Goal: Communication & Community: Ask a question

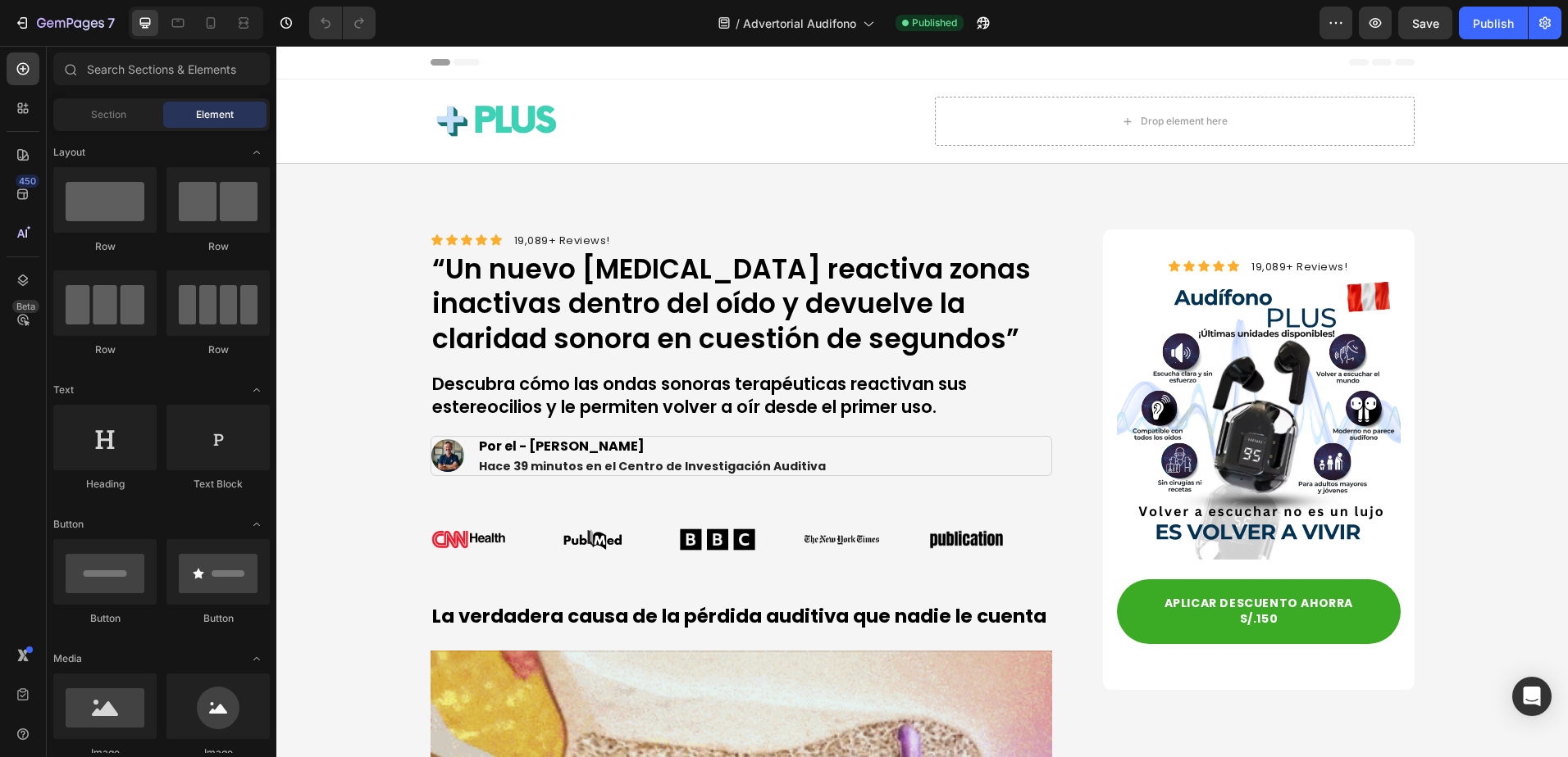
click at [1565, 11] on div "7 Version history / Advertorial Audifono Published Preview Save Publish" at bounding box center [784, 23] width 1568 height 46
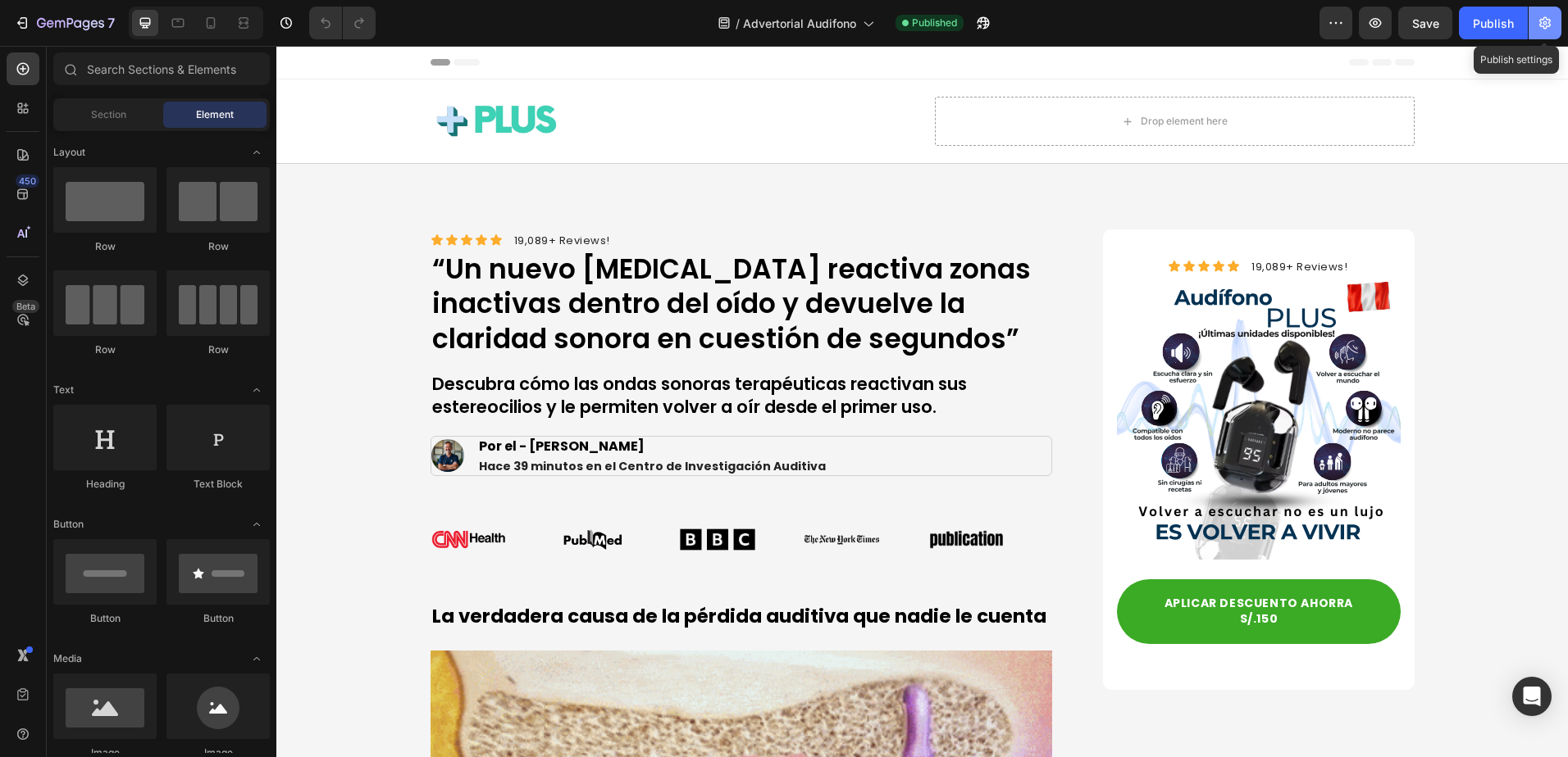
click at [1551, 19] on icon "button" at bounding box center [1545, 22] width 16 height 16
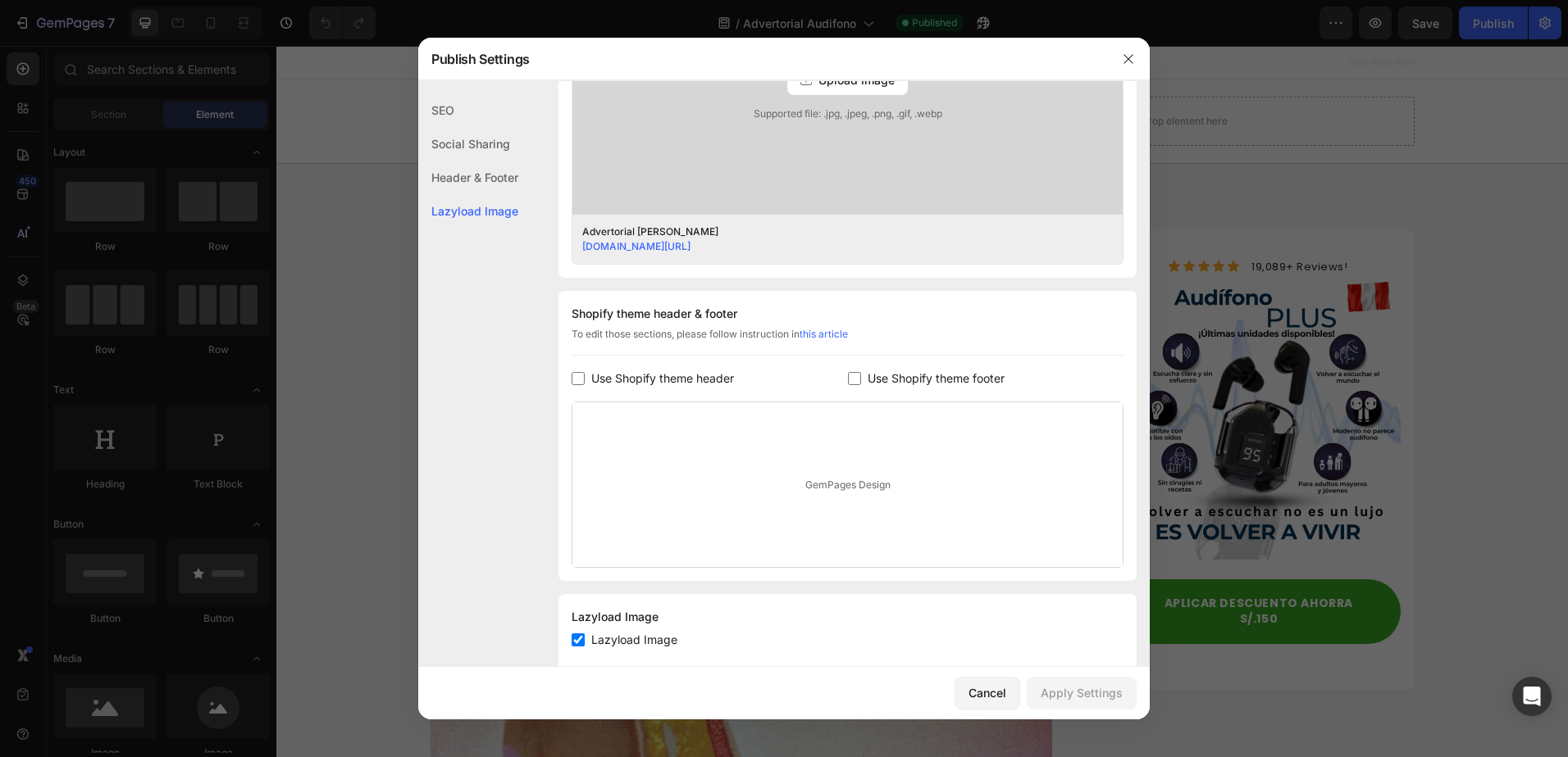
scroll to position [609, 0]
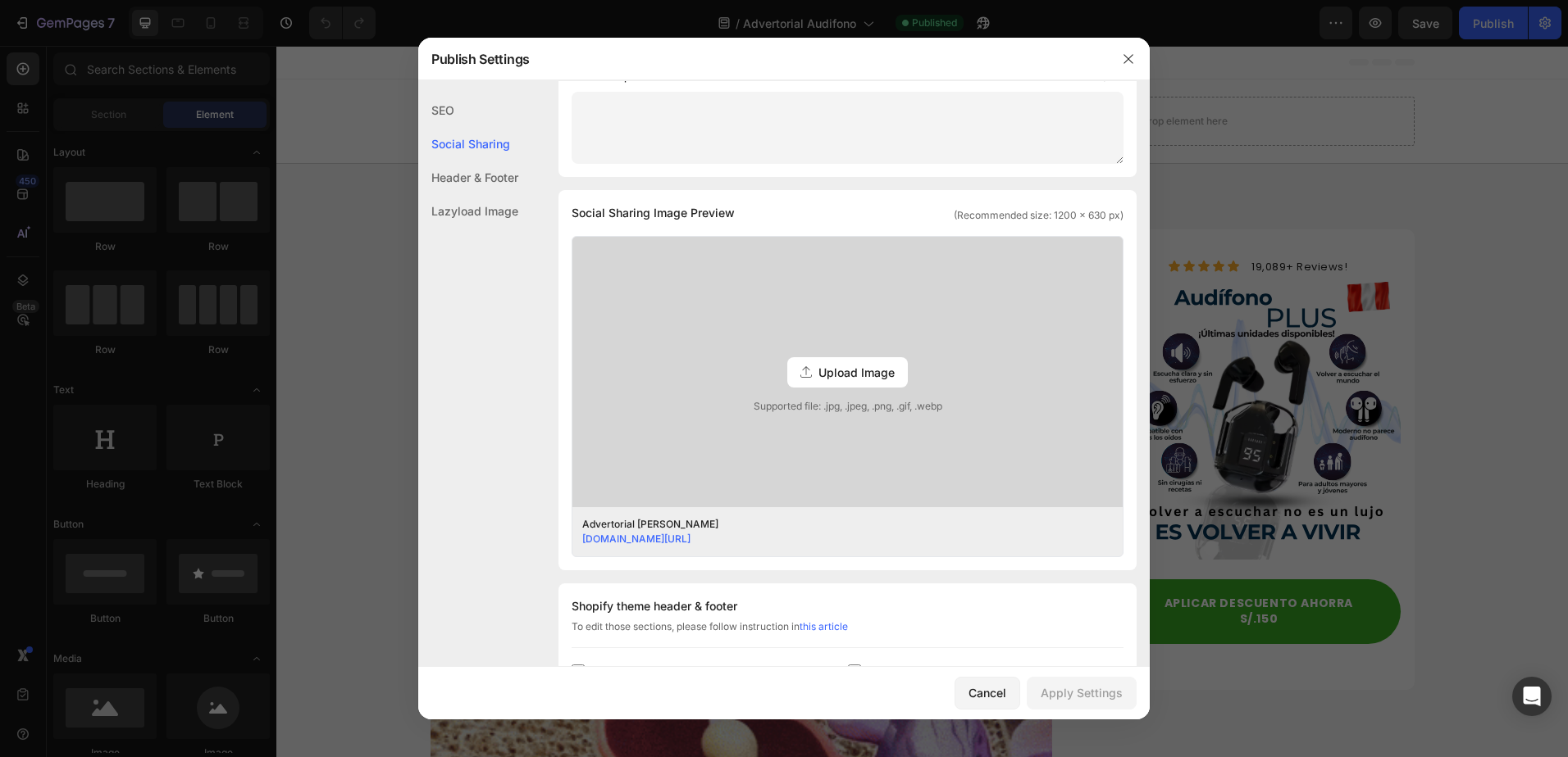
click at [483, 194] on div "Header & Footer" at bounding box center [468, 210] width 100 height 33
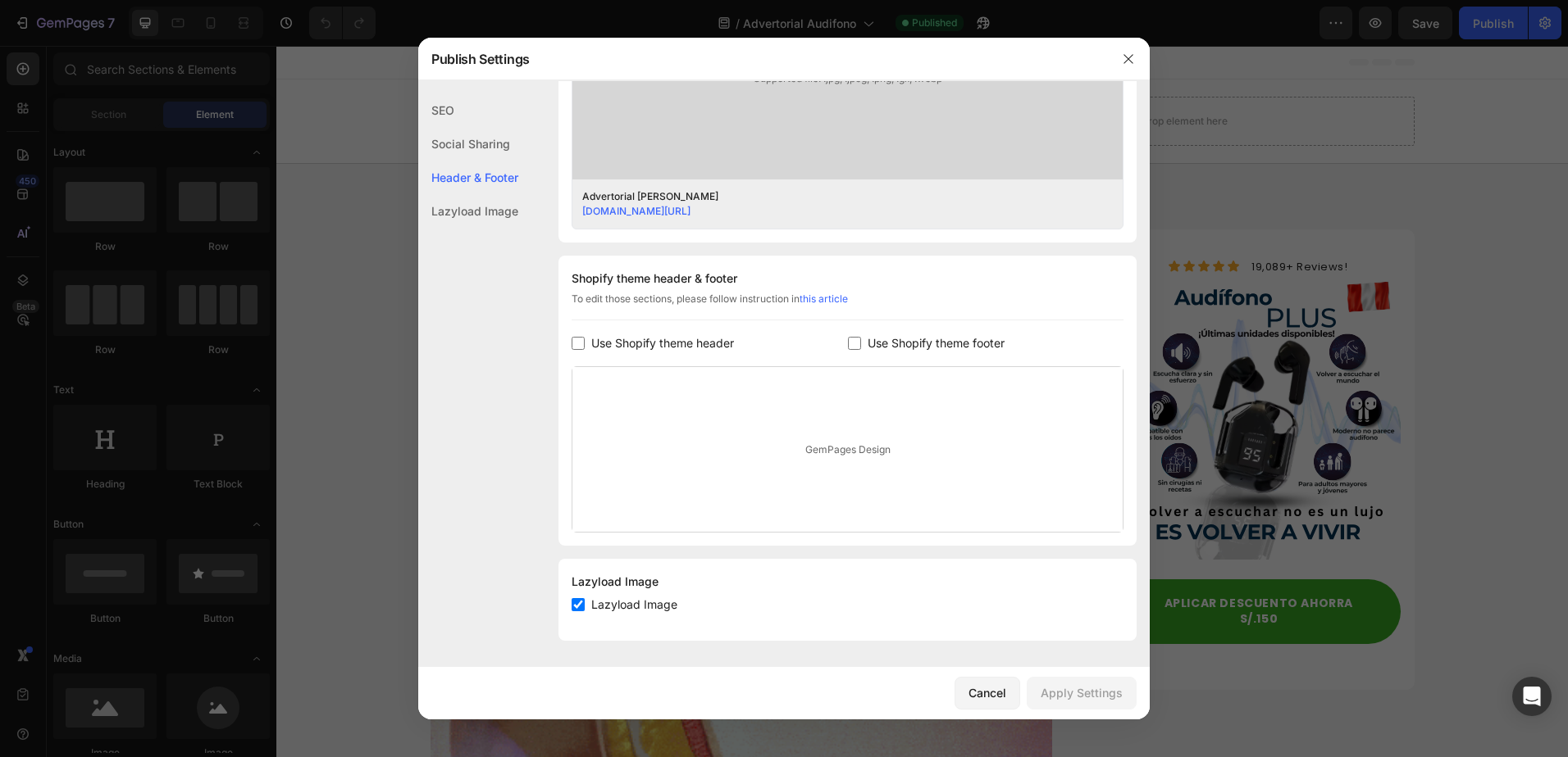
click at [470, 127] on div "SEO" at bounding box center [468, 143] width 100 height 33
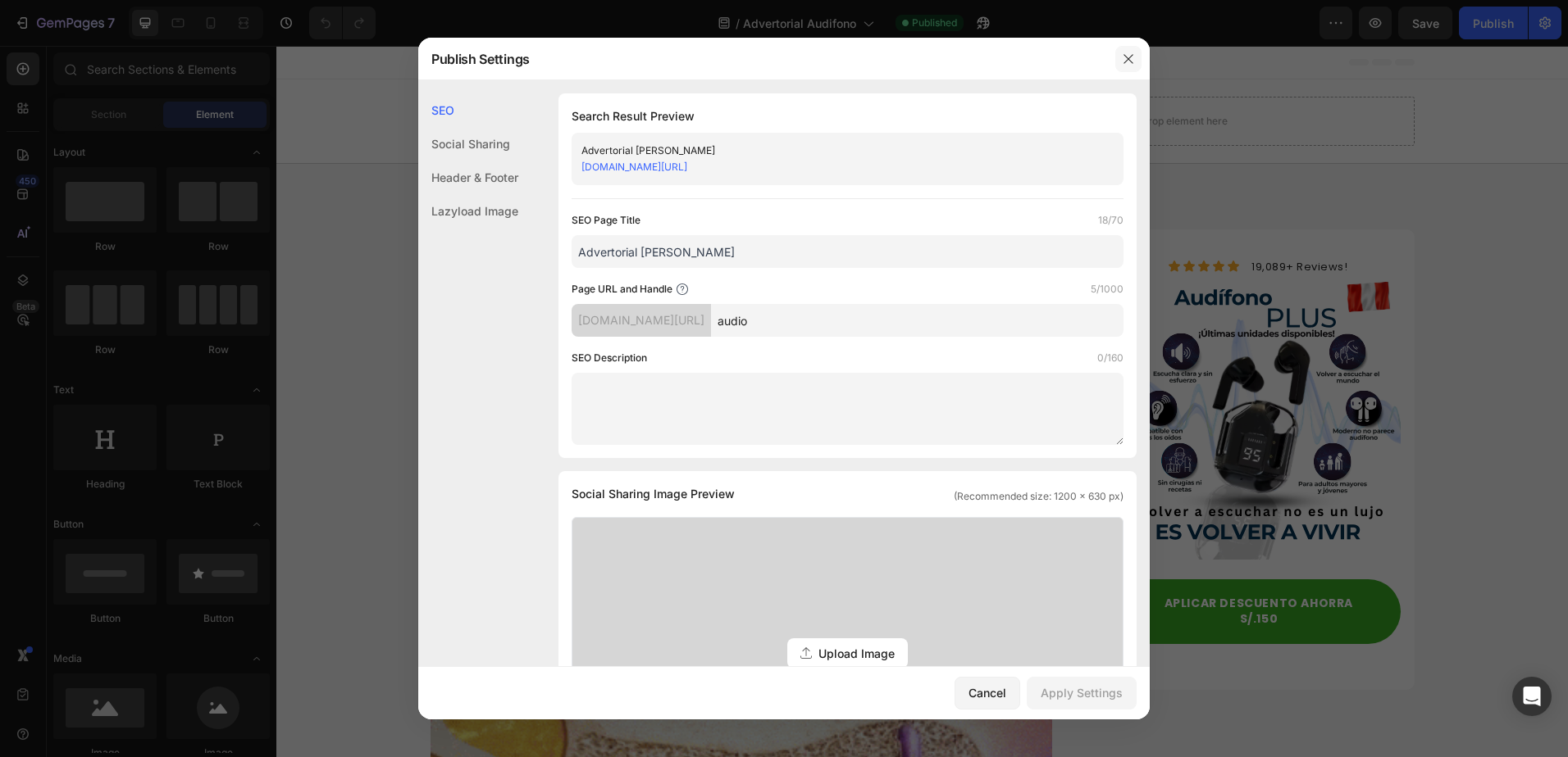
click at [1117, 49] on button "button" at bounding box center [1128, 58] width 27 height 27
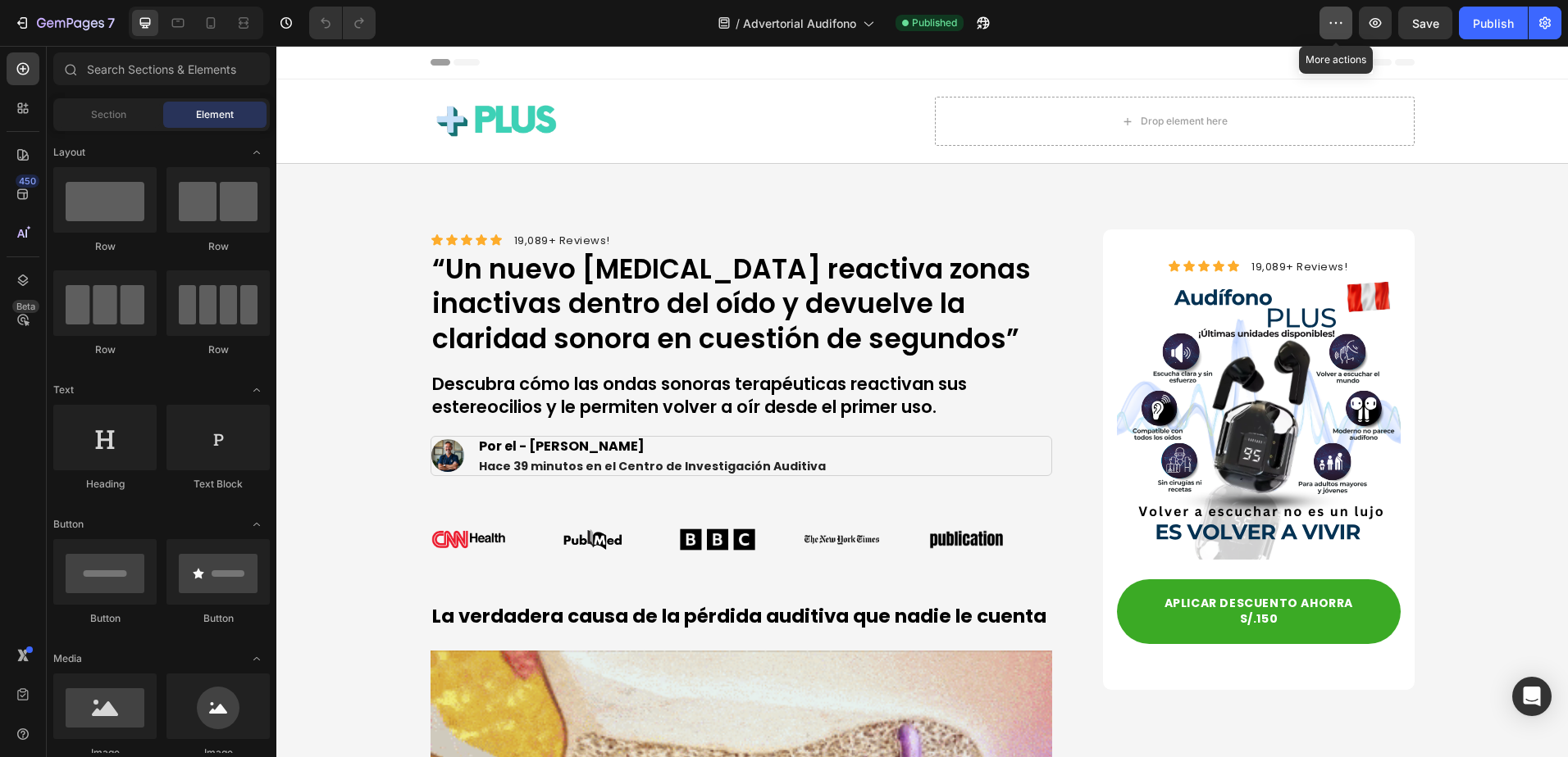
click at [1339, 27] on icon "button" at bounding box center [1335, 22] width 16 height 16
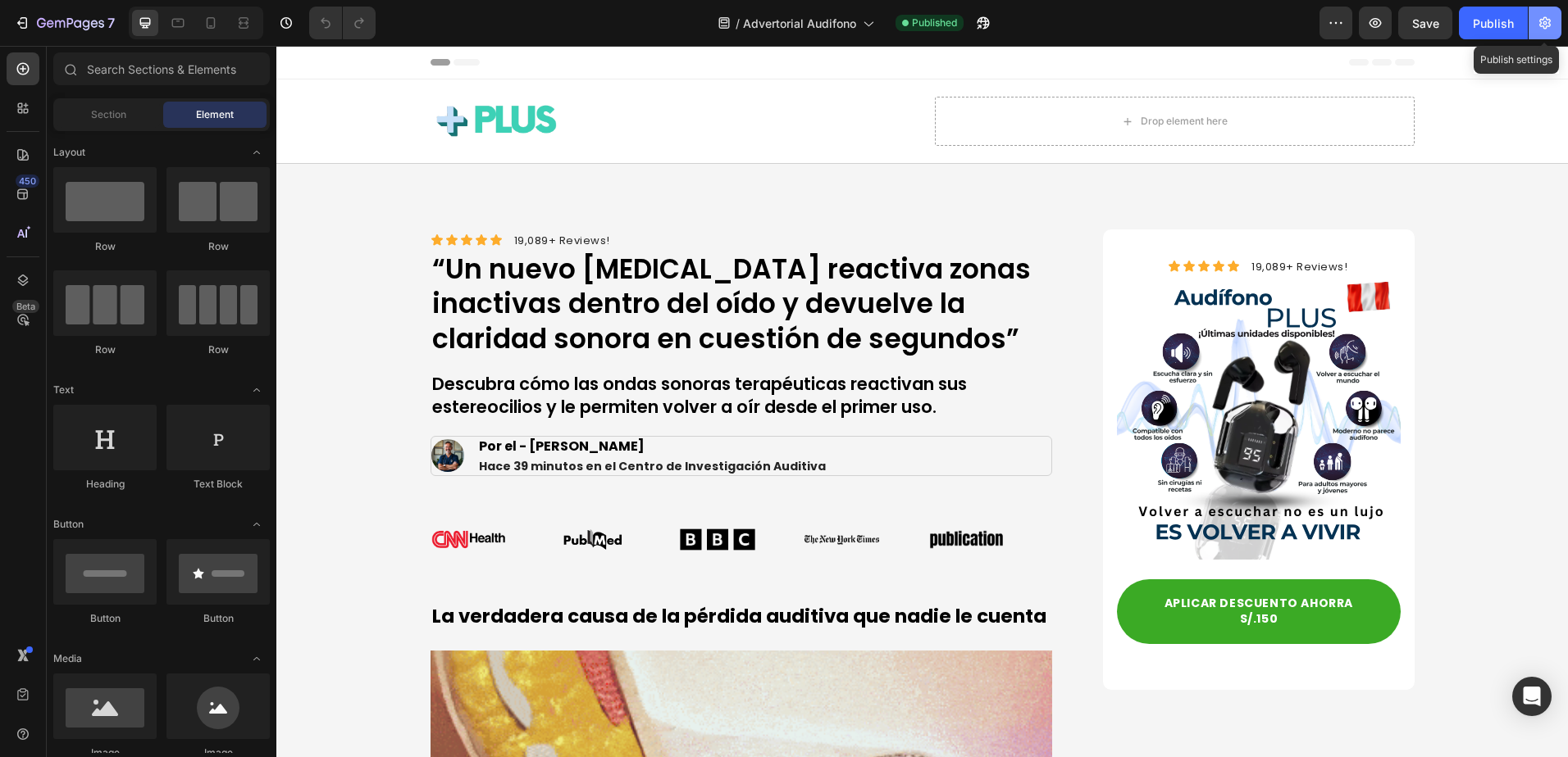
click at [1541, 27] on icon "button" at bounding box center [1545, 23] width 11 height 12
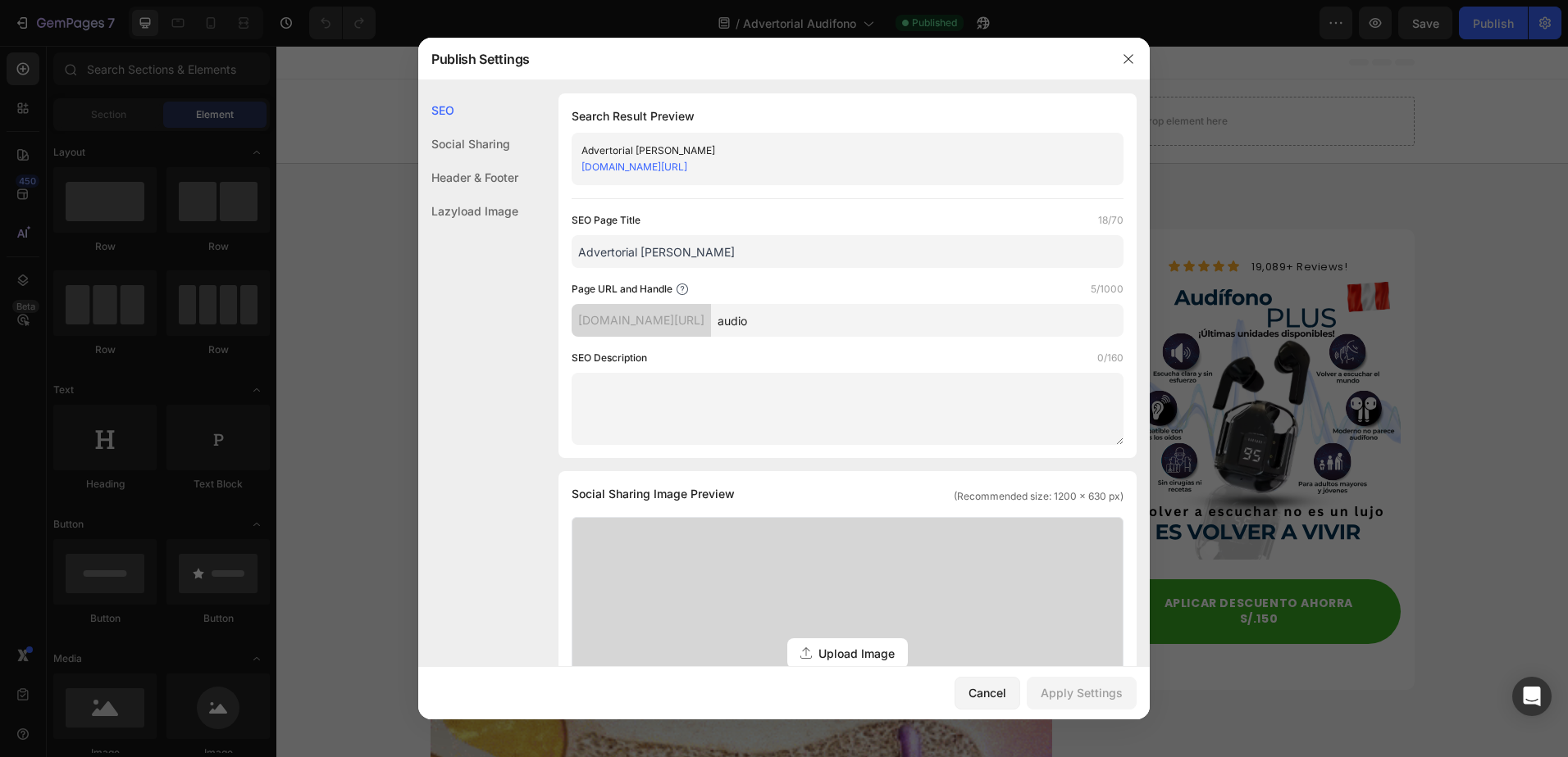
click at [849, 324] on input "audio" at bounding box center [917, 320] width 412 height 33
click at [862, 326] on input "audio" at bounding box center [917, 320] width 412 height 33
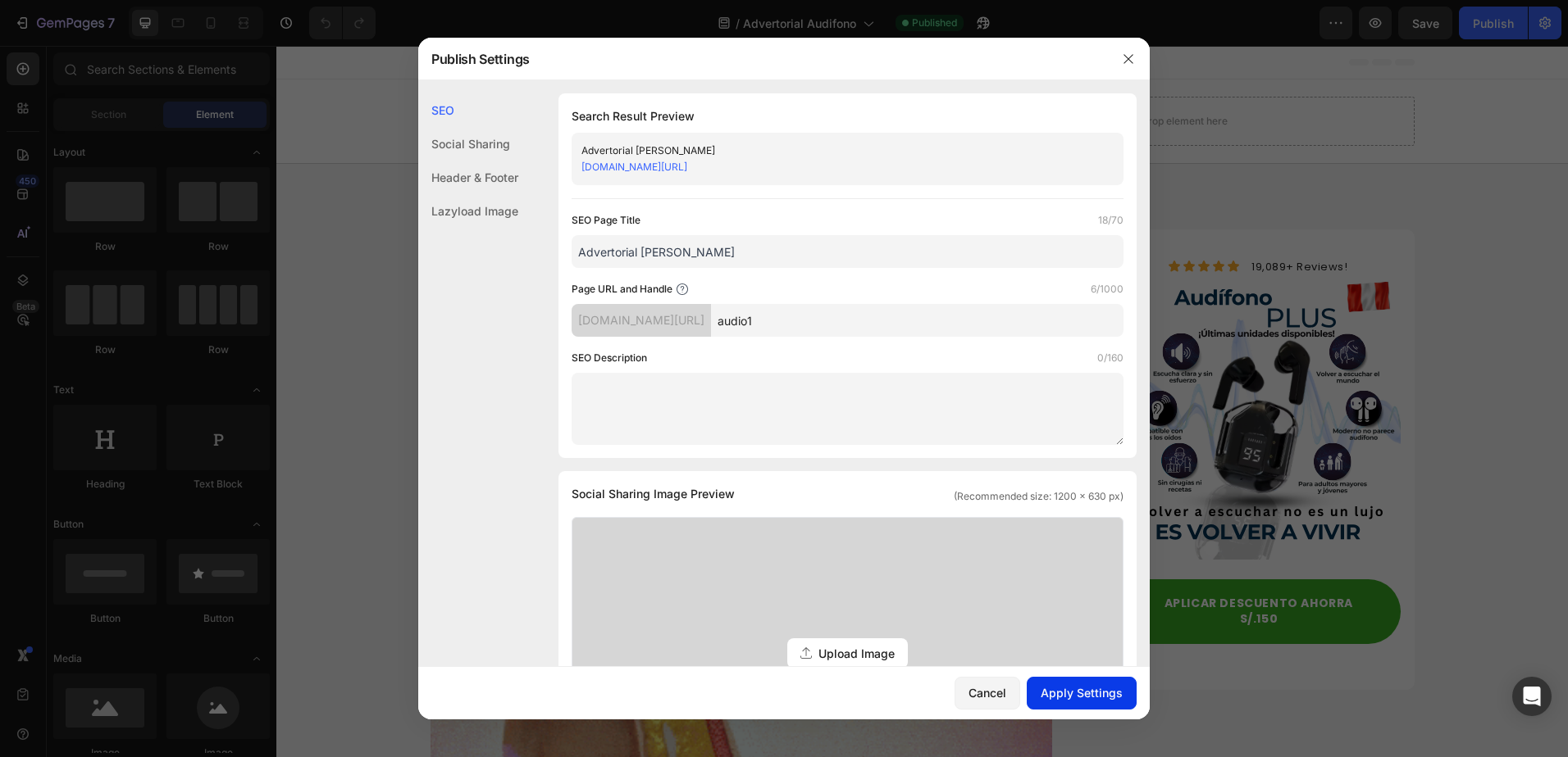
type input "audio1"
click at [1073, 687] on div "Apply Settings" at bounding box center [1082, 693] width 82 height 17
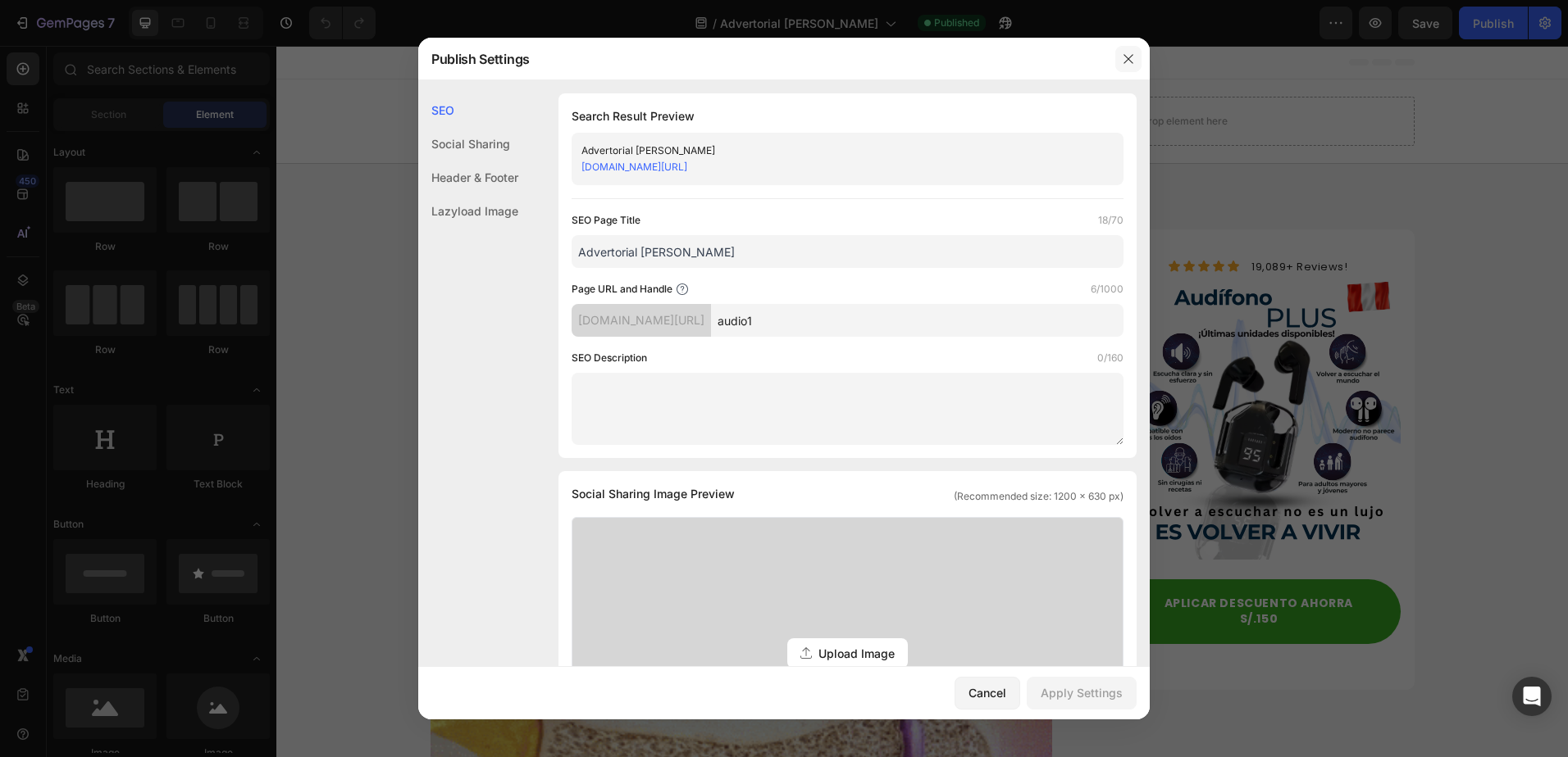
click at [1127, 56] on icon "button" at bounding box center [1128, 58] width 13 height 13
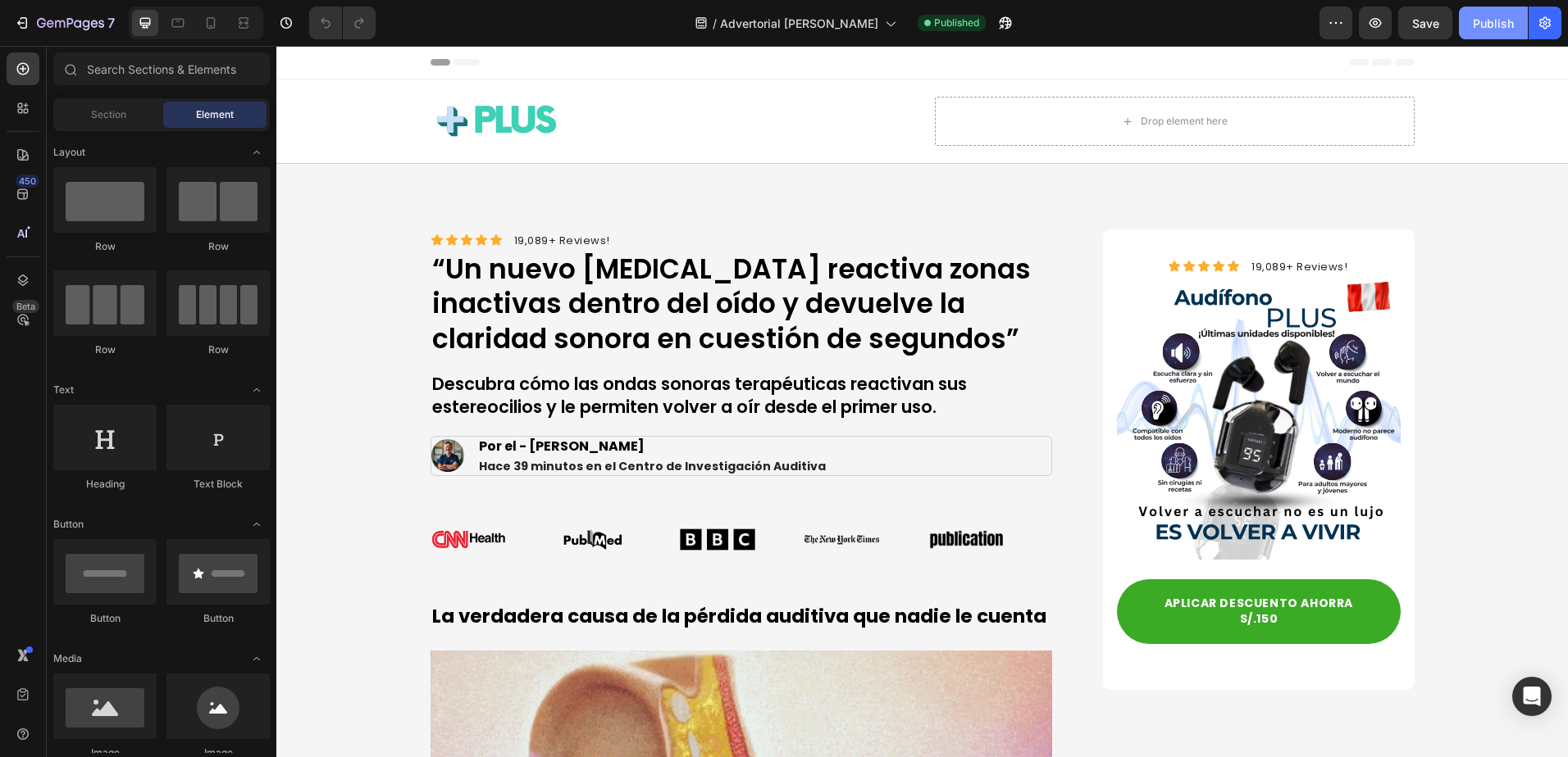
click at [1482, 22] on div "Publish" at bounding box center [1493, 23] width 41 height 17
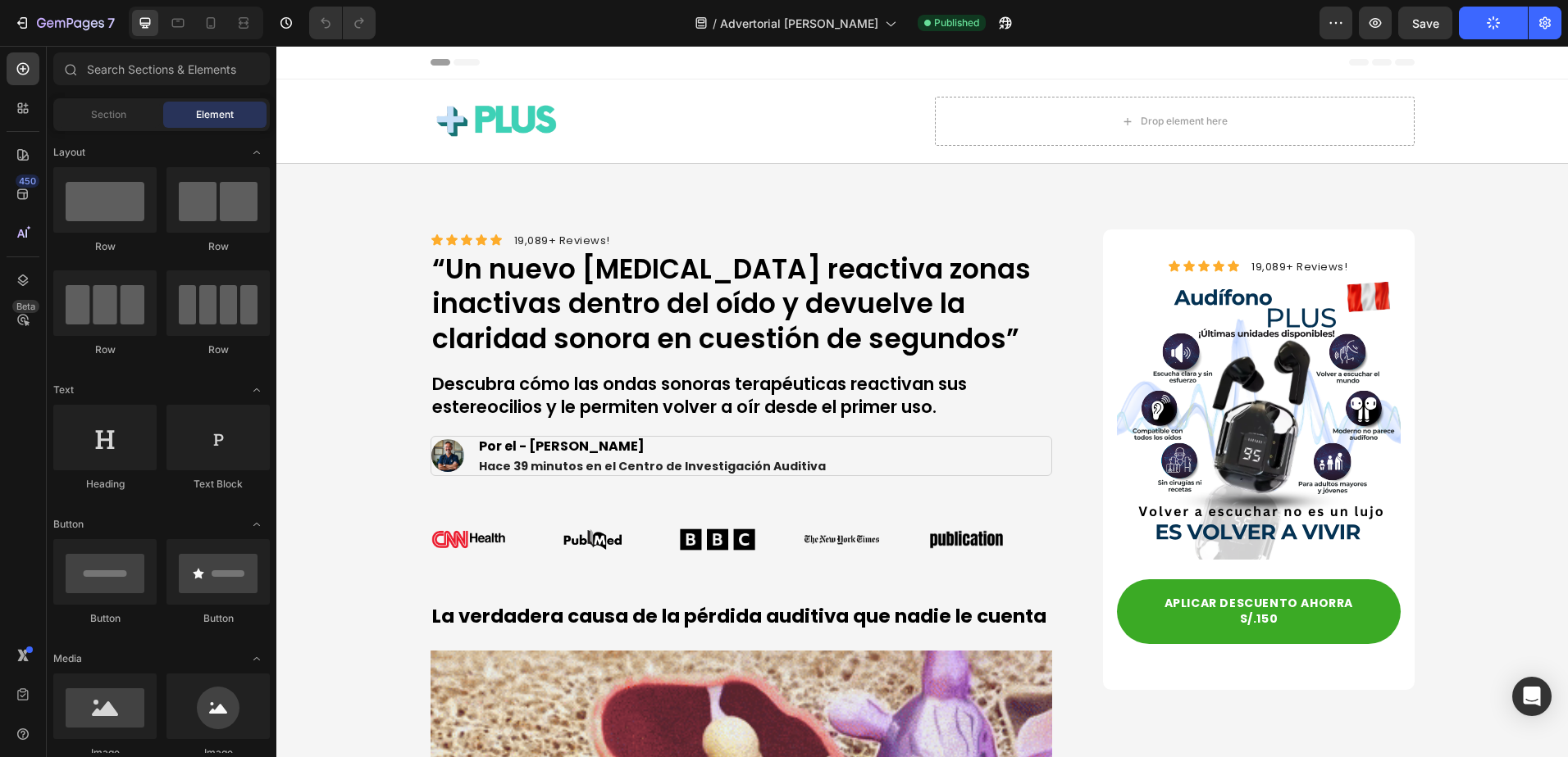
drag, startPoint x: 15, startPoint y: 16, endPoint x: 769, endPoint y: -85, distance: 760.7
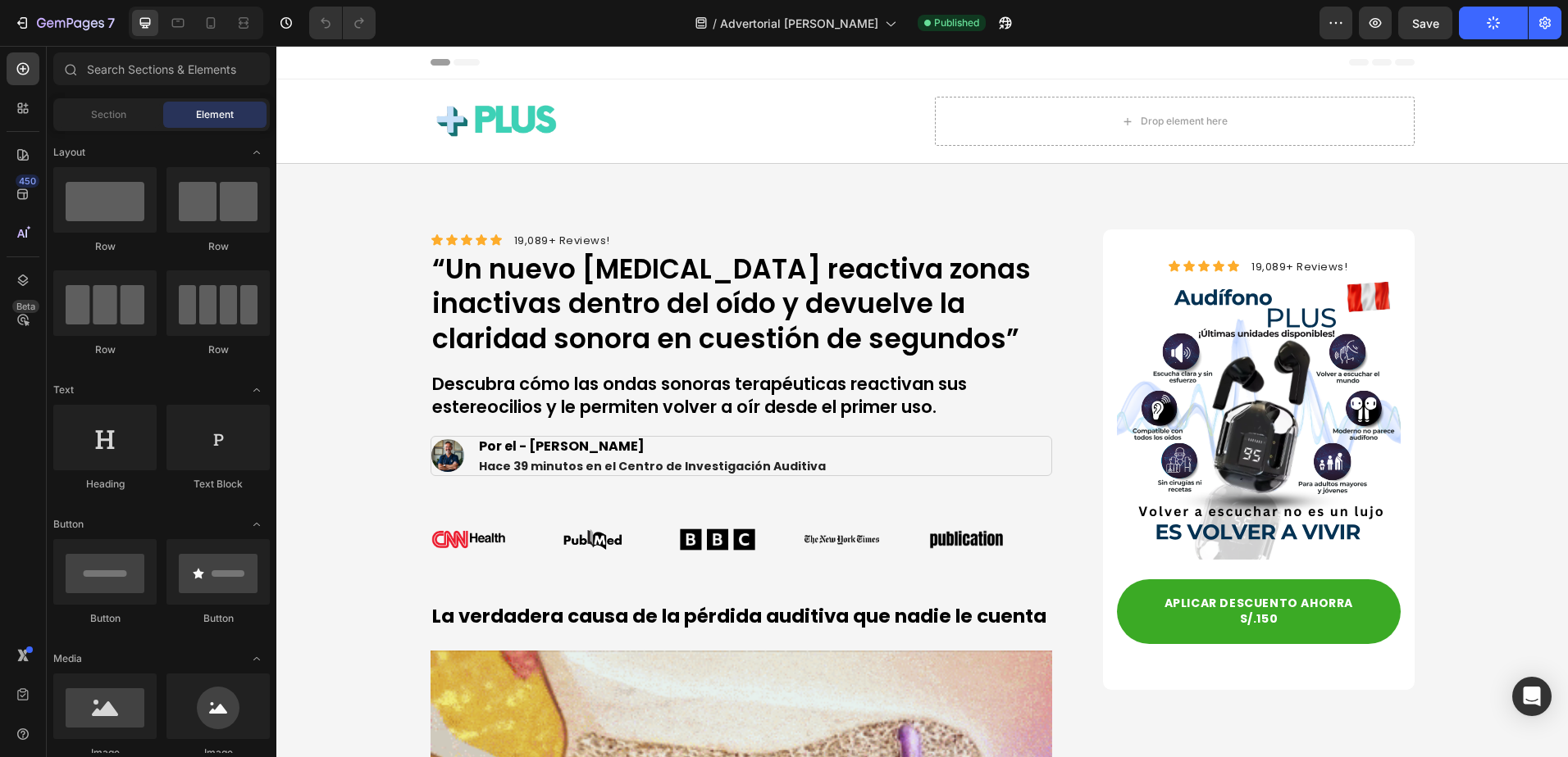
click at [769, 0] on html "7 Version history / Advertorial Newman Published Preview Save Publish 450 Beta …" at bounding box center [784, 3] width 1568 height 7
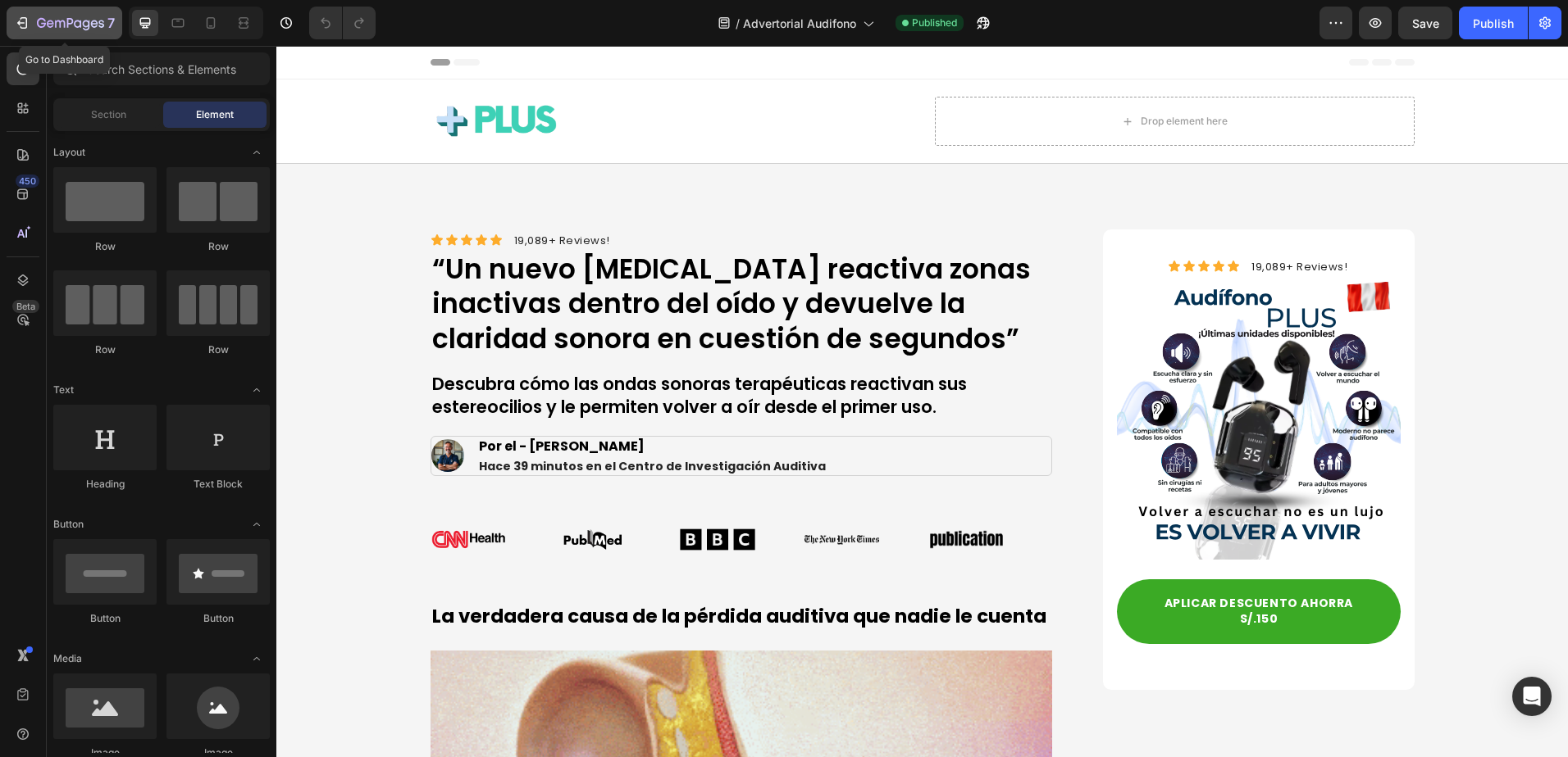
click at [27, 26] on icon "button" at bounding box center [21, 22] width 16 height 16
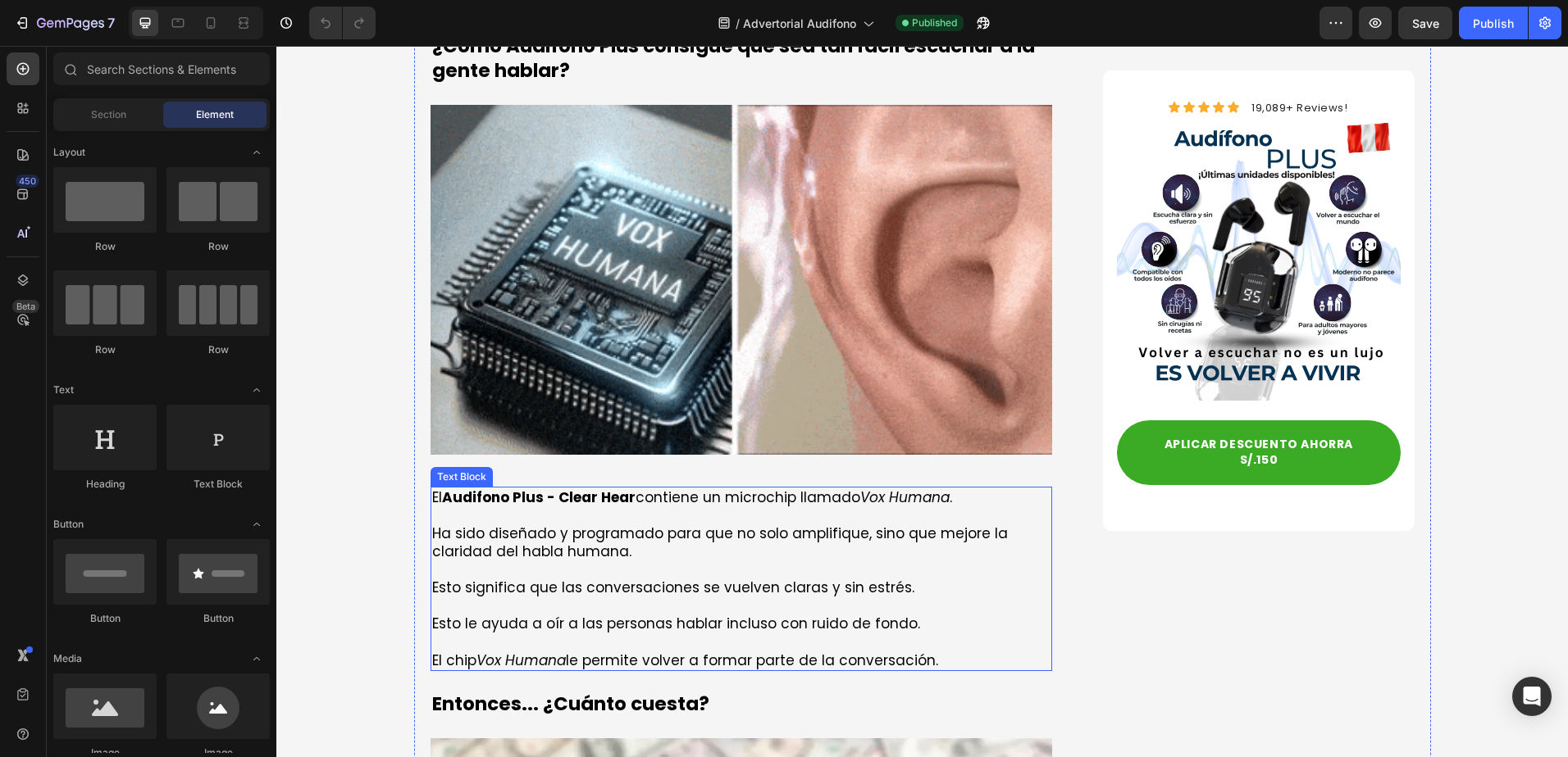
scroll to position [4426, 0]
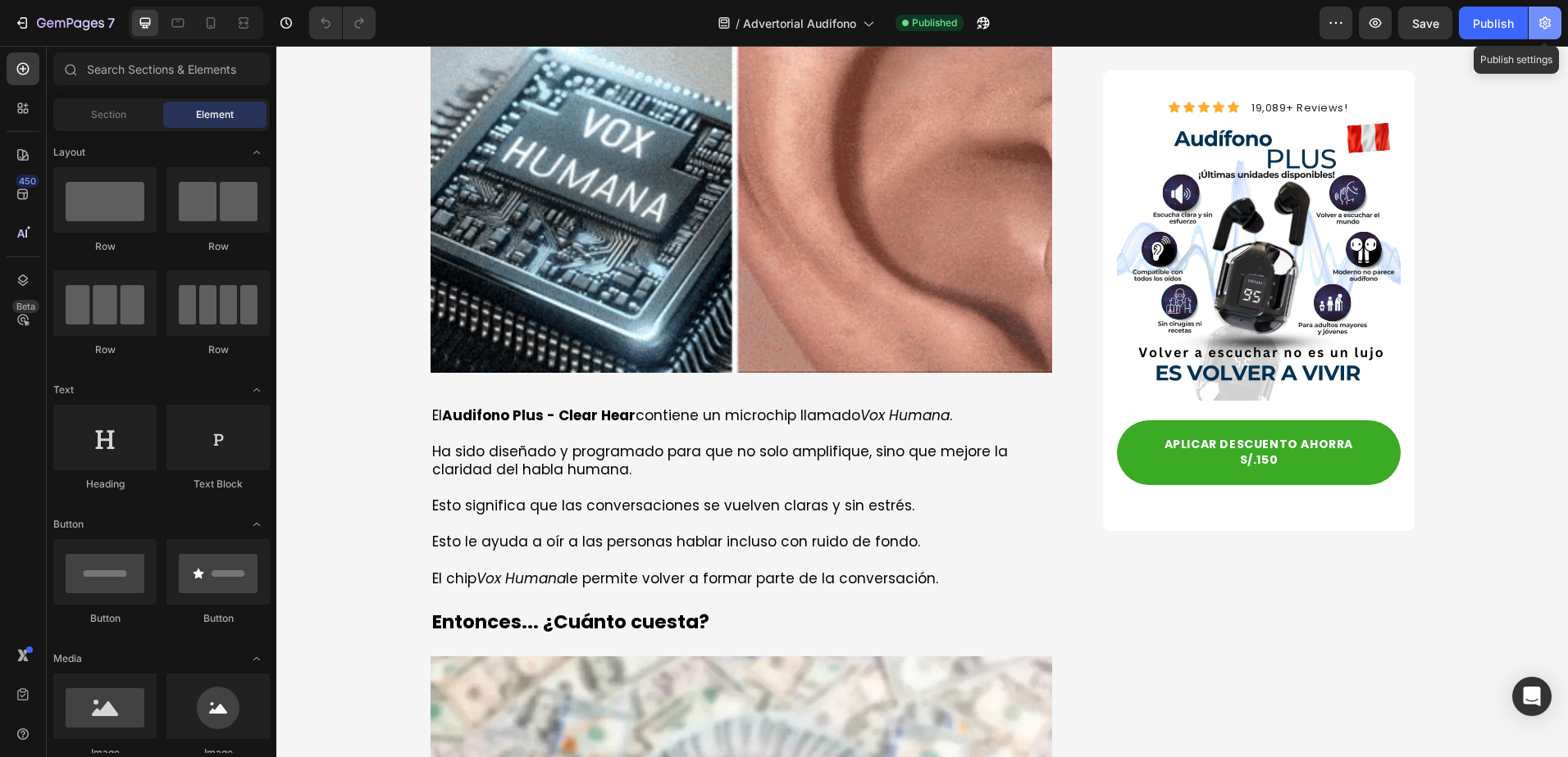
click at [1544, 27] on icon "button" at bounding box center [1545, 22] width 16 height 16
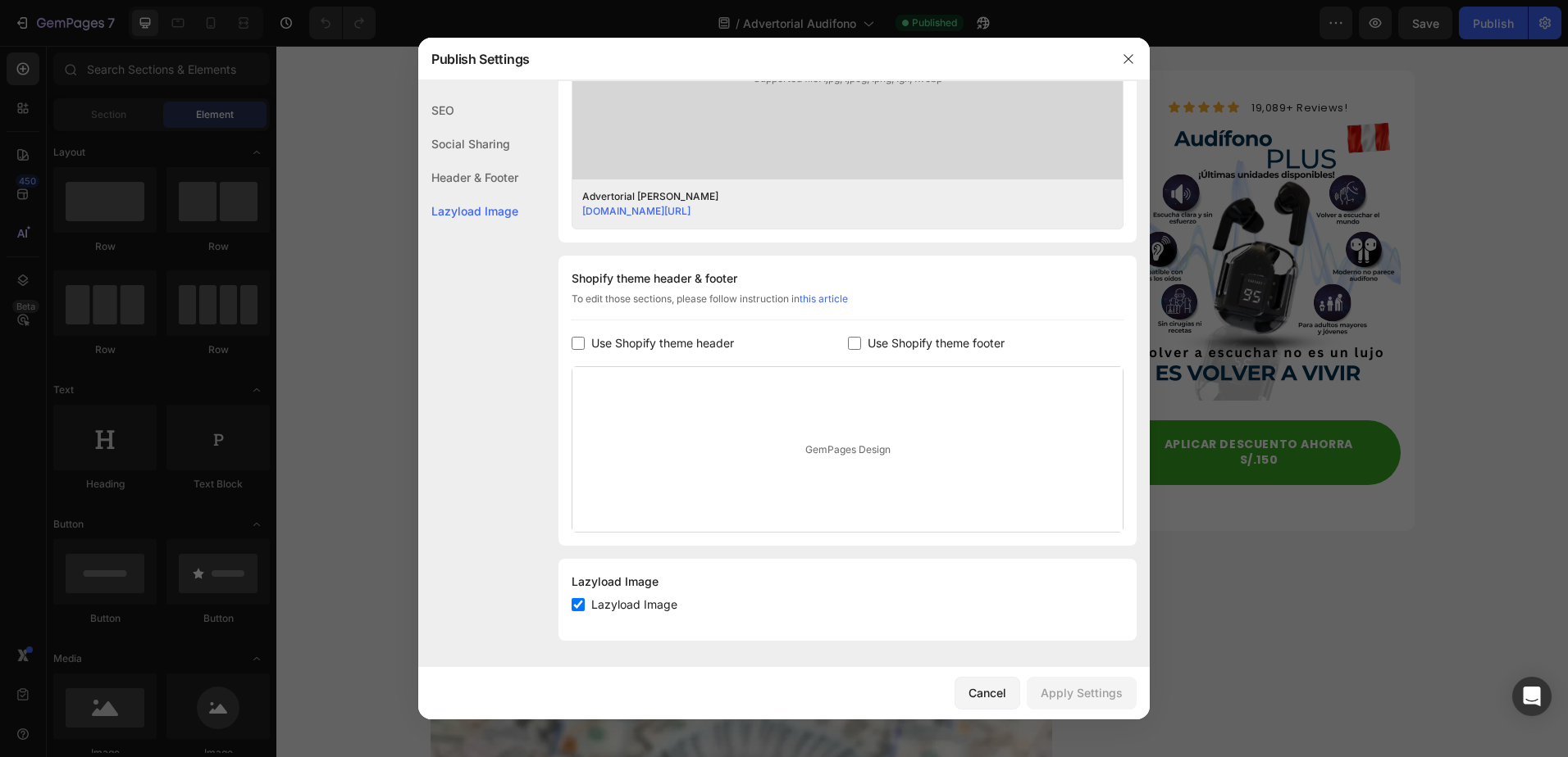
scroll to position [118, 0]
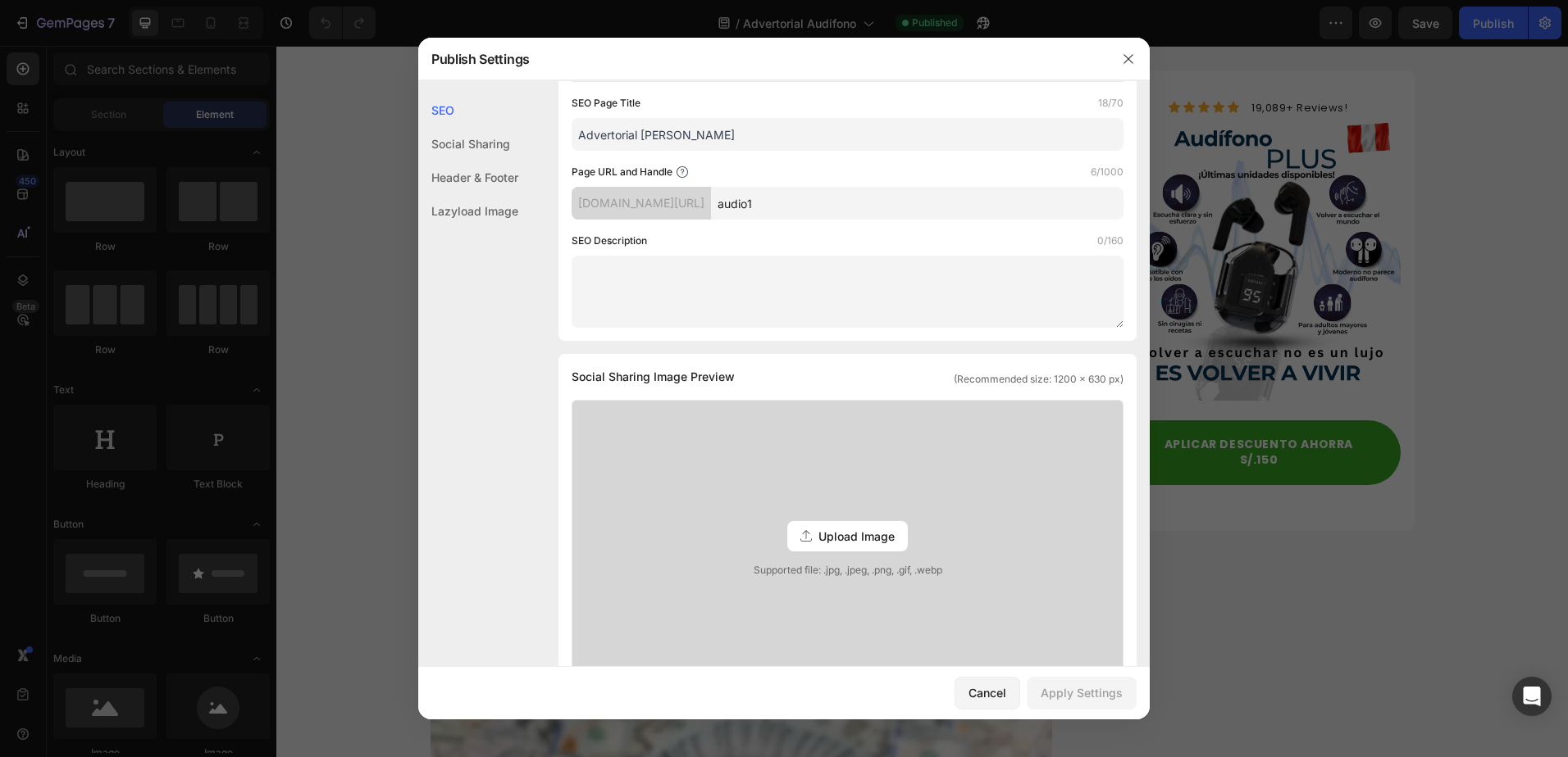
click at [623, 191] on div "6u0qzk-ws.myshopify.com/pages/" at bounding box center [641, 203] width 139 height 33
click at [637, 139] on input "Advertorial Newman" at bounding box center [848, 135] width 552 height 33
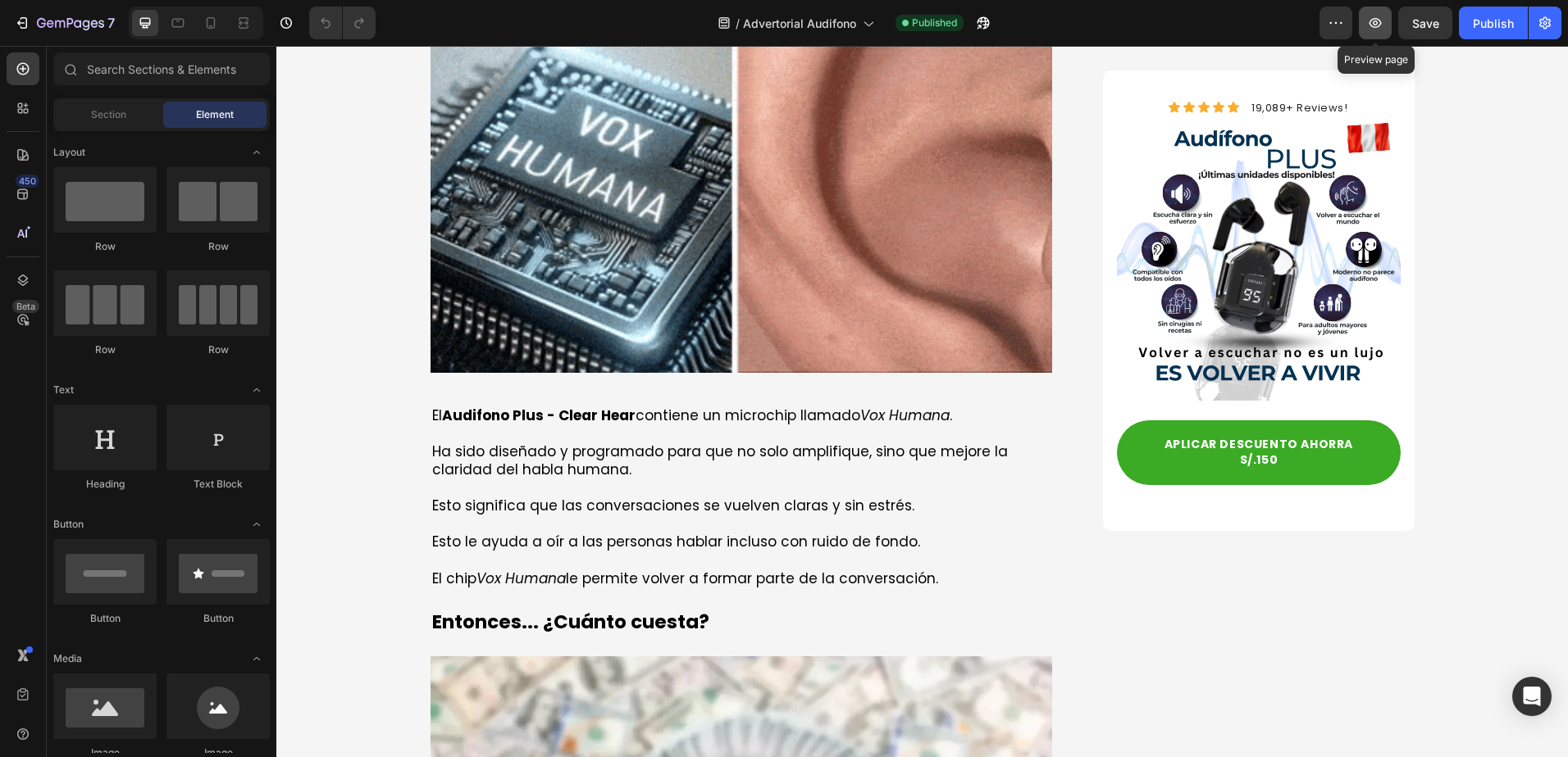
click at [1367, 21] on icon "button" at bounding box center [1375, 22] width 16 height 16
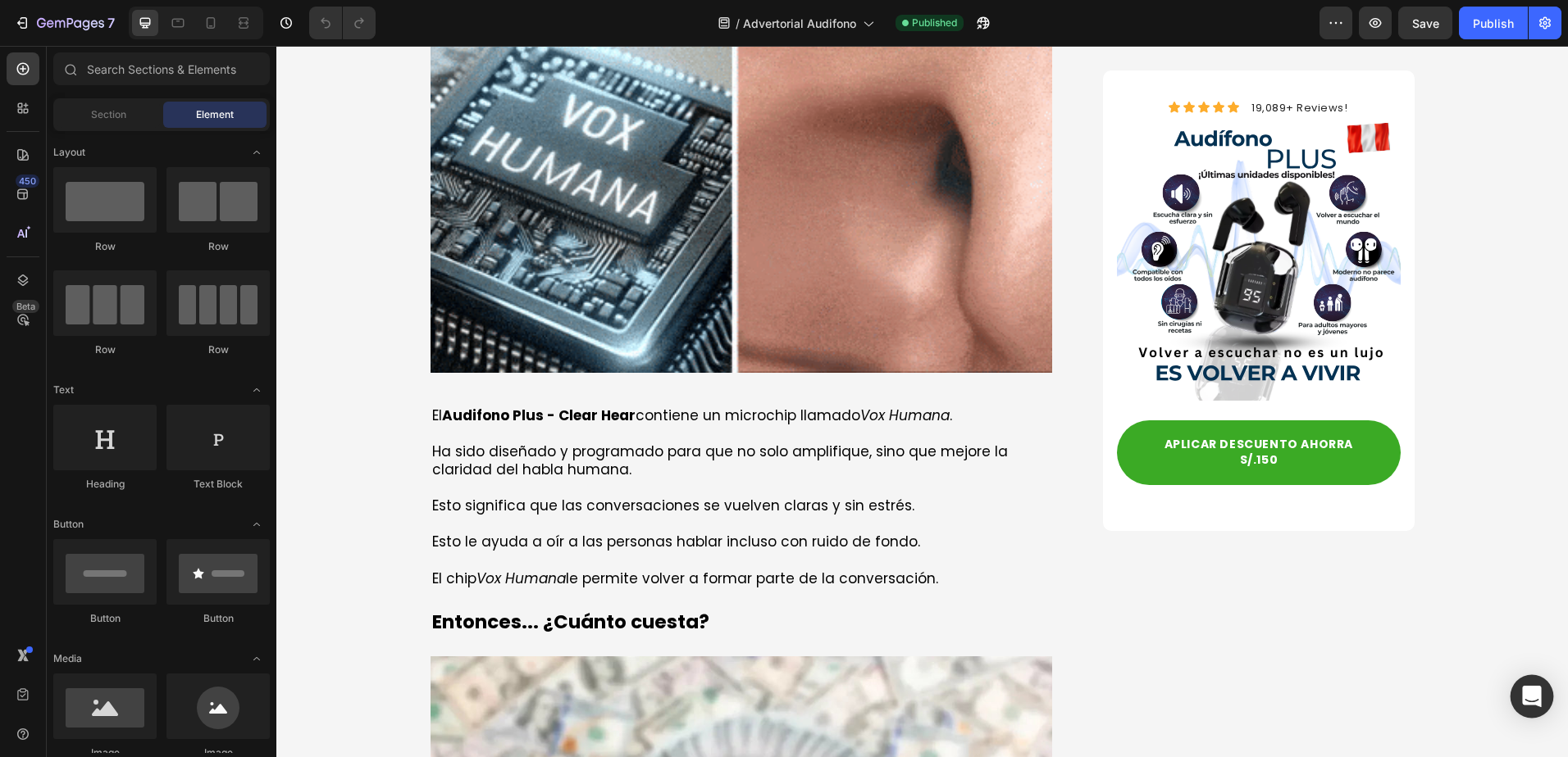
click at [1543, 697] on div "Open Intercom Messenger" at bounding box center [1532, 697] width 44 height 44
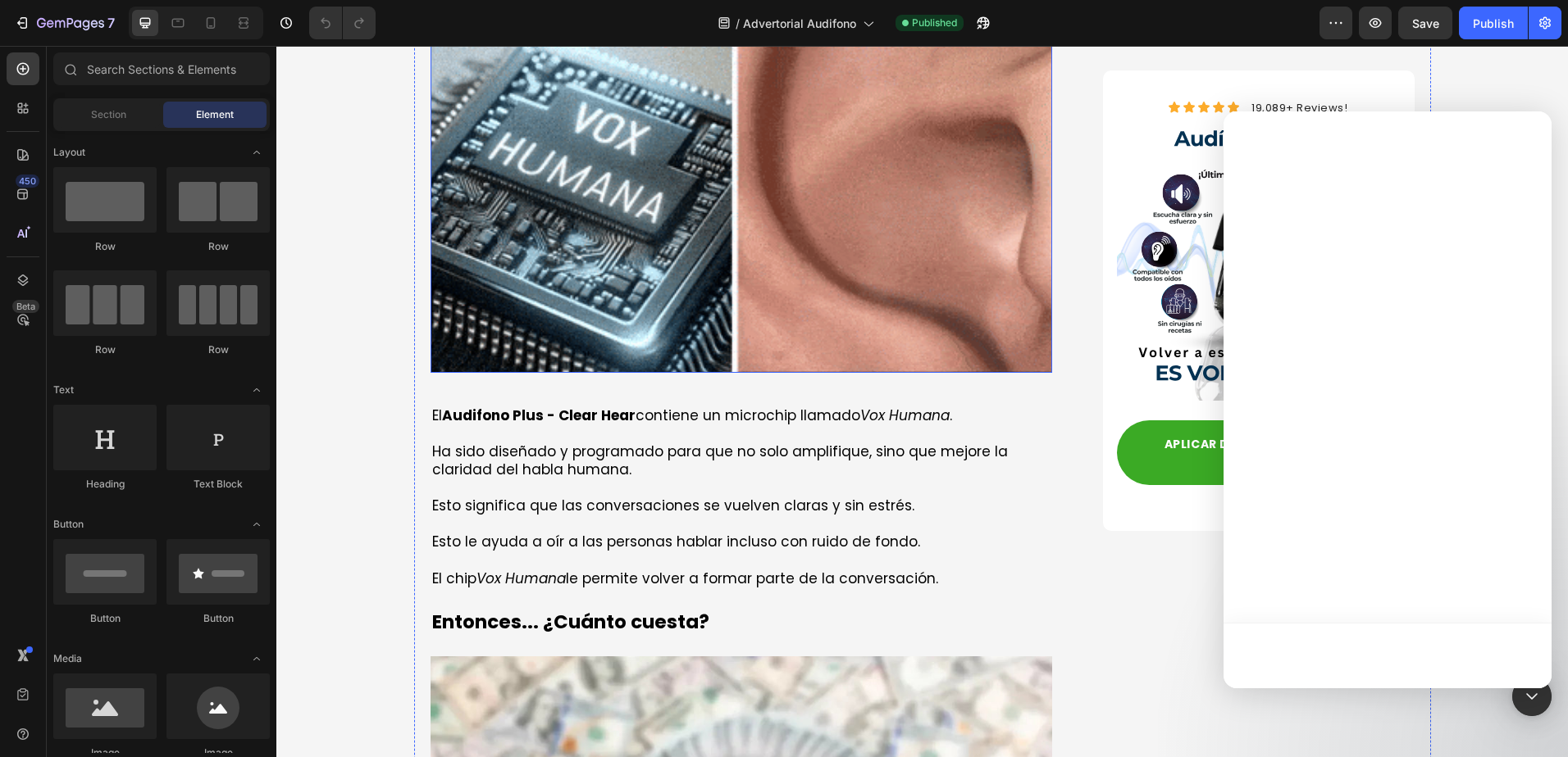
scroll to position [0, 0]
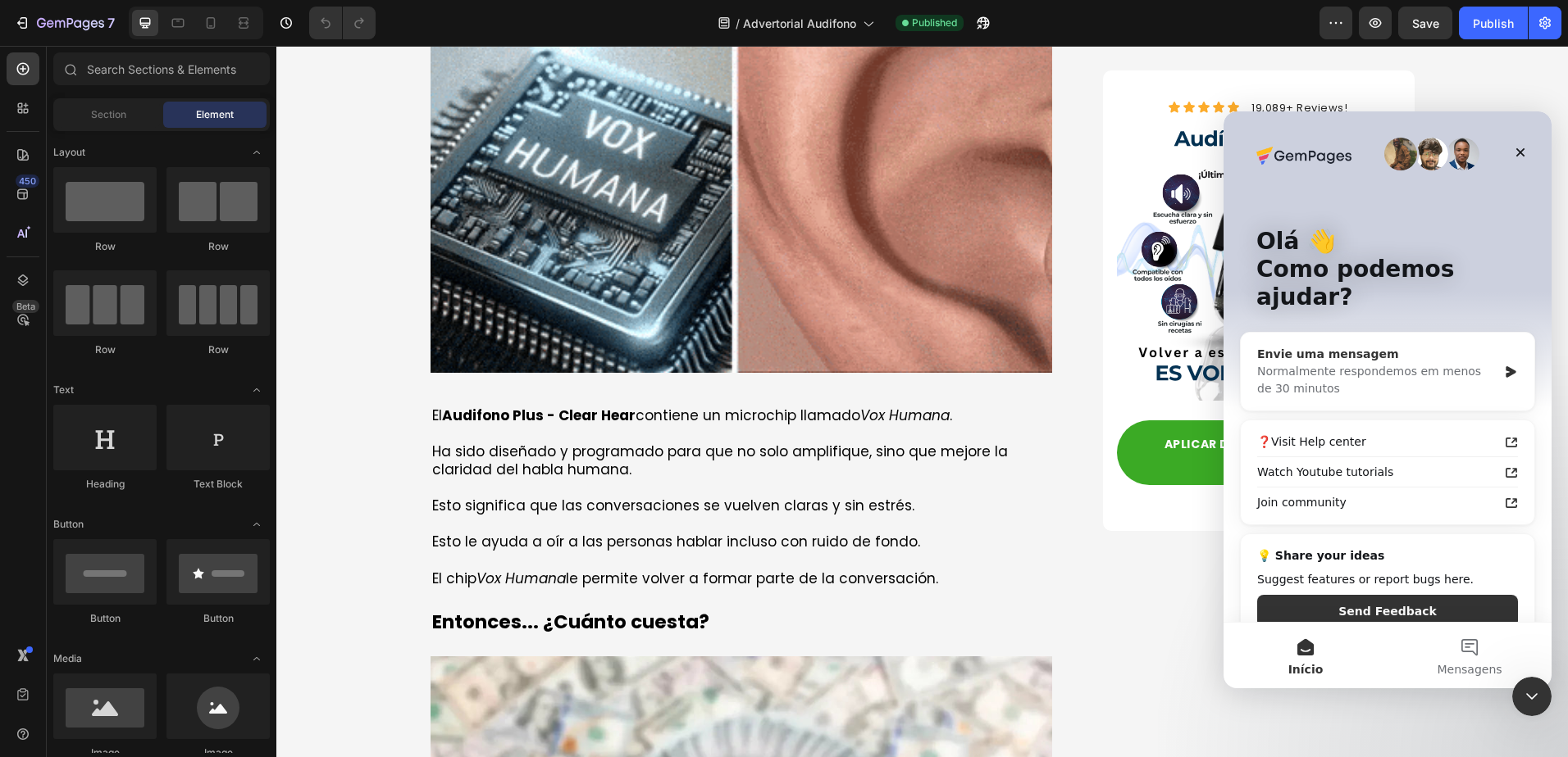
click at [1319, 346] on div "Envie uma mensagem" at bounding box center [1377, 354] width 240 height 17
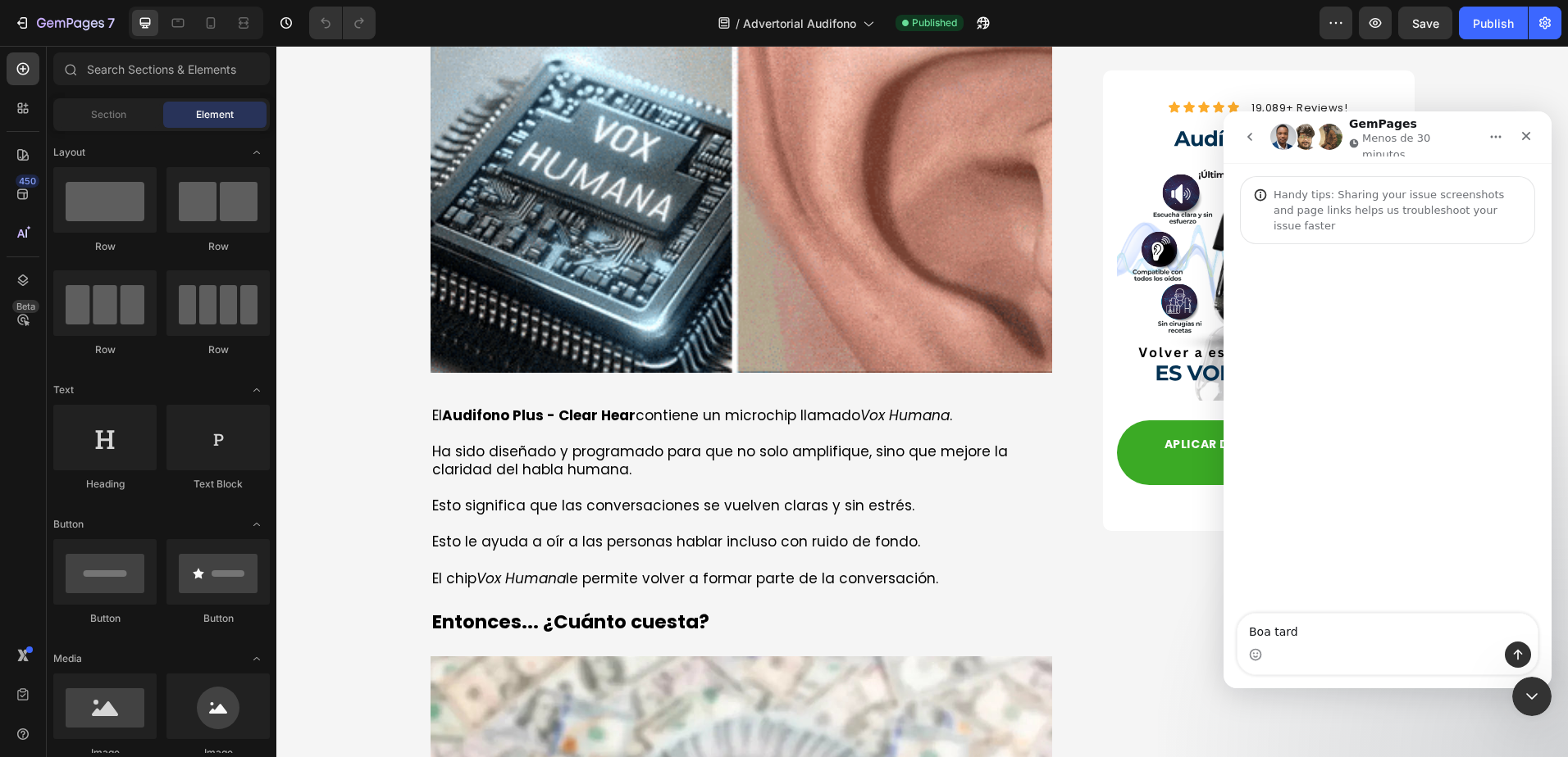
type textarea "Boa tarde"
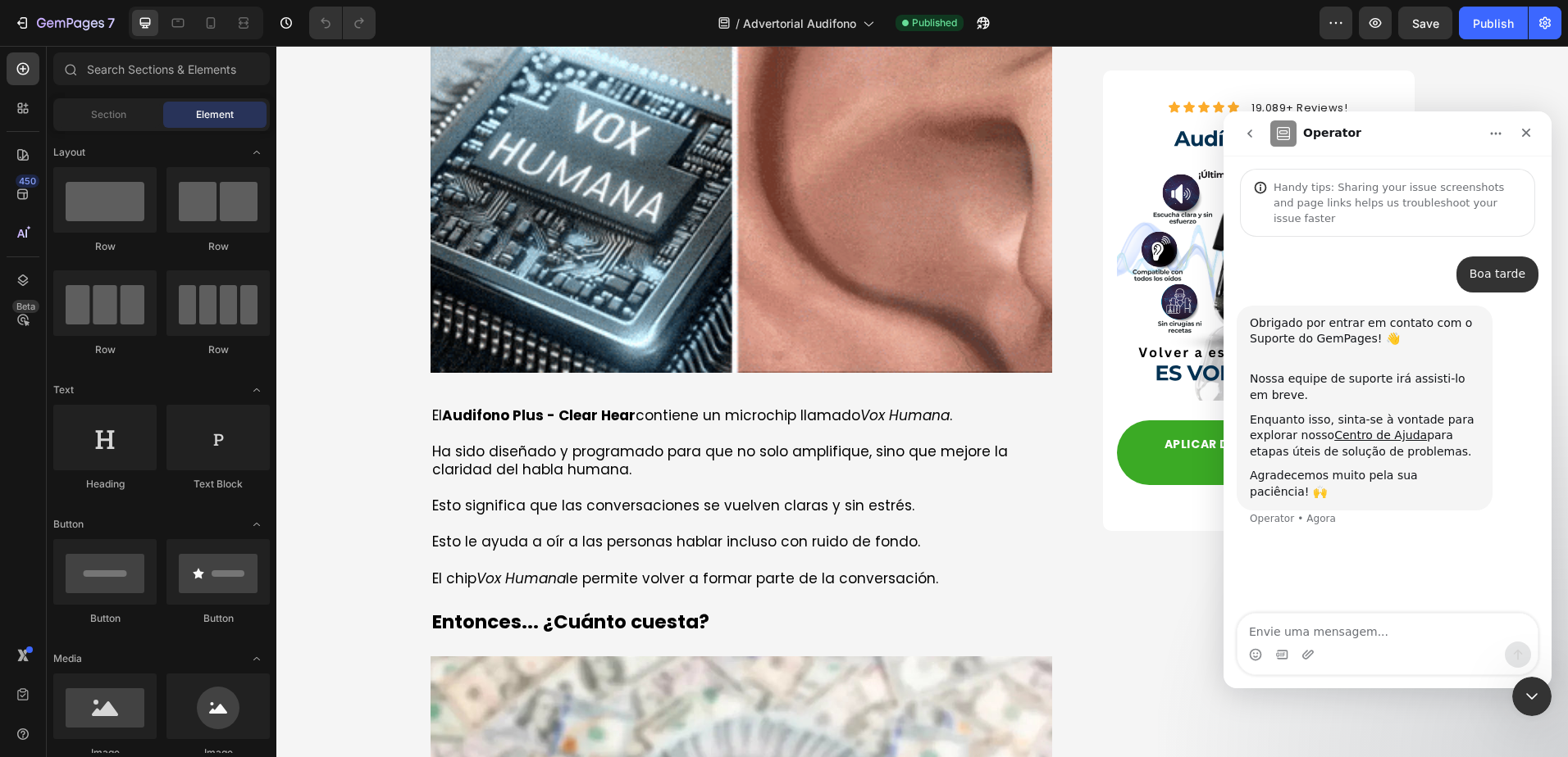
click at [1382, 635] on textarea "Envie uma mensagem..." at bounding box center [1388, 627] width 301 height 27
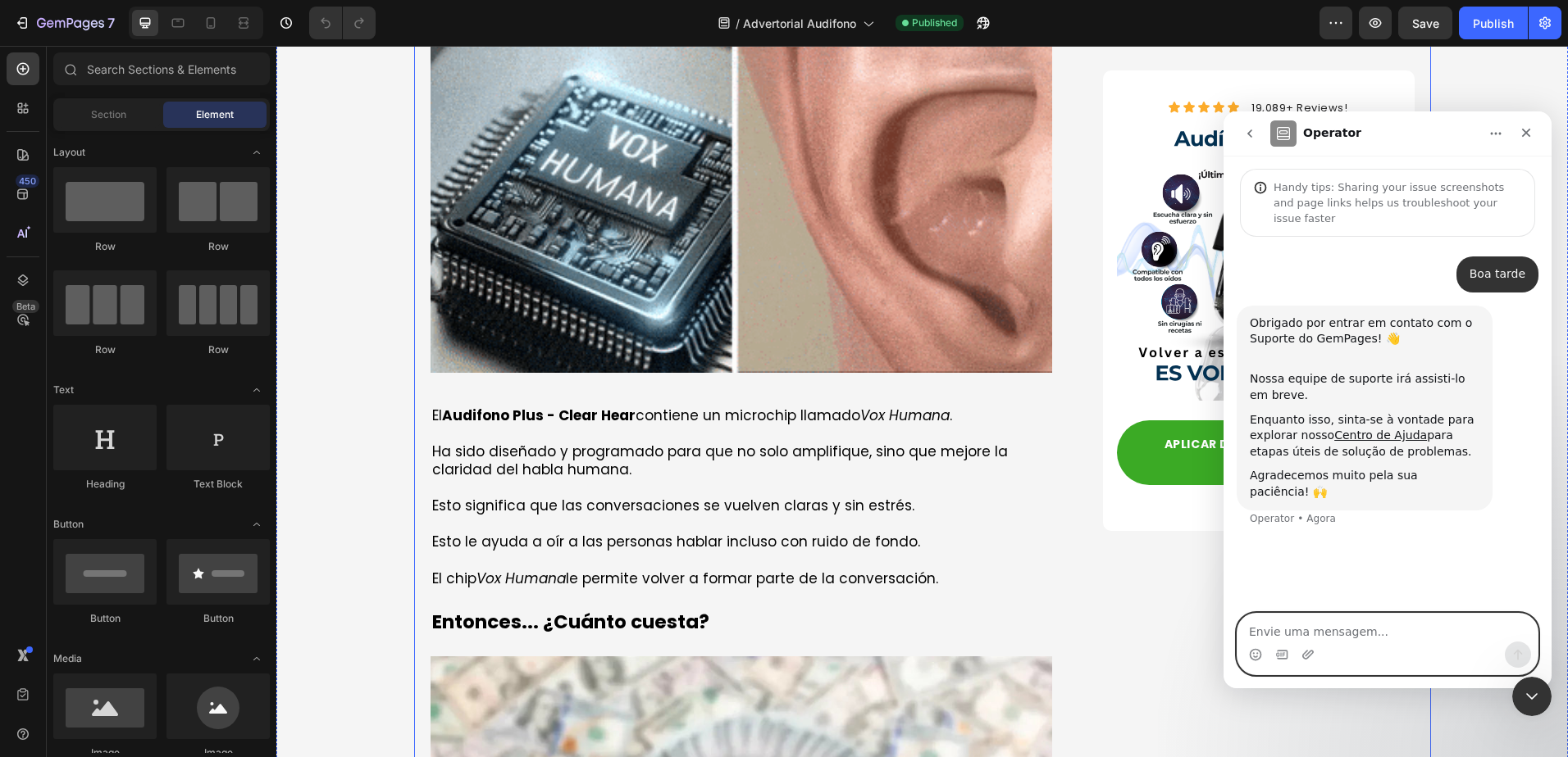
type textarea "A"
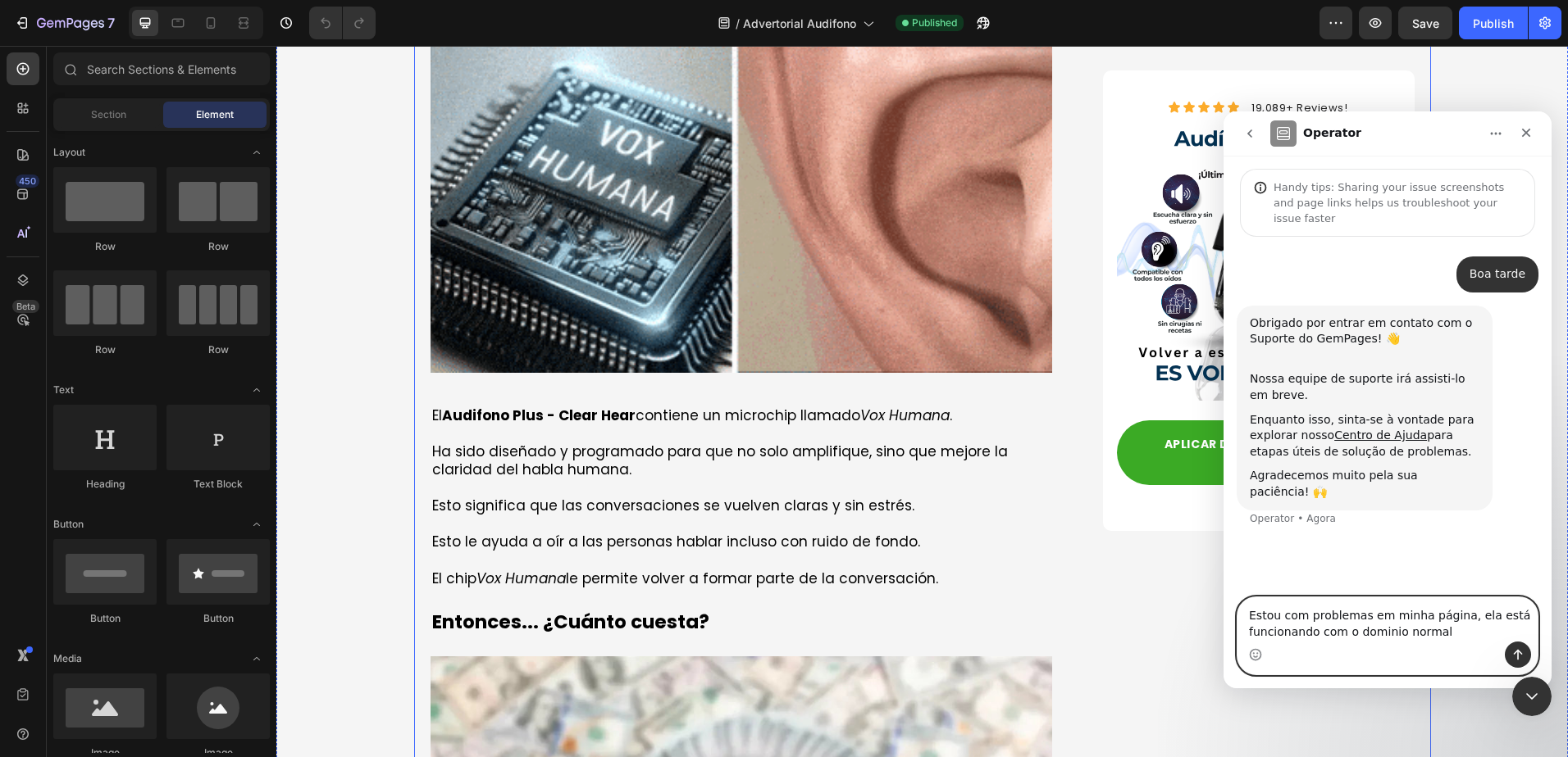
paste textarea "https://audifono-plus.site/pages/audio"
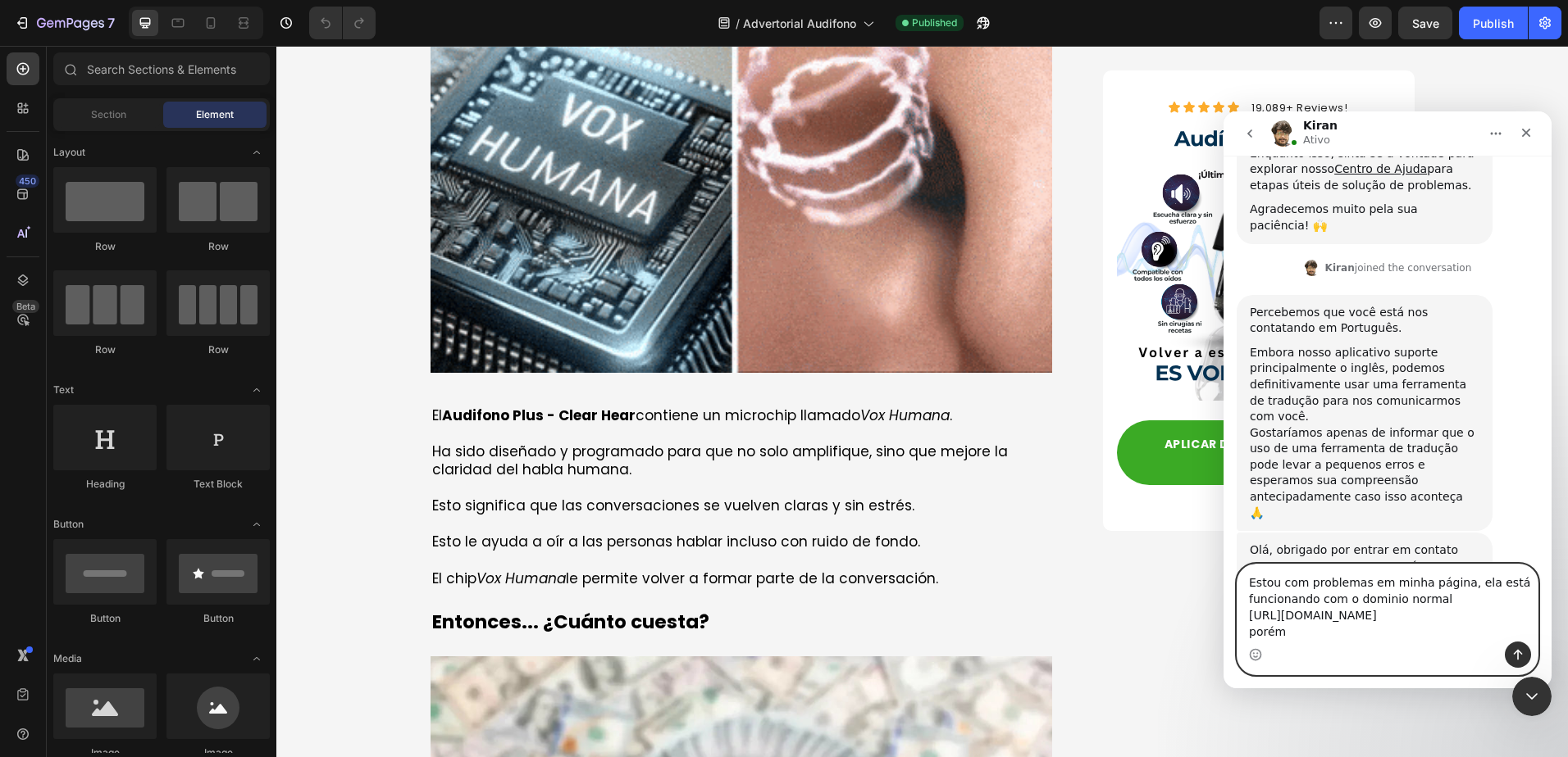
scroll to position [298, 0]
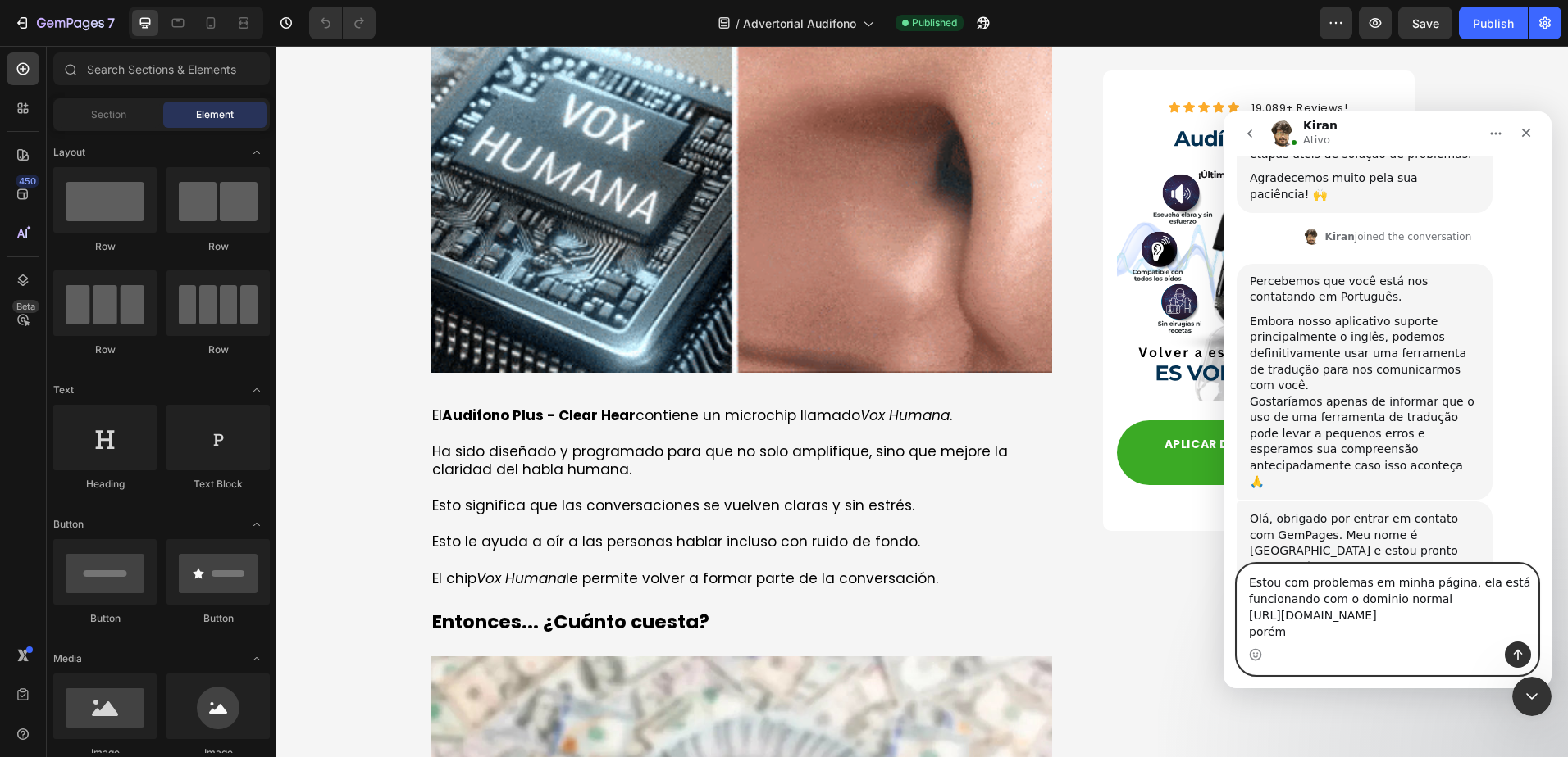
click at [1341, 620] on textarea "Estou com problemas em minha página, ela está funcionando com o dominio normal …" at bounding box center [1388, 603] width 301 height 77
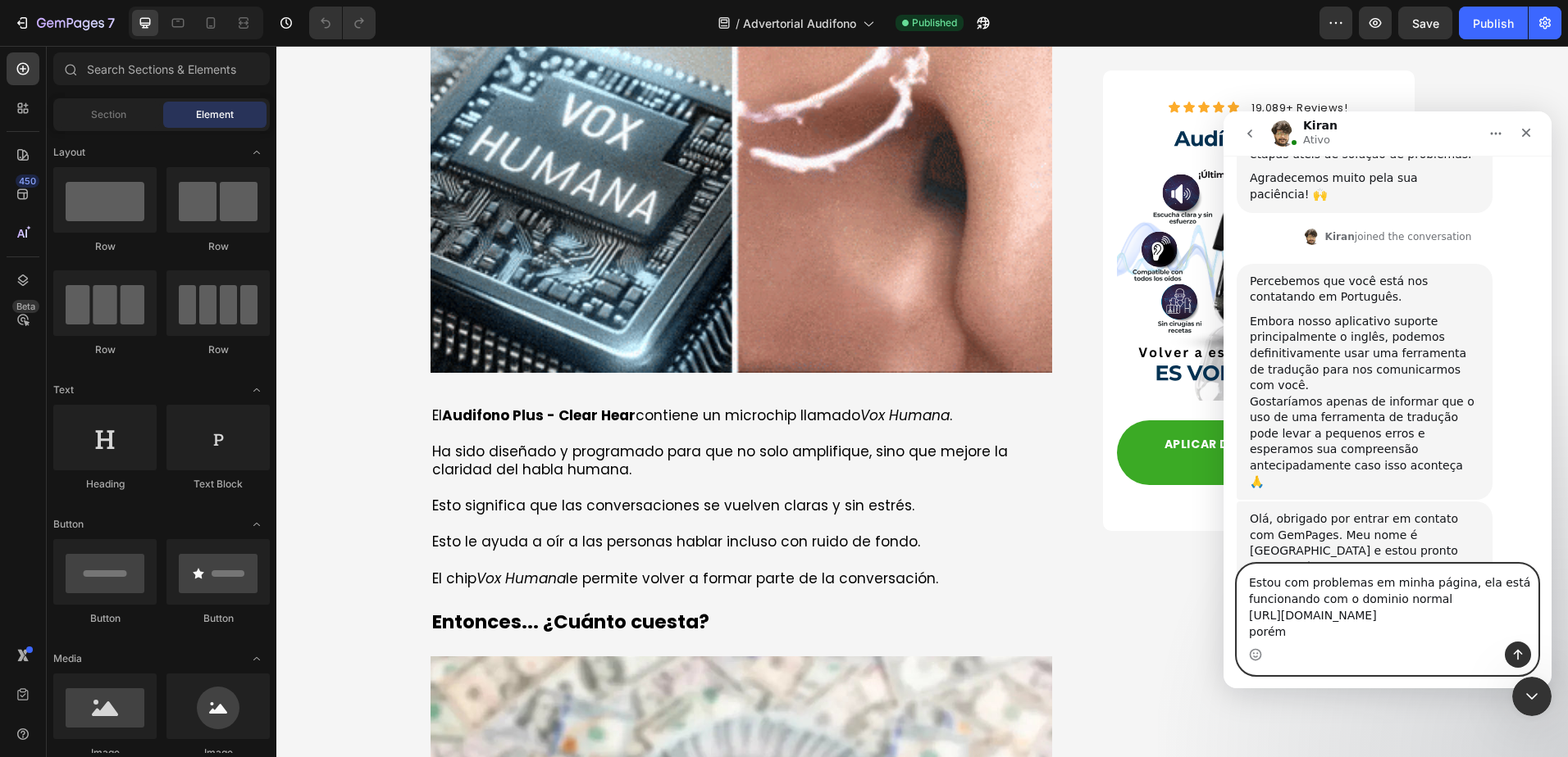
click at [1433, 605] on textarea "Estou com problemas em minha página, ela está funcionando com o dominio normal …" at bounding box center [1388, 603] width 301 height 77
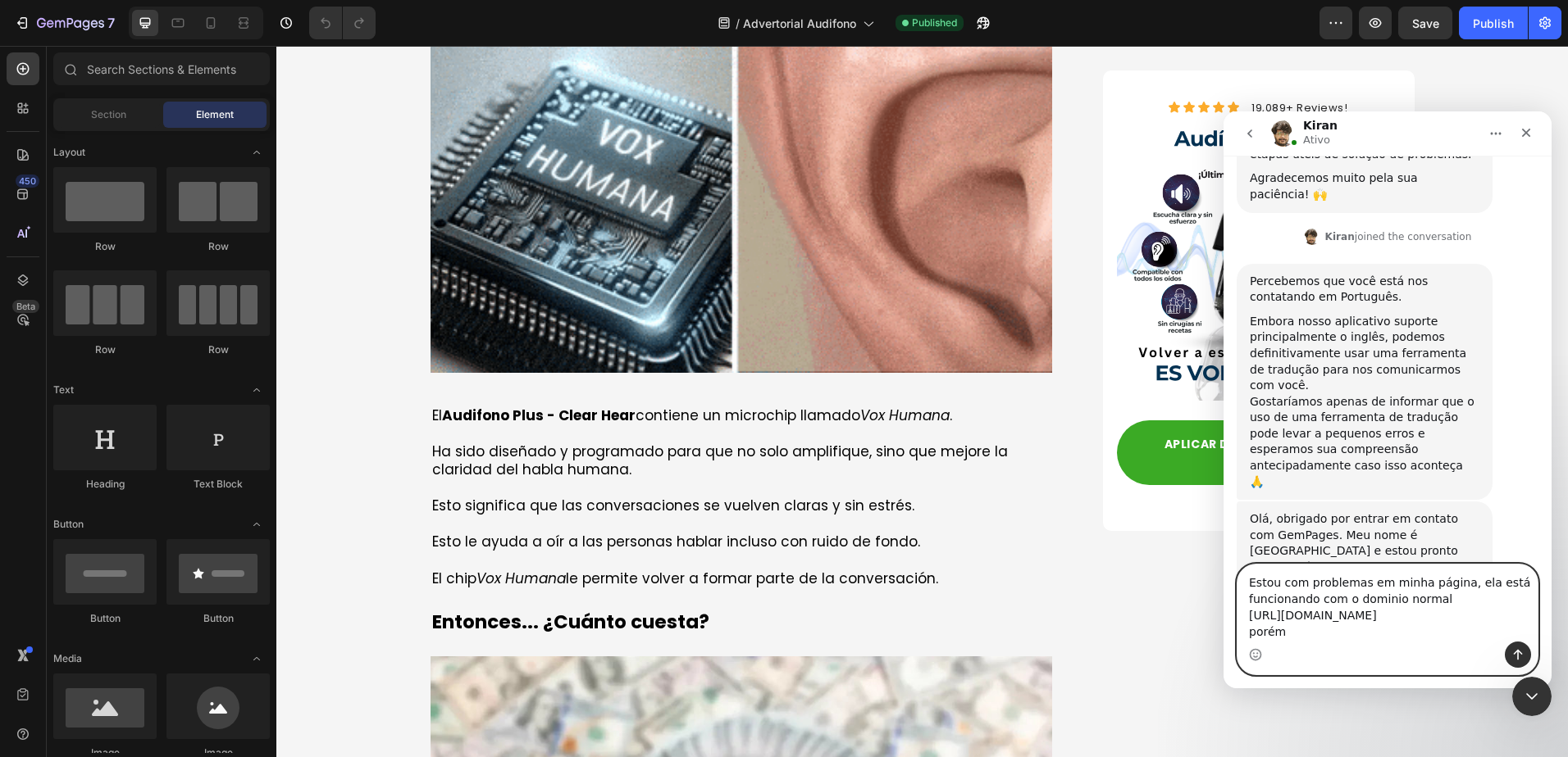
click at [1457, 596] on textarea "Estou com problemas em minha página, ela está funcionando com o dominio normal …" at bounding box center [1388, 603] width 301 height 77
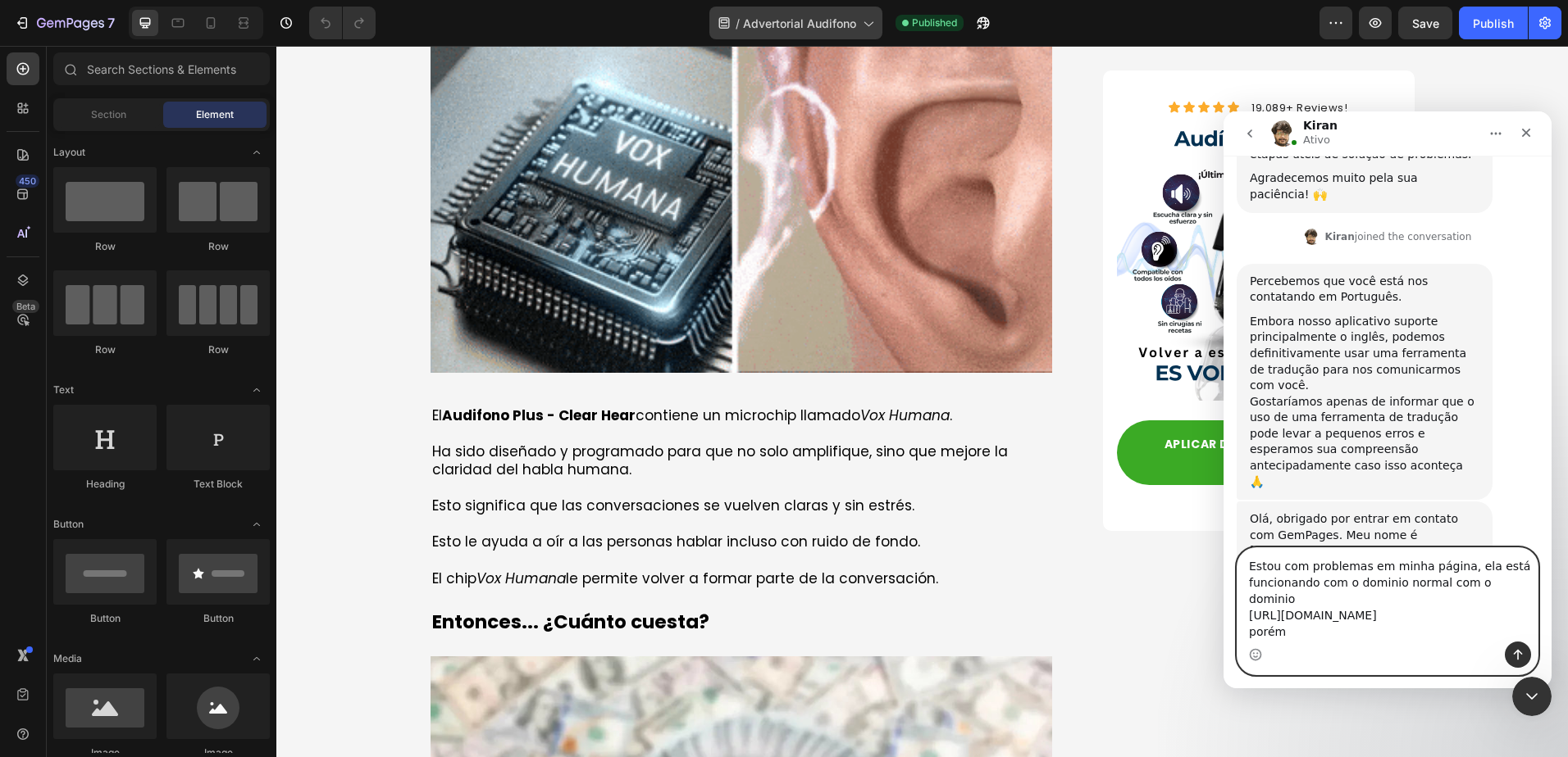
type textarea "Estou com problemas em minha página, ela está funcionando com o dominio normal …"
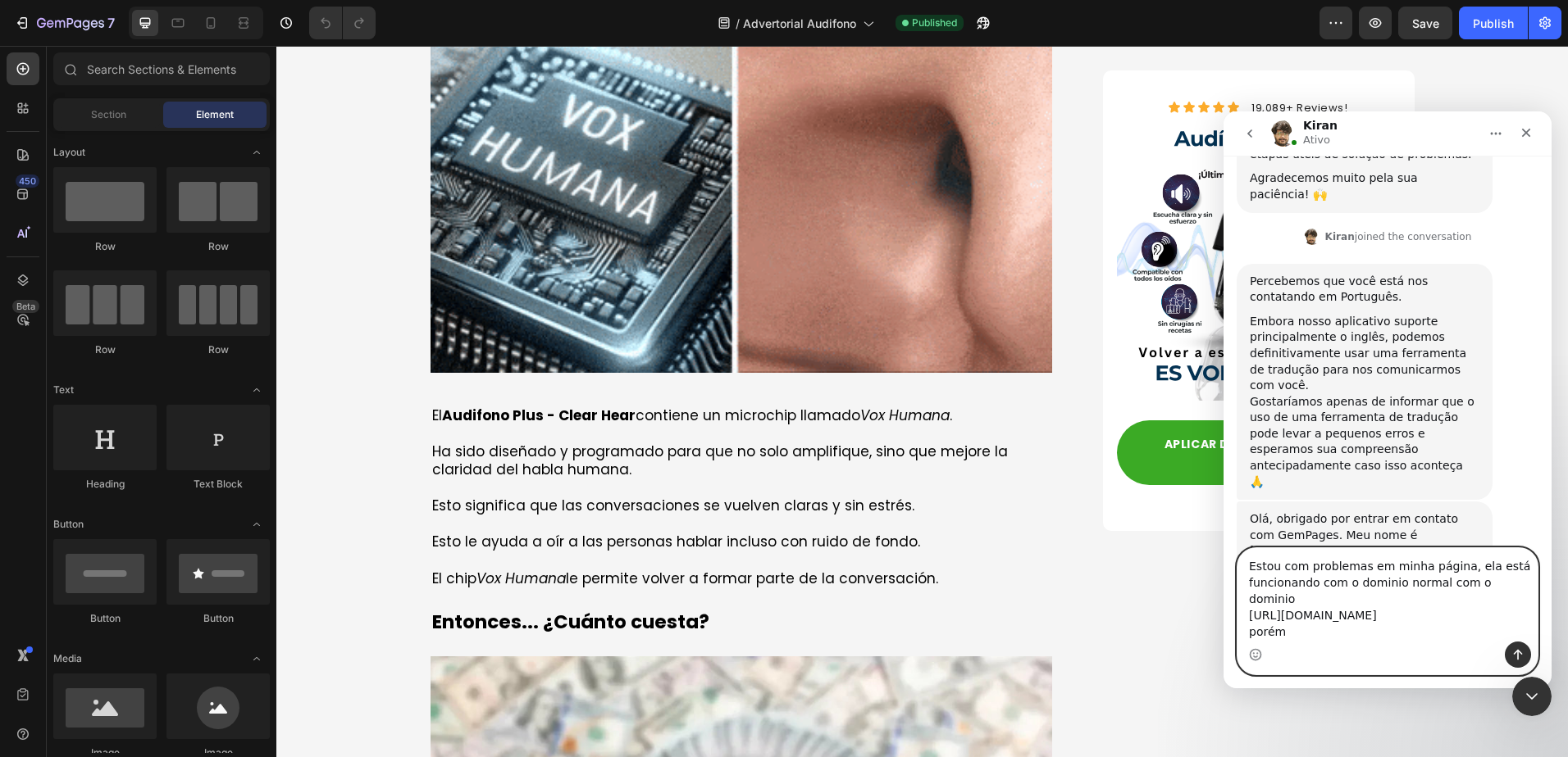
click at [1409, 602] on textarea "Estou com problemas em minha página, ela está funcionando com o dominio normal …" at bounding box center [1388, 595] width 301 height 94
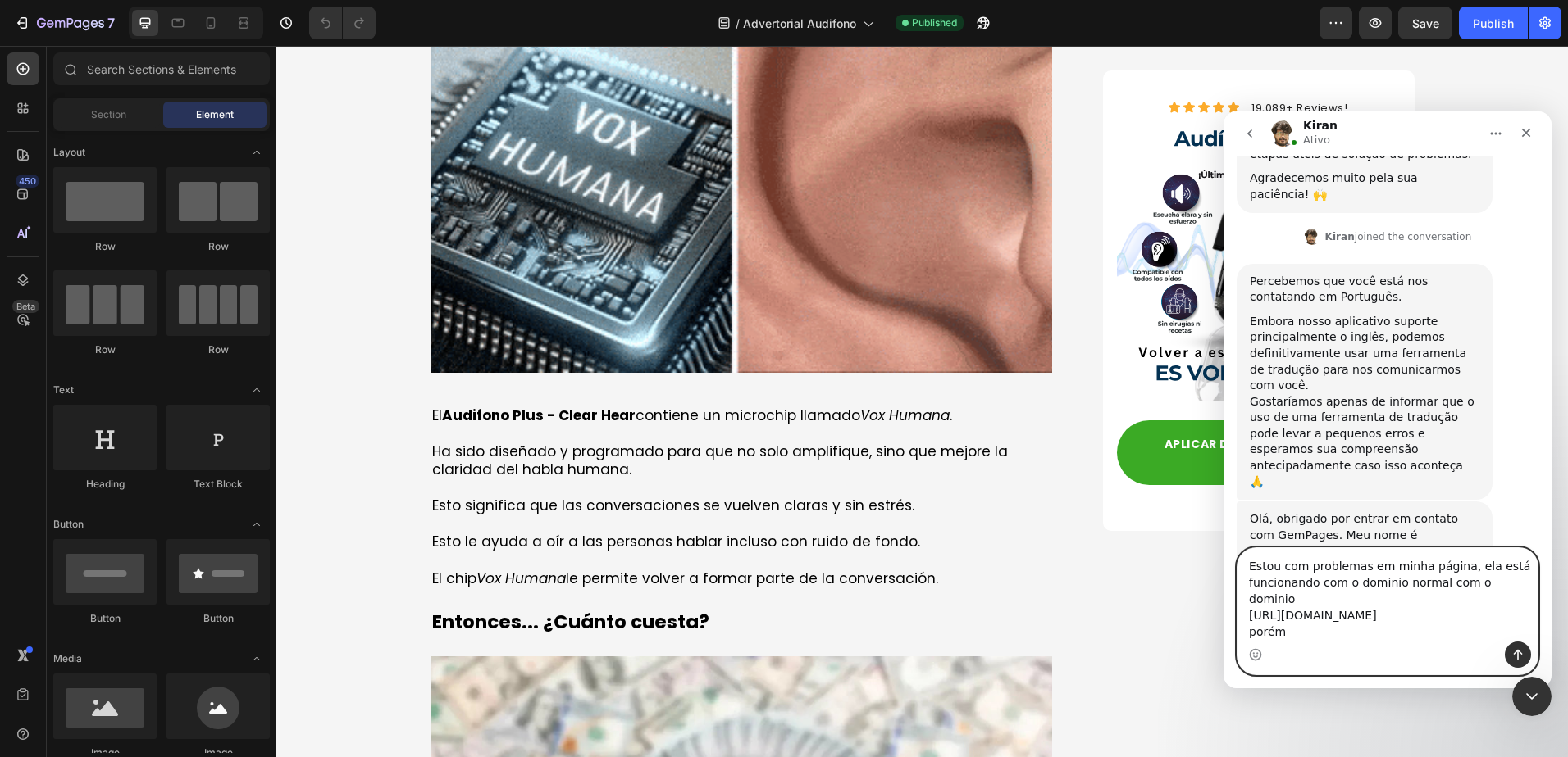
click at [1409, 602] on textarea "Estou com problemas em minha página, ela está funcionando com o dominio normal …" at bounding box center [1388, 595] width 301 height 94
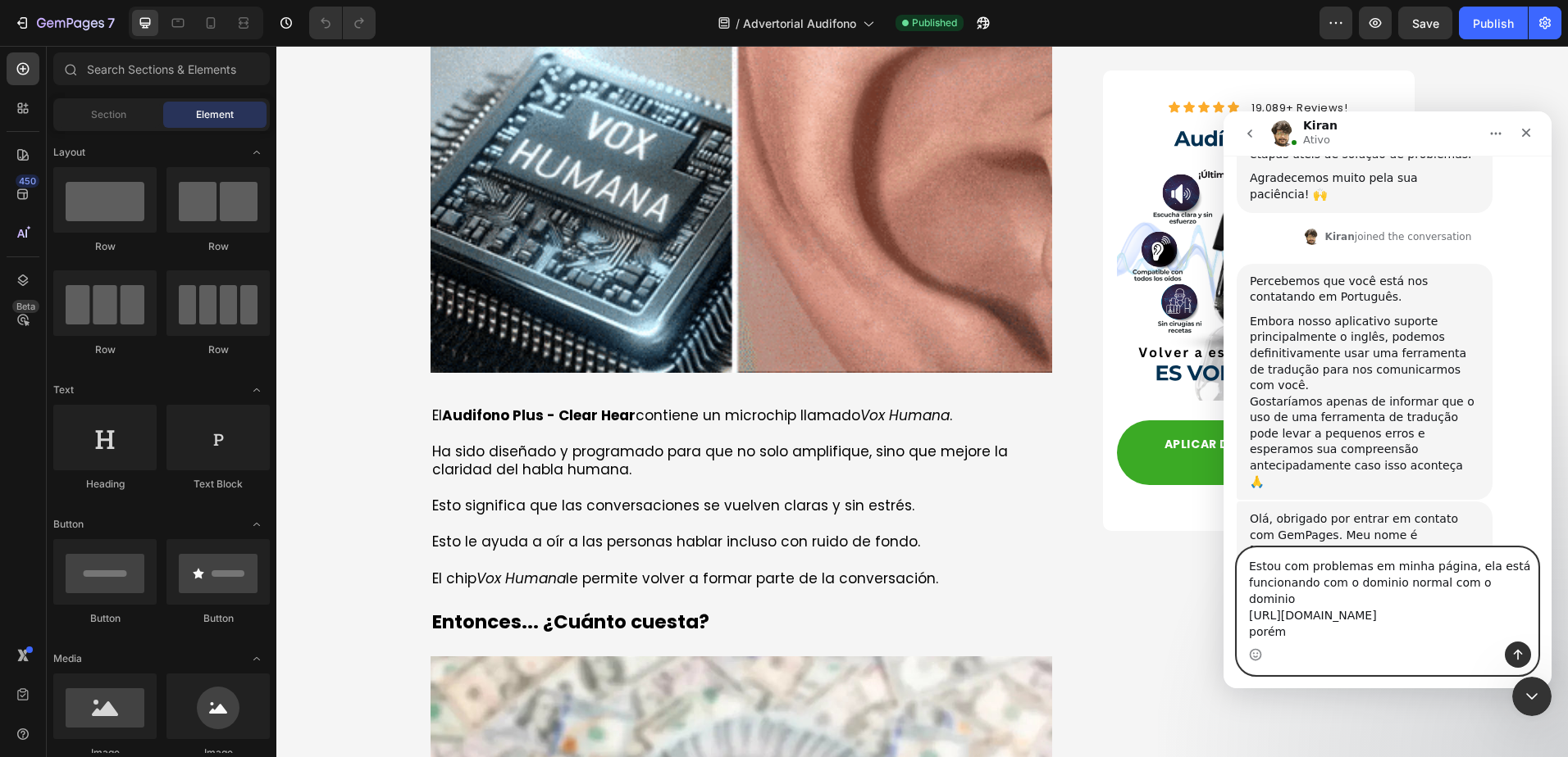
click at [1409, 602] on textarea "Estou com problemas em minha página, ela está funcionando com o dominio normal …" at bounding box center [1388, 595] width 301 height 94
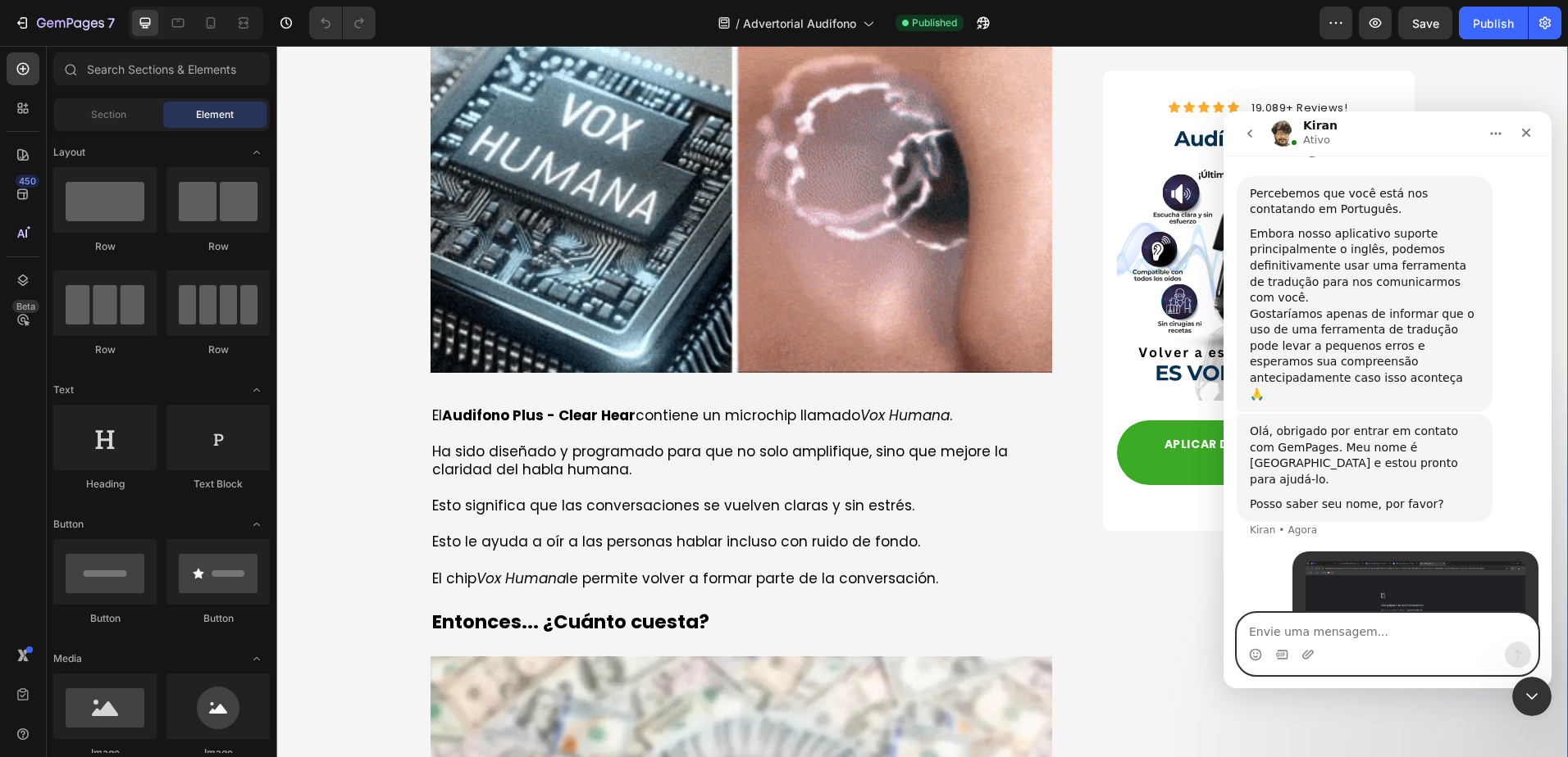
scroll to position [405, 0]
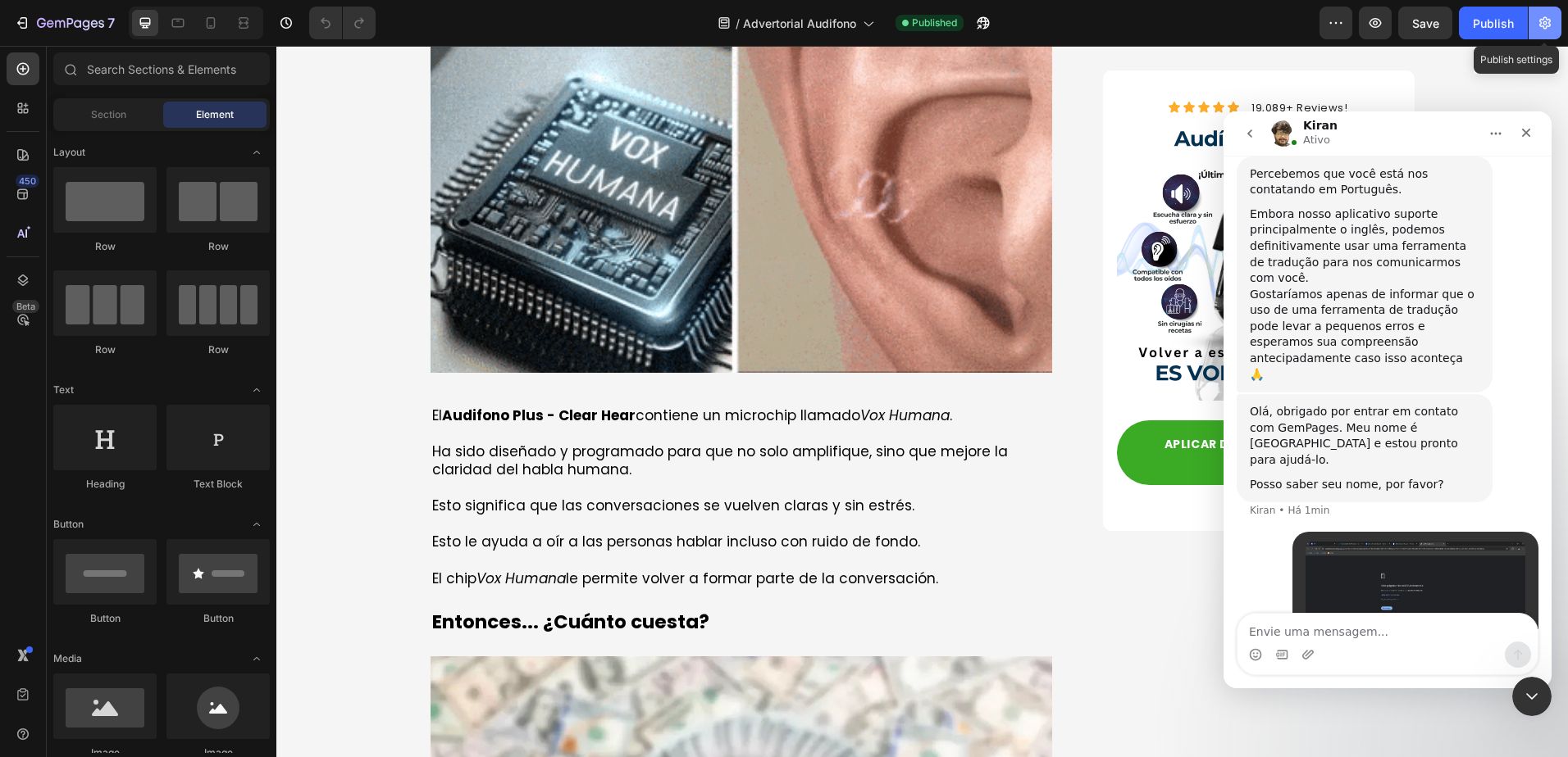
click at [1541, 27] on icon "button" at bounding box center [1545, 23] width 11 height 12
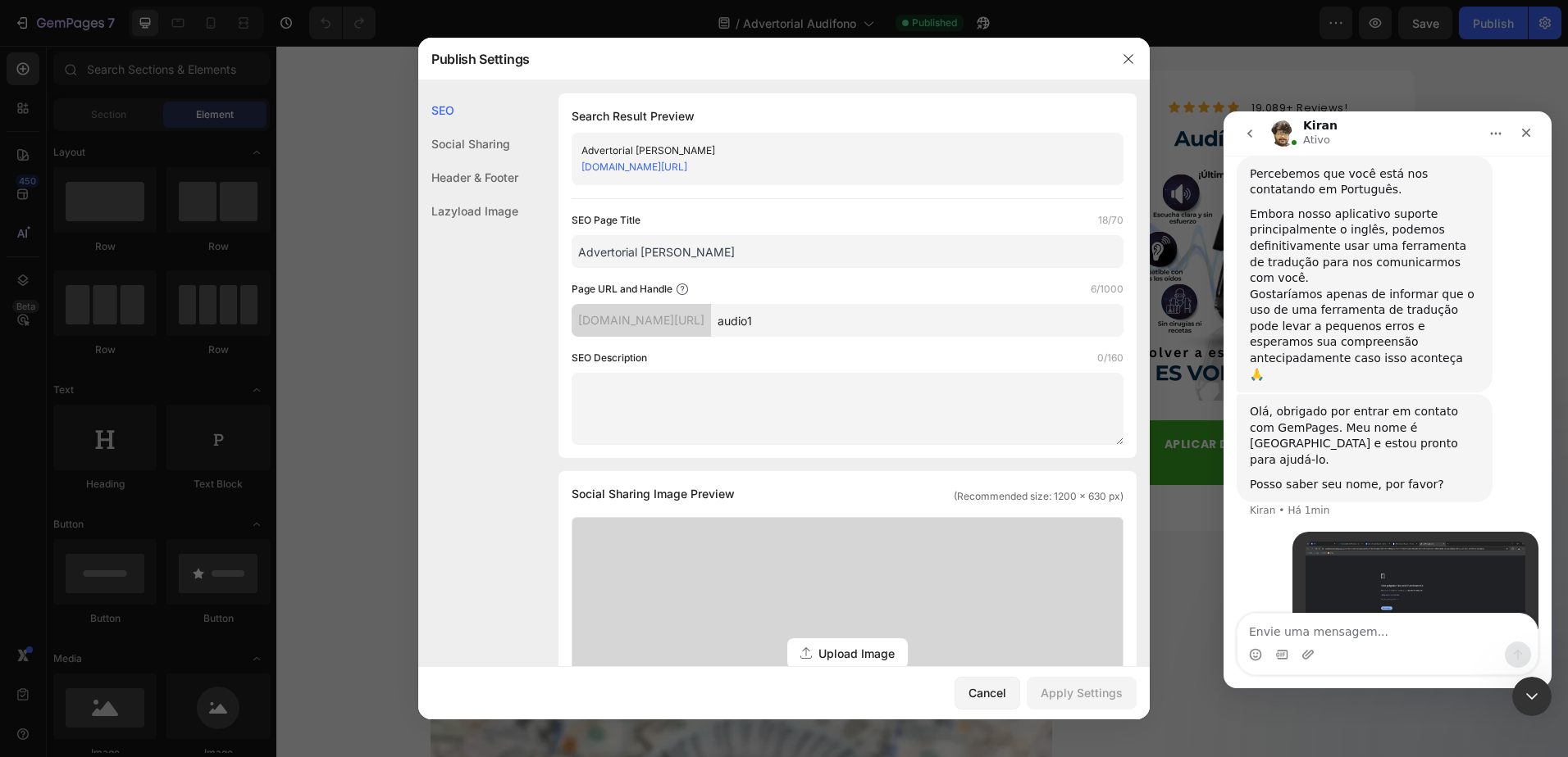
click at [843, 322] on input "audio1" at bounding box center [917, 320] width 412 height 33
type input "audio"
click at [1074, 692] on div "Apply Settings" at bounding box center [1082, 693] width 82 height 17
click at [1125, 59] on icon "button" at bounding box center [1128, 58] width 13 height 13
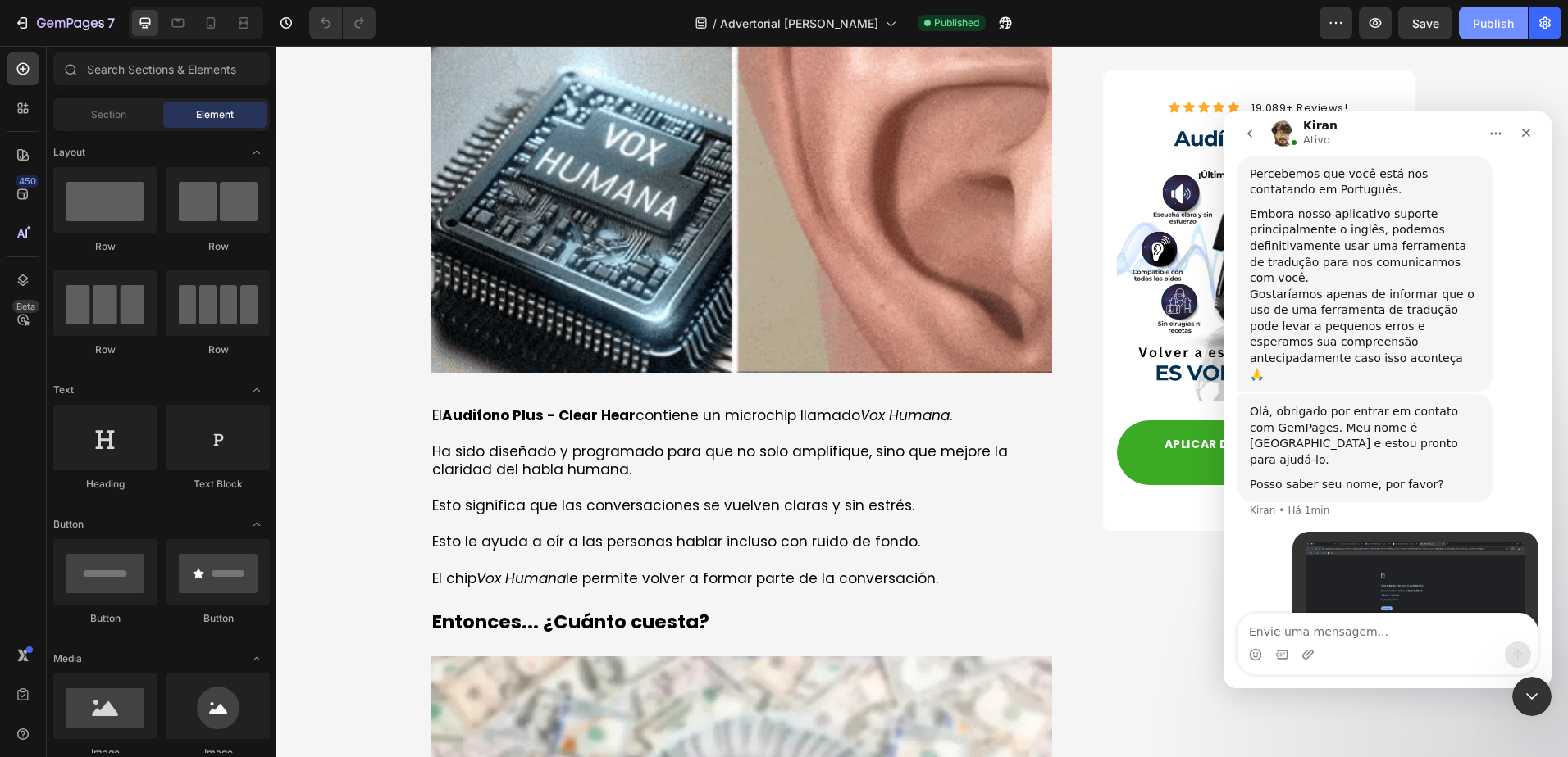
click at [1516, 31] on button "Publish" at bounding box center [1493, 23] width 69 height 33
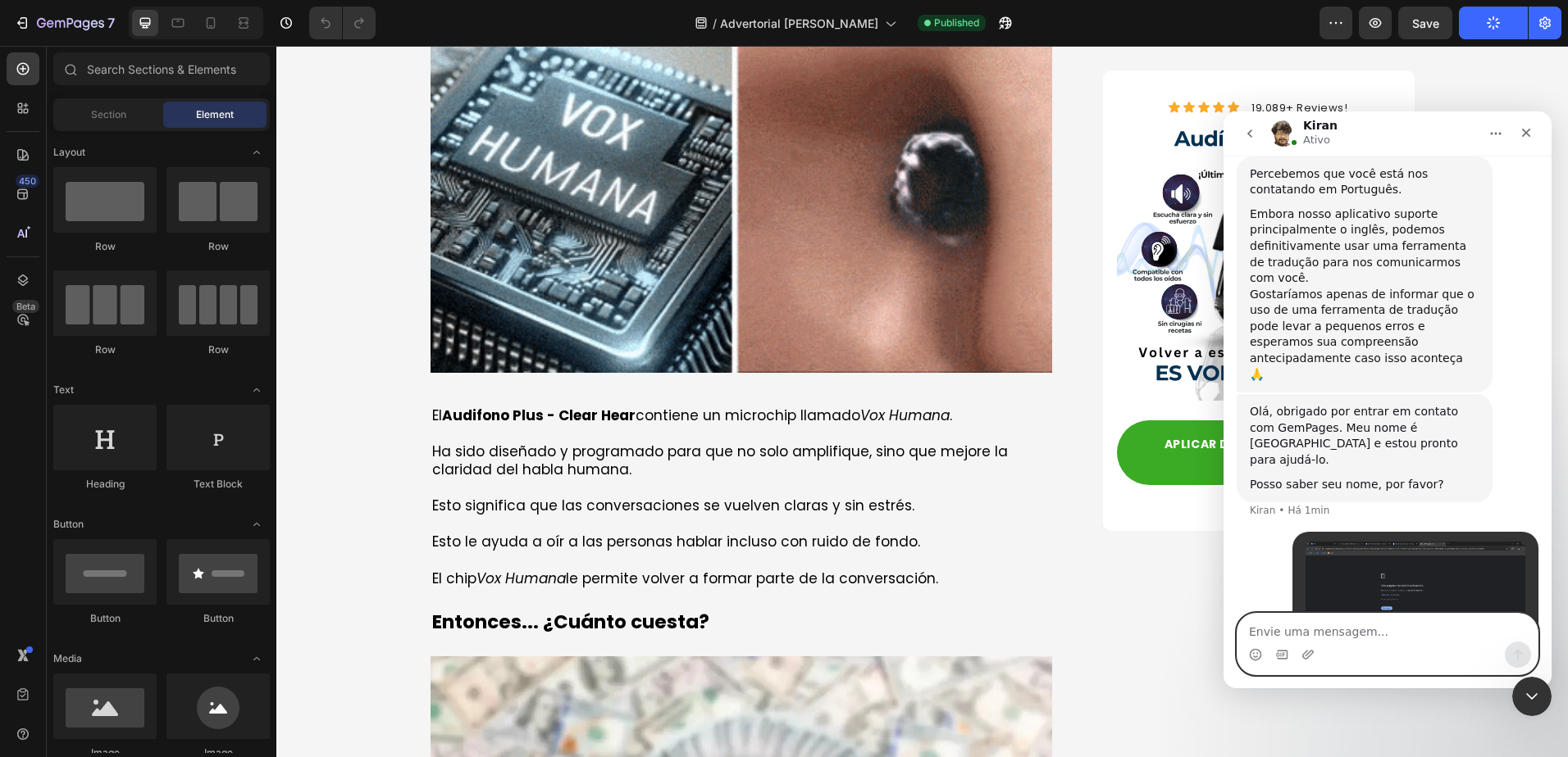
click at [1426, 629] on textarea "Envie uma mensagem..." at bounding box center [1388, 627] width 301 height 27
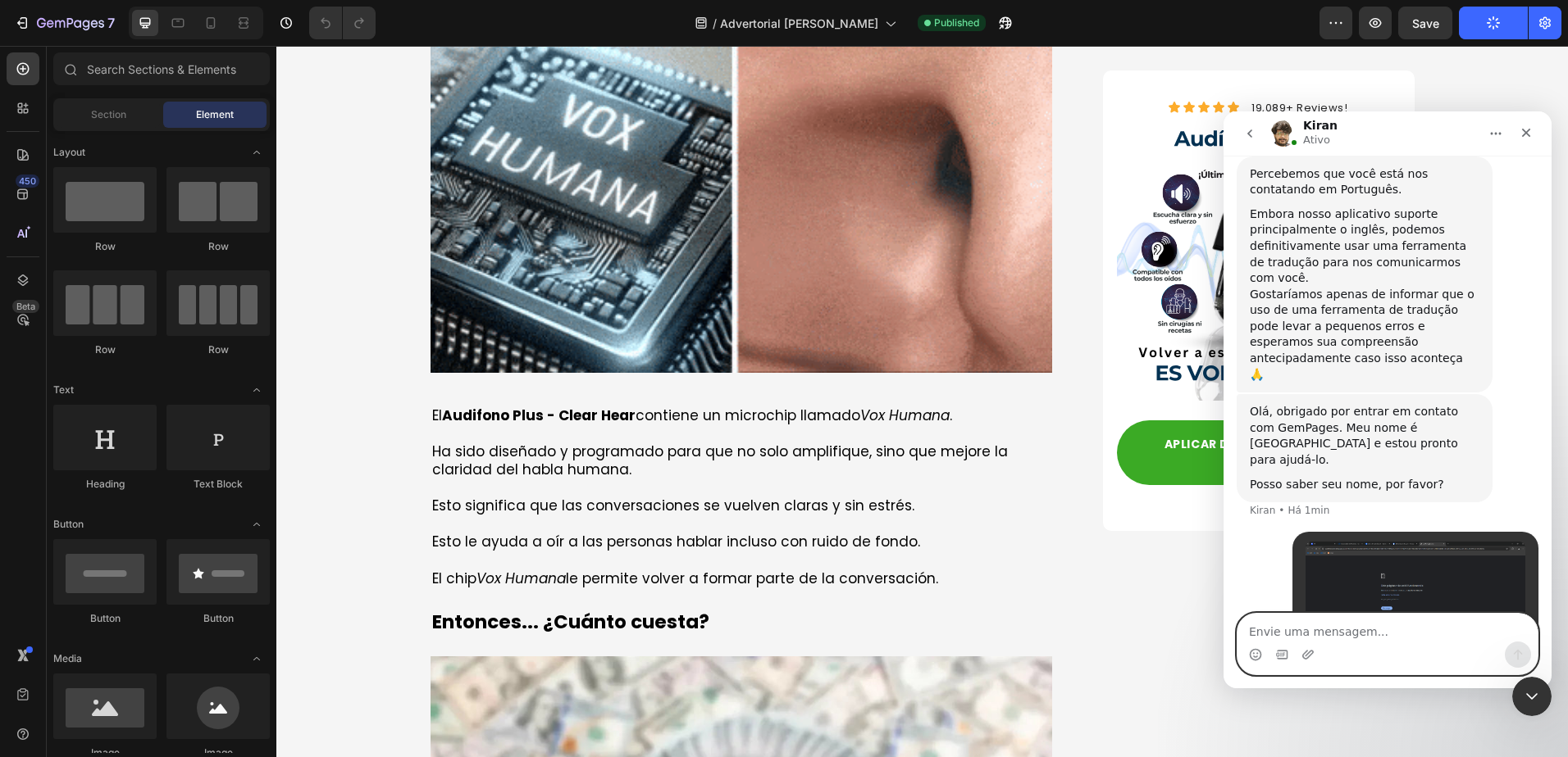
type textarea "e"
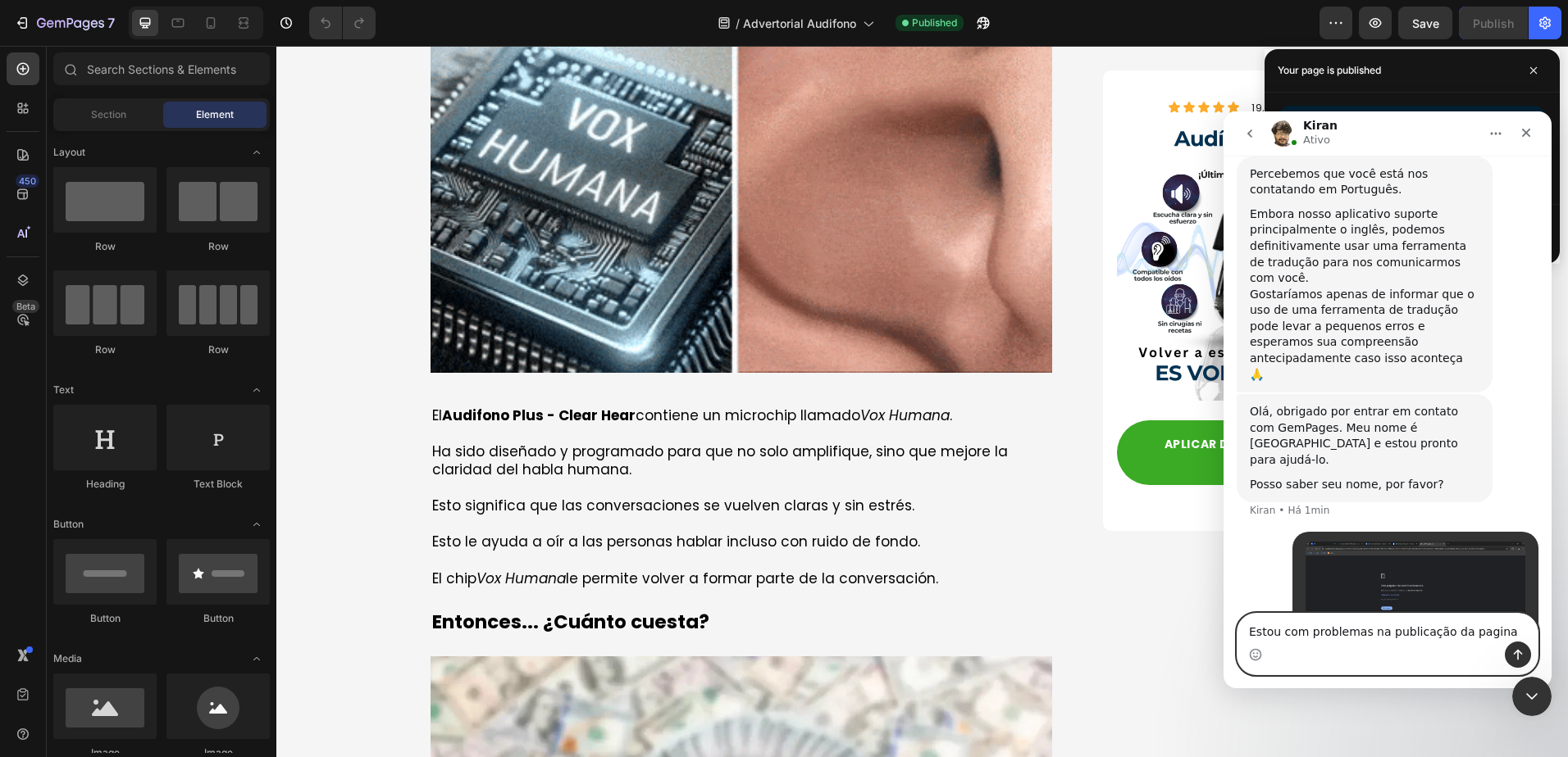
type textarea "Estou com problemas na publicação da pagina"
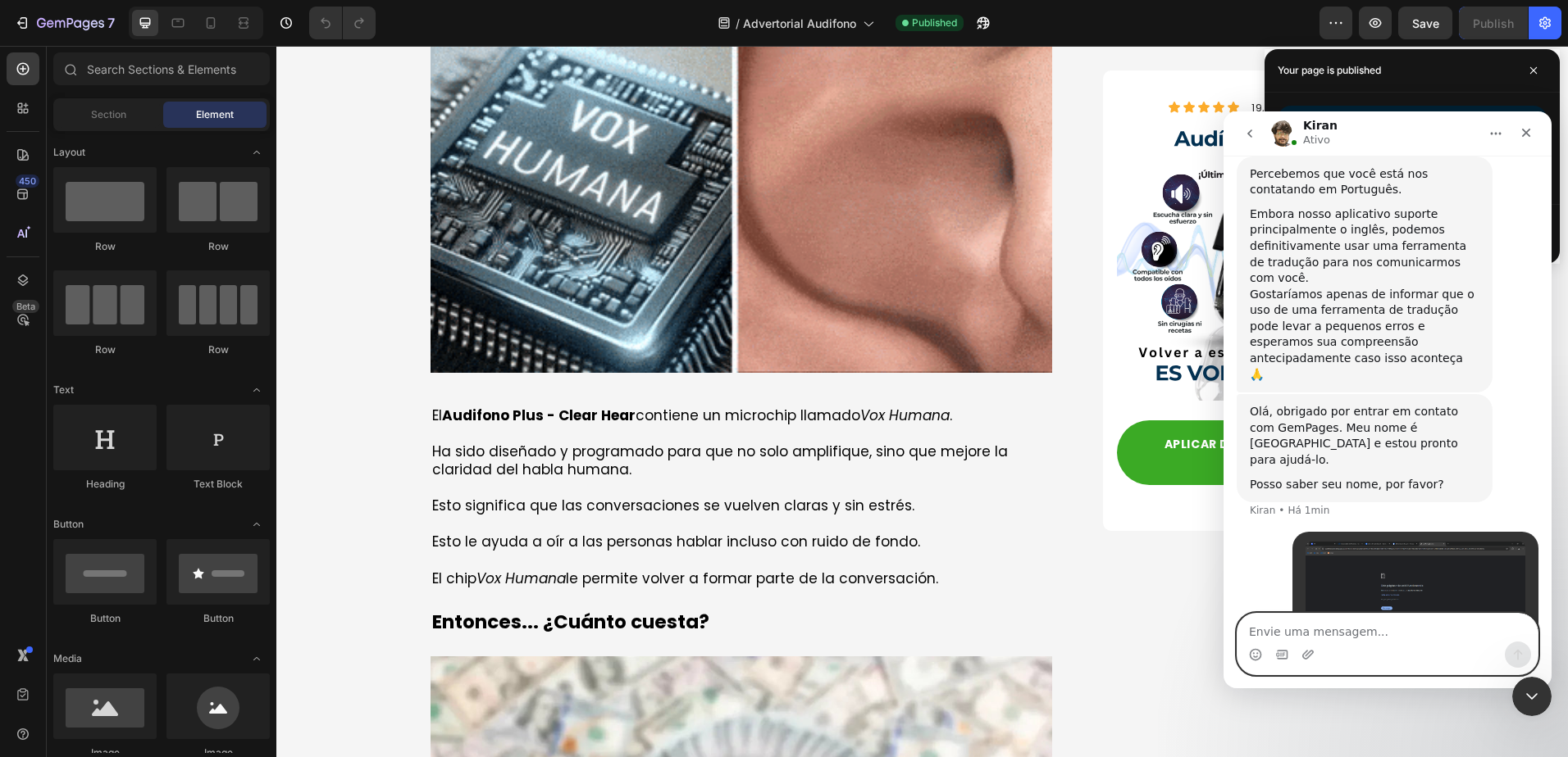
scroll to position [458, 0]
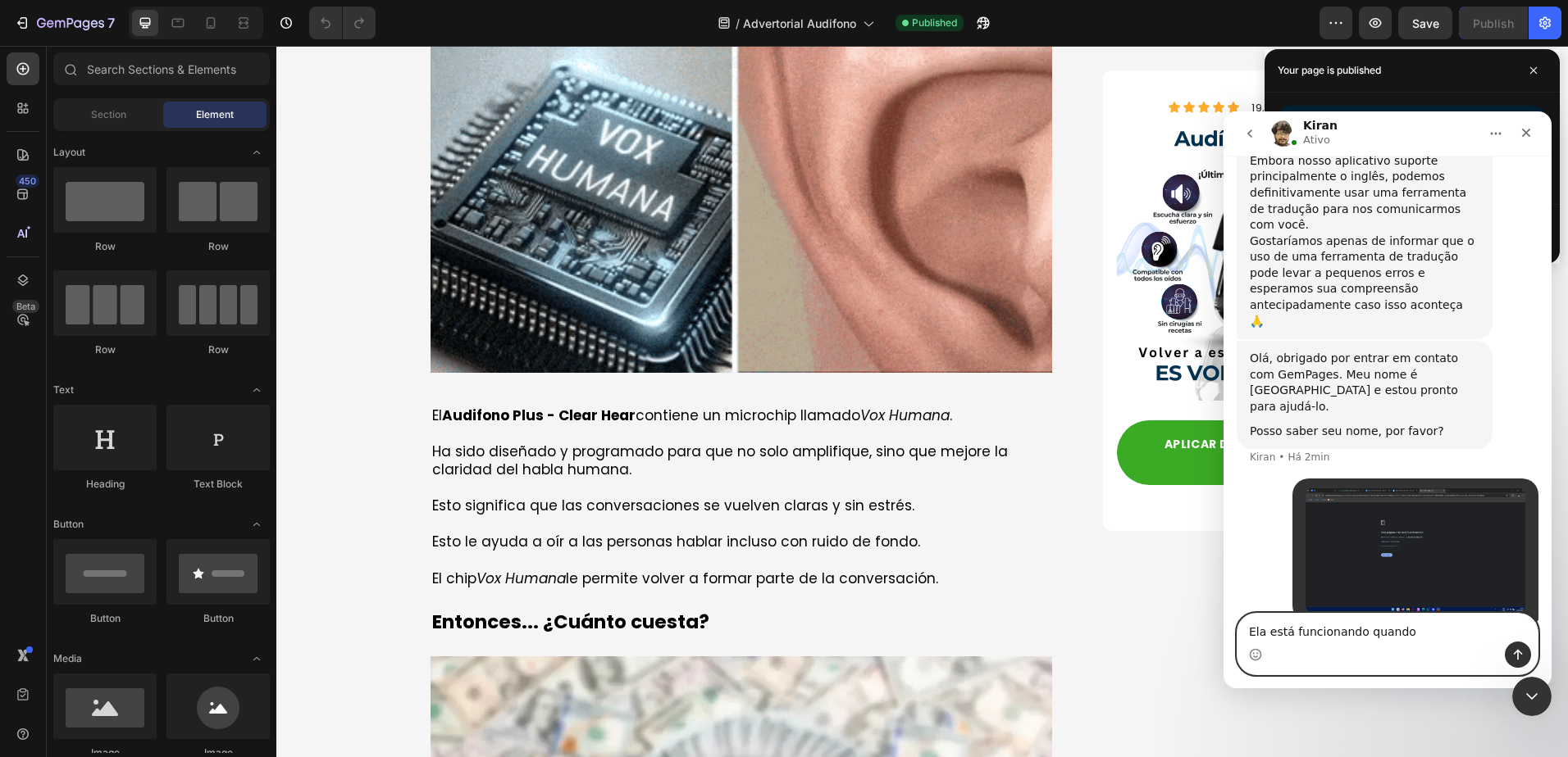
click at [1418, 627] on textarea "Ela está funcionando quando" at bounding box center [1388, 627] width 301 height 27
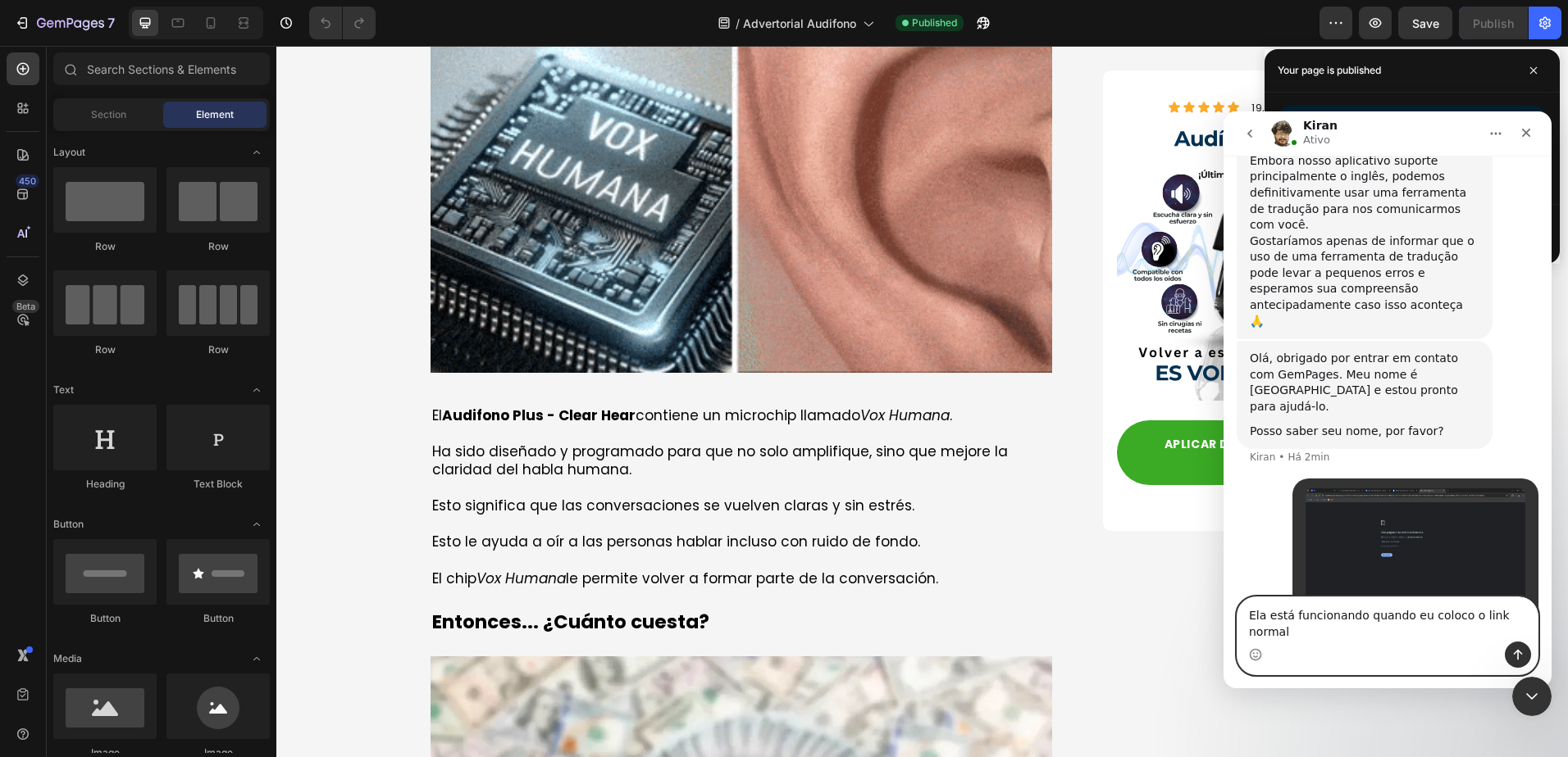
click at [1421, 641] on textarea "Ela está funcionando quando eu coloco o link normal" at bounding box center [1388, 620] width 301 height 45
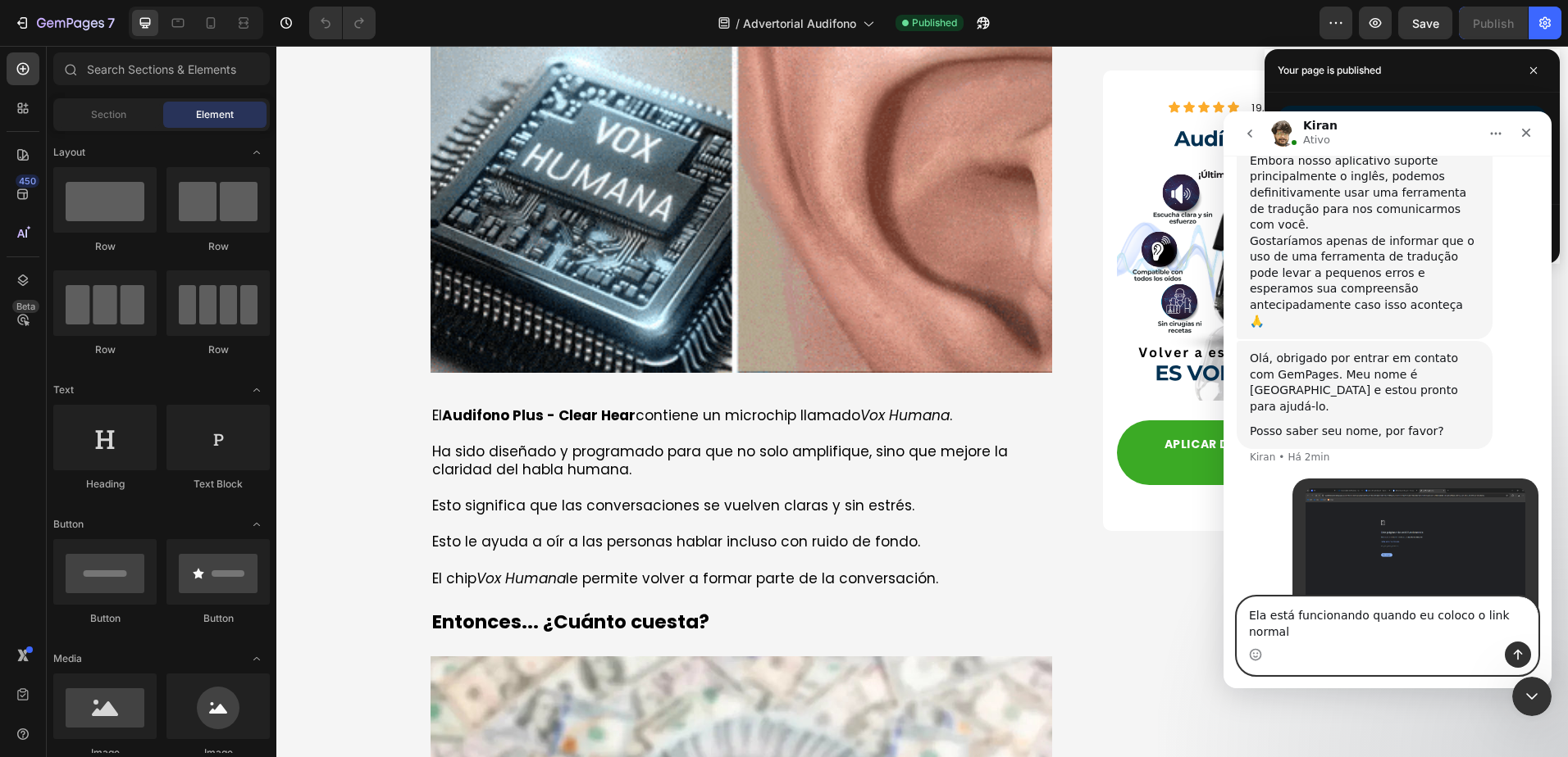
click at [1421, 641] on textarea "Ela está funcionando quando eu coloco o link normal" at bounding box center [1388, 620] width 301 height 45
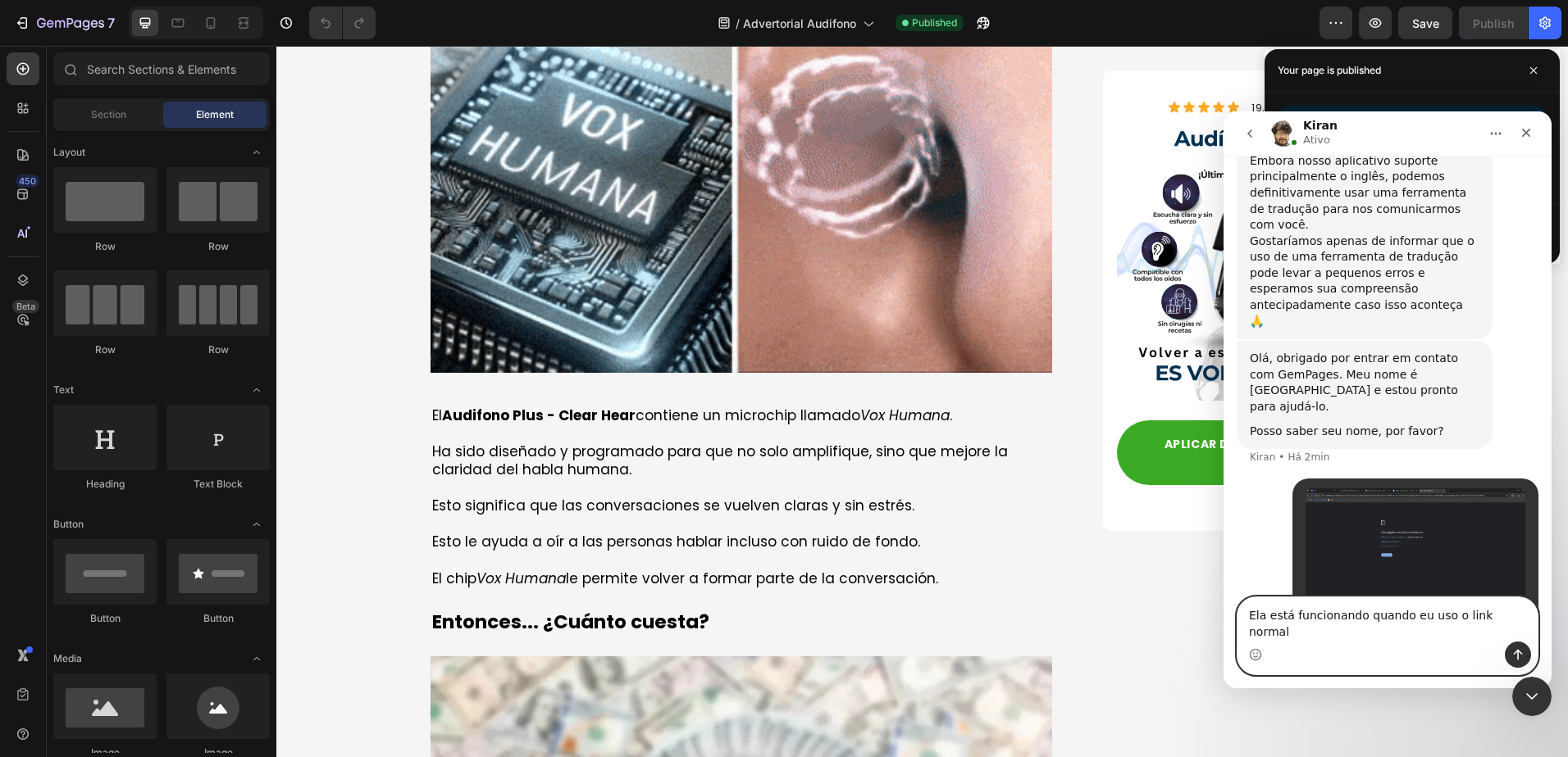
click at [1512, 628] on textarea "Ela está funcionando quando eu uso o link normal" at bounding box center [1388, 620] width 301 height 45
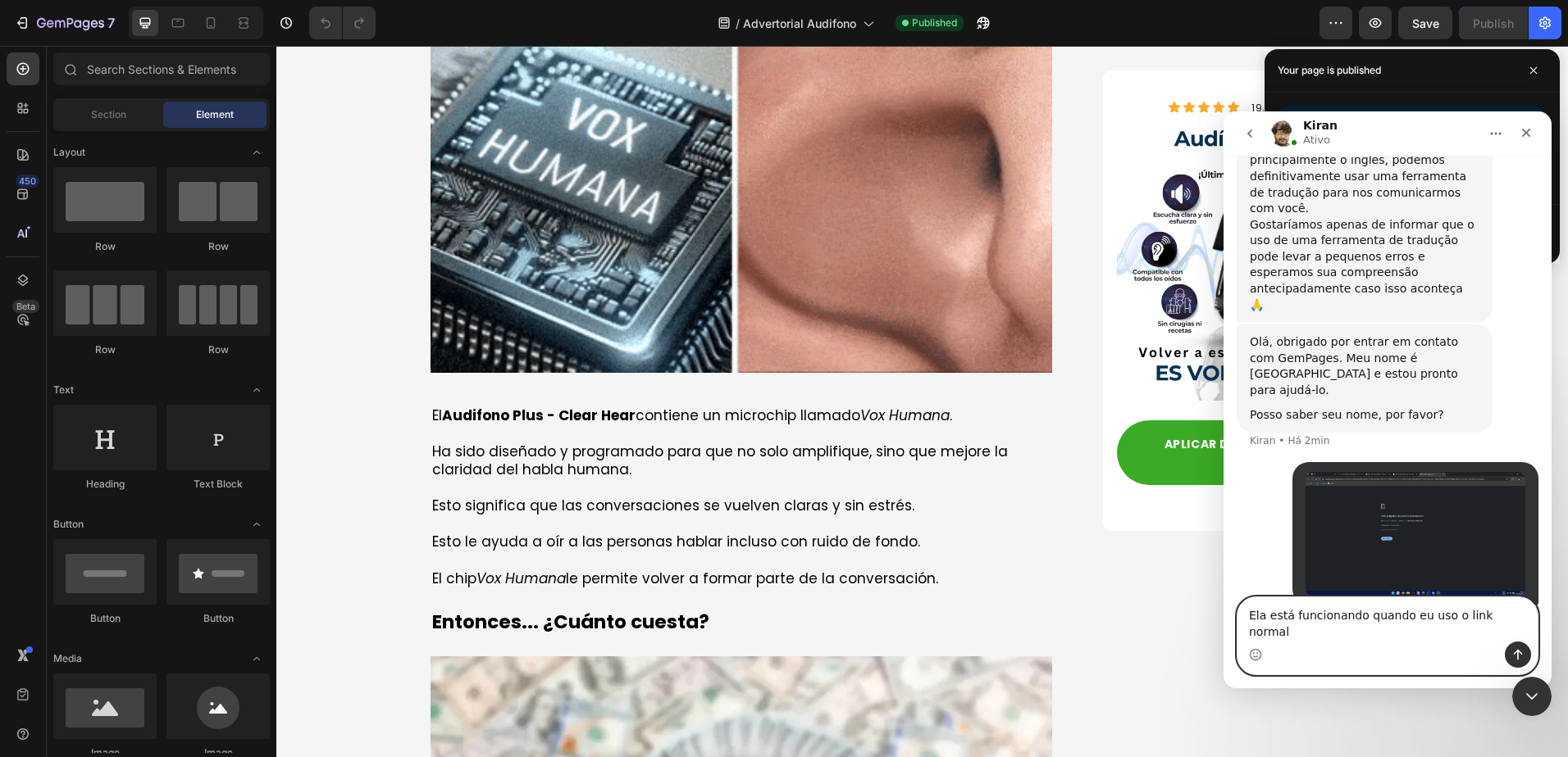
scroll to position [491, 0]
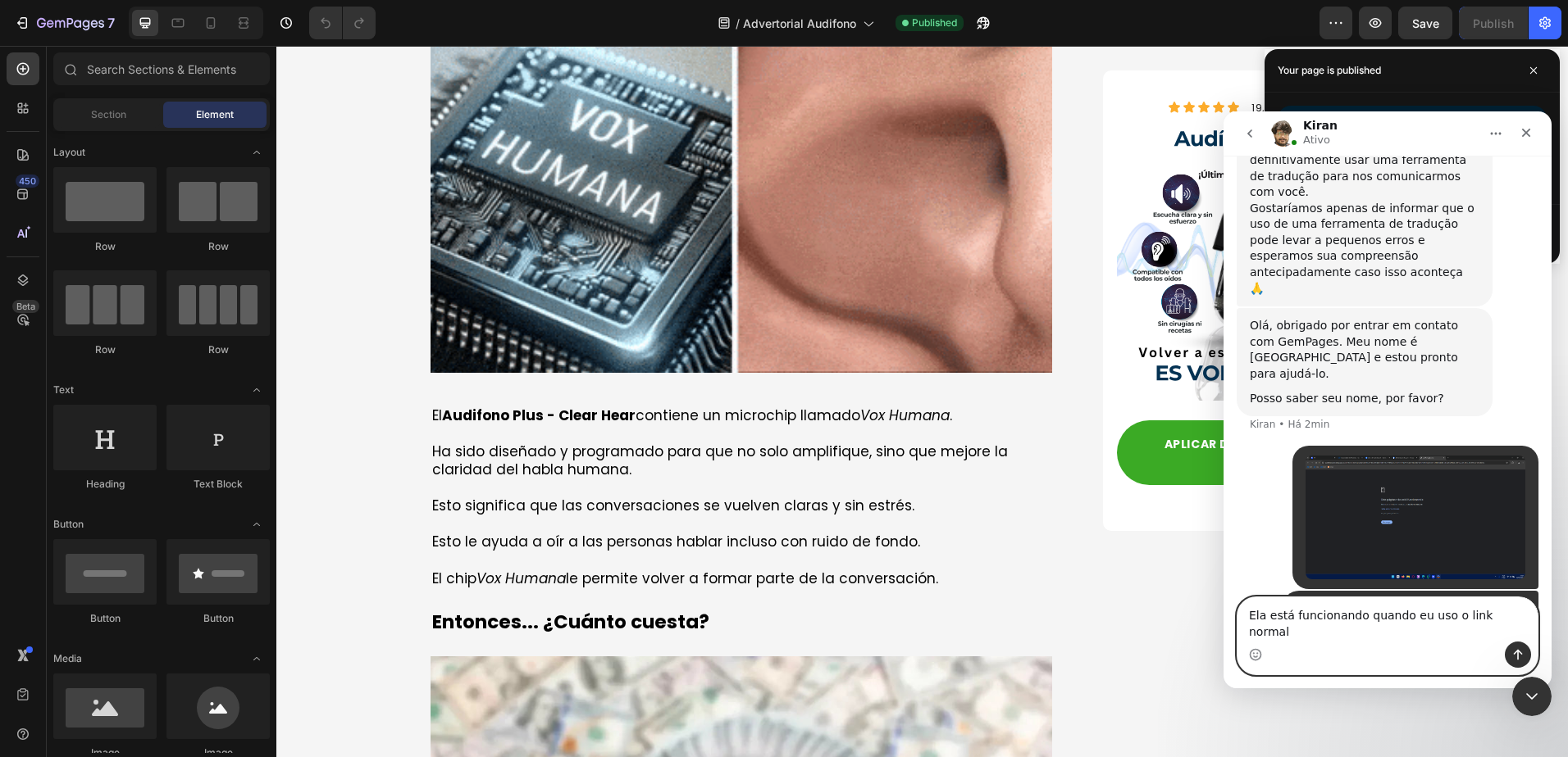
paste textarea "https://audifono-plus.site/pages/audio"
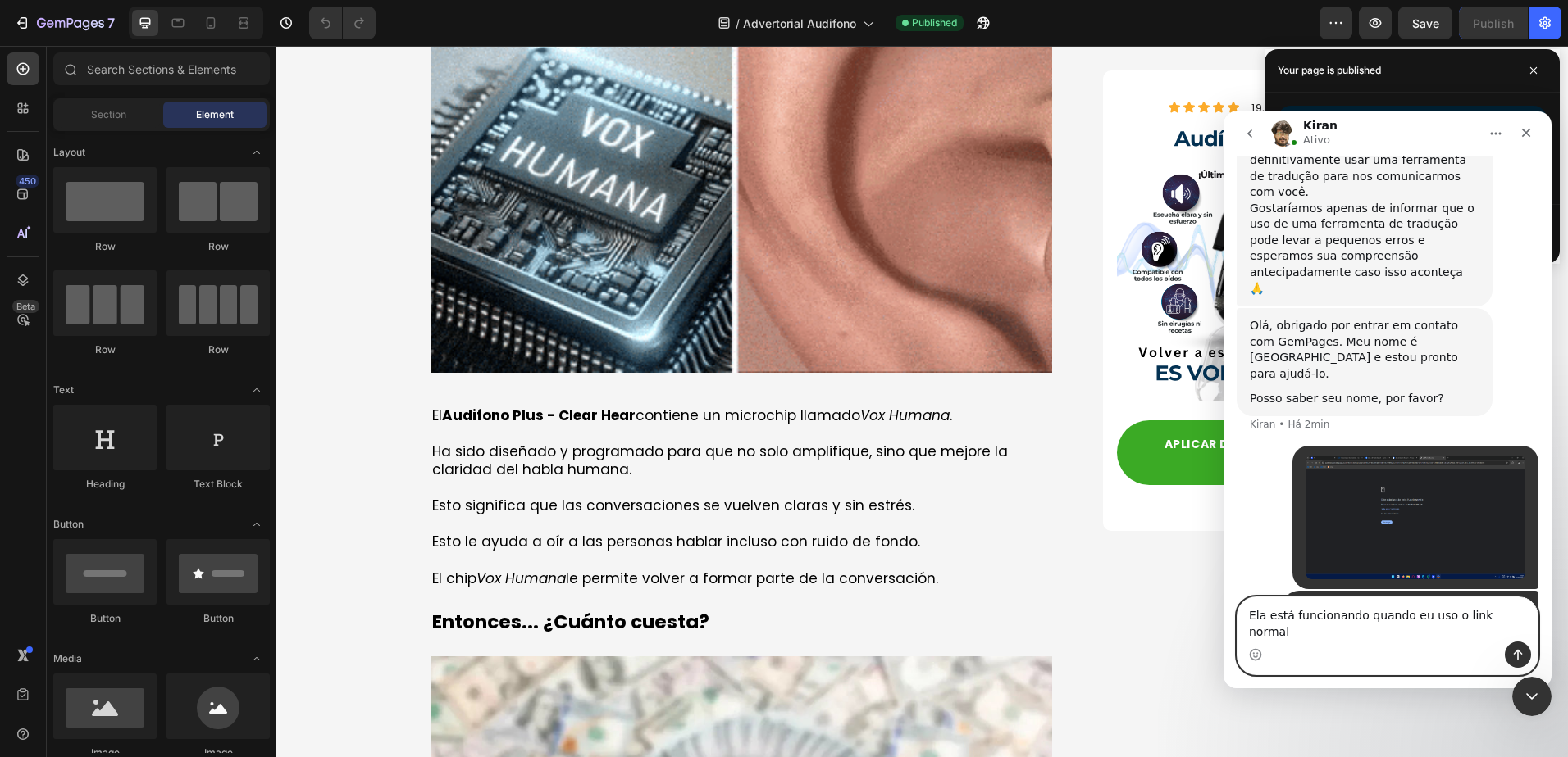
type textarea "Ela está funcionando quando eu uso o link normal https://audifono-plus.site/pag…"
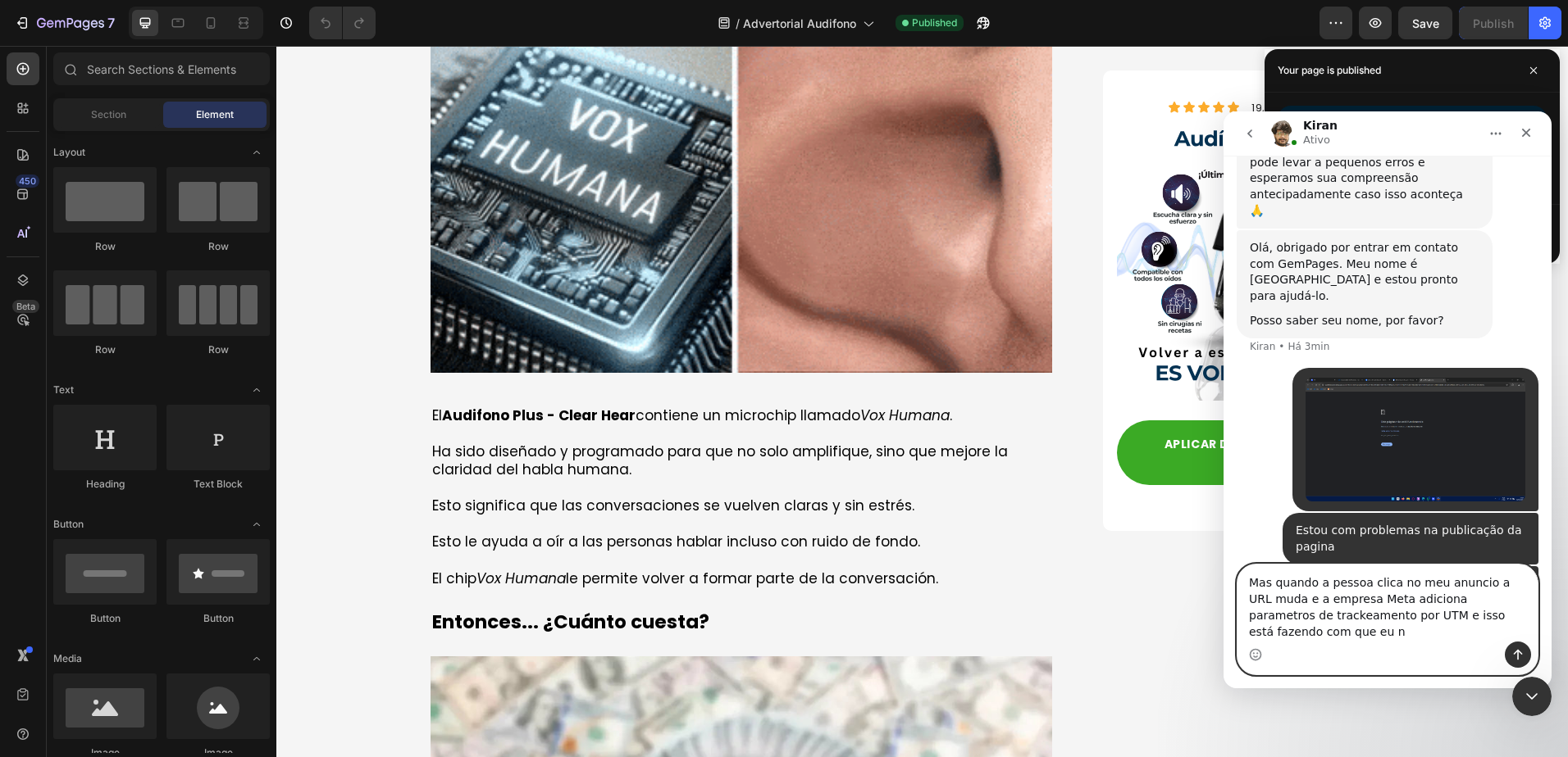
scroll to position [585, 0]
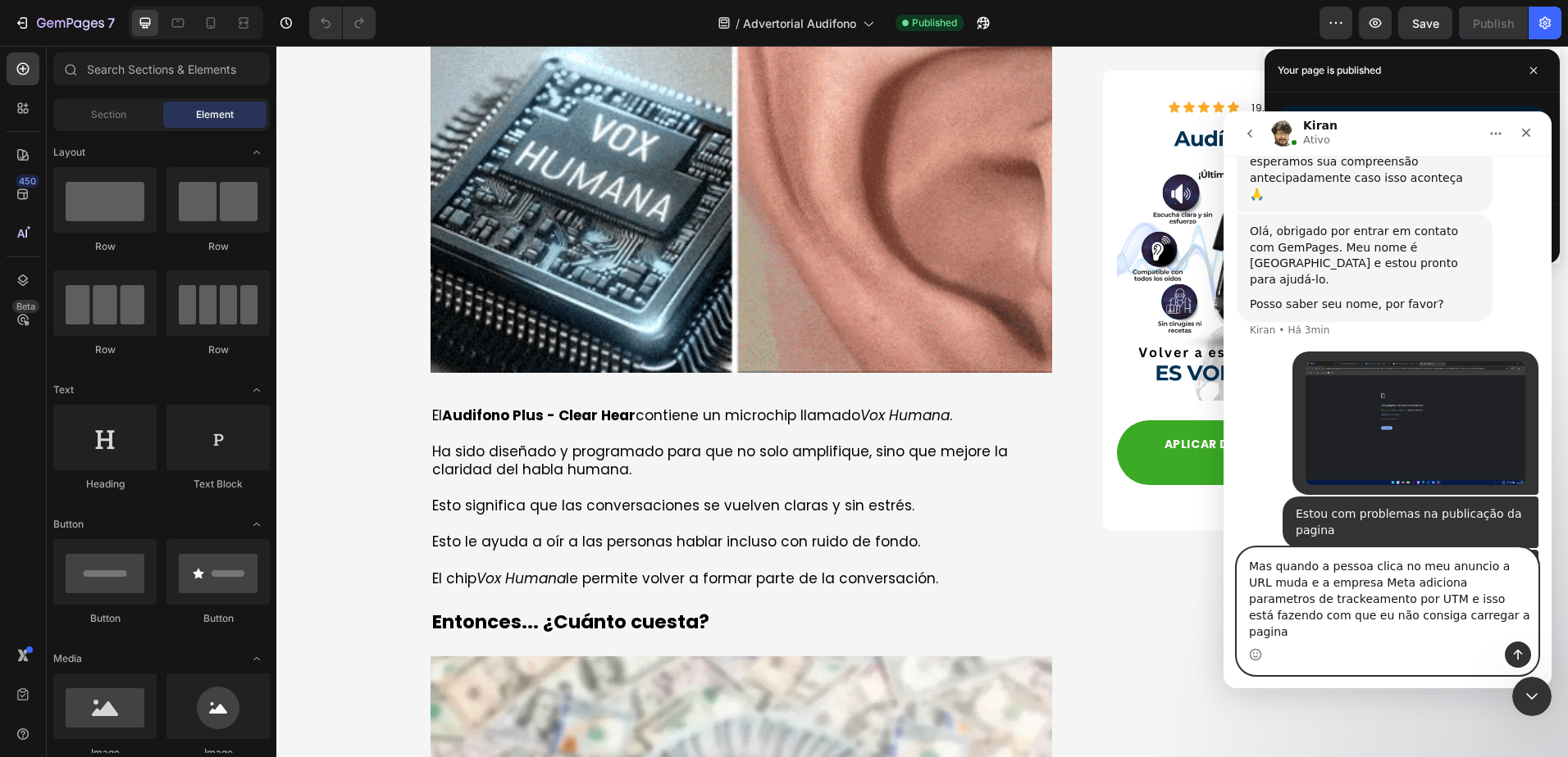
click at [1514, 615] on textarea "Mas quando a pessoa clica no meu anuncio a URL muda e a empresa Meta adiciona p…" at bounding box center [1388, 595] width 301 height 94
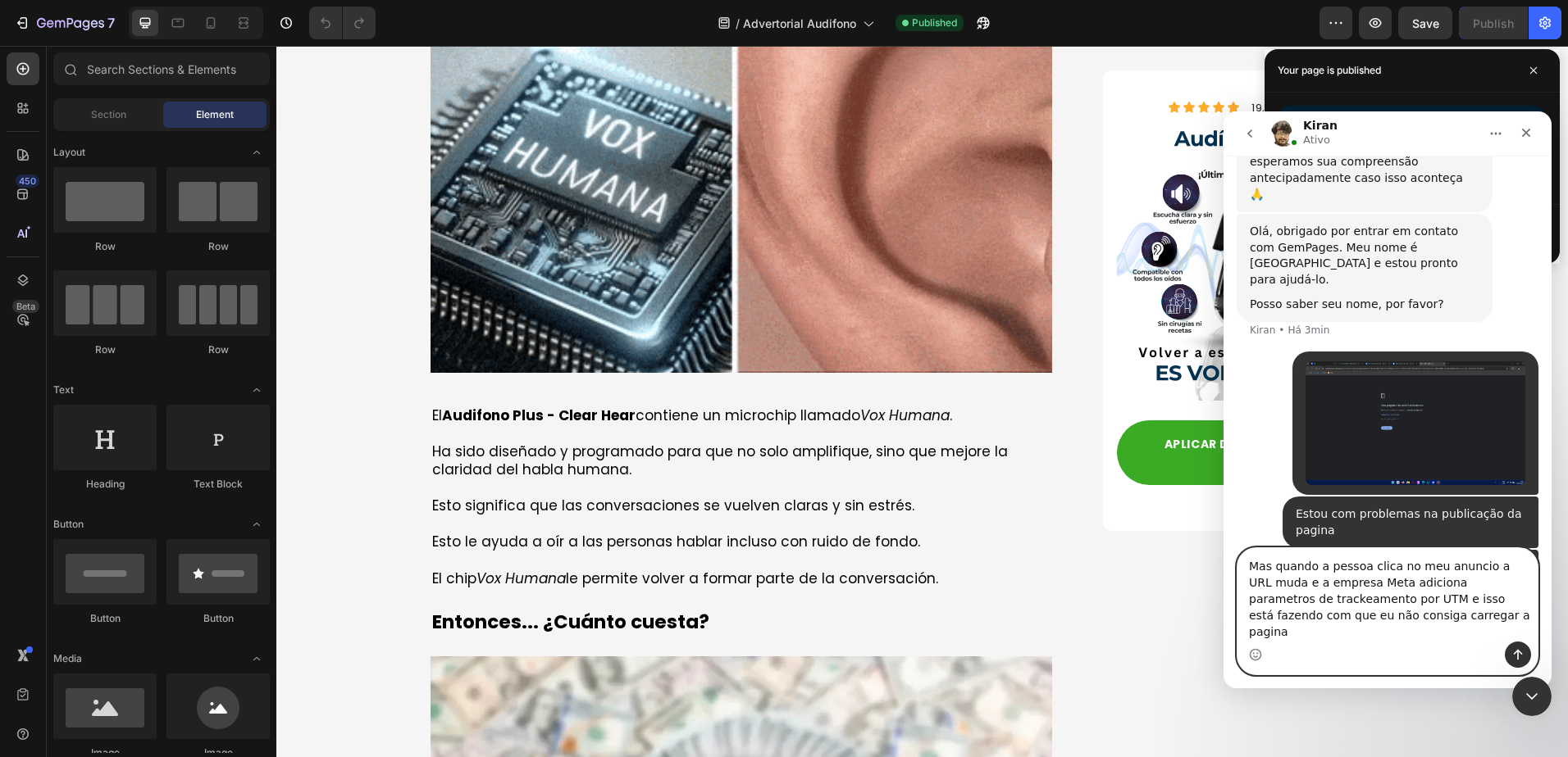
drag, startPoint x: 1514, startPoint y: 615, endPoint x: 1526, endPoint y: 617, distance: 12.2
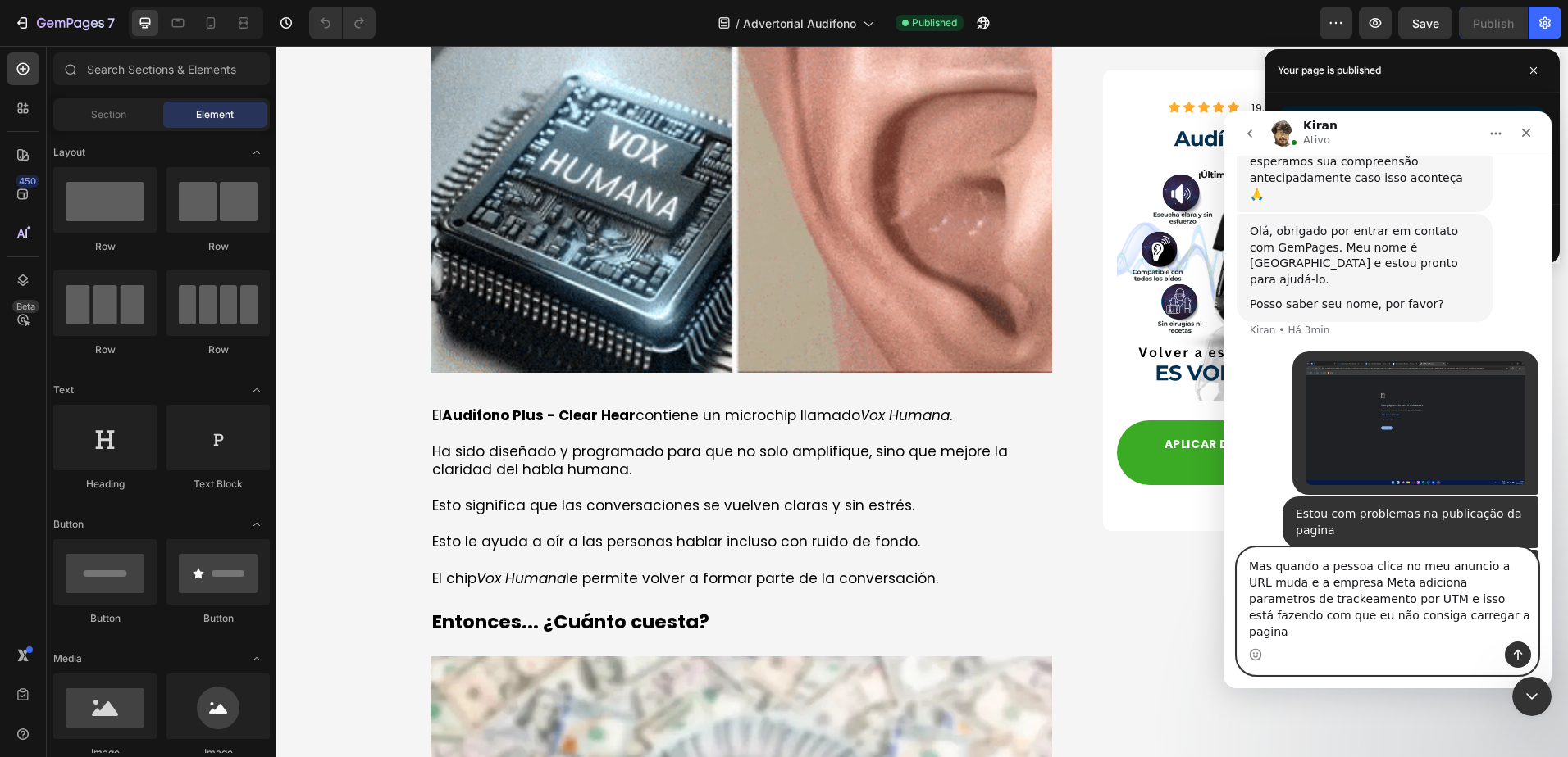
click at [1526, 617] on textarea "Mas quando a pessoa clica no meu anuncio a URL muda e a empresa Meta adiciona p…" at bounding box center [1388, 595] width 301 height 94
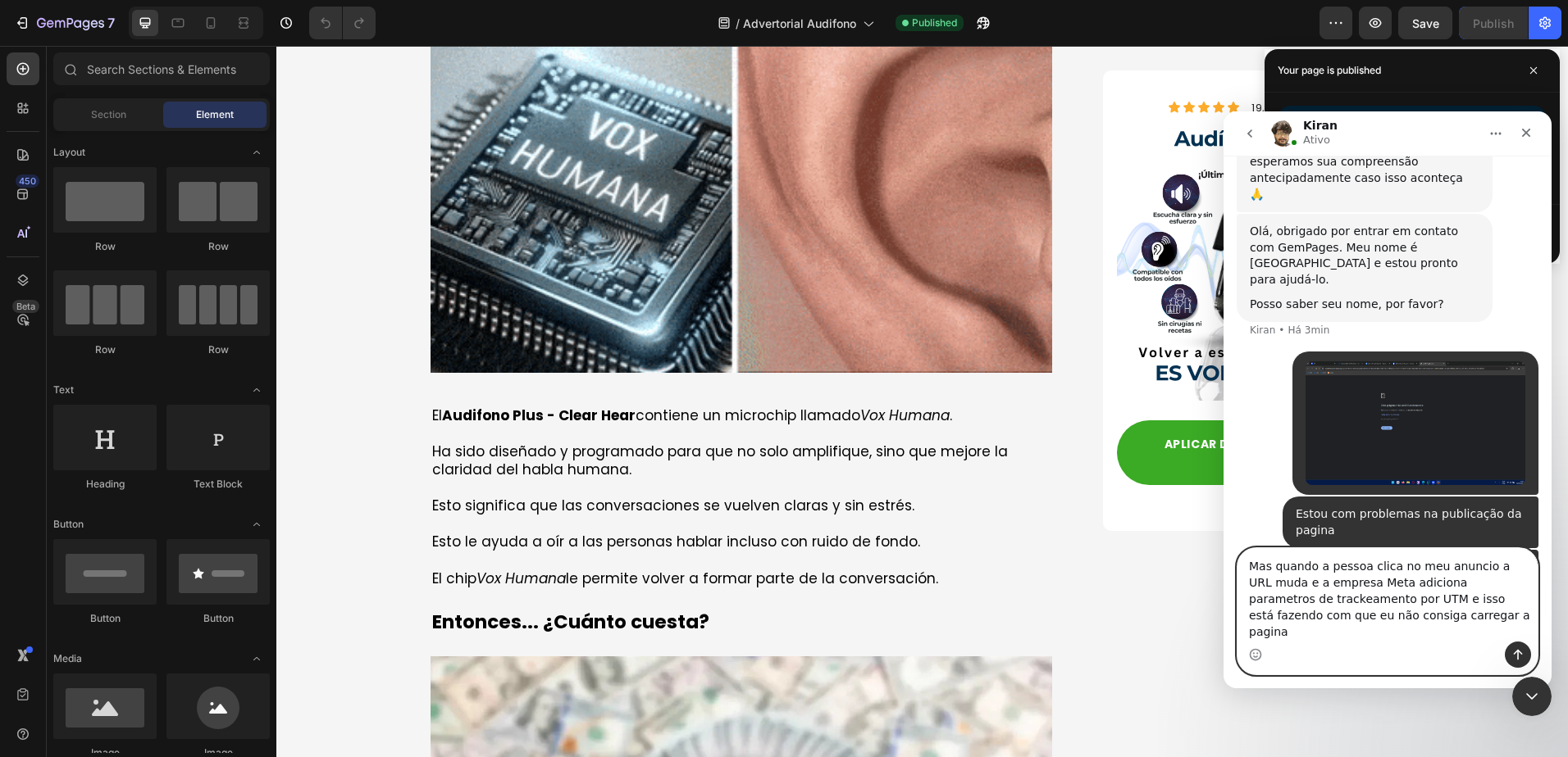
click at [1526, 617] on textarea "Mas quando a pessoa clica no meu anuncio a URL muda e a empresa Meta adiciona p…" at bounding box center [1388, 595] width 301 height 94
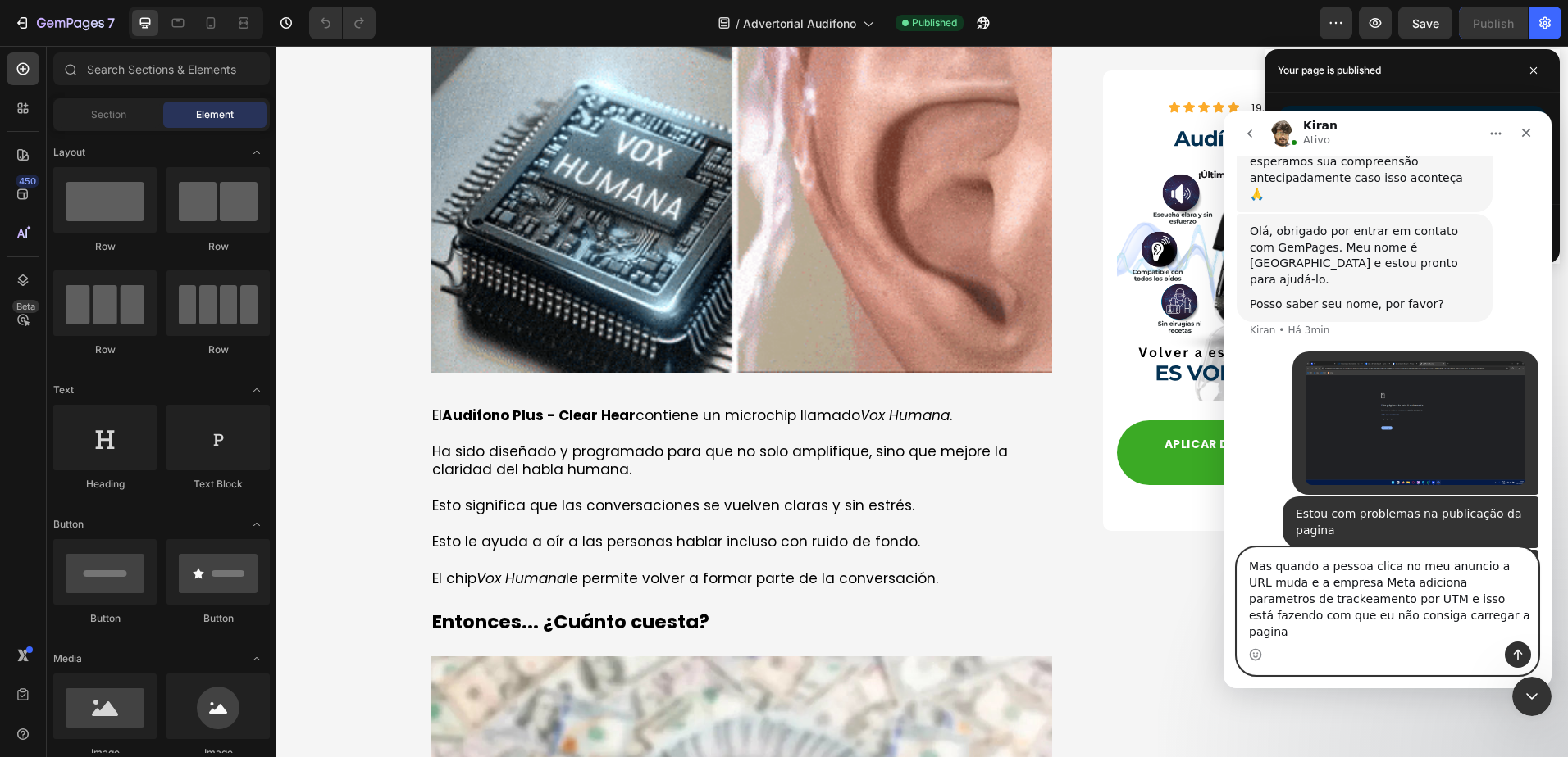
click at [1526, 617] on textarea "Mas quando a pessoa clica no meu anuncio a URL muda e a empresa Meta adiciona p…" at bounding box center [1388, 595] width 301 height 94
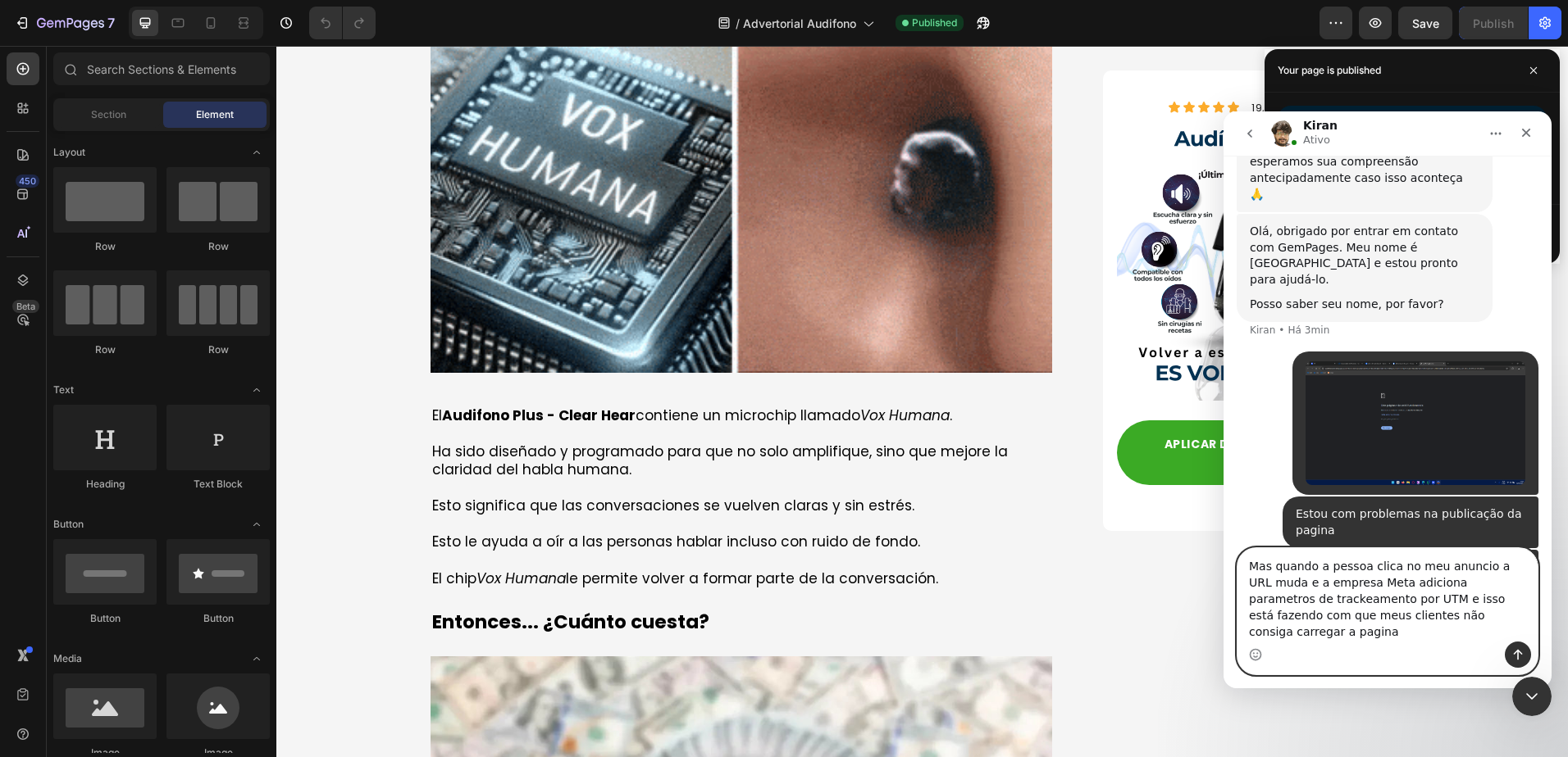
click at [1378, 634] on textarea "Mas quando a pessoa clica no meu anuncio a URL muda e a empresa Meta adiciona p…" at bounding box center [1388, 595] width 301 height 94
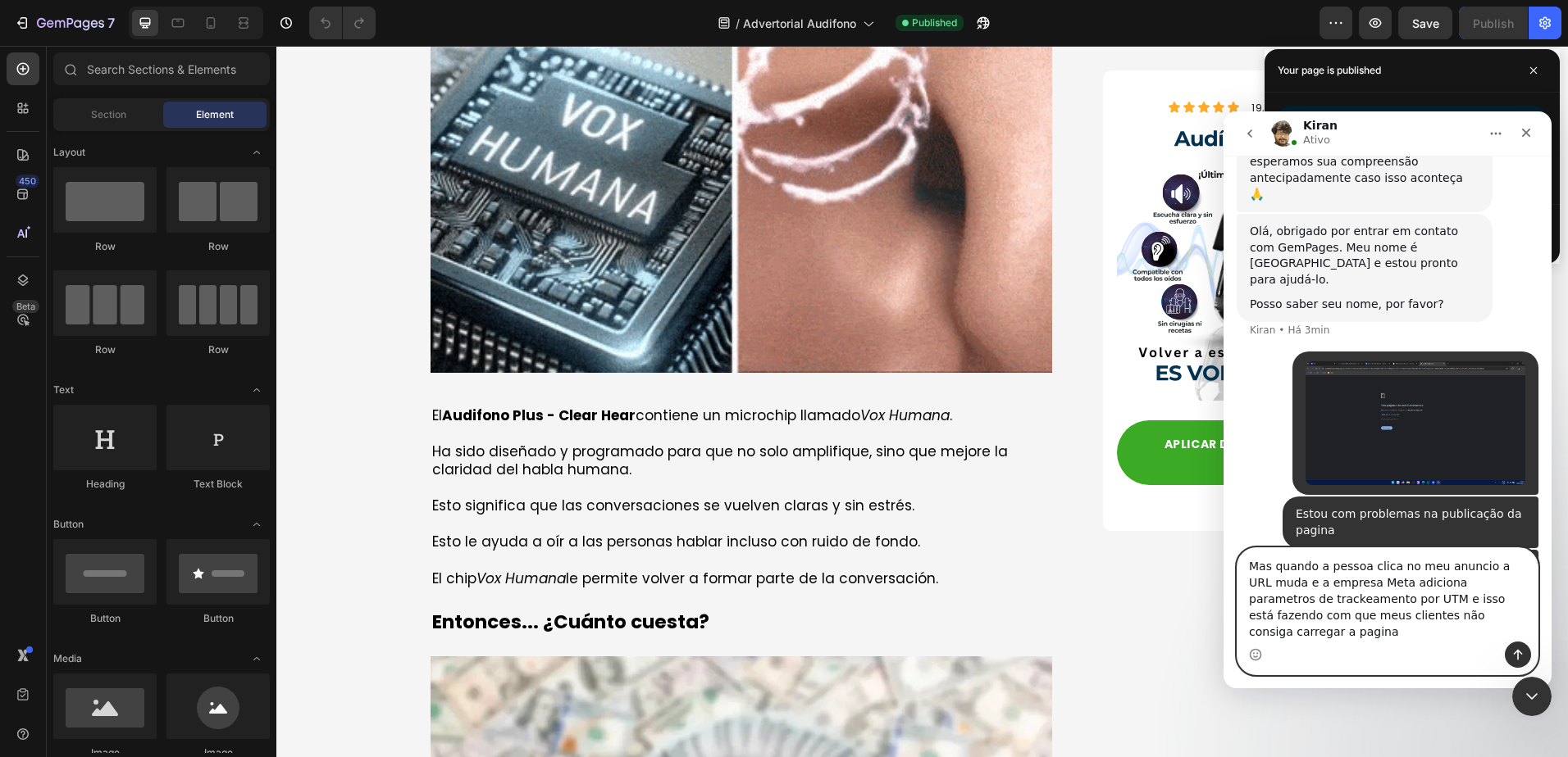
type textarea "Mas quando a pessoa clica no meu anuncio a URL muda e a empresa Meta adiciona p…"
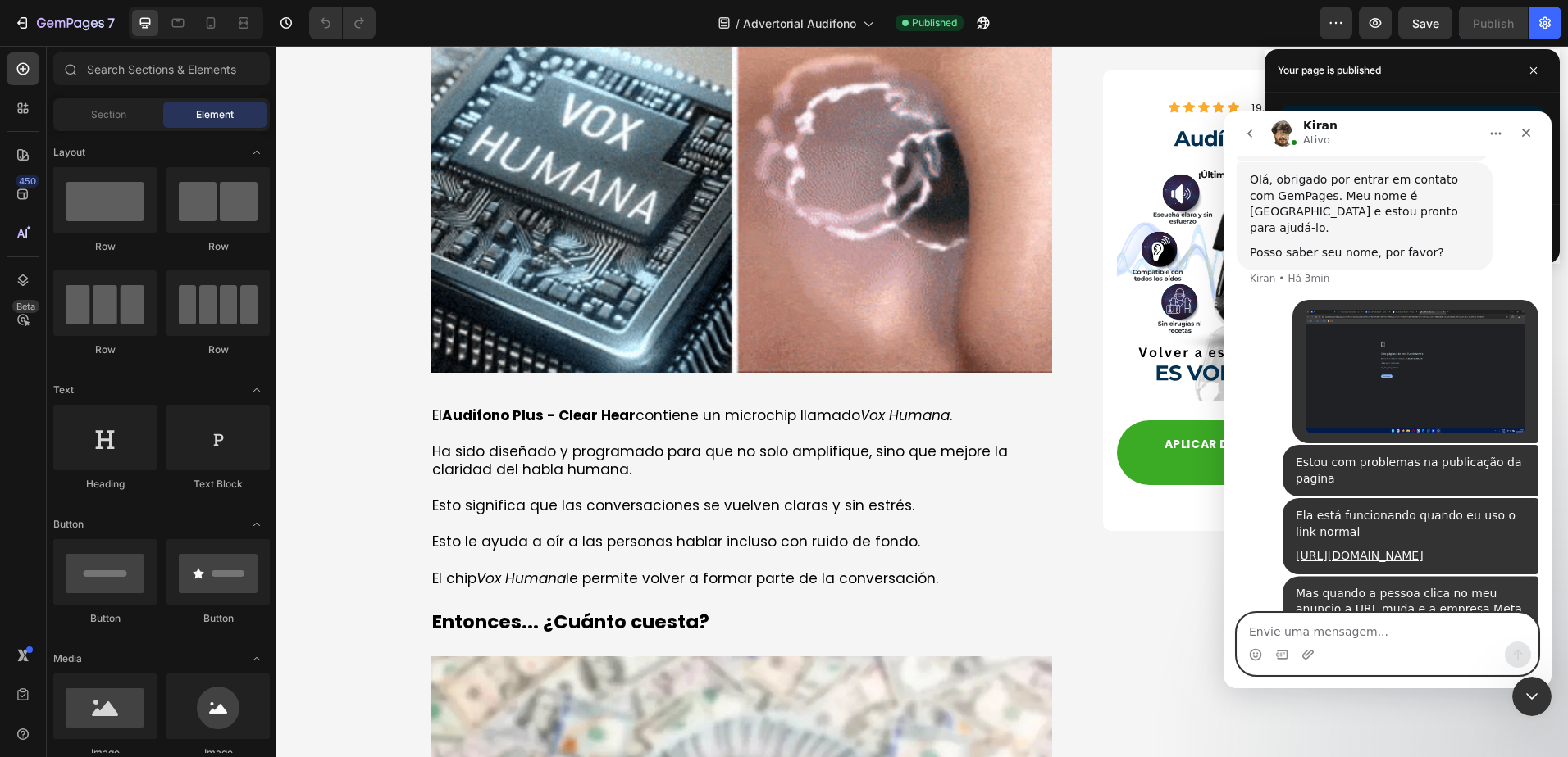
paste textarea "http://audifono-plus.site/pages/audio?fbclid=IwY2xjawMayaxleHRuA2FlbQIxMQBicmlk…"
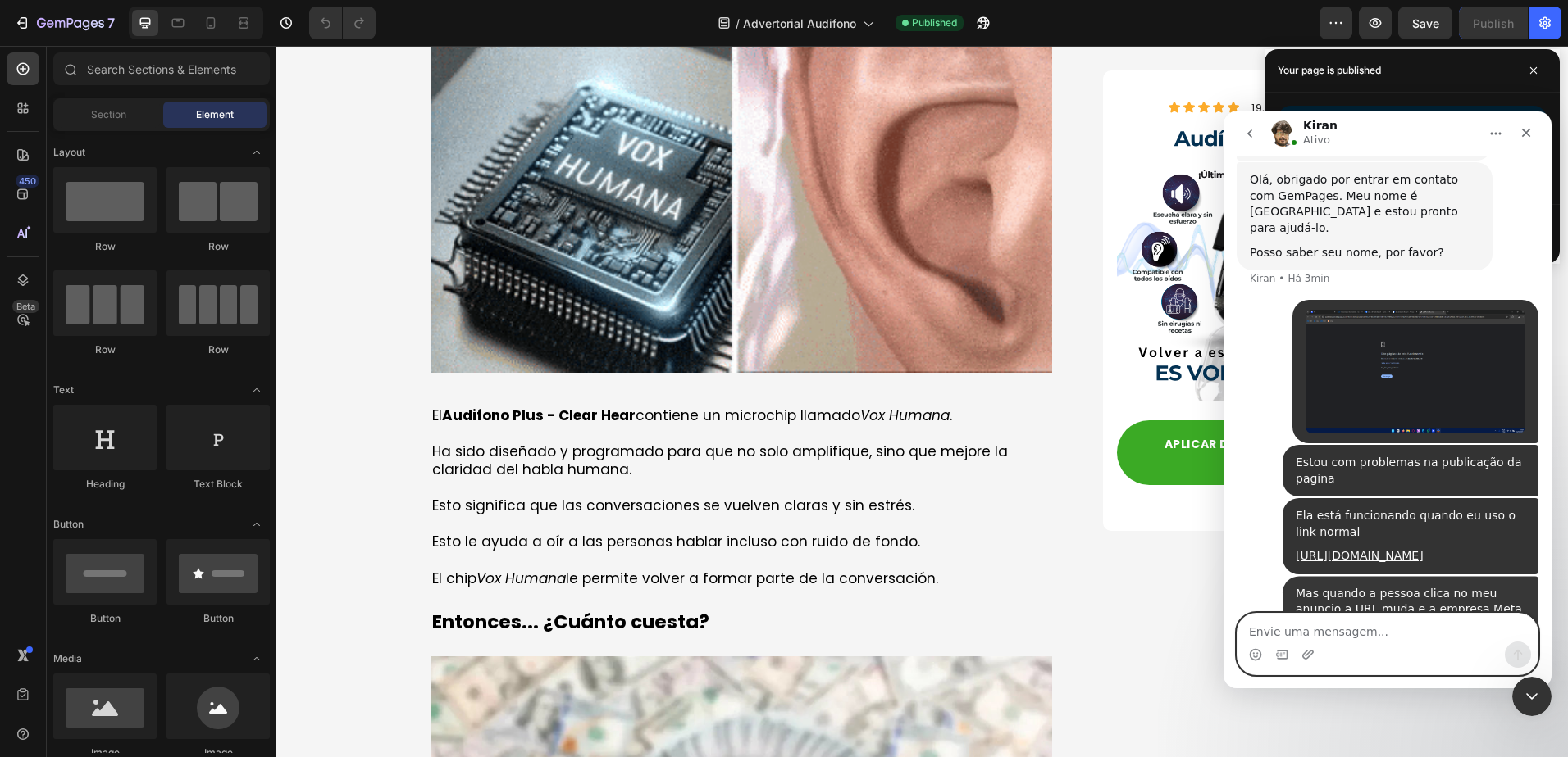
type textarea "http://audifono-plus.site/pages/audio?fbclid=IwY2xjawMayaxleHRuA2FlbQIxMQBicmlk…"
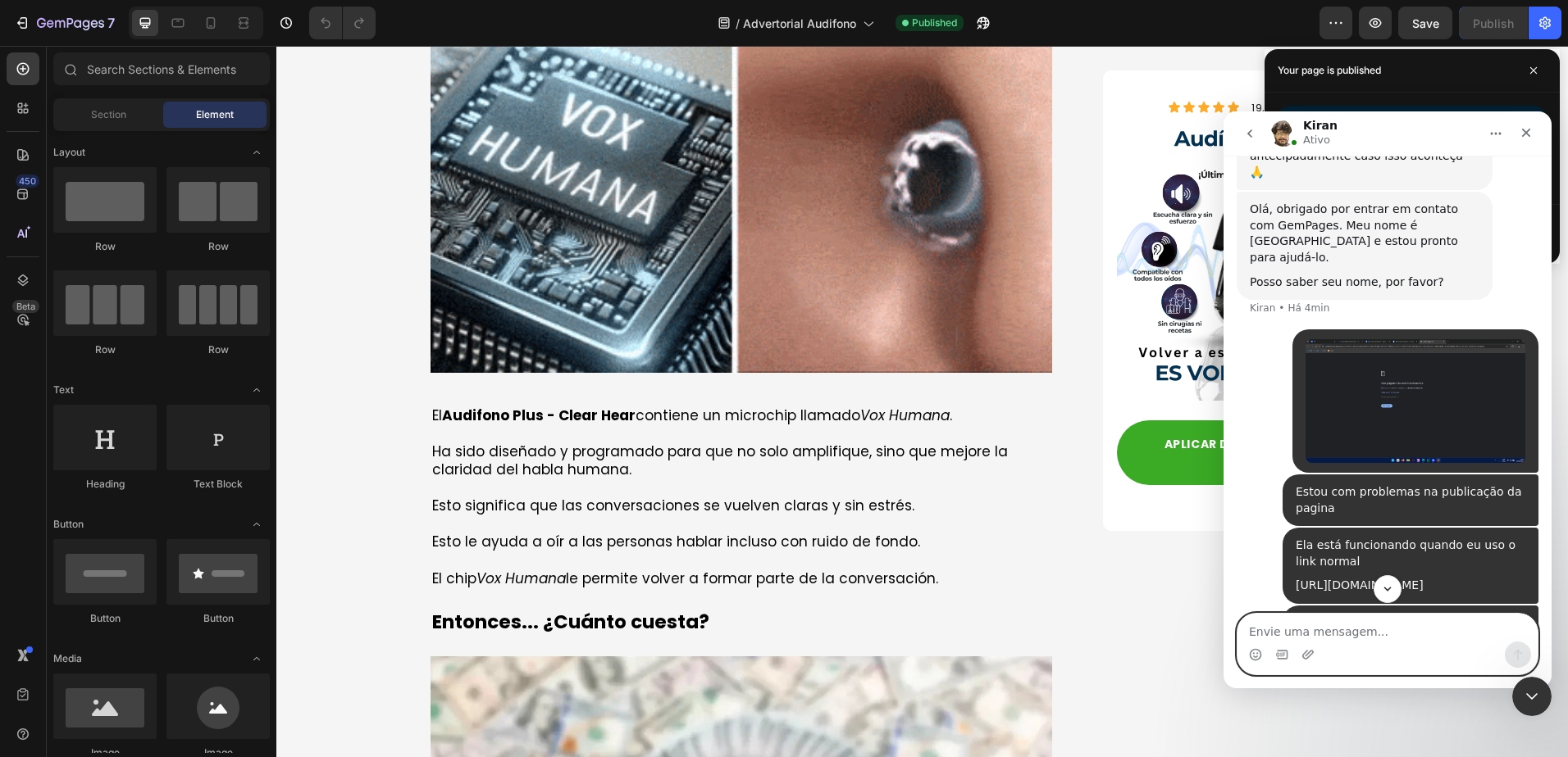
scroll to position [772, 0]
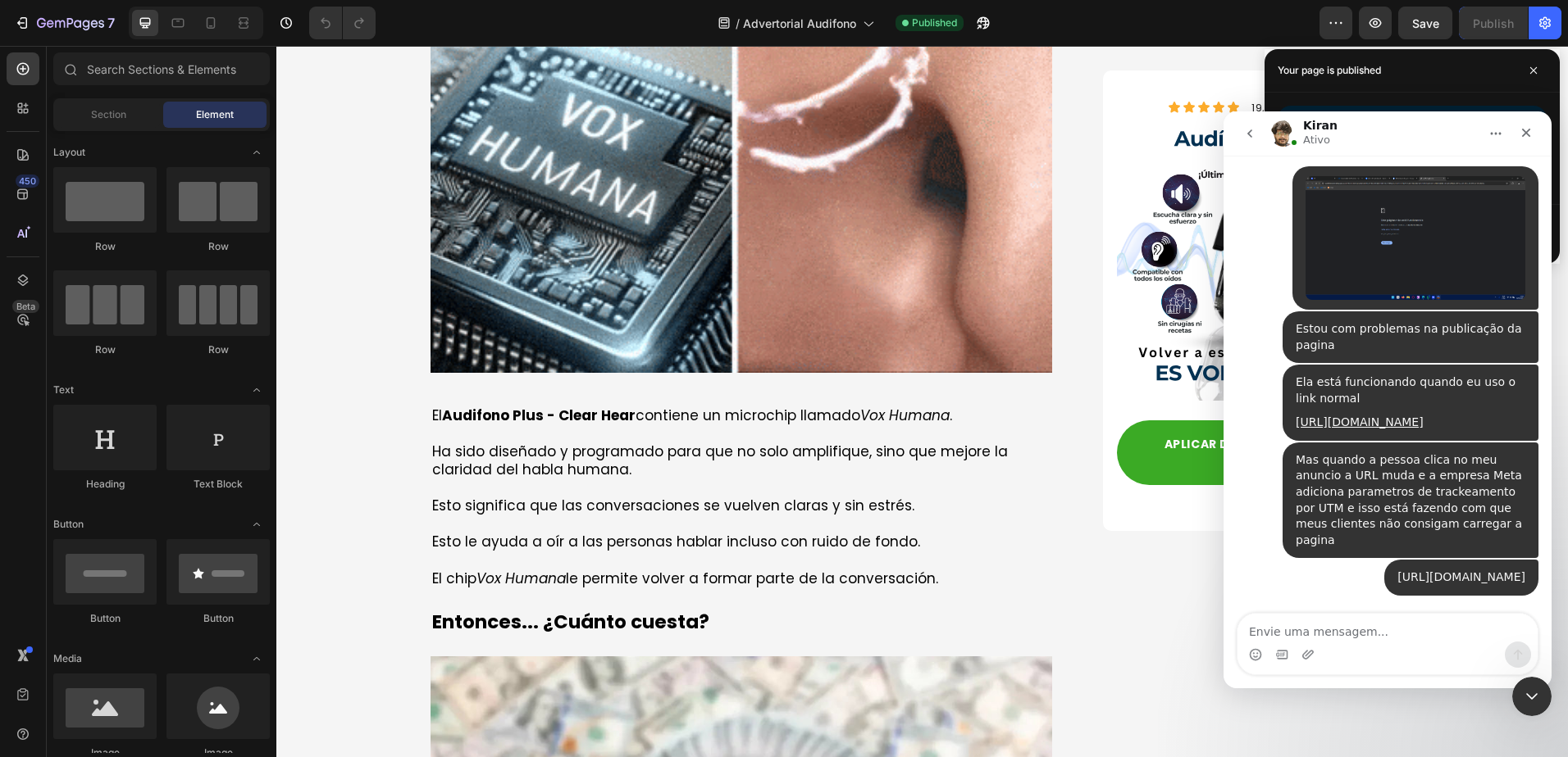
click at [1397, 571] on link "http://audifono-plus.site/pages/audio?fbclid=IwY2xjawMayaxleHRuA2FlbQIxMQBicmlk…" at bounding box center [1461, 577] width 128 height 13
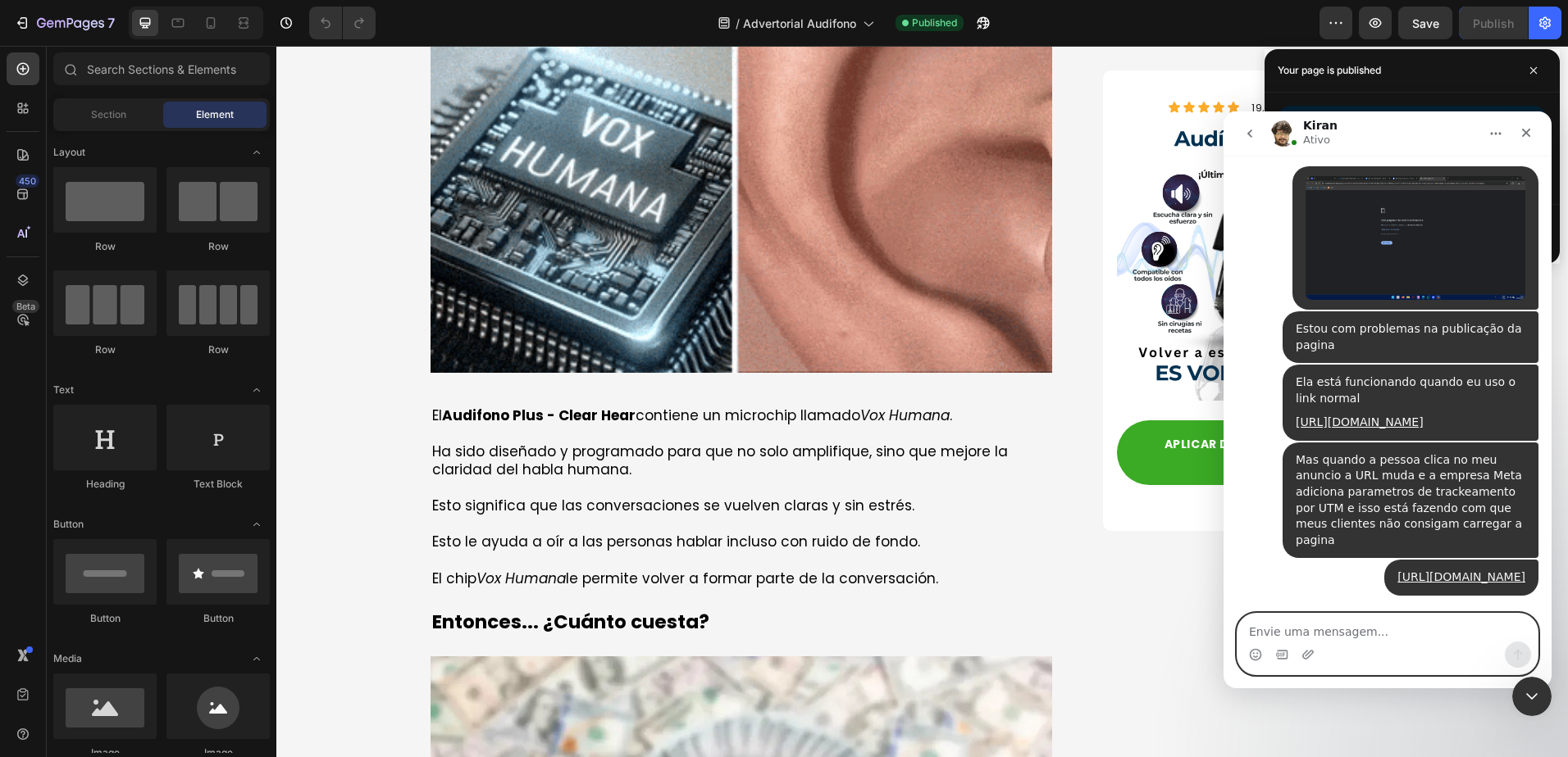
click at [1372, 625] on textarea "Envie uma mensagem..." at bounding box center [1388, 627] width 301 height 27
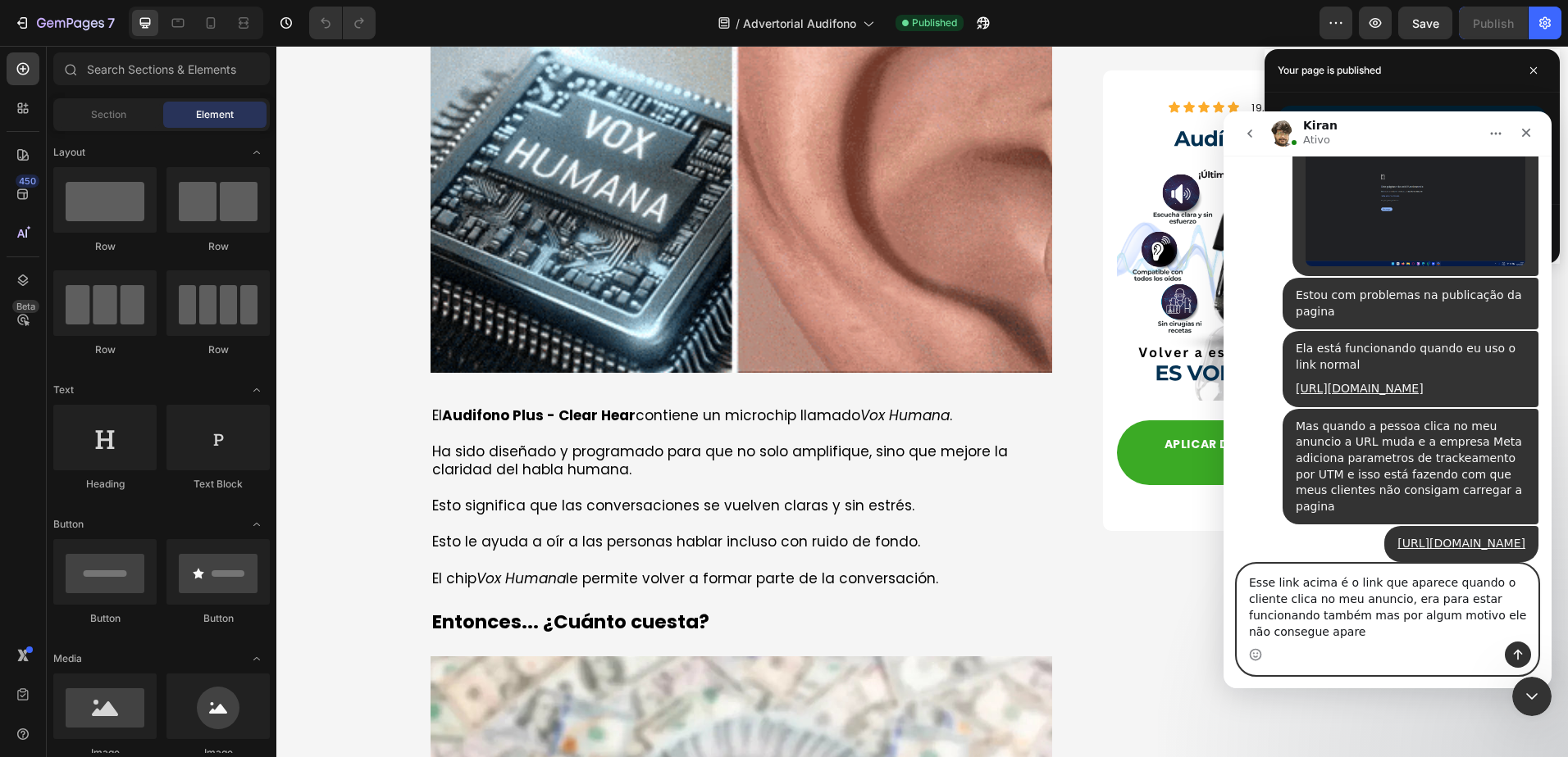
scroll to position [821, 0]
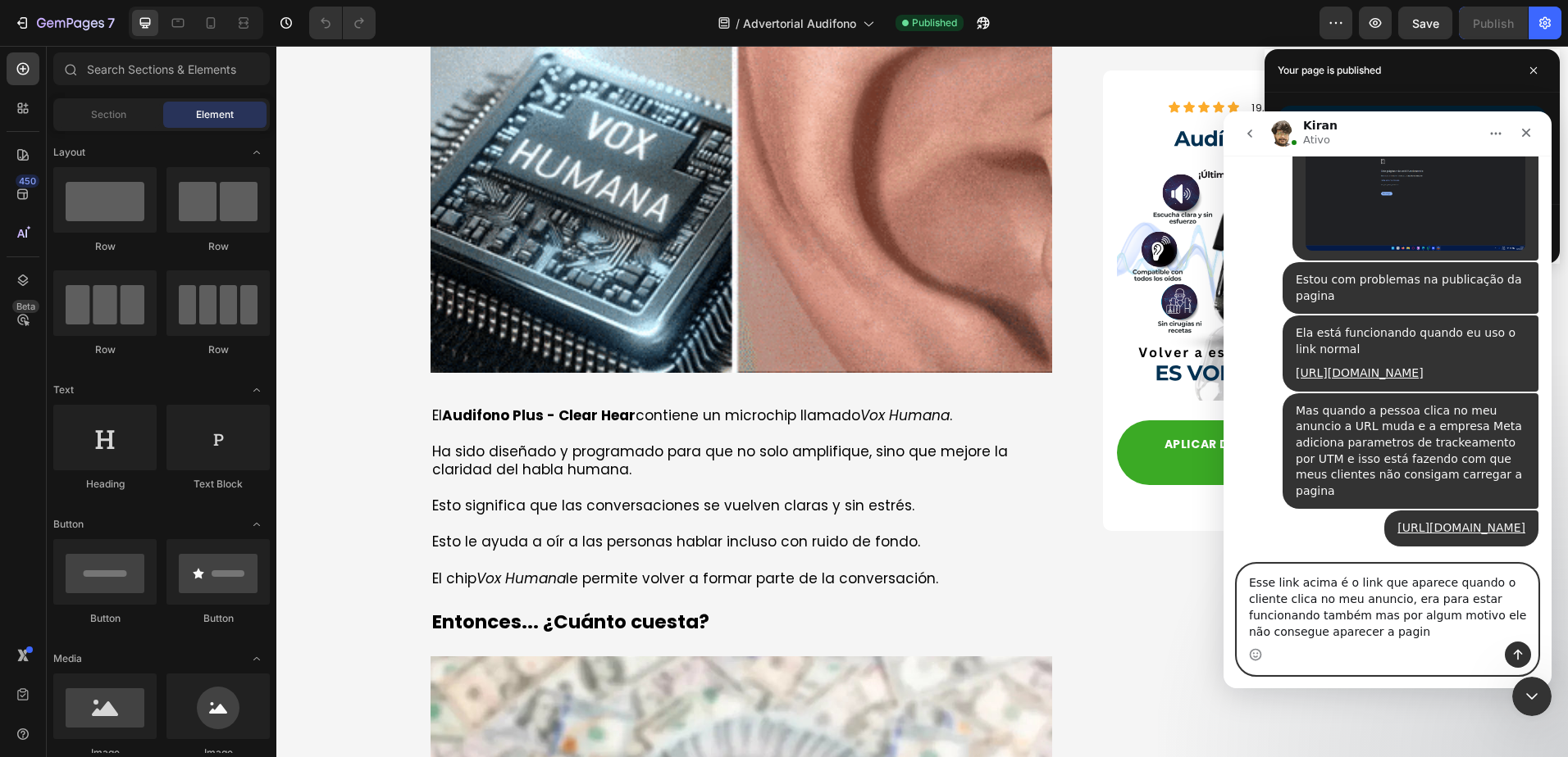
type textarea "Esse link acima é o link que aparece quando o cliente clica no meu anuncio, era…"
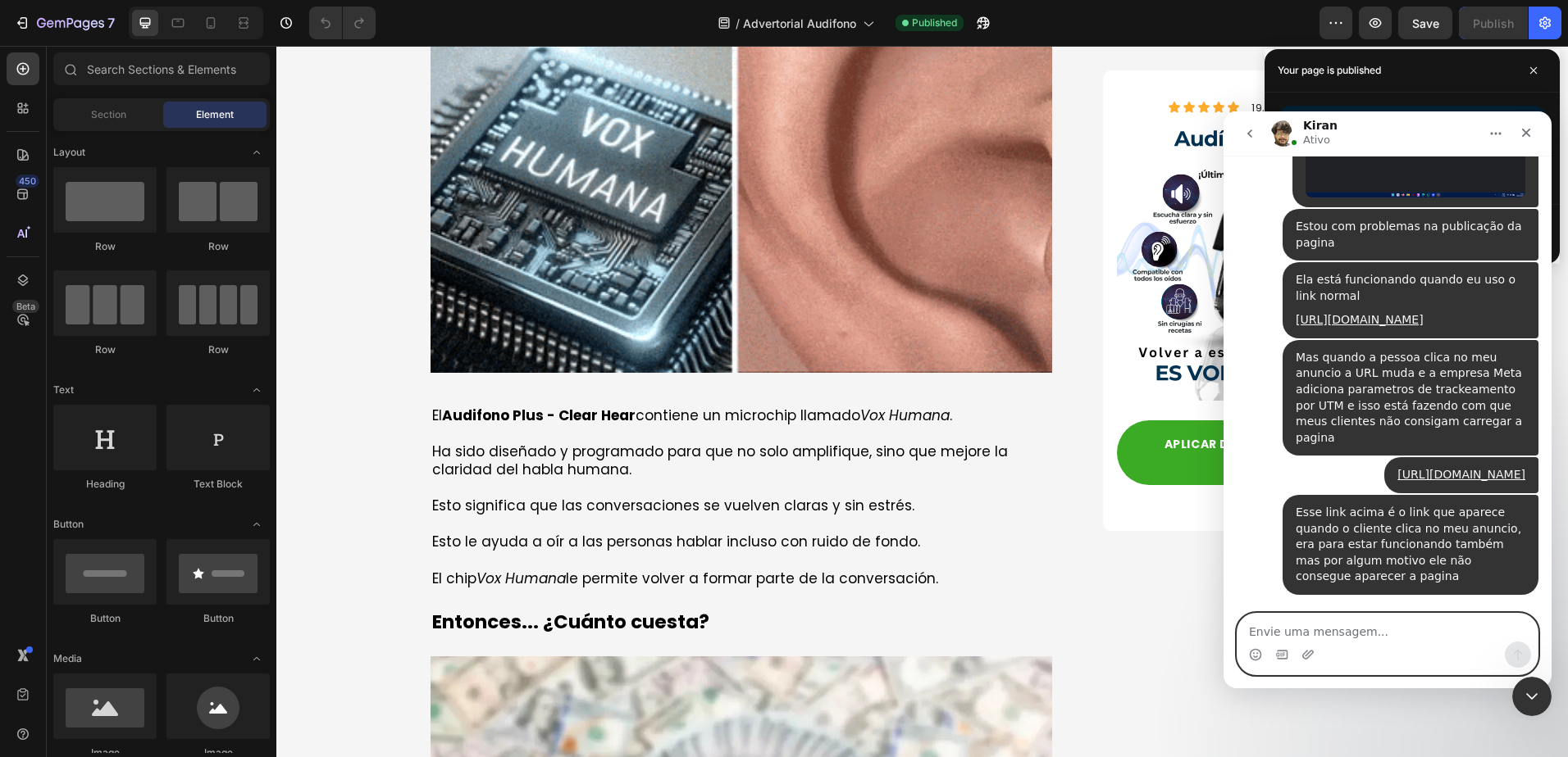
scroll to position [938, 0]
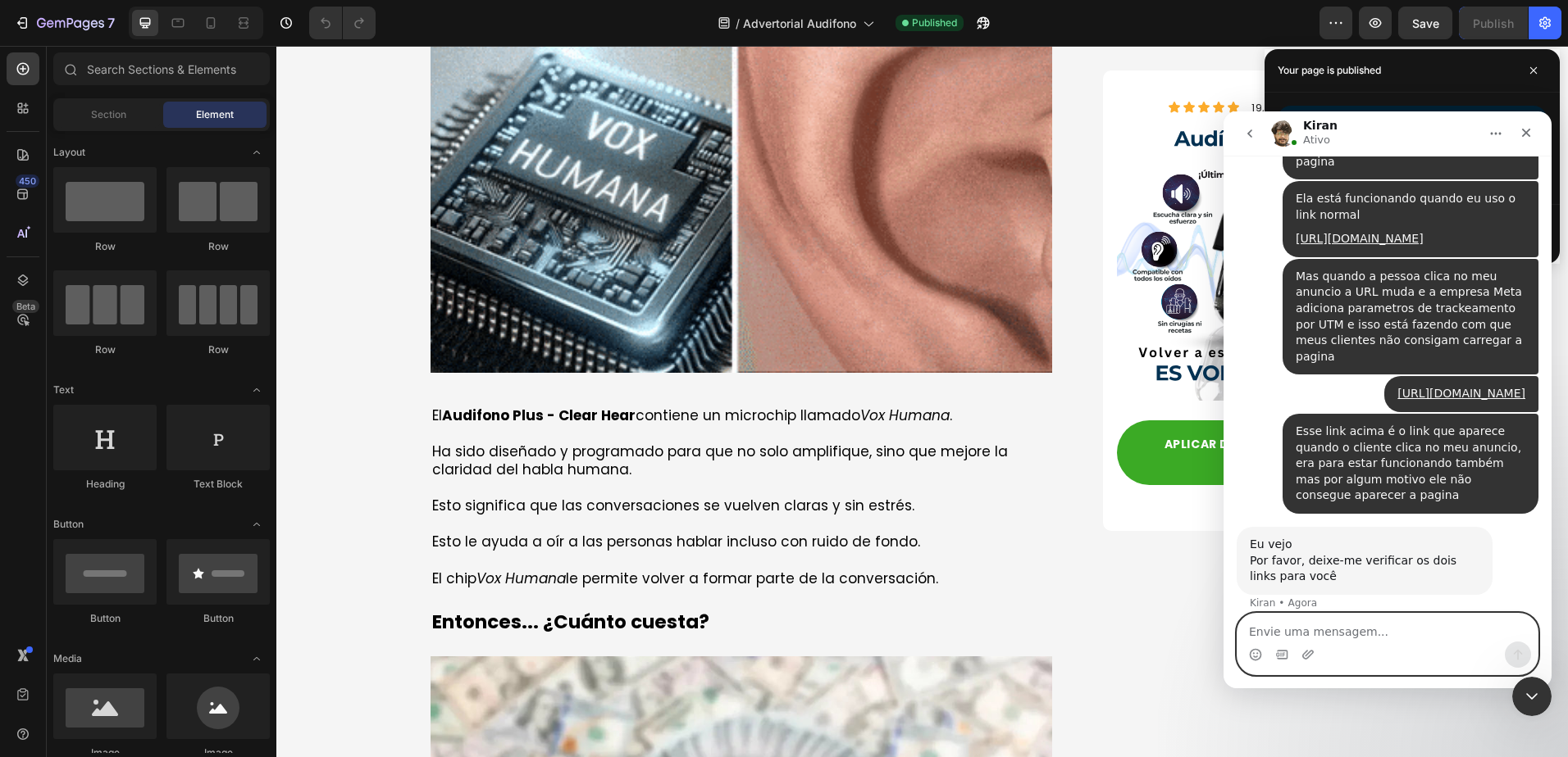
type textarea "e"
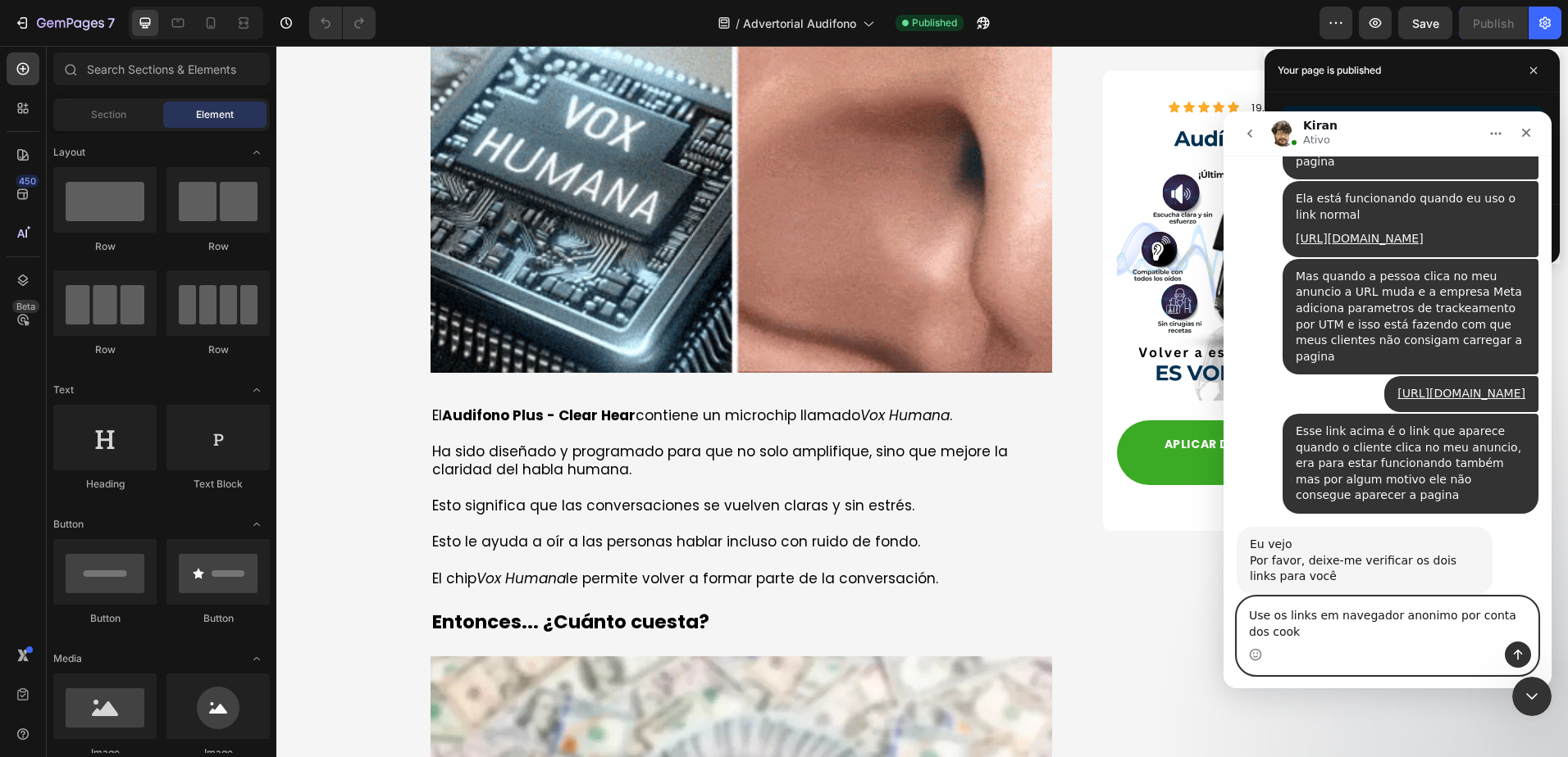
scroll to position [954, 0]
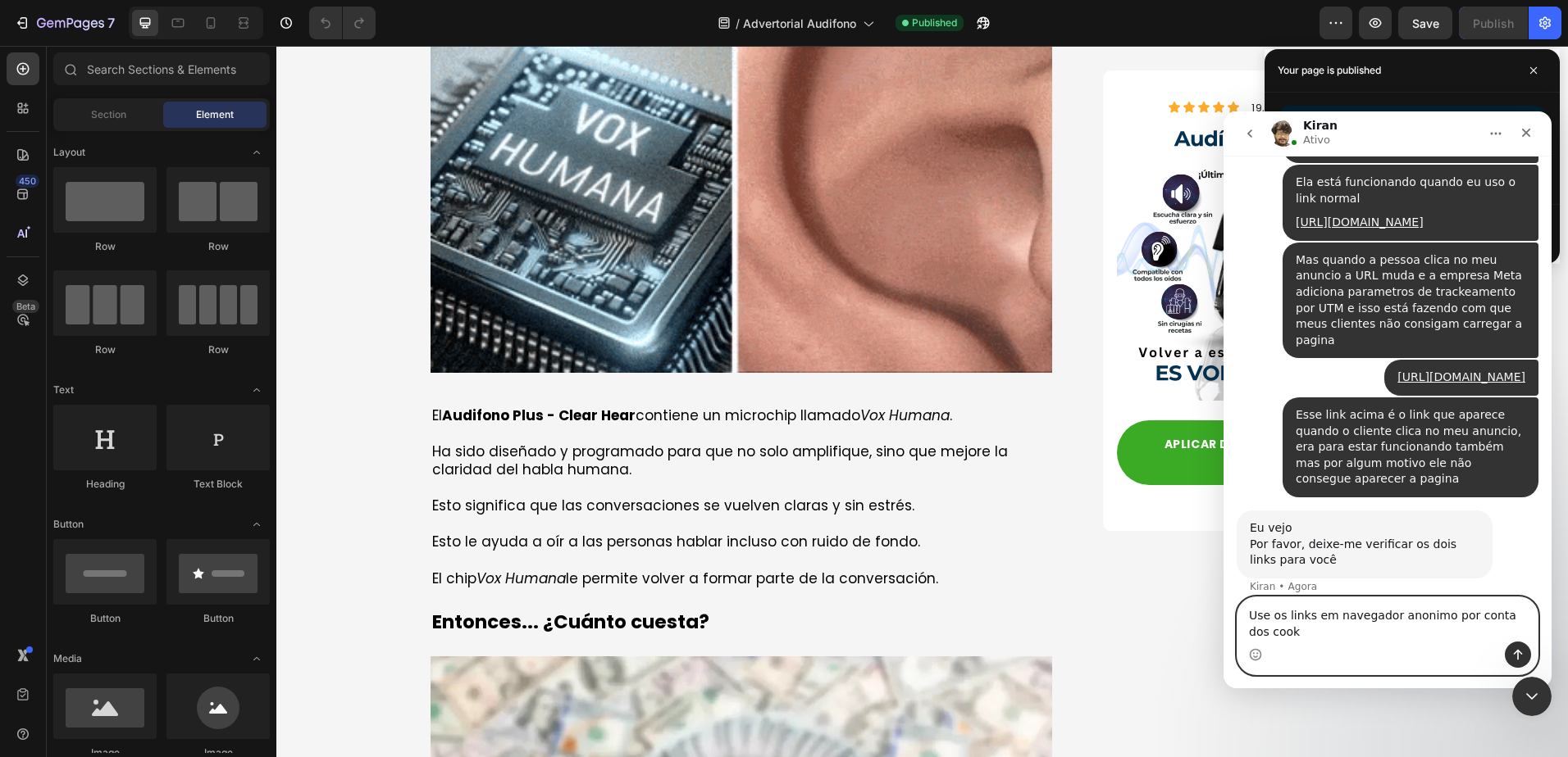
type textarea "Use os links em navegador anonimo por conta dos cooke"
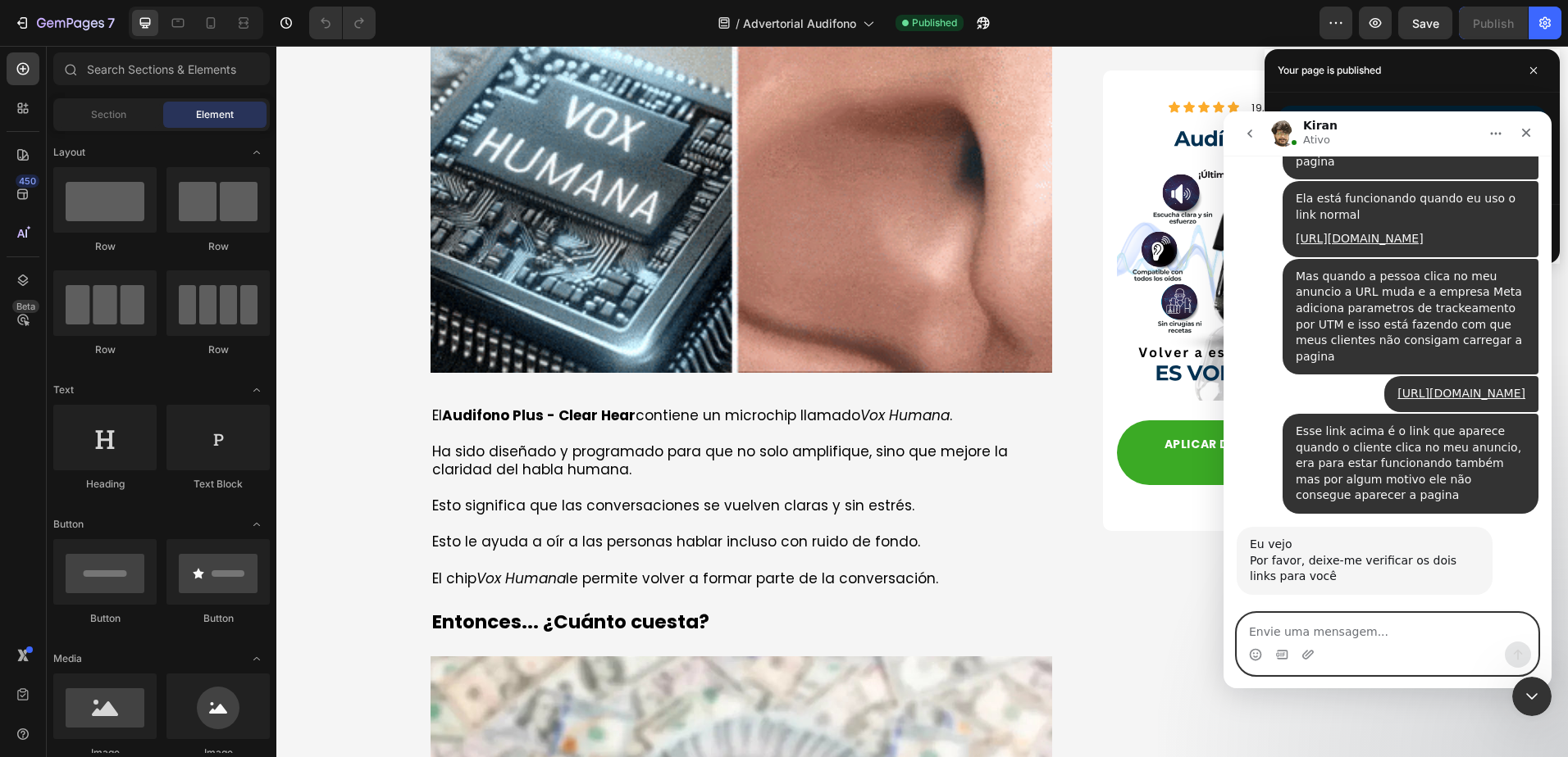
scroll to position [1501, 0]
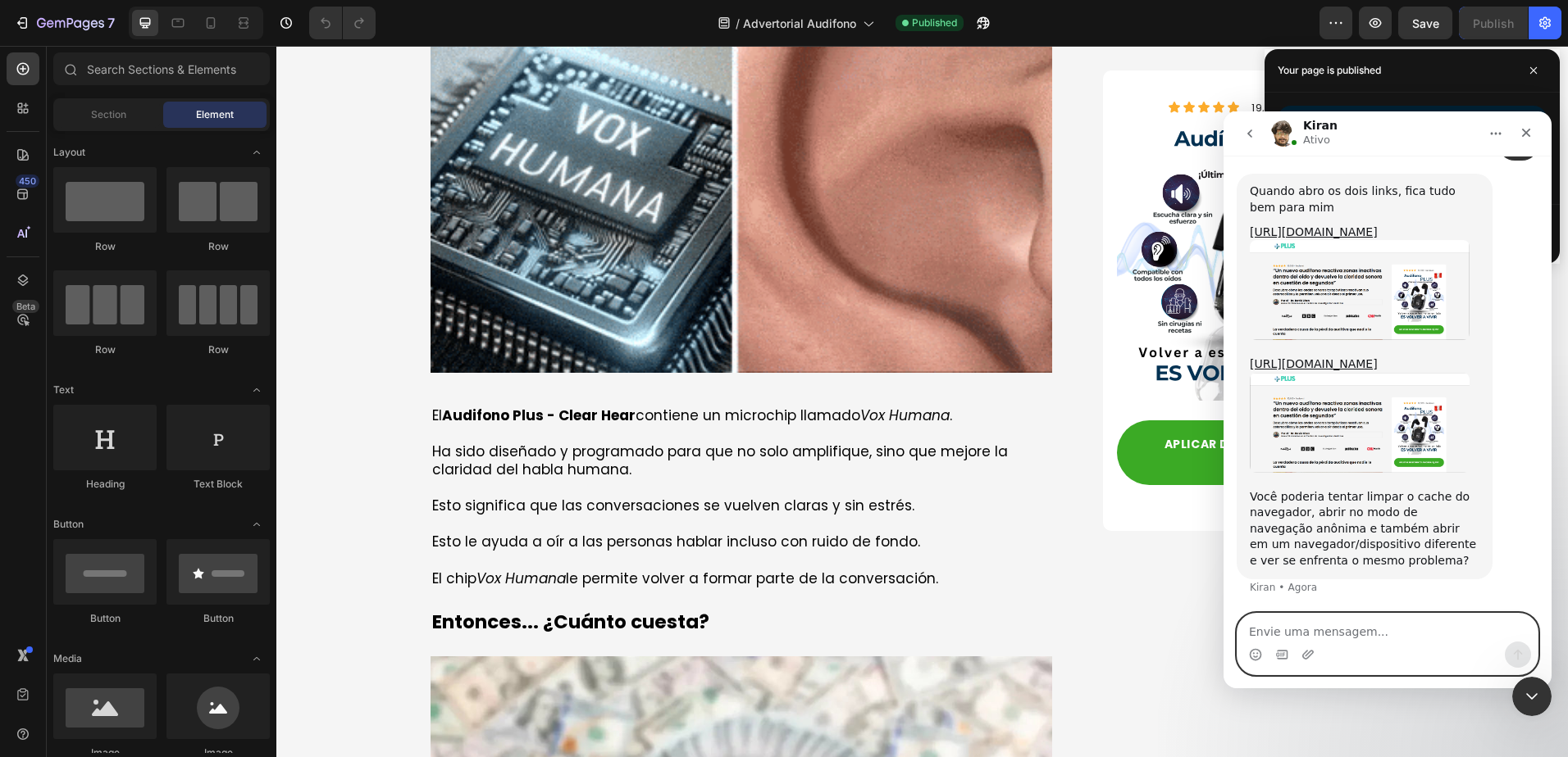
click at [1326, 618] on textarea "Envie uma mensagem..." at bounding box center [1388, 627] width 301 height 27
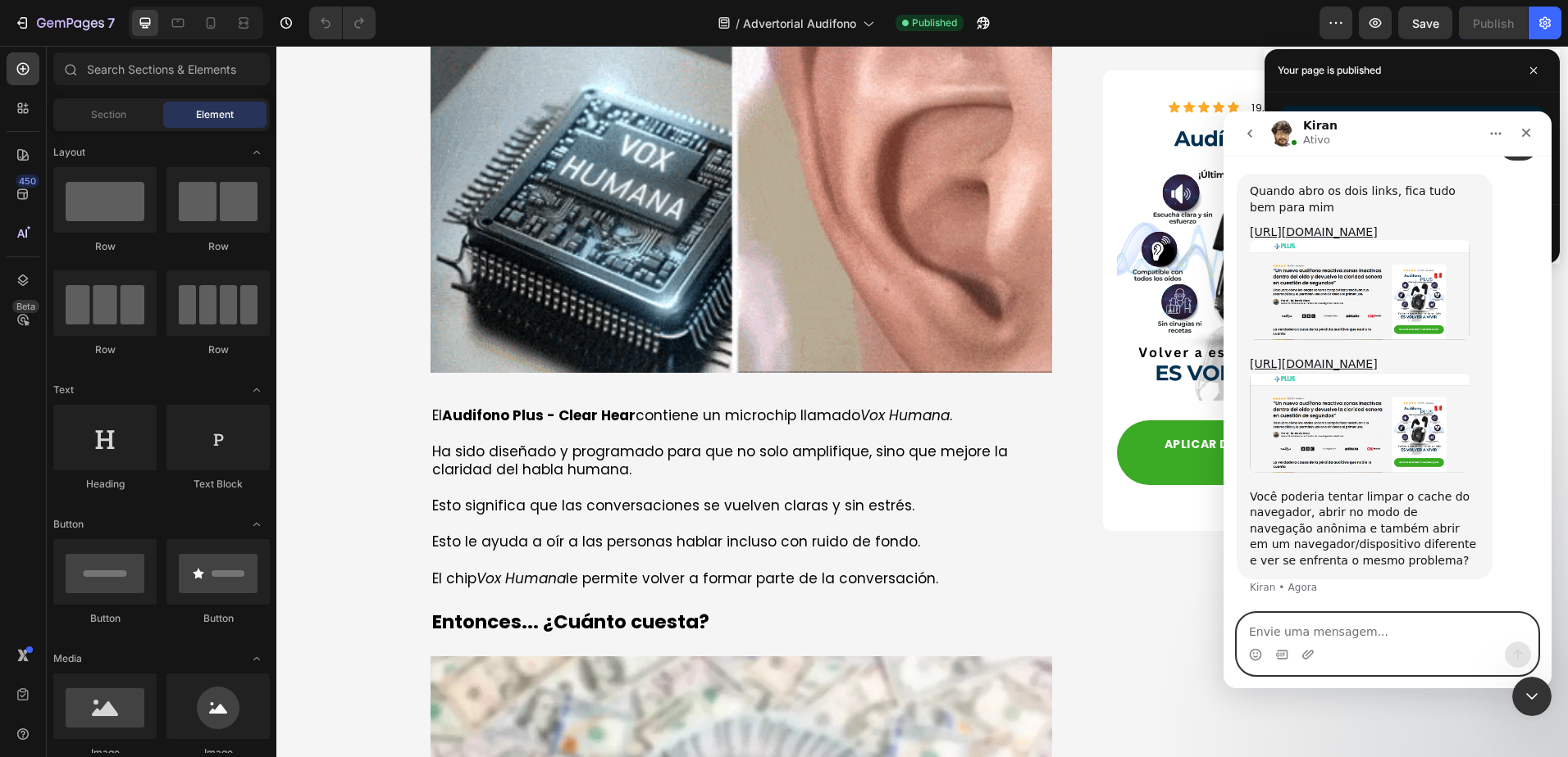
scroll to position [1419, 0]
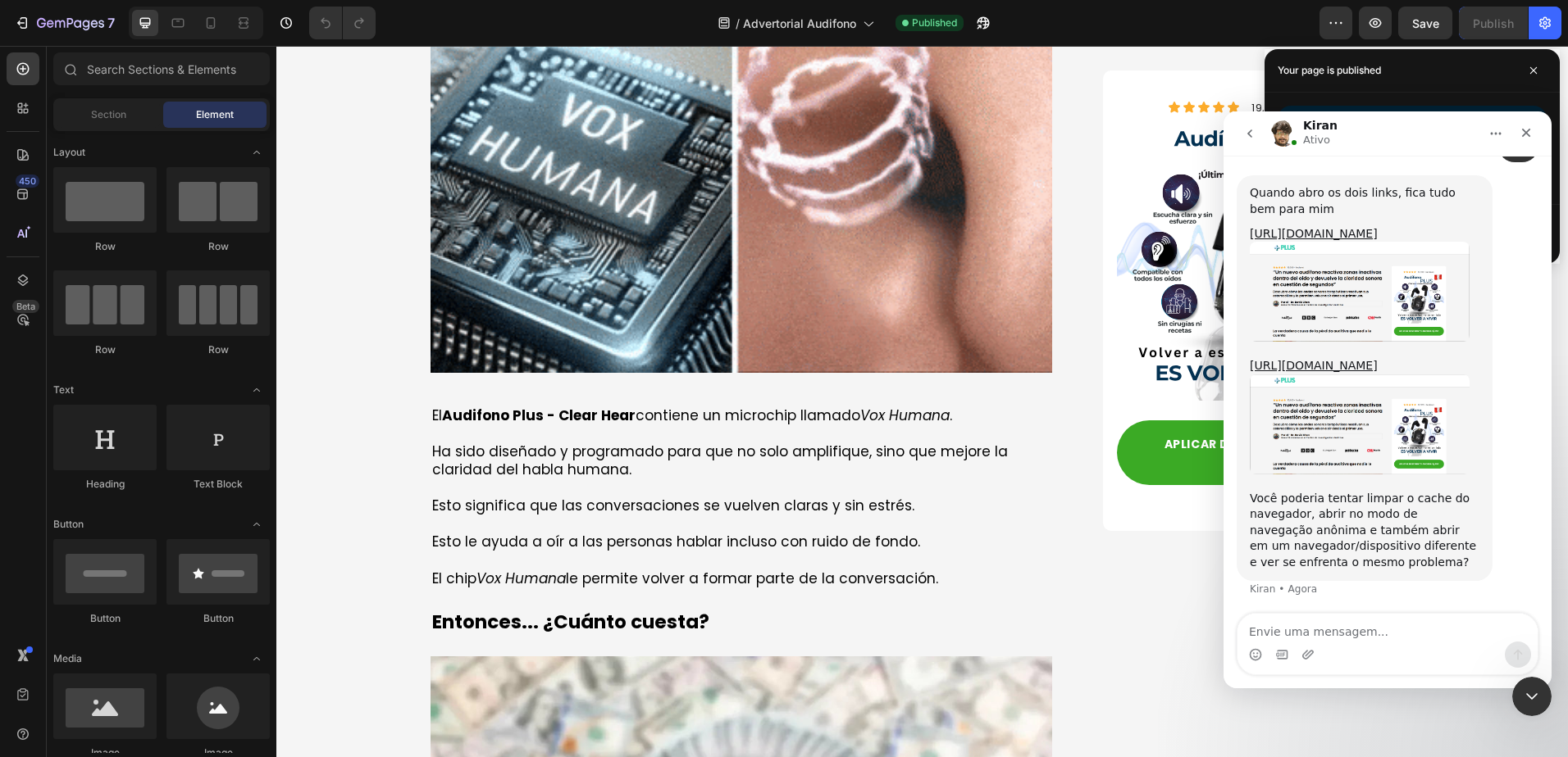
click at [1301, 258] on img "Kiran diz…" at bounding box center [1360, 292] width 220 height 100
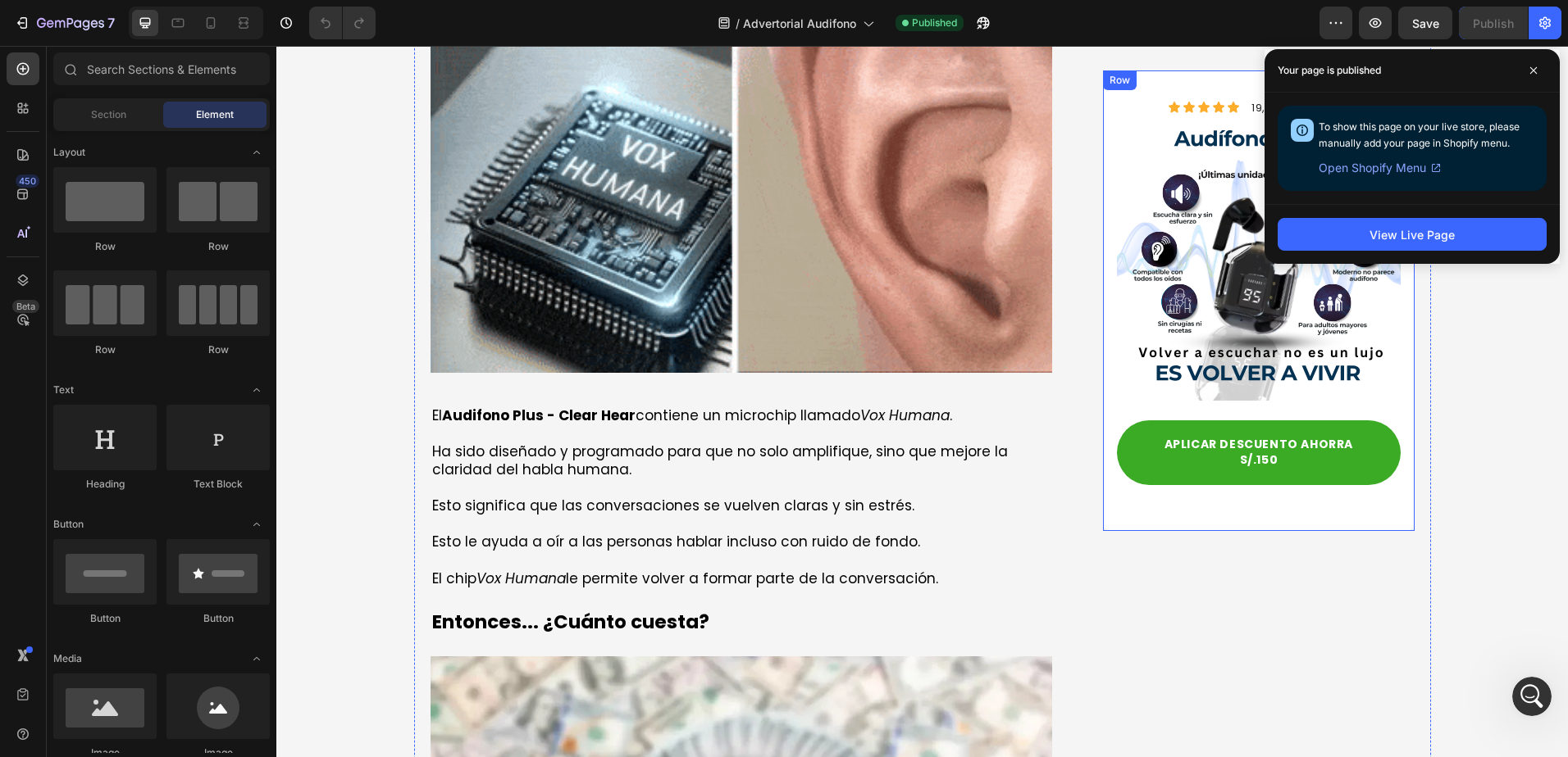
scroll to position [1501, 0]
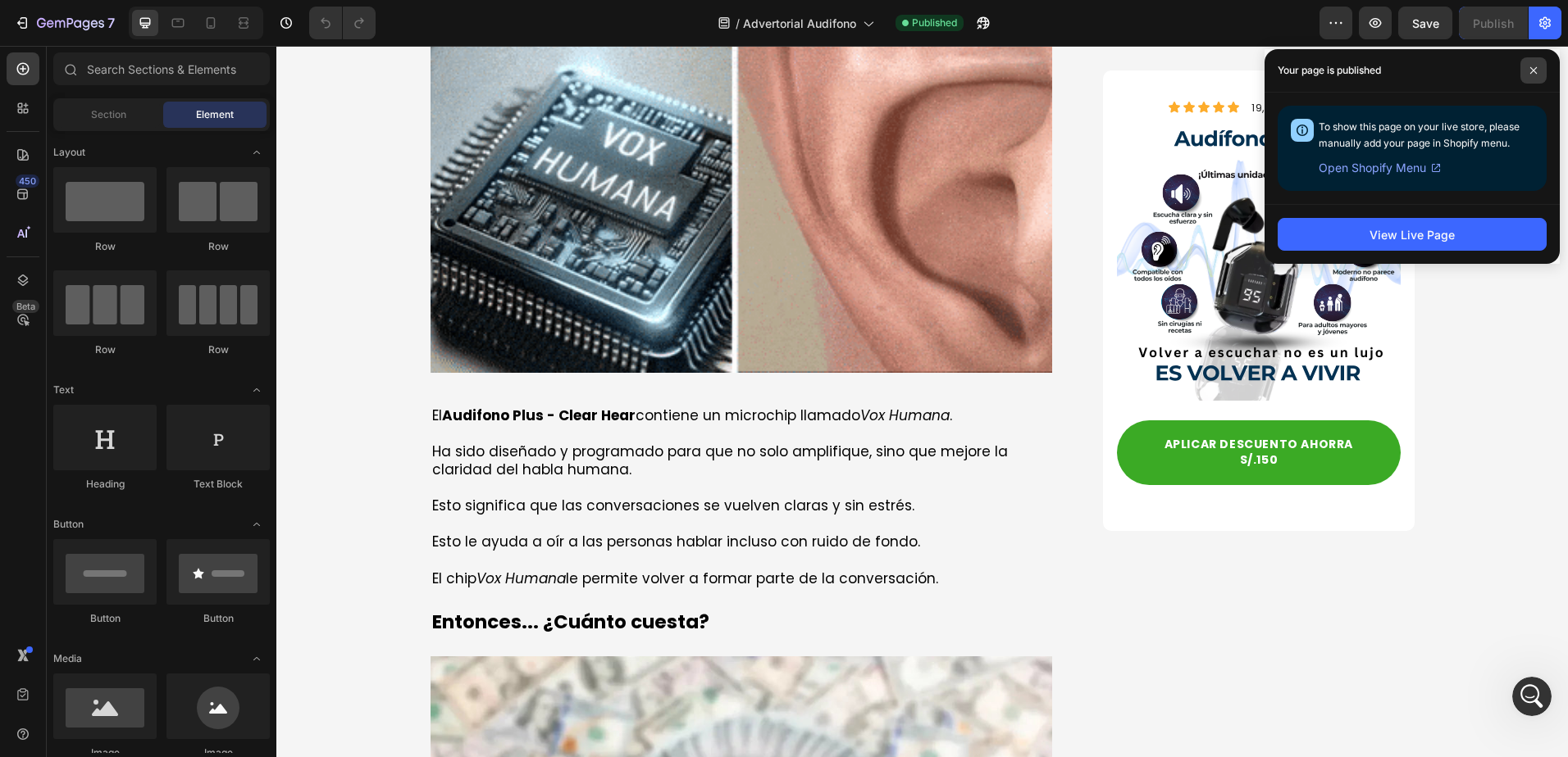
click at [1534, 61] on span at bounding box center [1534, 70] width 27 height 27
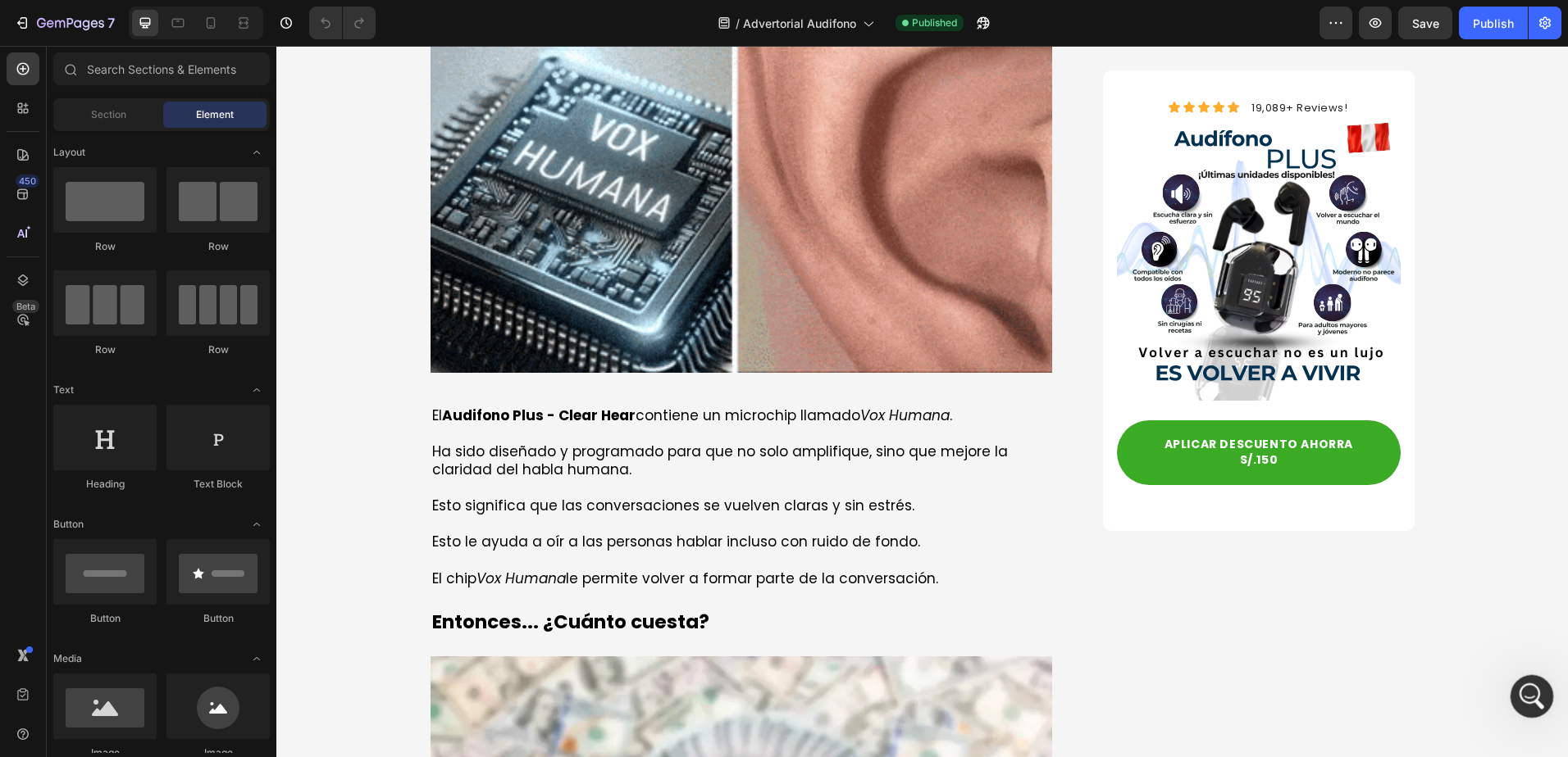
click at [1537, 681] on div "Abertura do Messenger da Intercom" at bounding box center [1529, 693] width 54 height 54
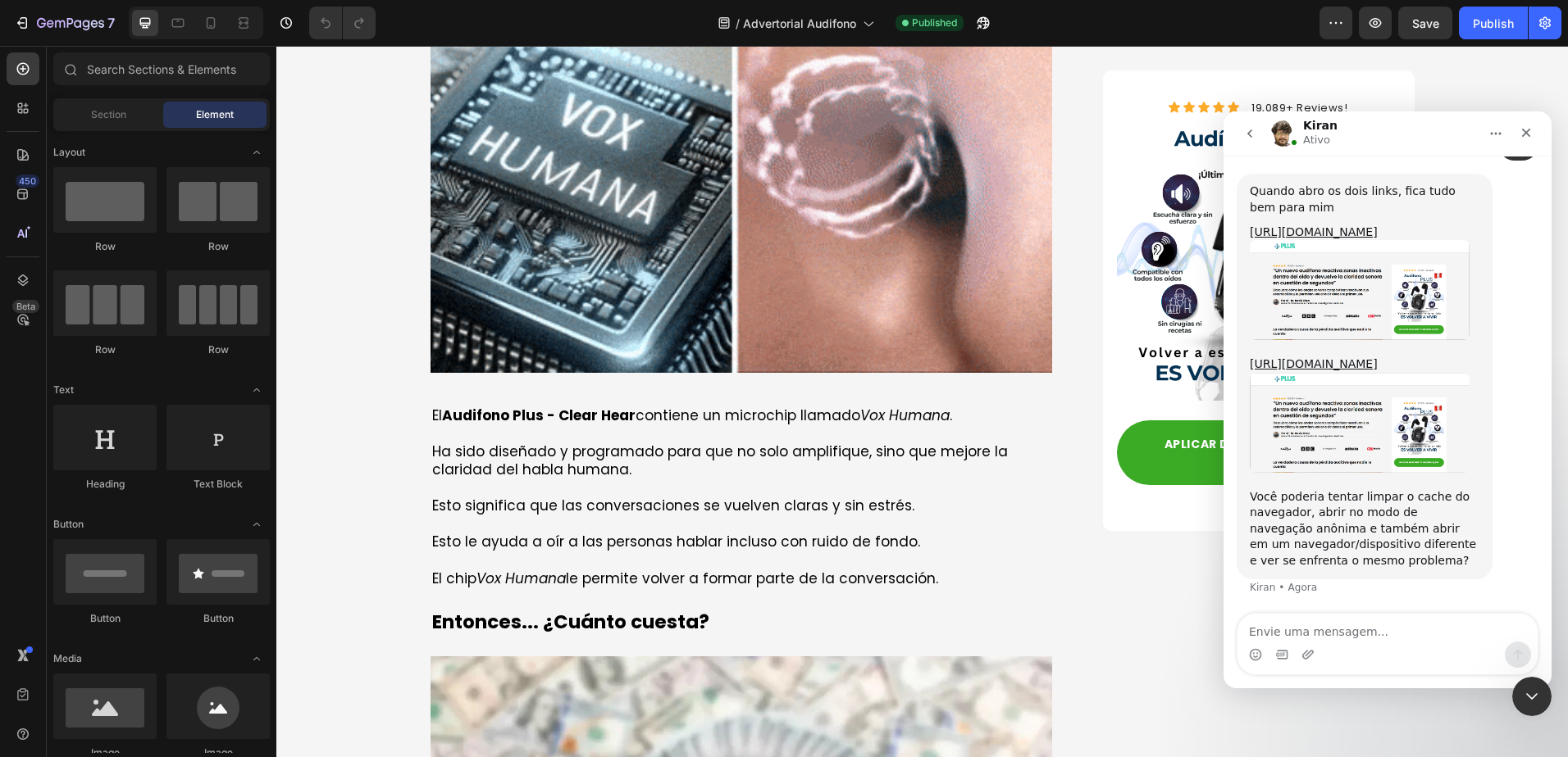
drag, startPoint x: 1378, startPoint y: 229, endPoint x: 1487, endPoint y: 205, distance: 111.6
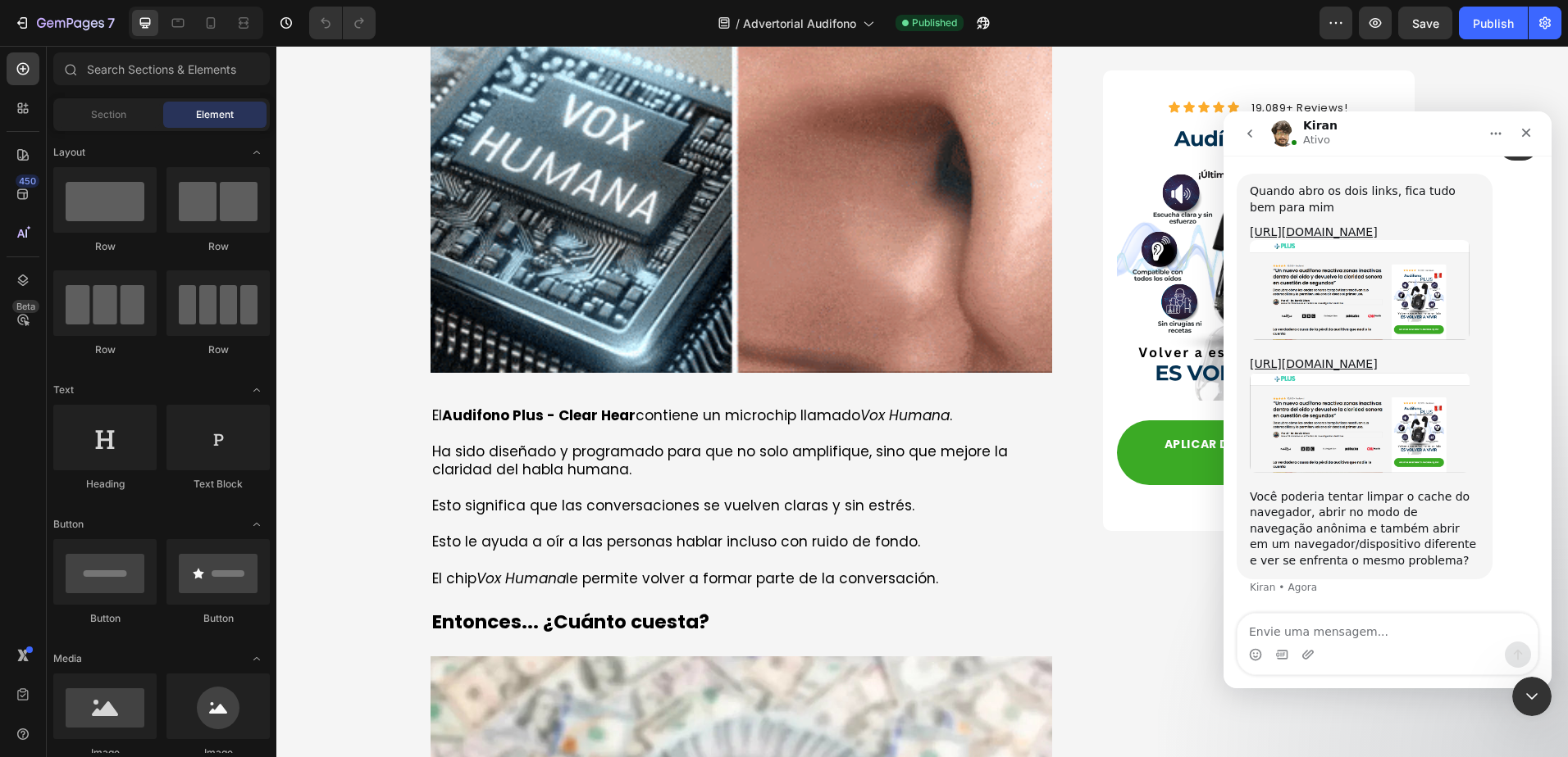
click at [1492, 200] on div "Quando abro os dois links, fica tudo bem para mim https://audifono-plus.site/pa…" at bounding box center [1387, 394] width 301 height 441
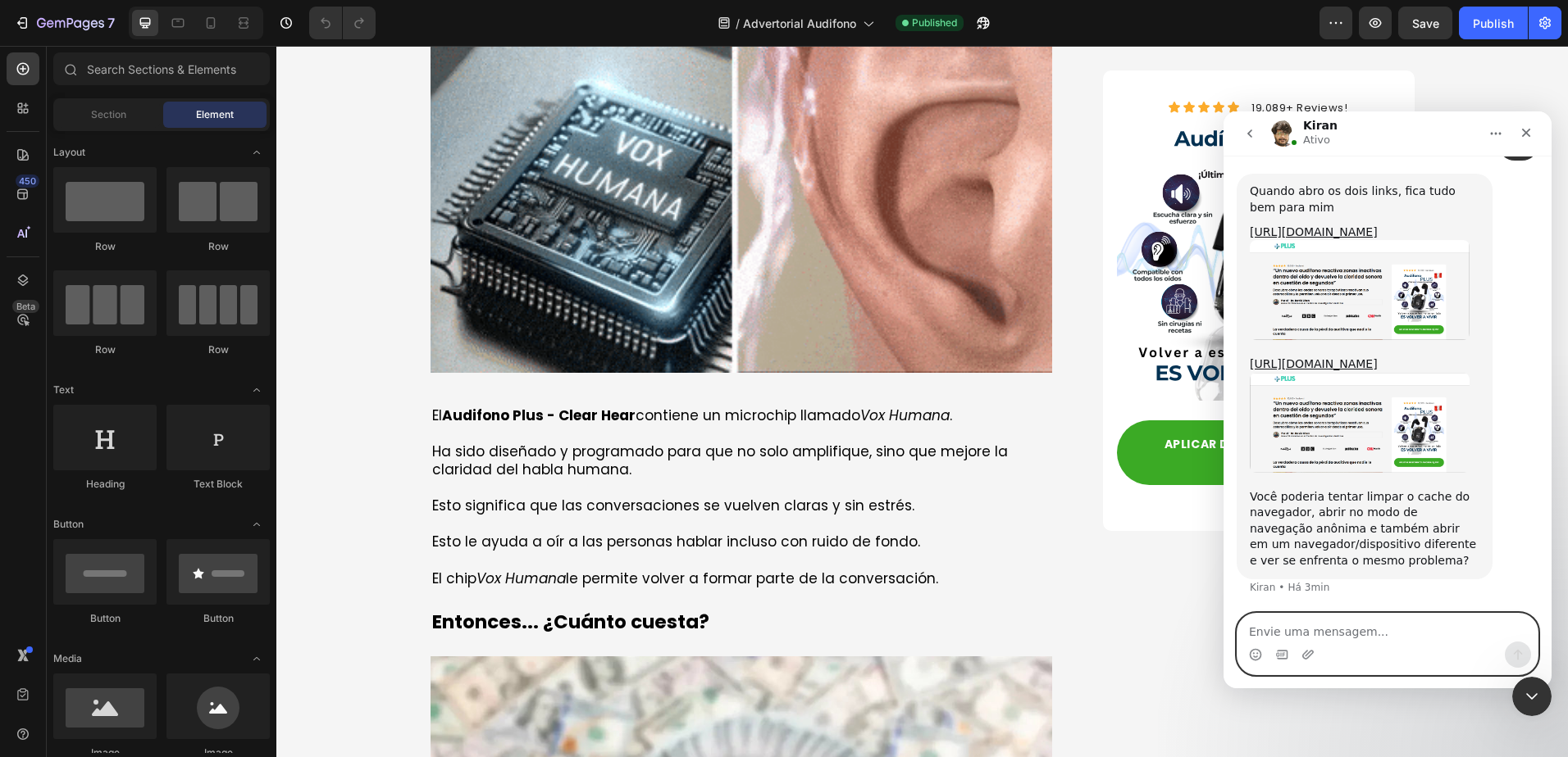
click at [1310, 633] on textarea "Envie uma mensagem..." at bounding box center [1388, 627] width 301 height 27
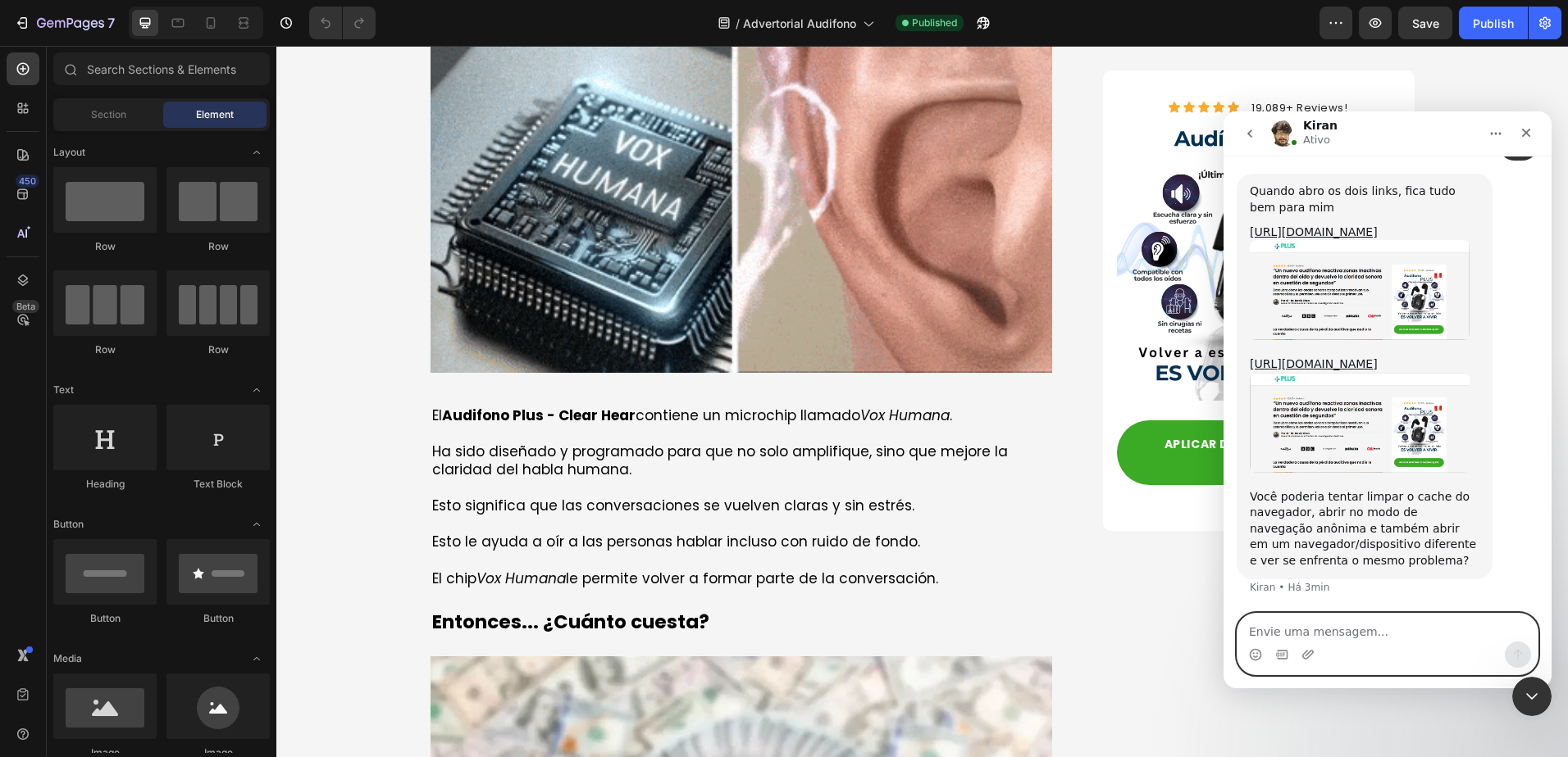
paste textarea "O"
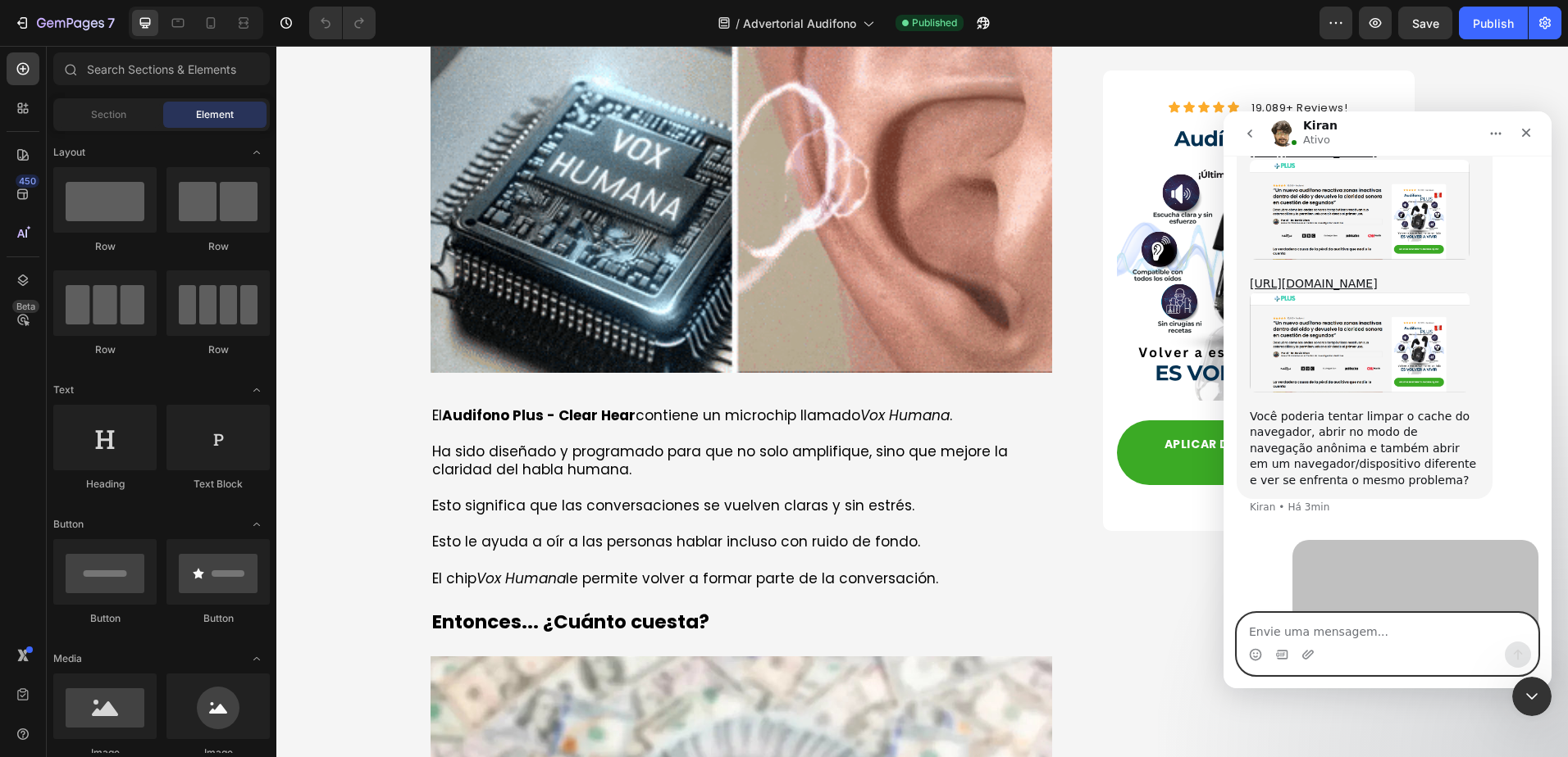
scroll to position [1657, 0]
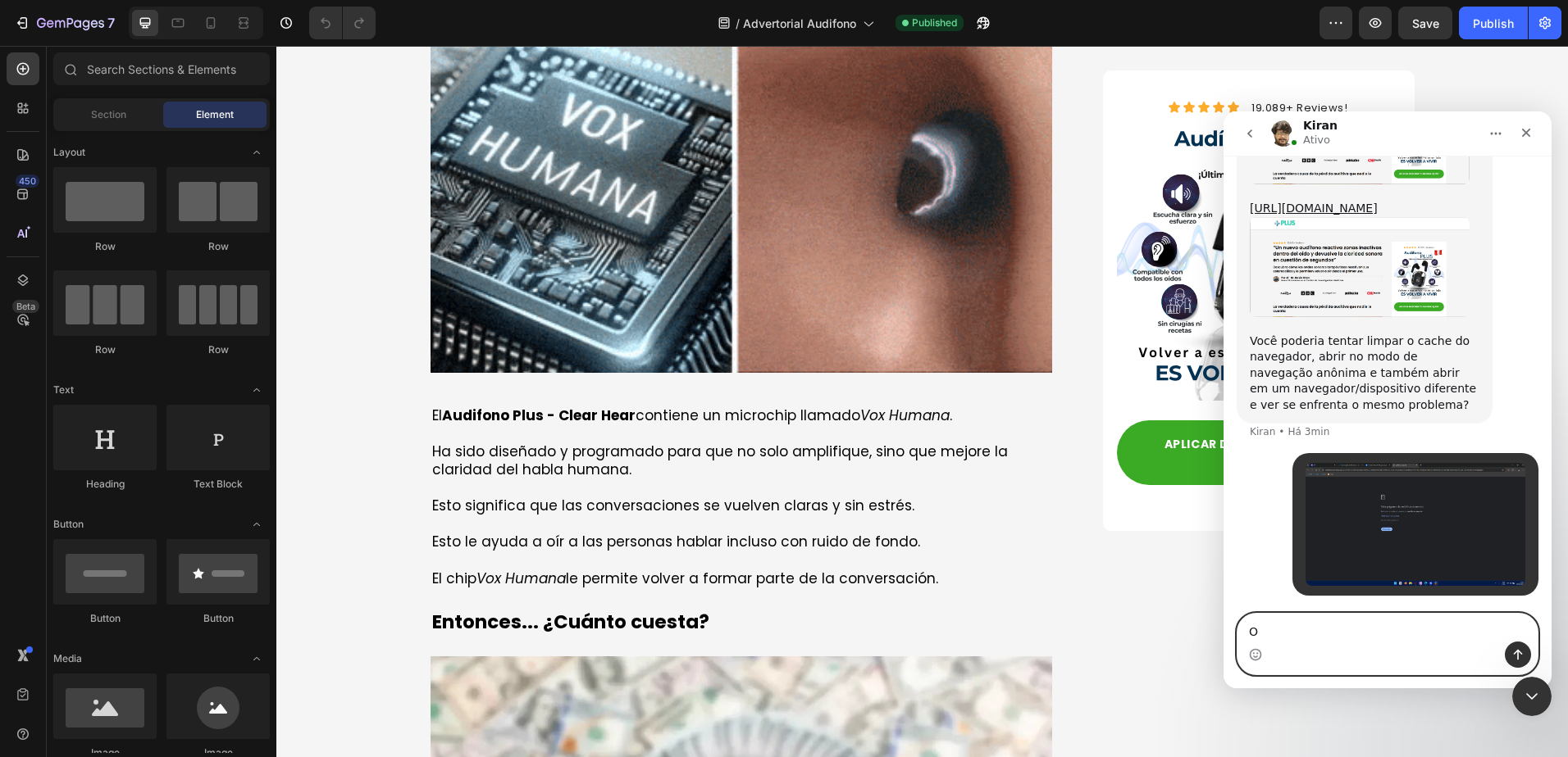
type textarea "O"
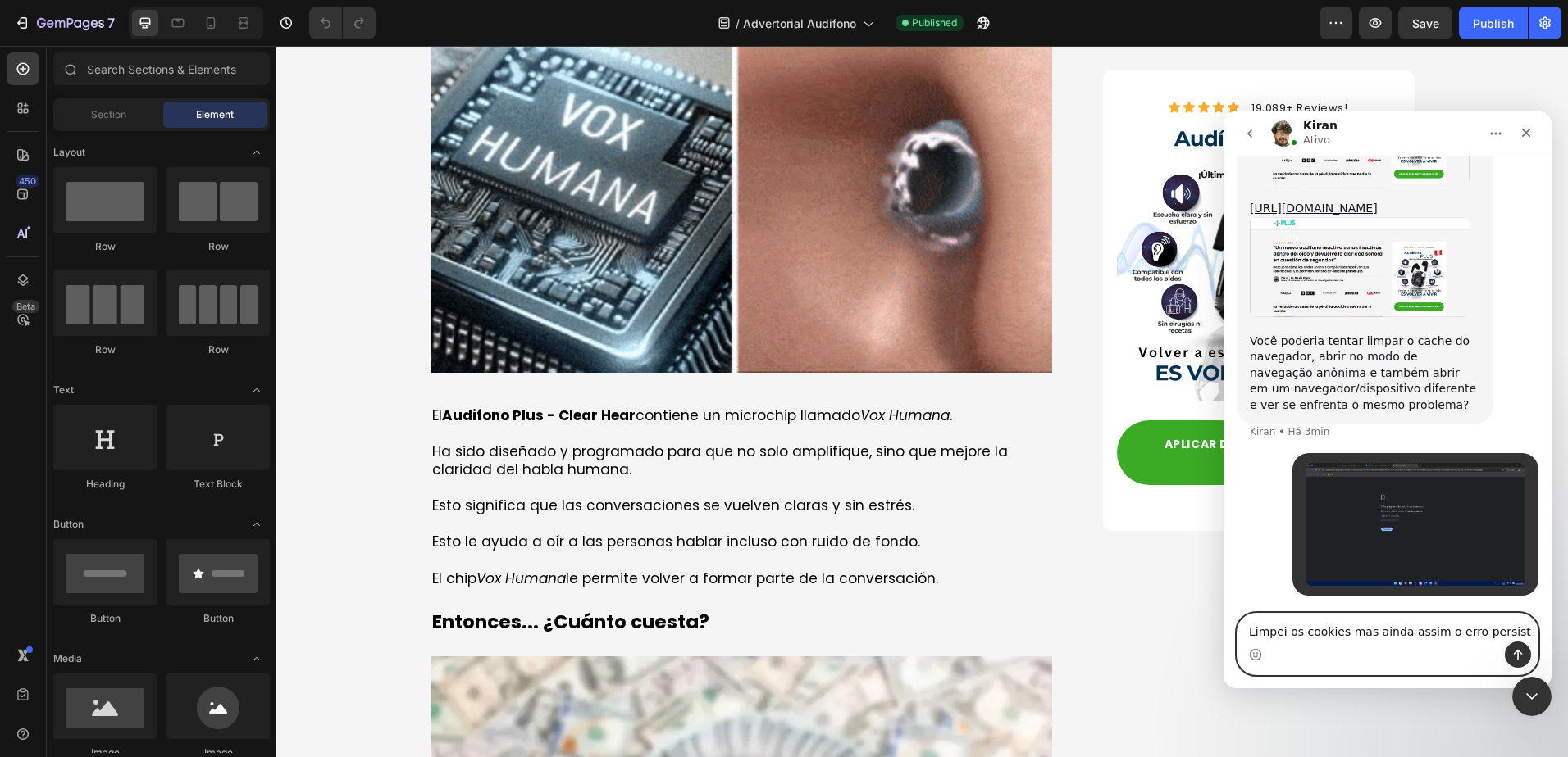
type textarea "Limpei os cookies mas ainda assim o erro persiste"
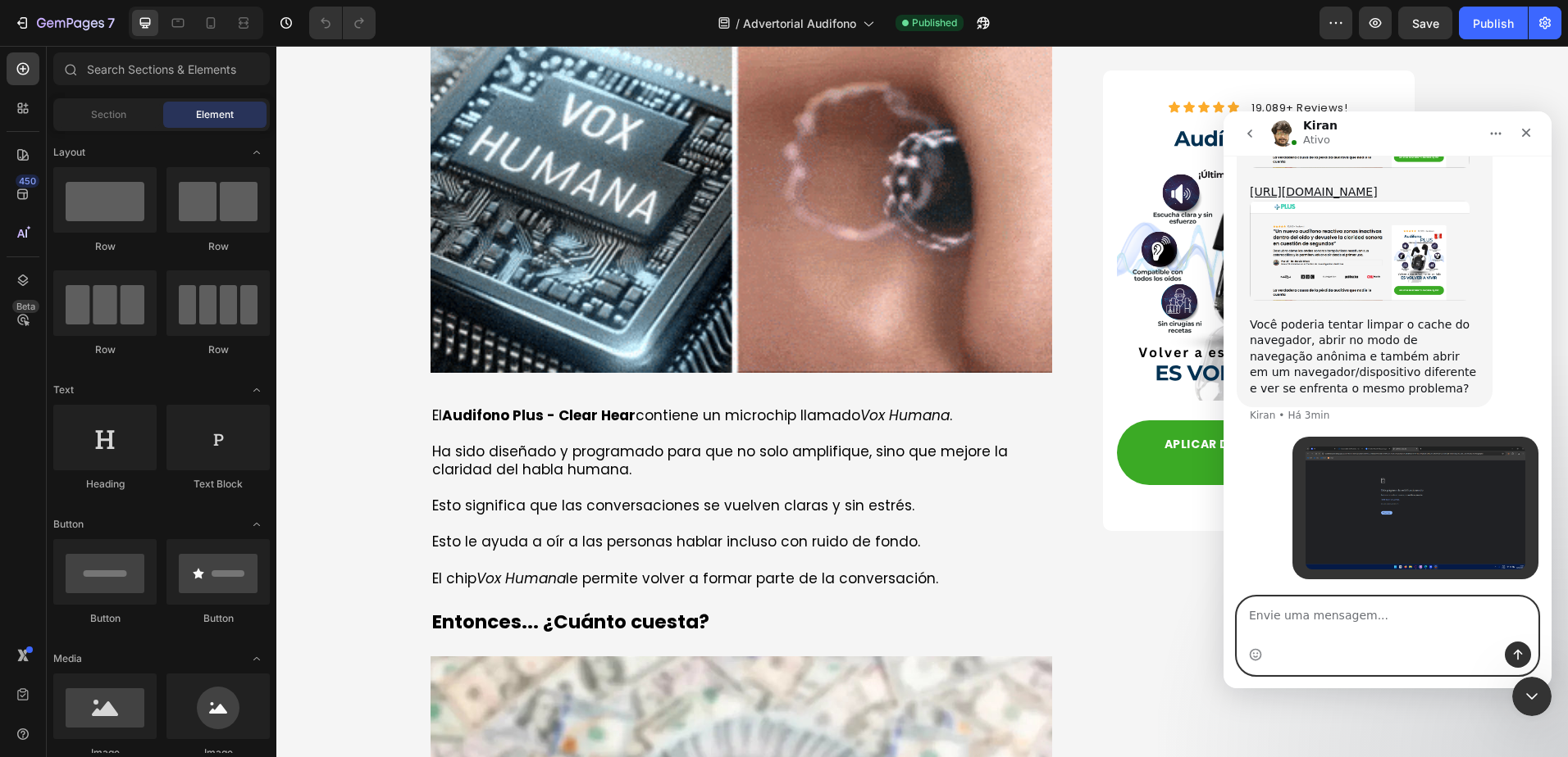
scroll to position [1711, 0]
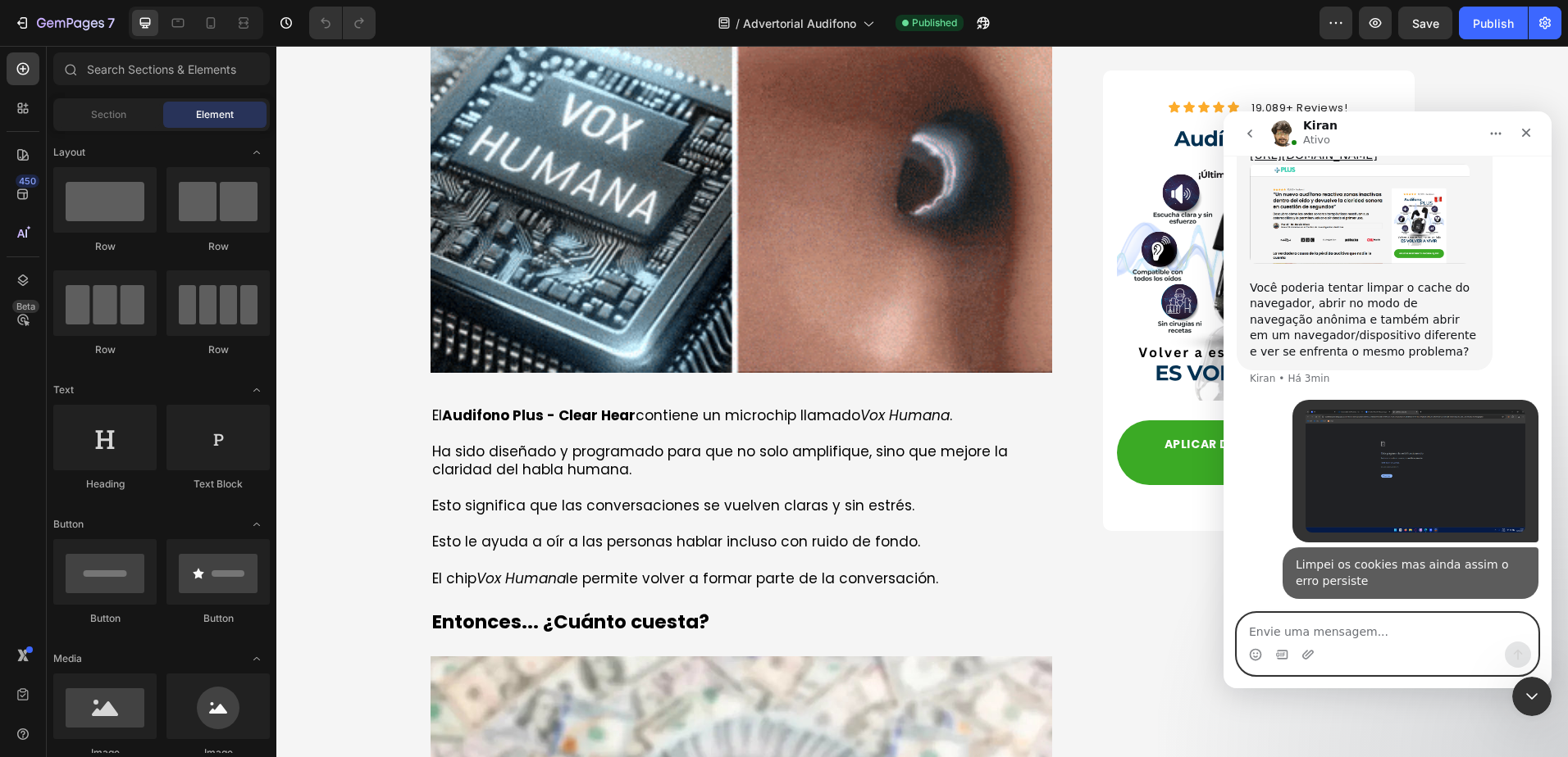
type textarea "O"
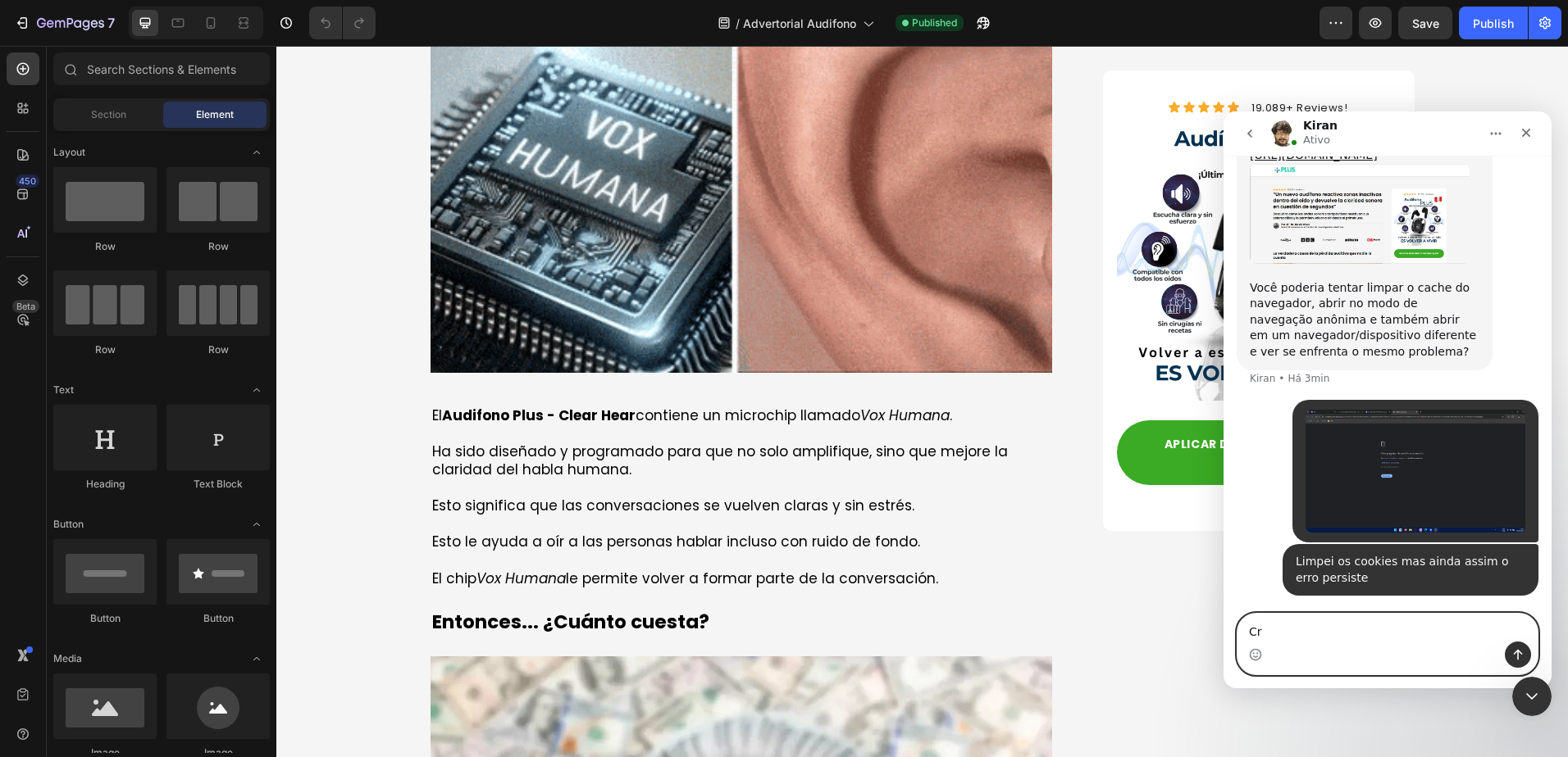
type textarea "C"
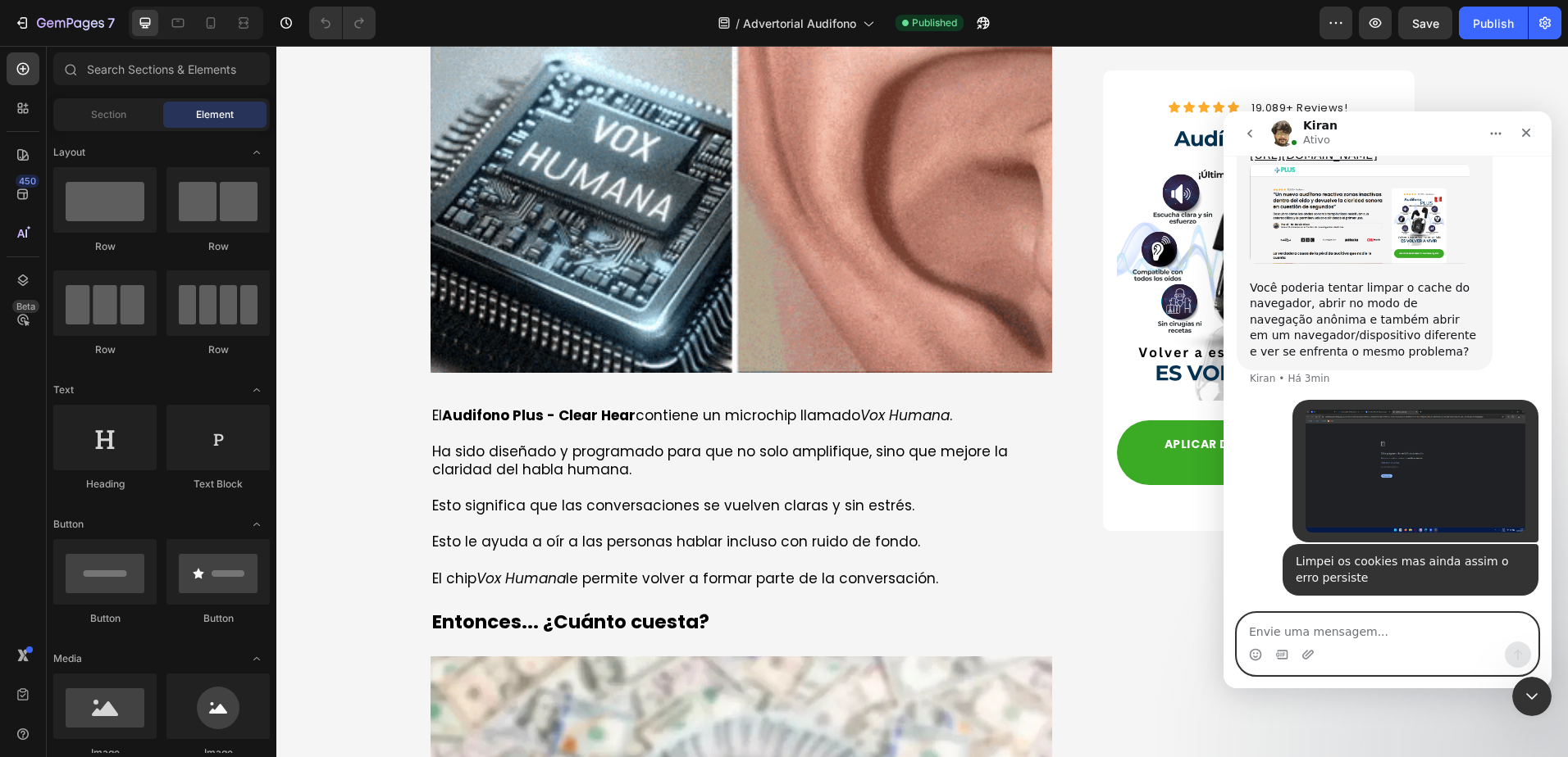
type textarea "O"
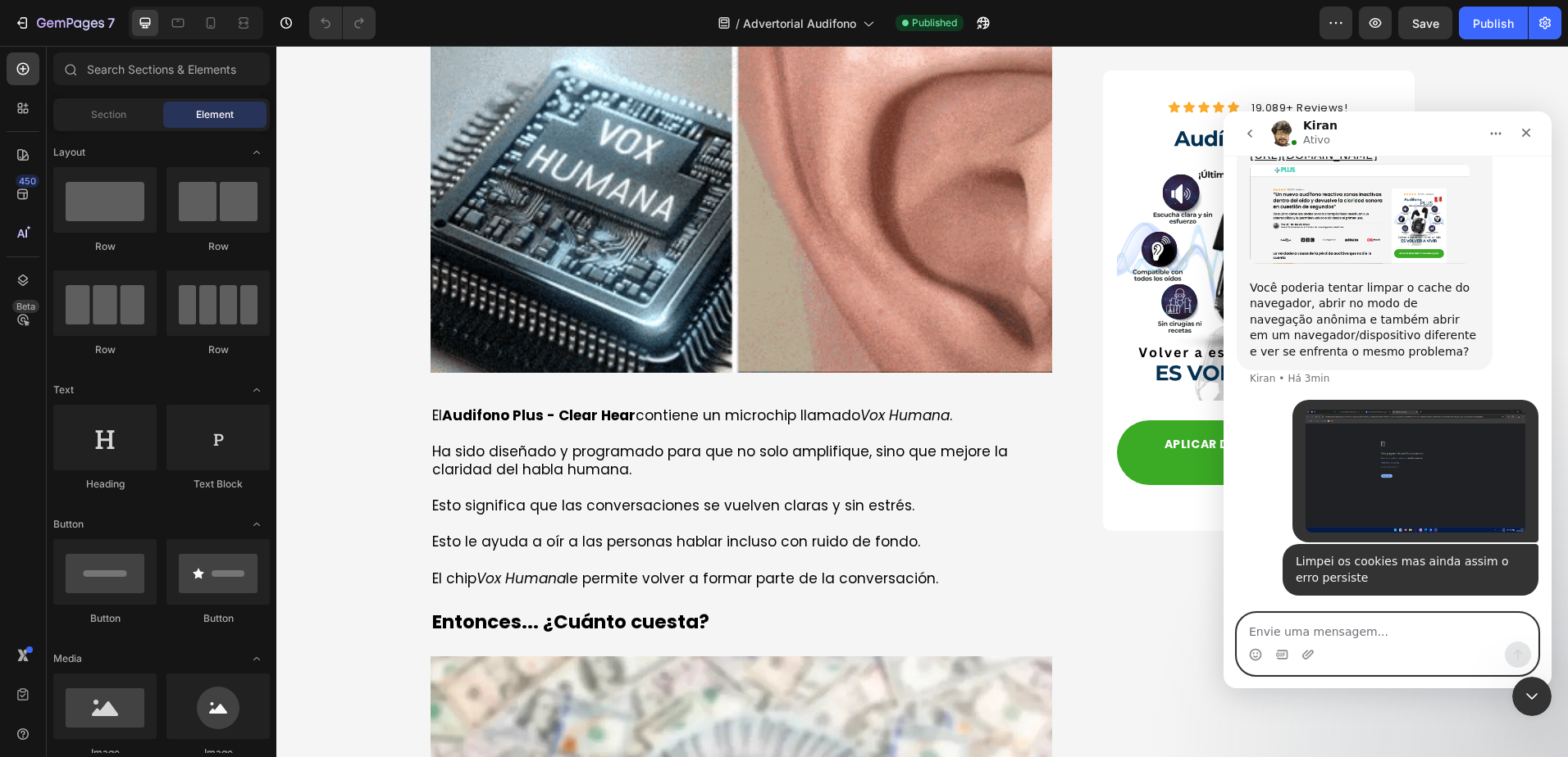
type textarea "E"
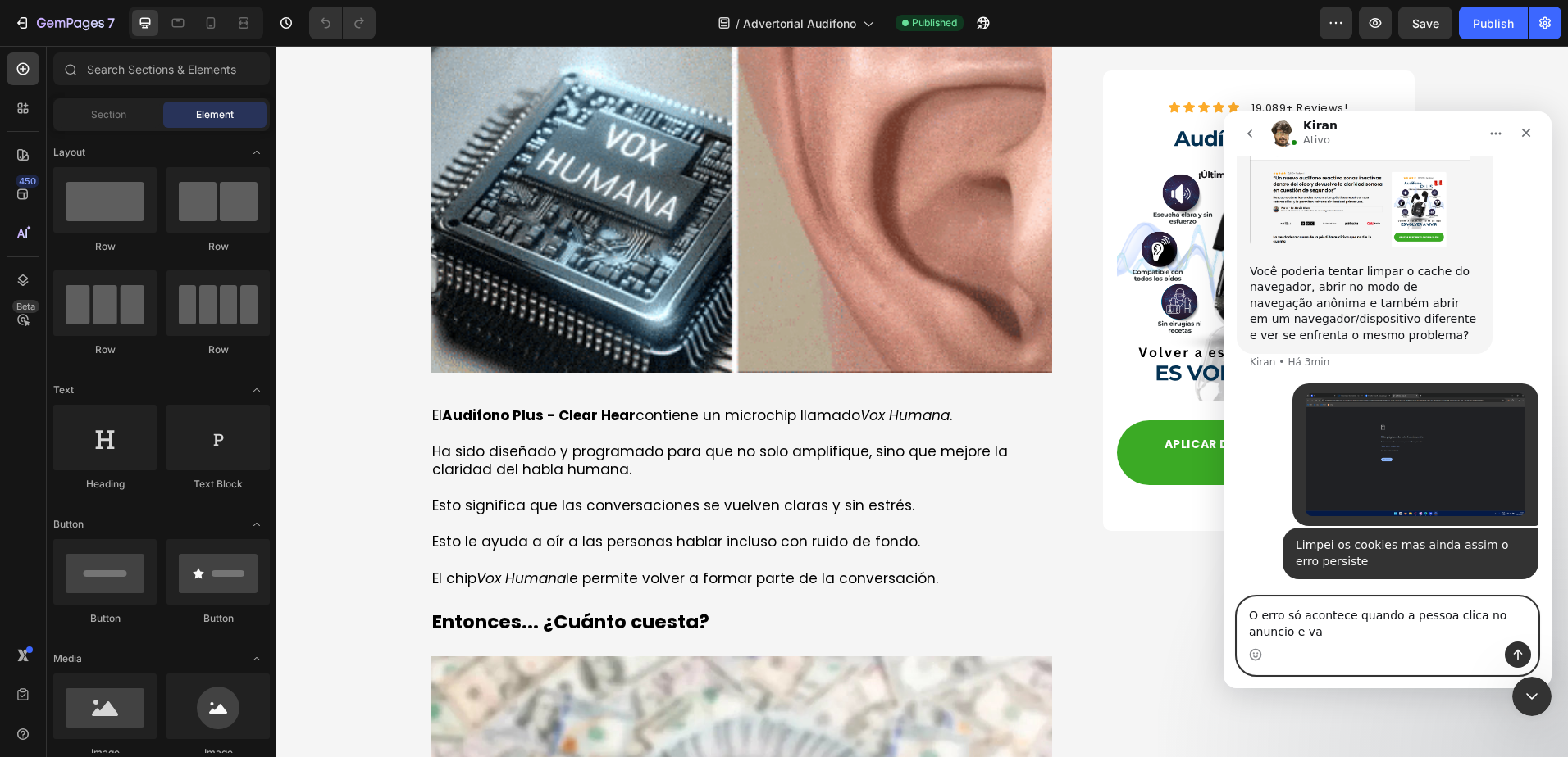
scroll to position [1727, 0]
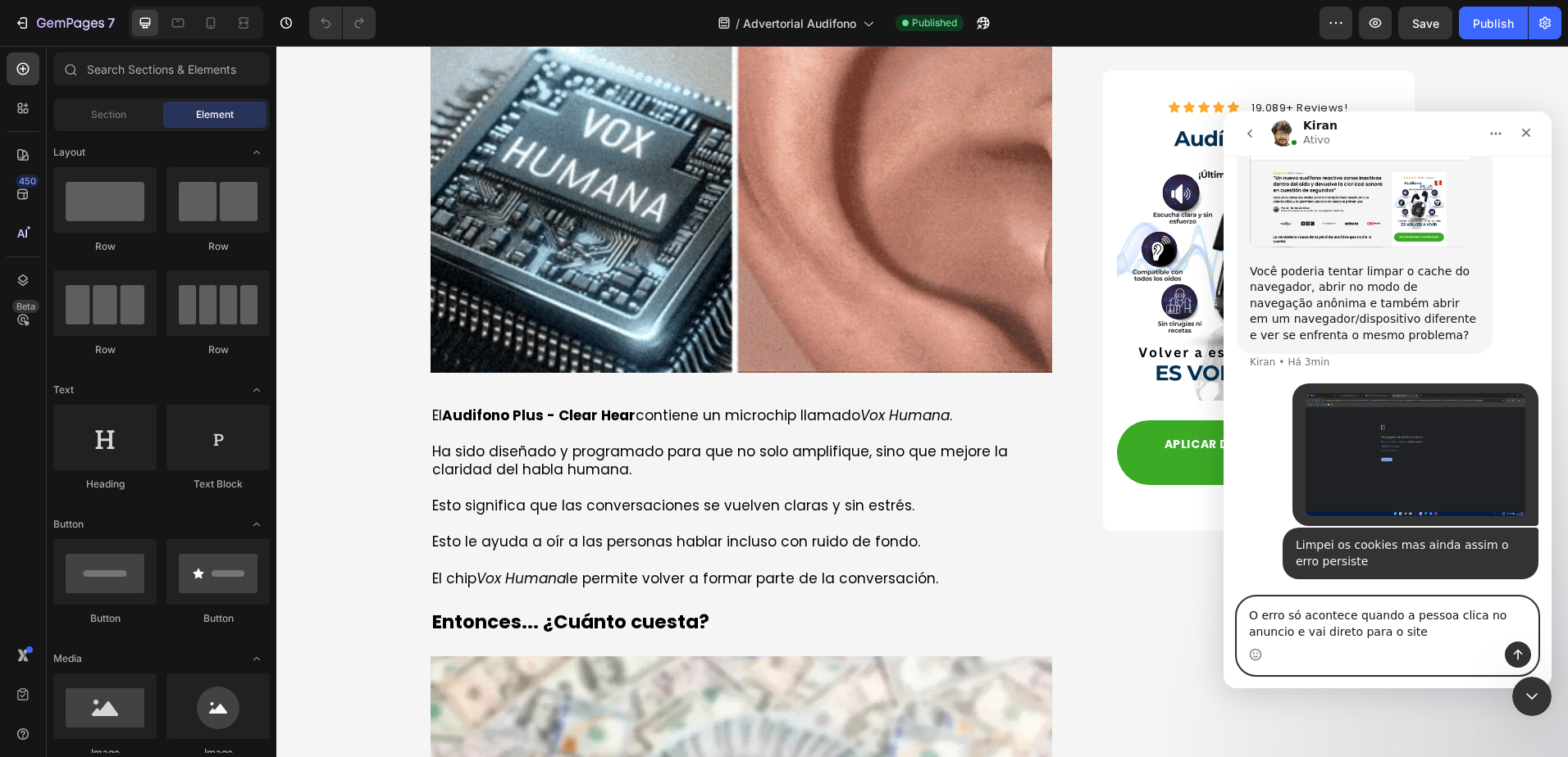
type textarea "O erro só acontece quando a pessoa clica no anuncio e vai direto para o site"
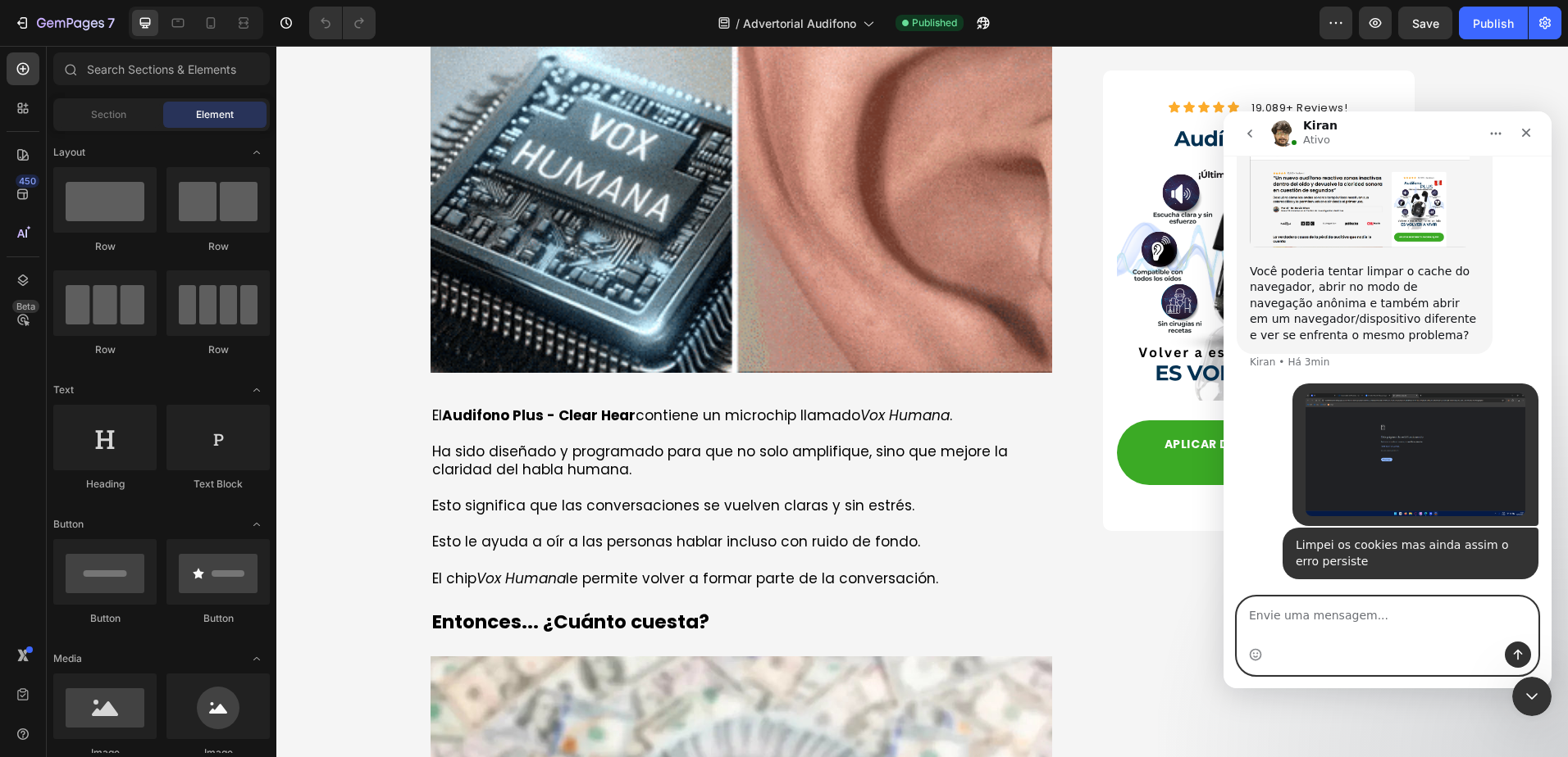
scroll to position [1764, 0]
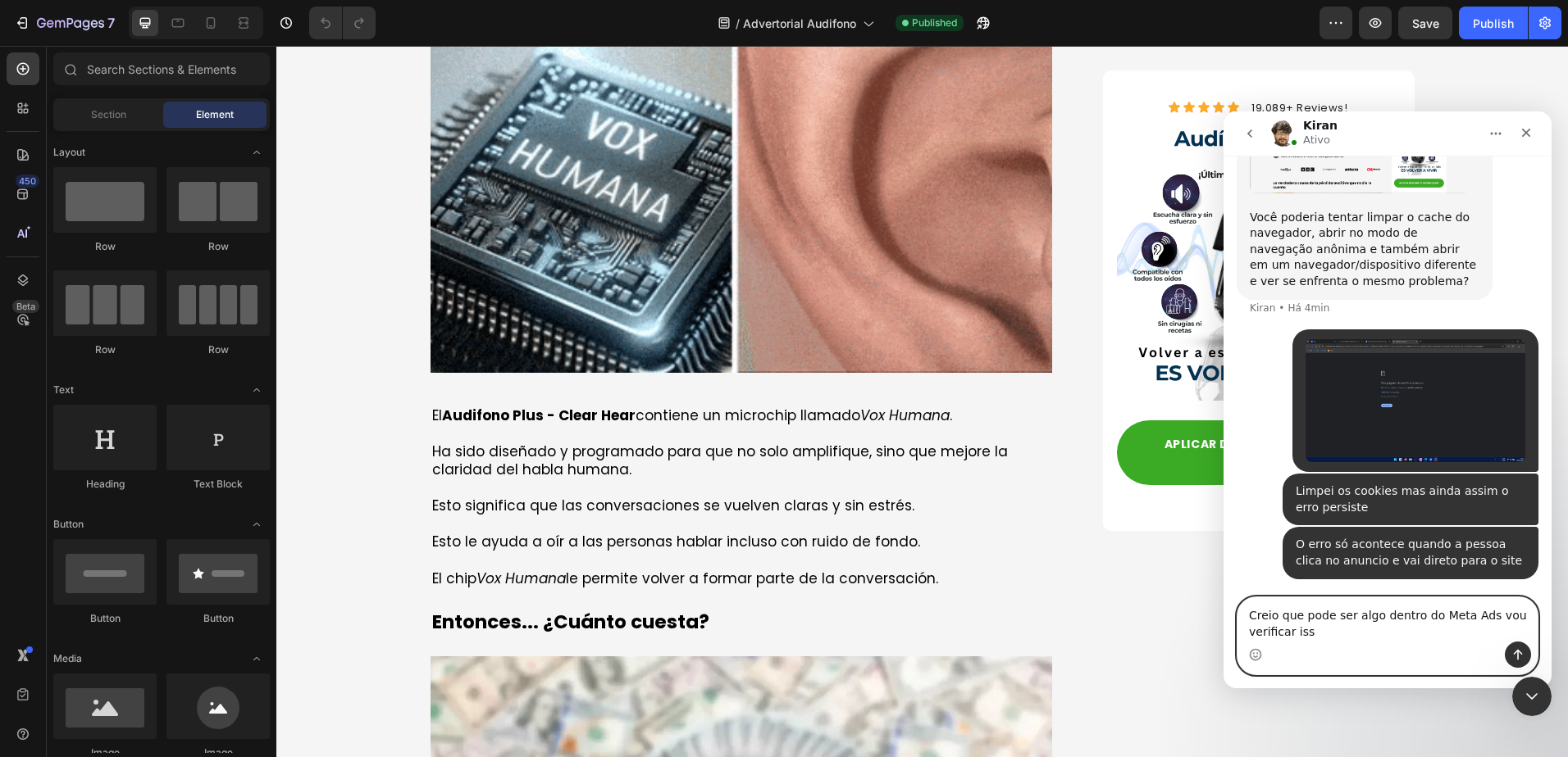
type textarea "Creio que pode ser algo dentro do Meta Ads vou verificar isso"
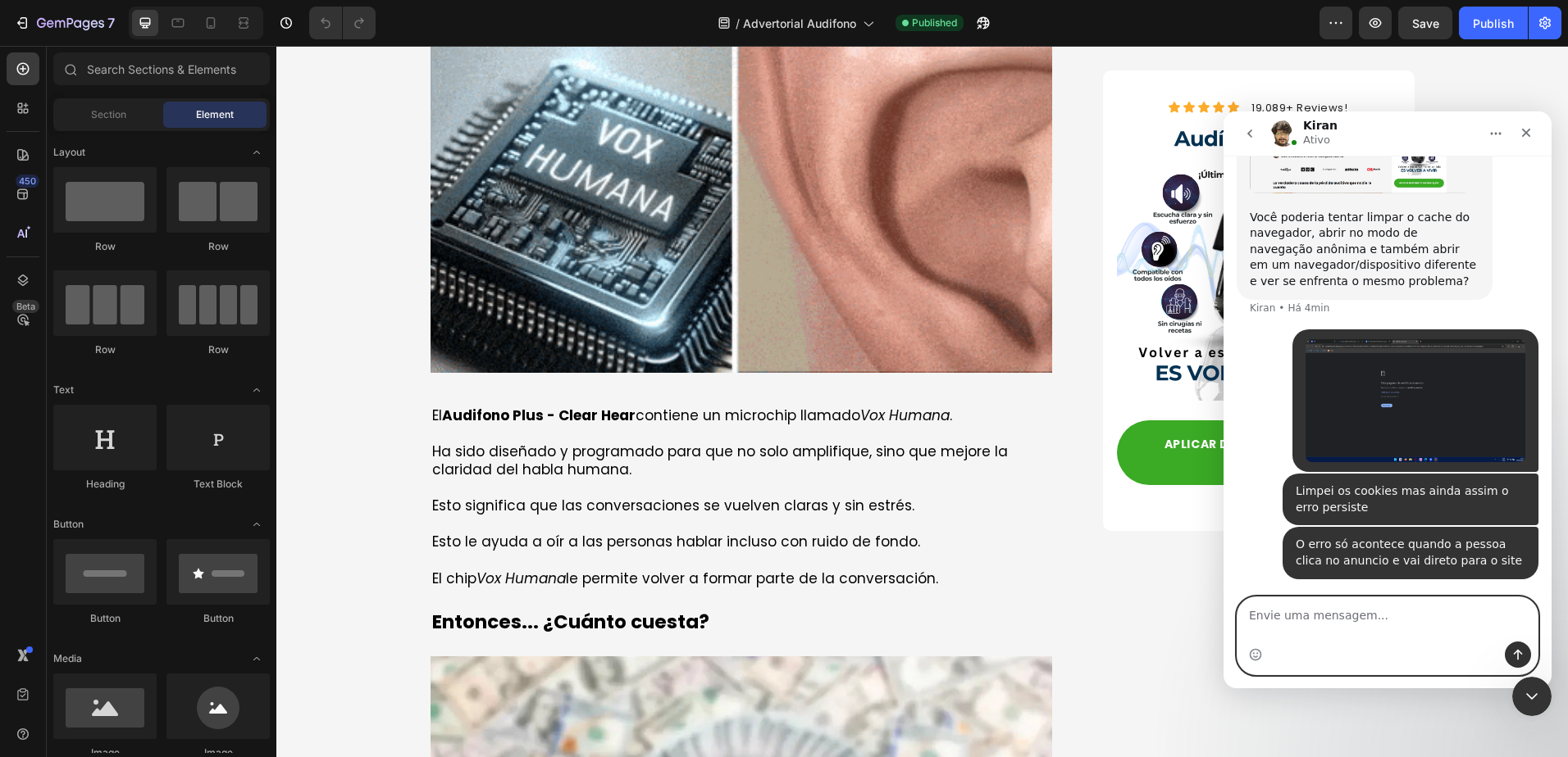
scroll to position [1817, 0]
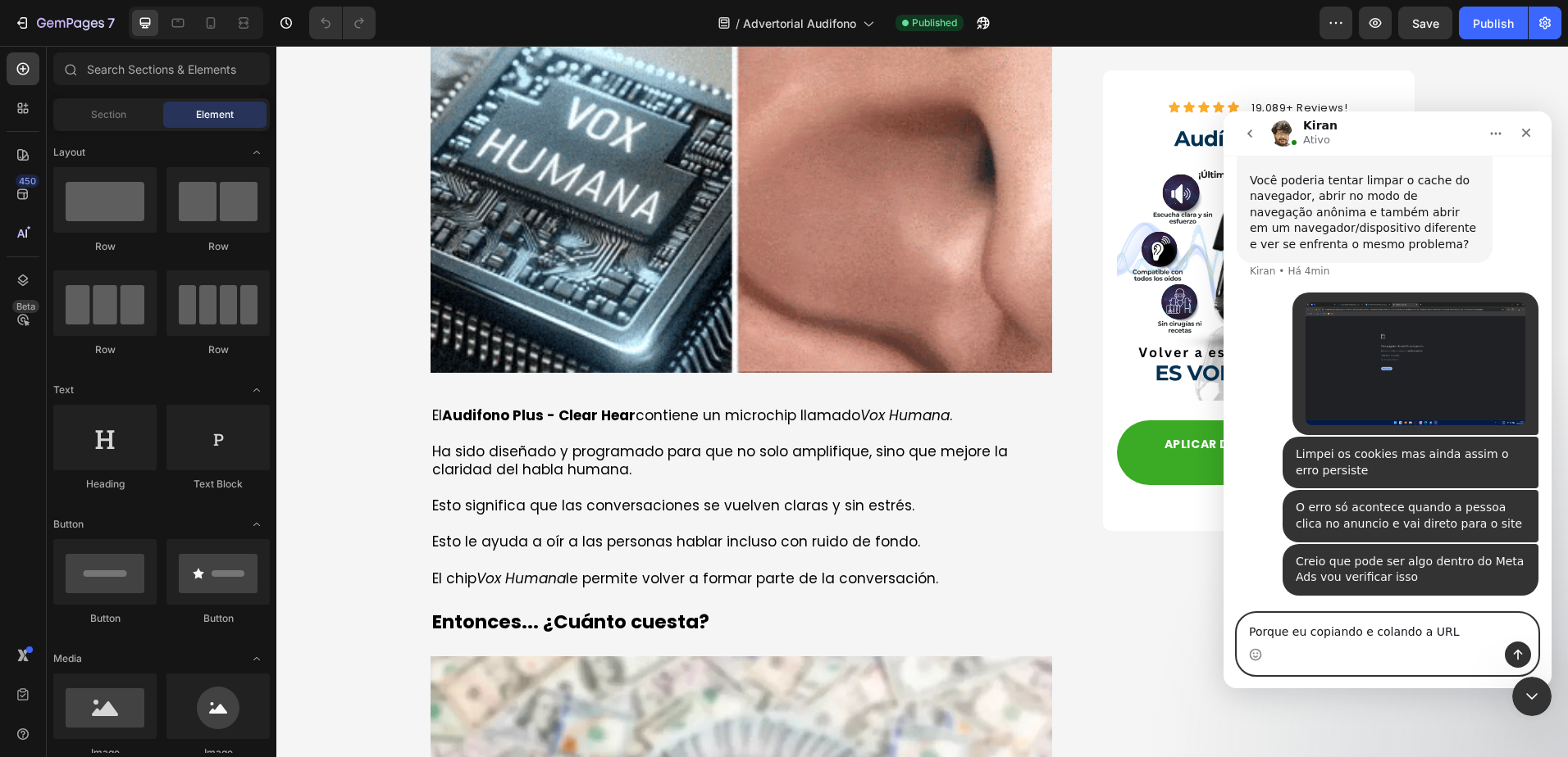
type textarea "Porque eu copiando e colando a URL"
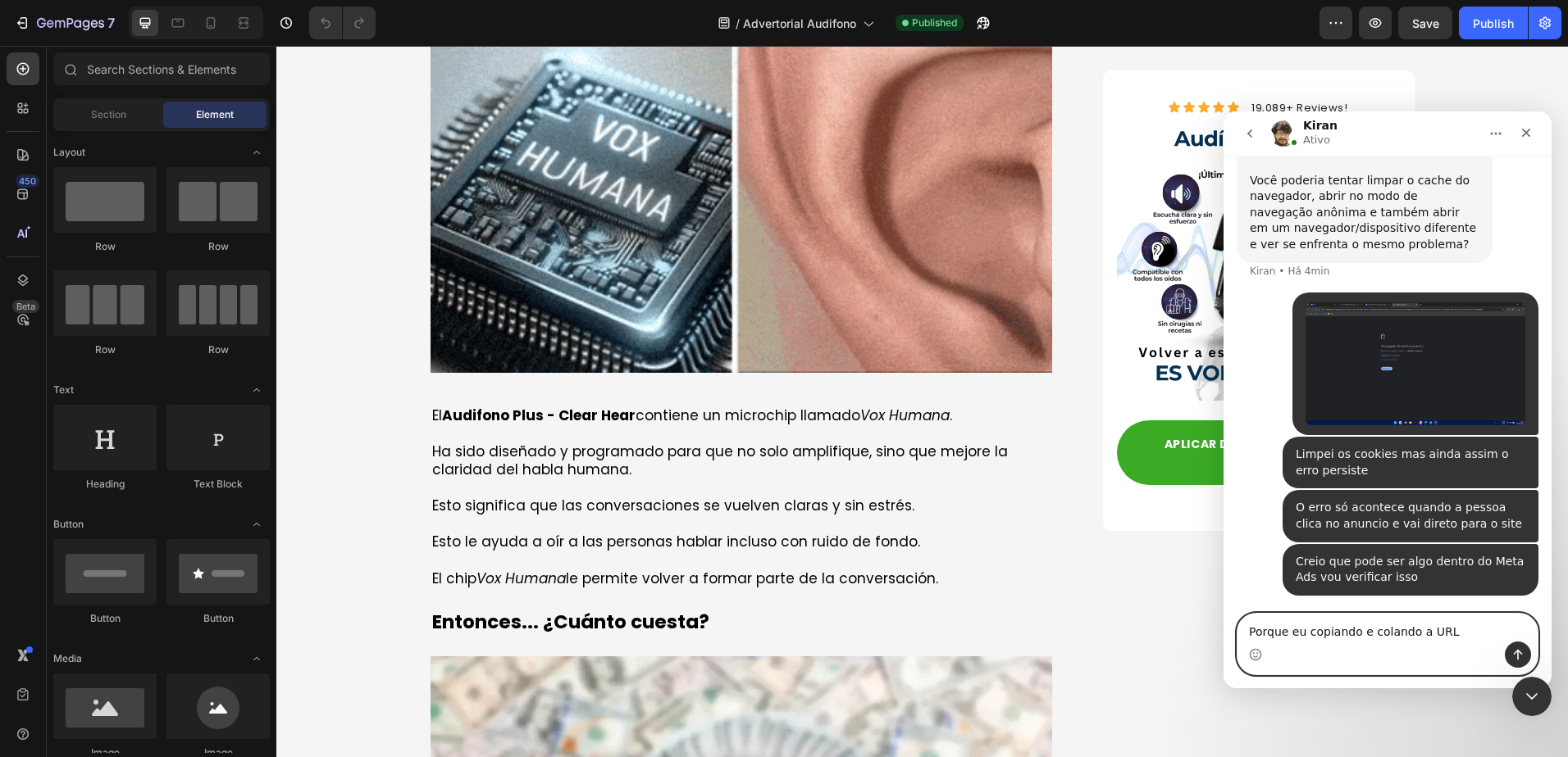
click at [1460, 621] on textarea "Porque eu copiando e colando a URL" at bounding box center [1388, 627] width 301 height 27
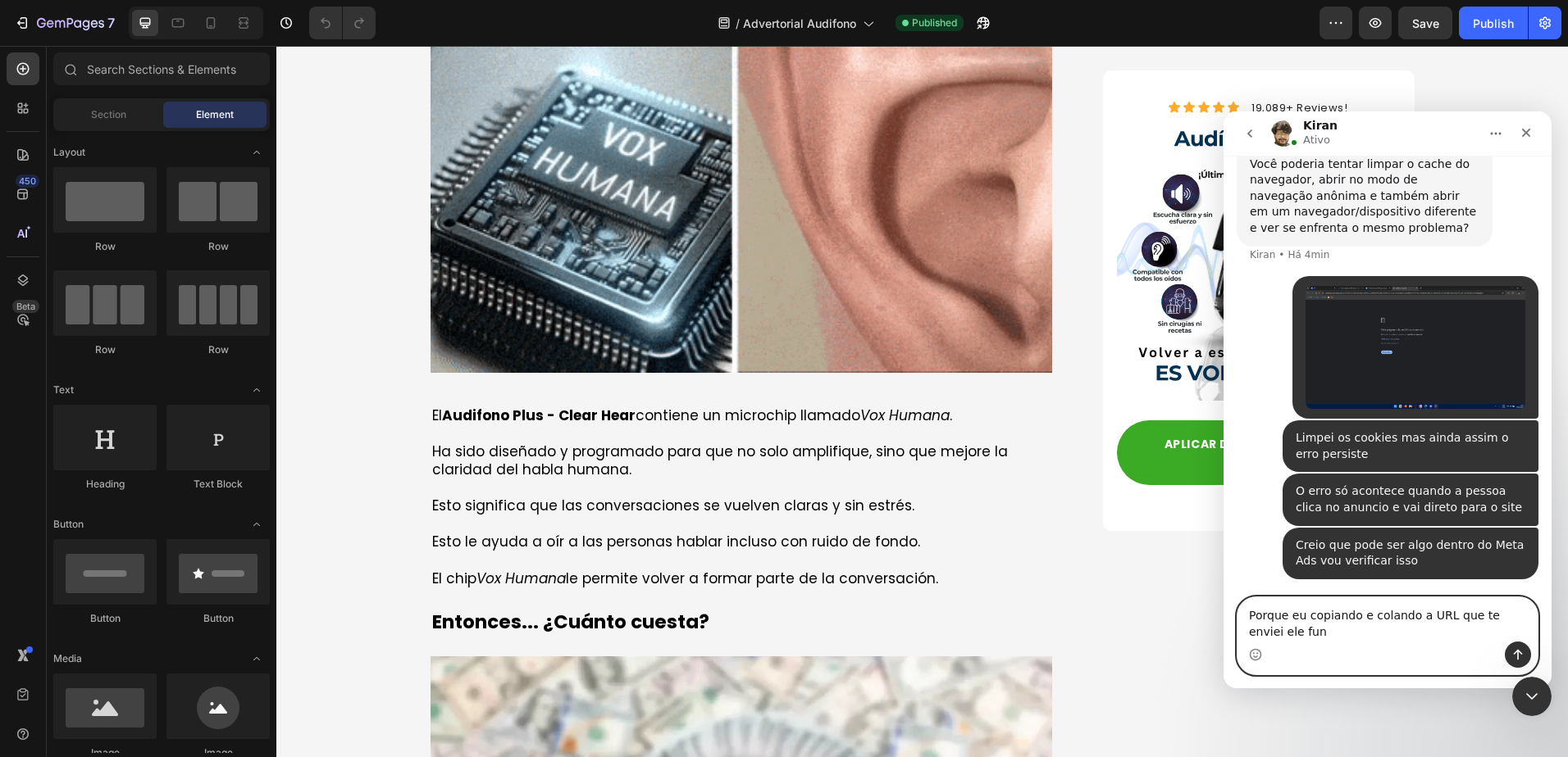
scroll to position [1833, 0]
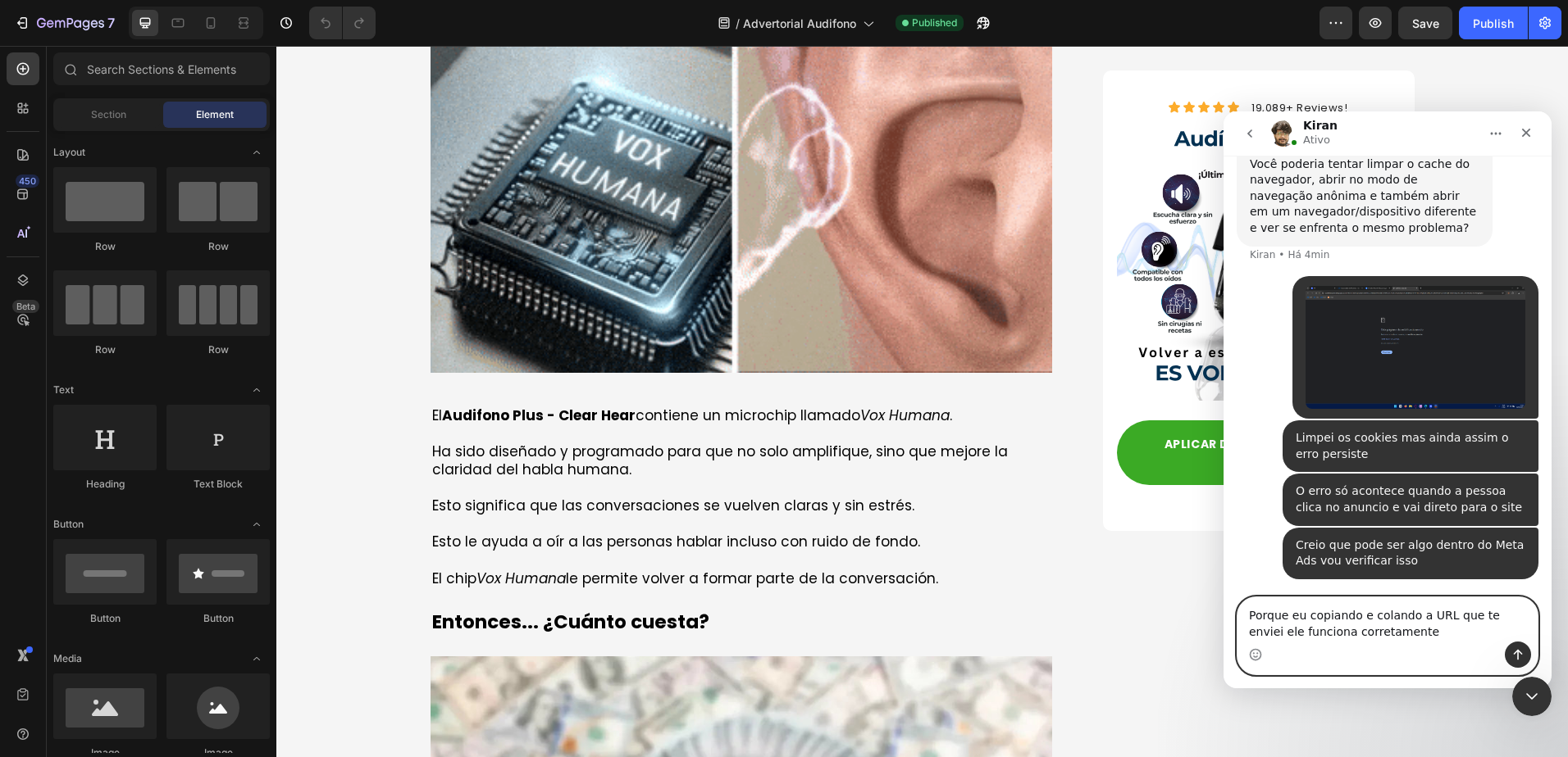
type textarea "Porque eu copiando e colando a URL que te enviei ele funciona corretamente"
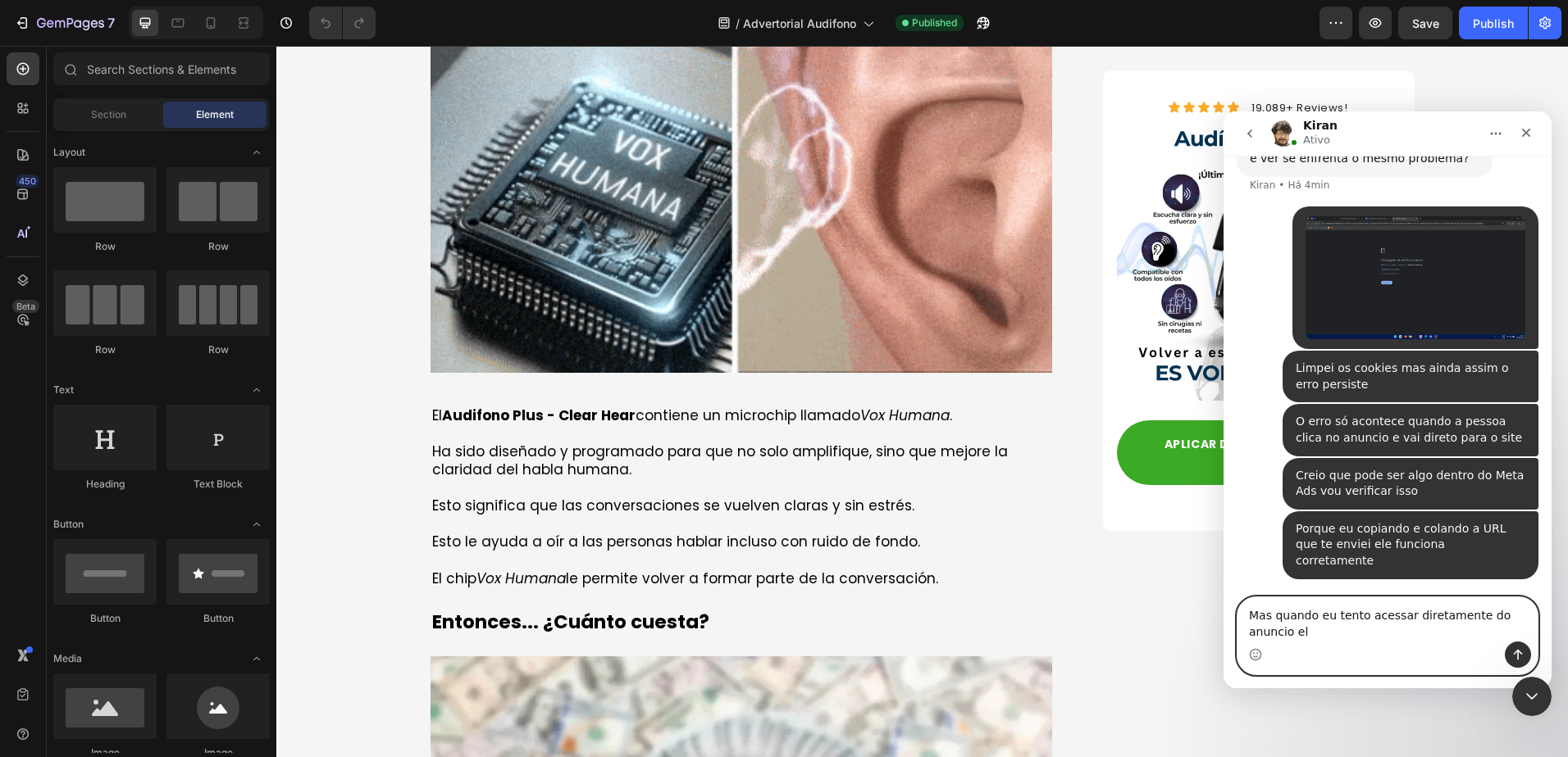
scroll to position [1888, 0]
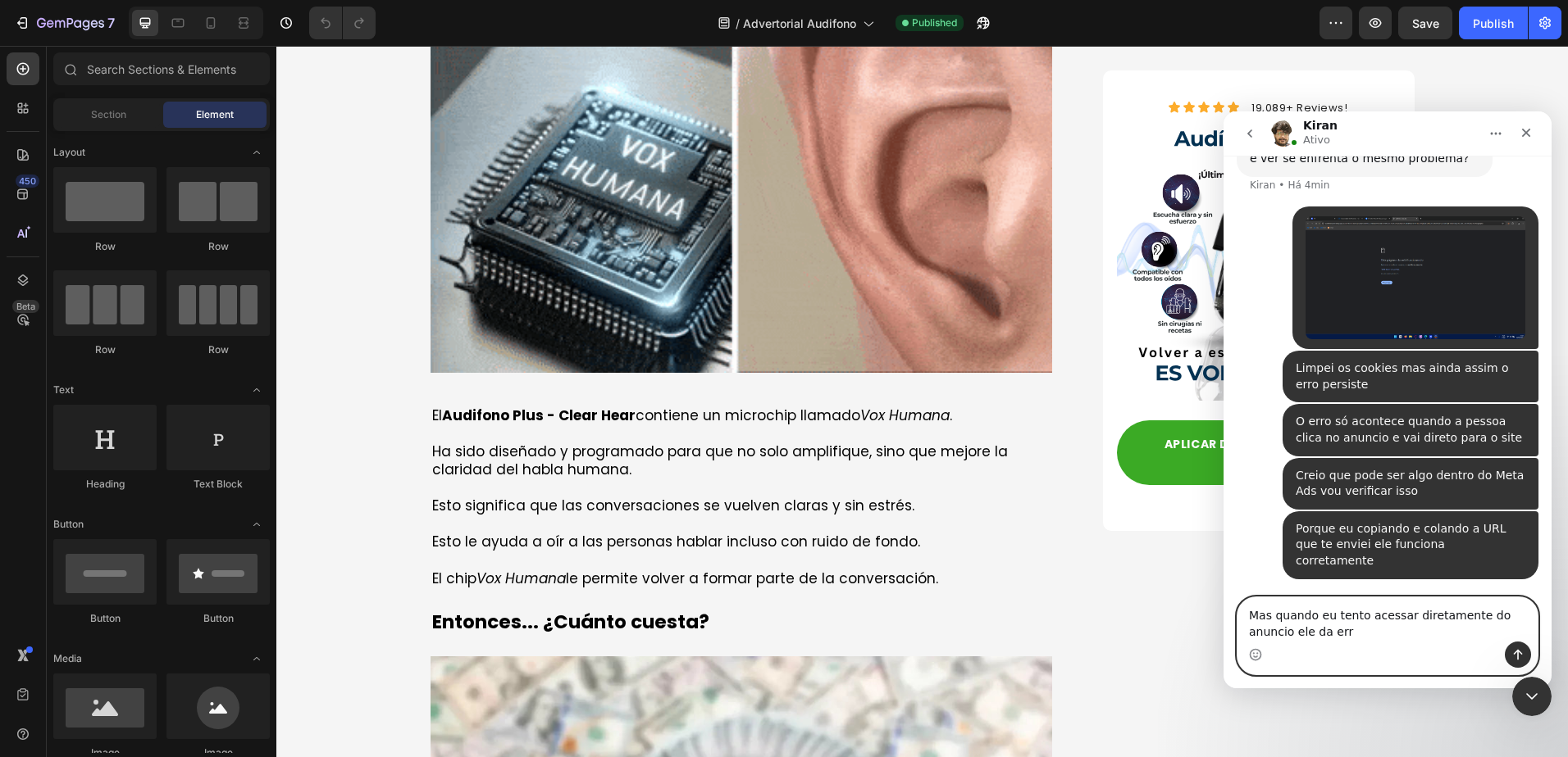
type textarea "Mas quando eu tento acessar diretamente do anuncio ele da erro"
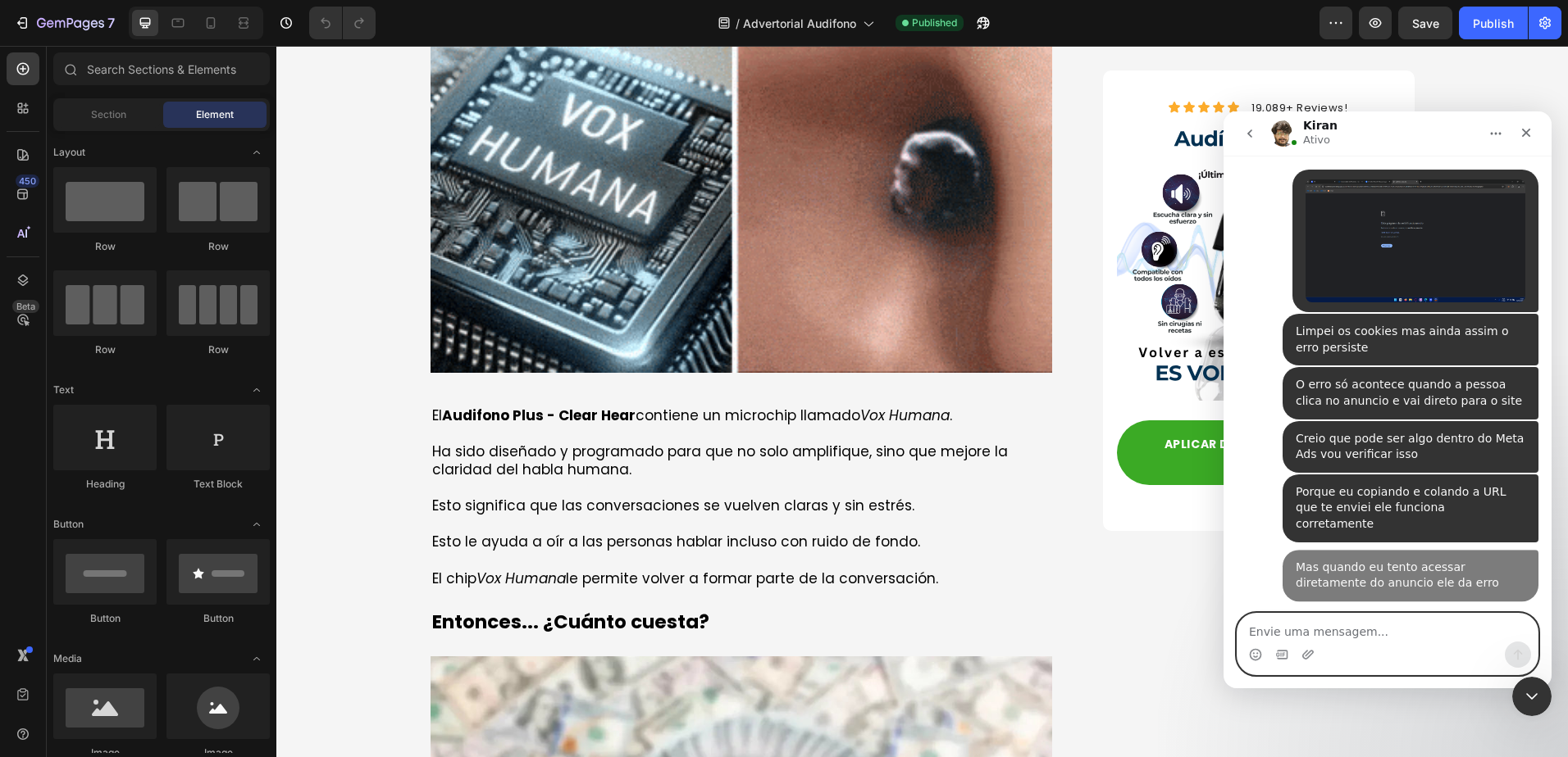
scroll to position [1924, 0]
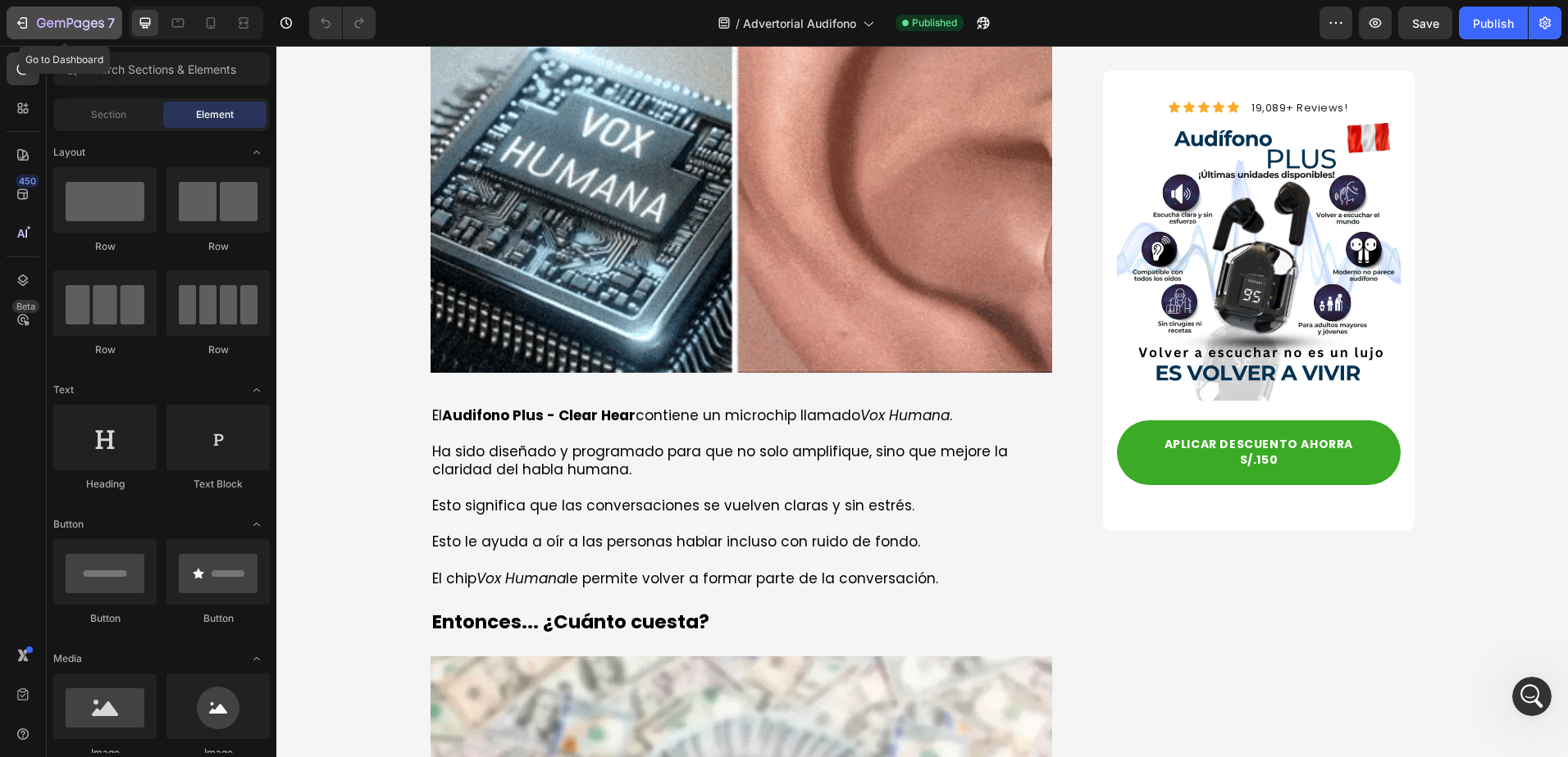
click at [13, 27] on button "7" at bounding box center [64, 23] width 116 height 33
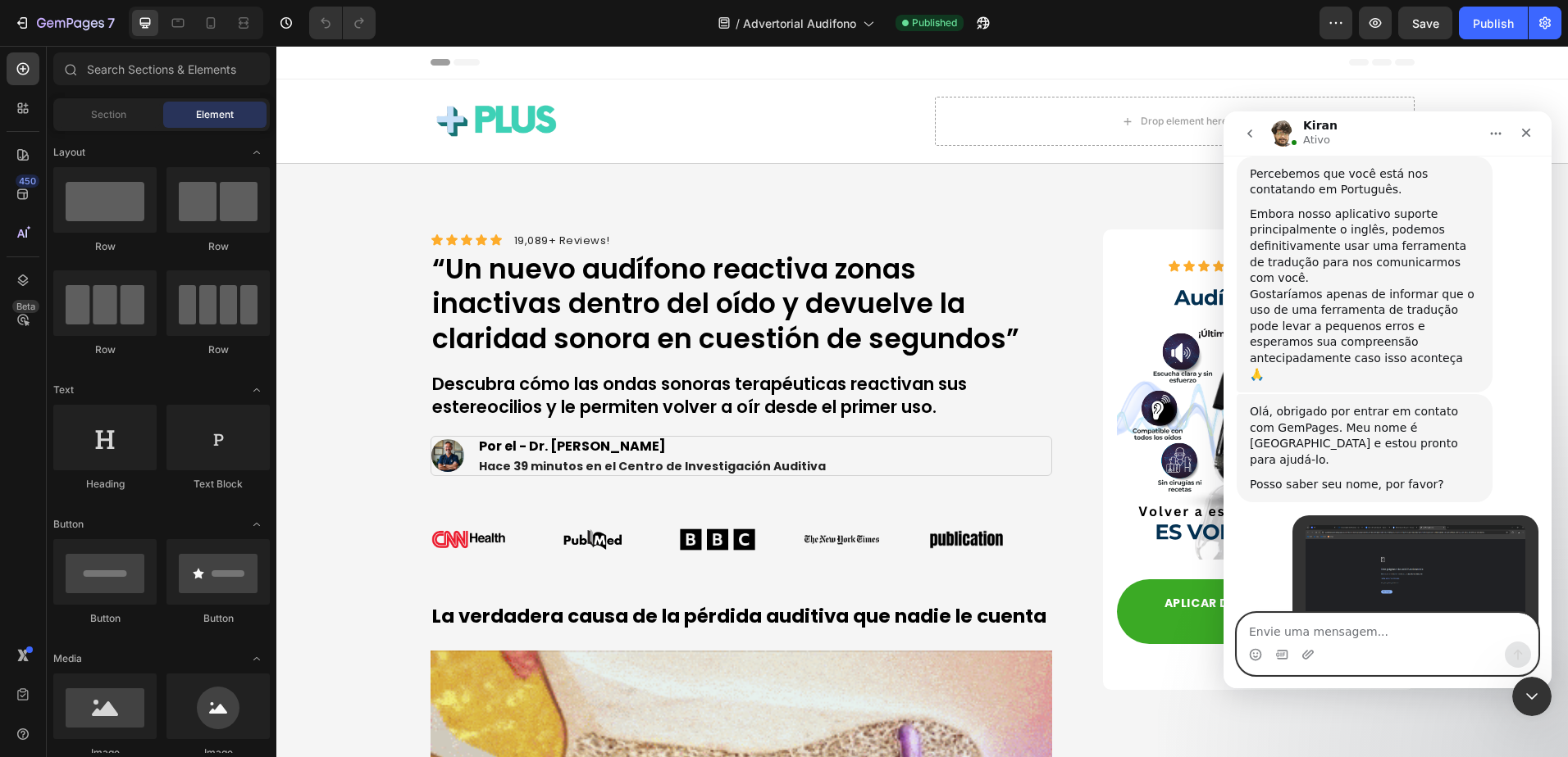
scroll to position [938, 0]
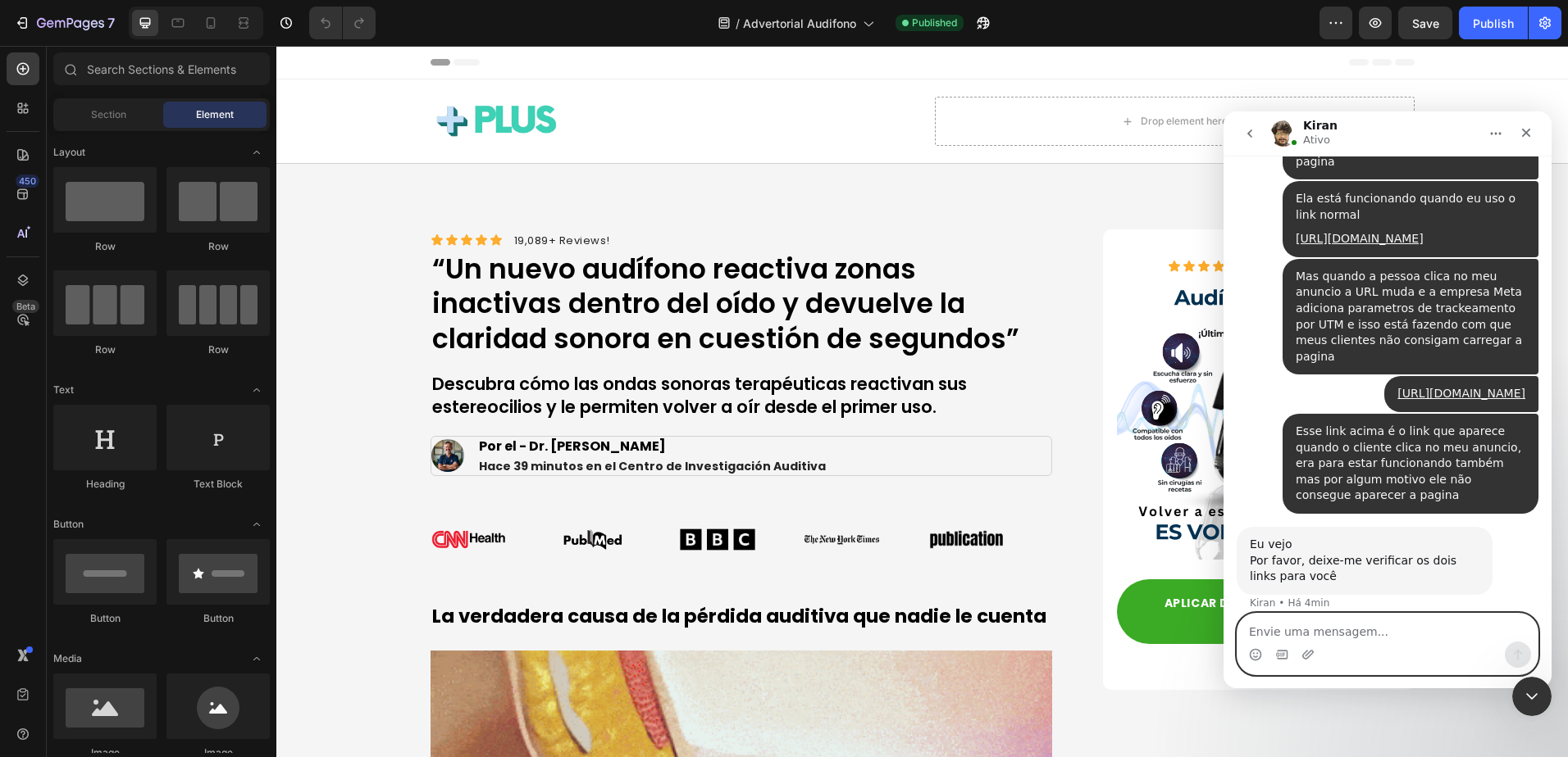
click at [1400, 622] on textarea "Envie uma mensagem..." at bounding box center [1388, 627] width 301 height 27
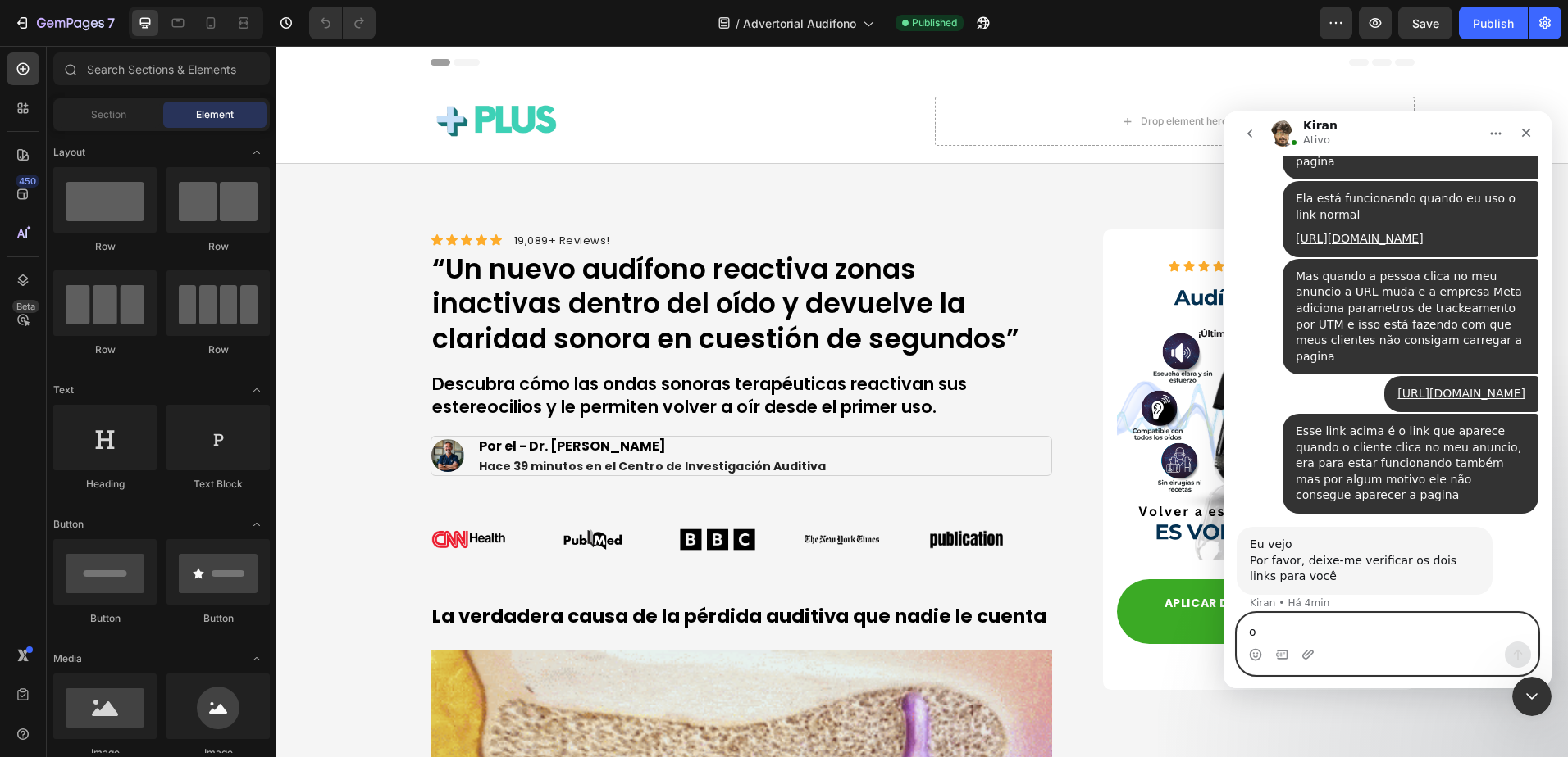
type textarea "ok"
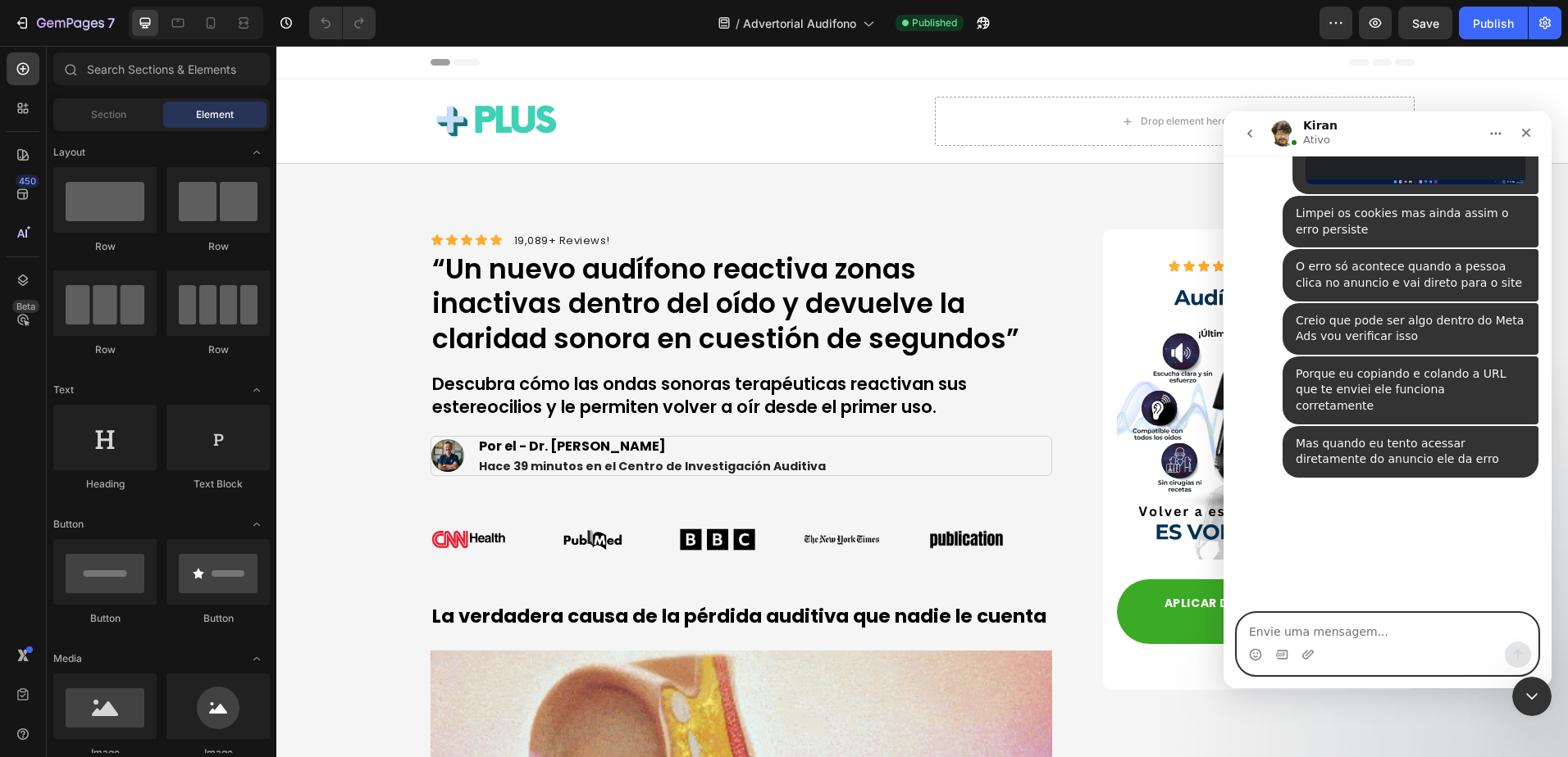
scroll to position [2046, 0]
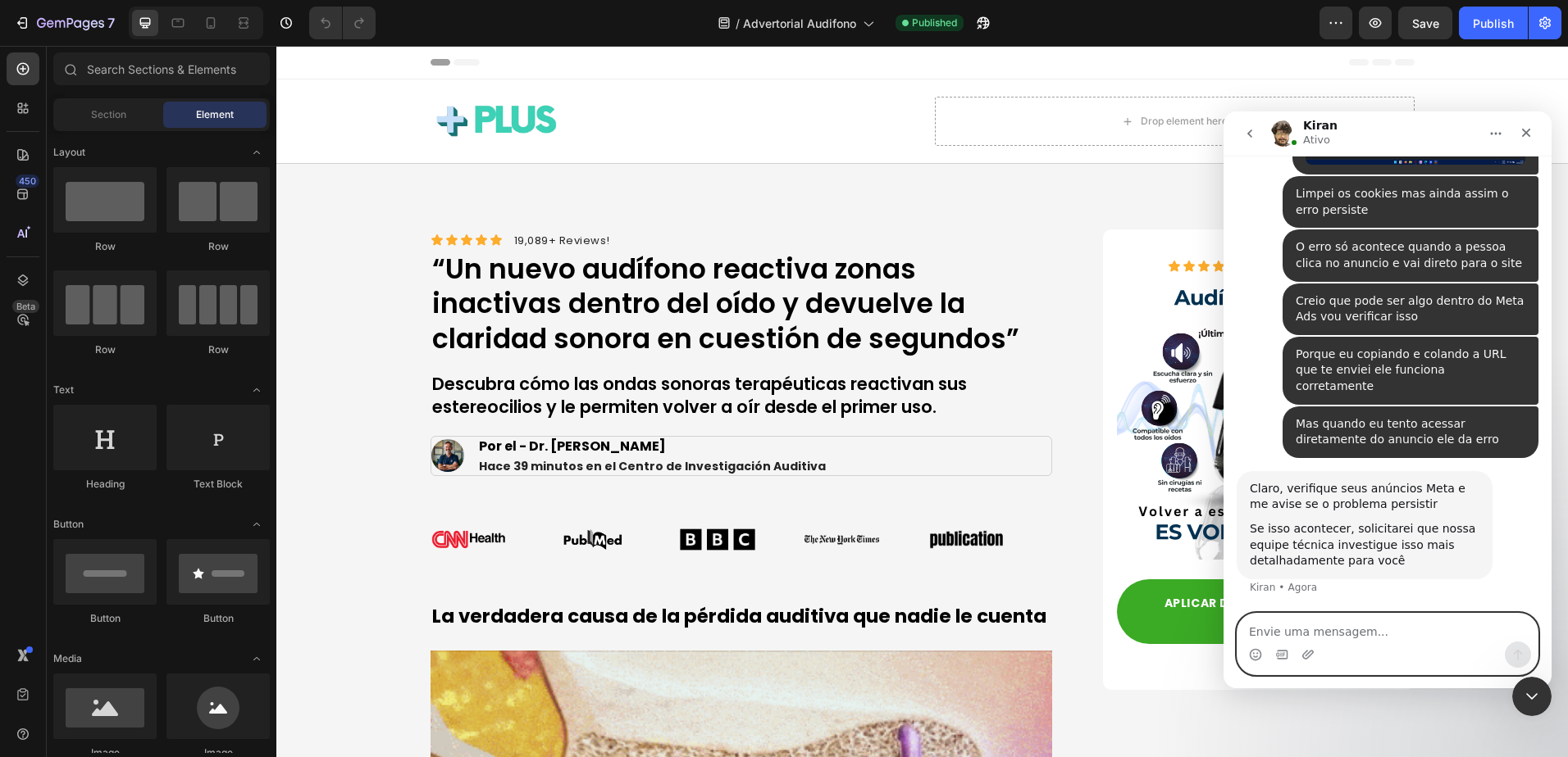
click at [1410, 625] on textarea "Envie uma mensagem..." at bounding box center [1388, 627] width 301 height 27
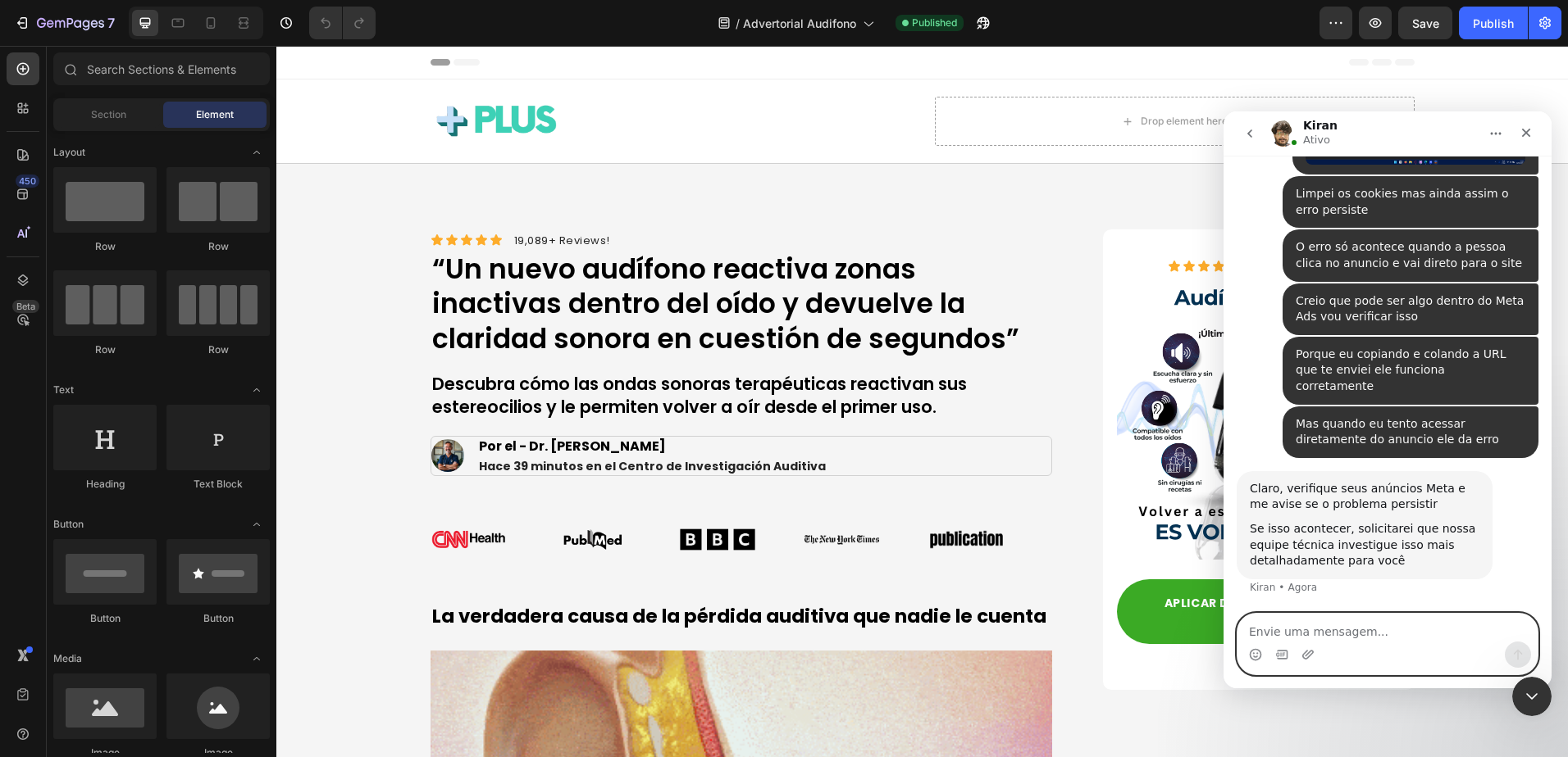
type textarea "I"
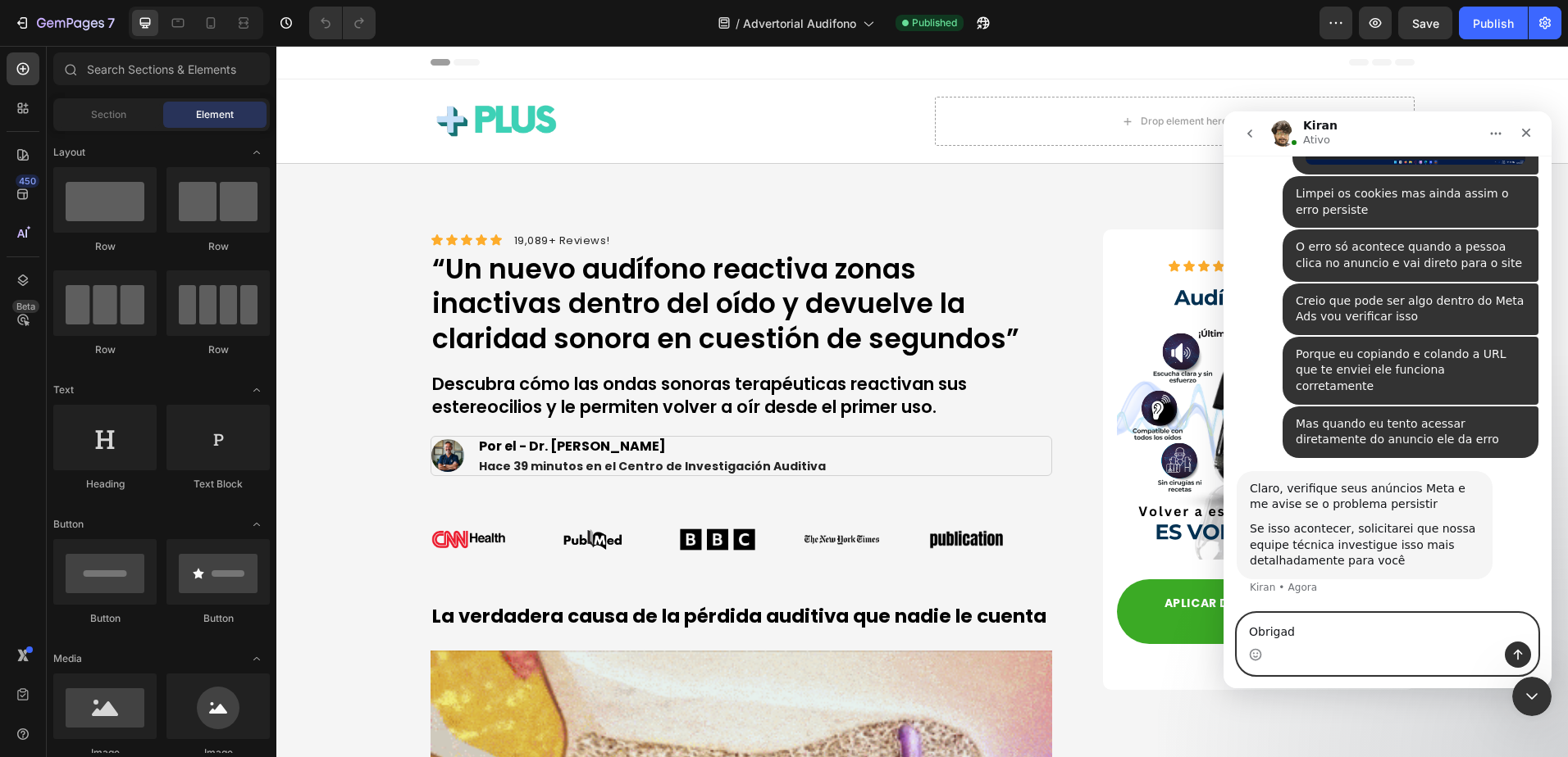
type textarea "Obrigado"
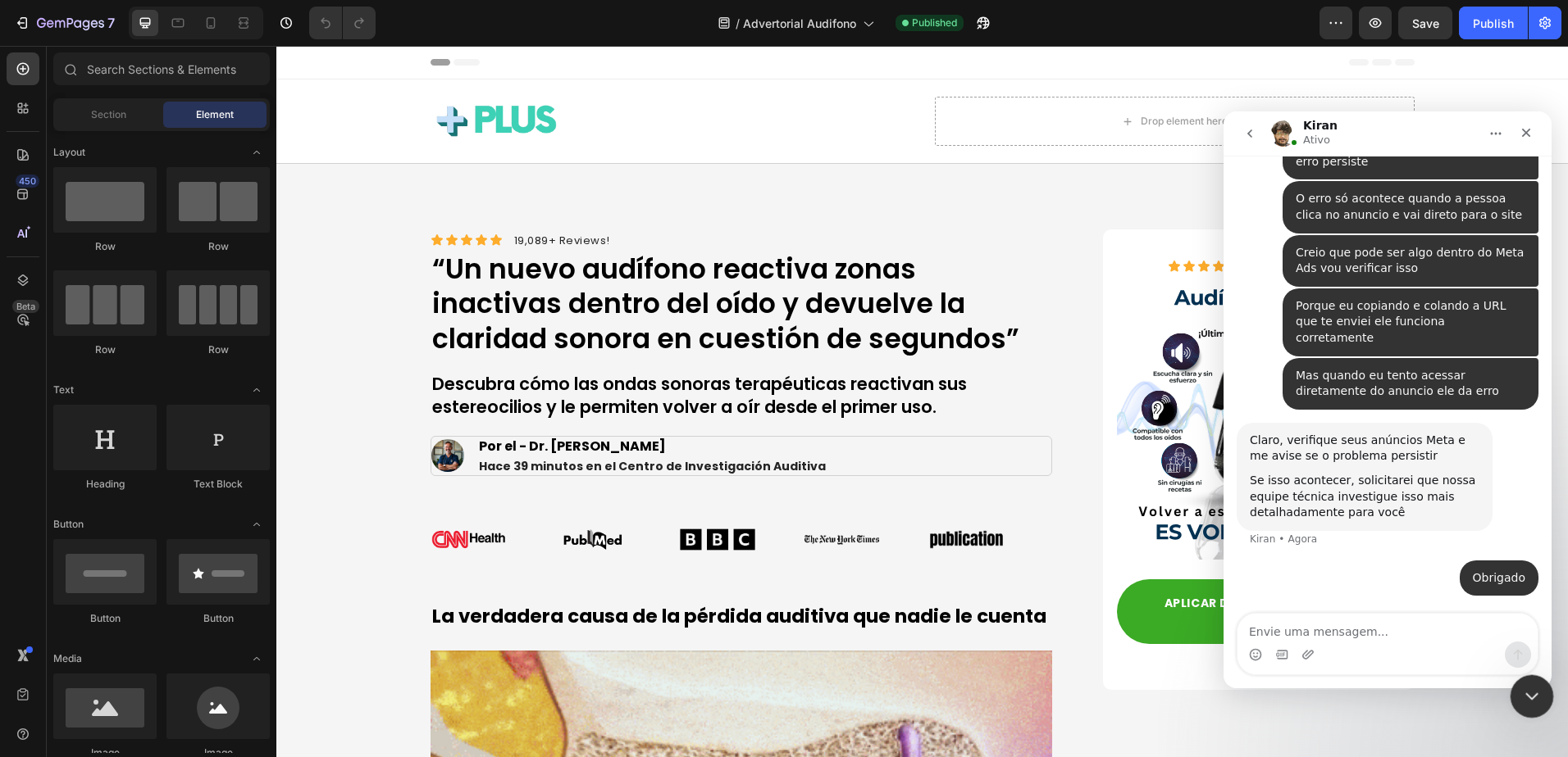
click at [1525, 686] on icon "Encerramento do Messenger da Intercom" at bounding box center [1529, 693] width 20 height 20
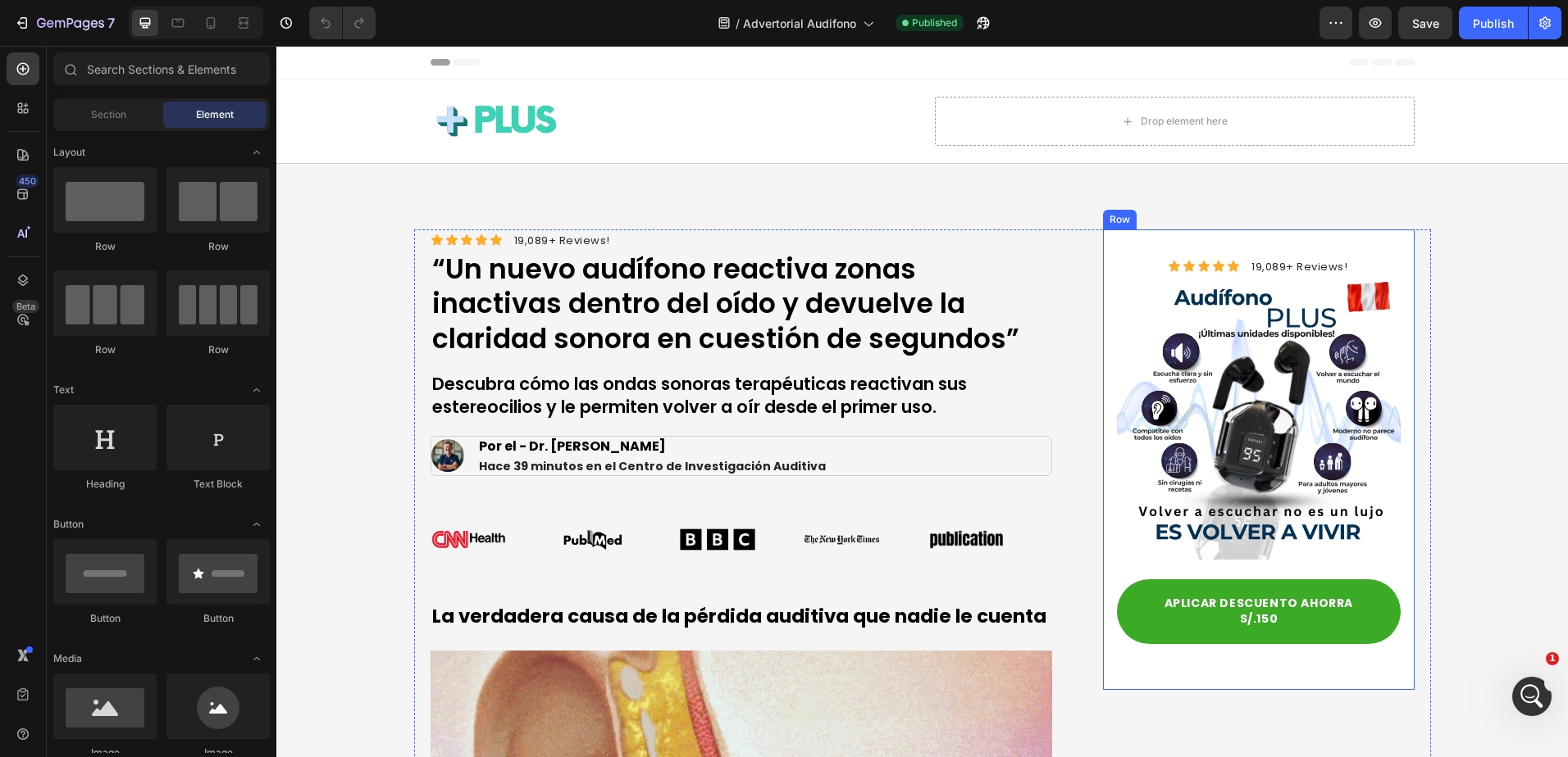
scroll to position [3, 0]
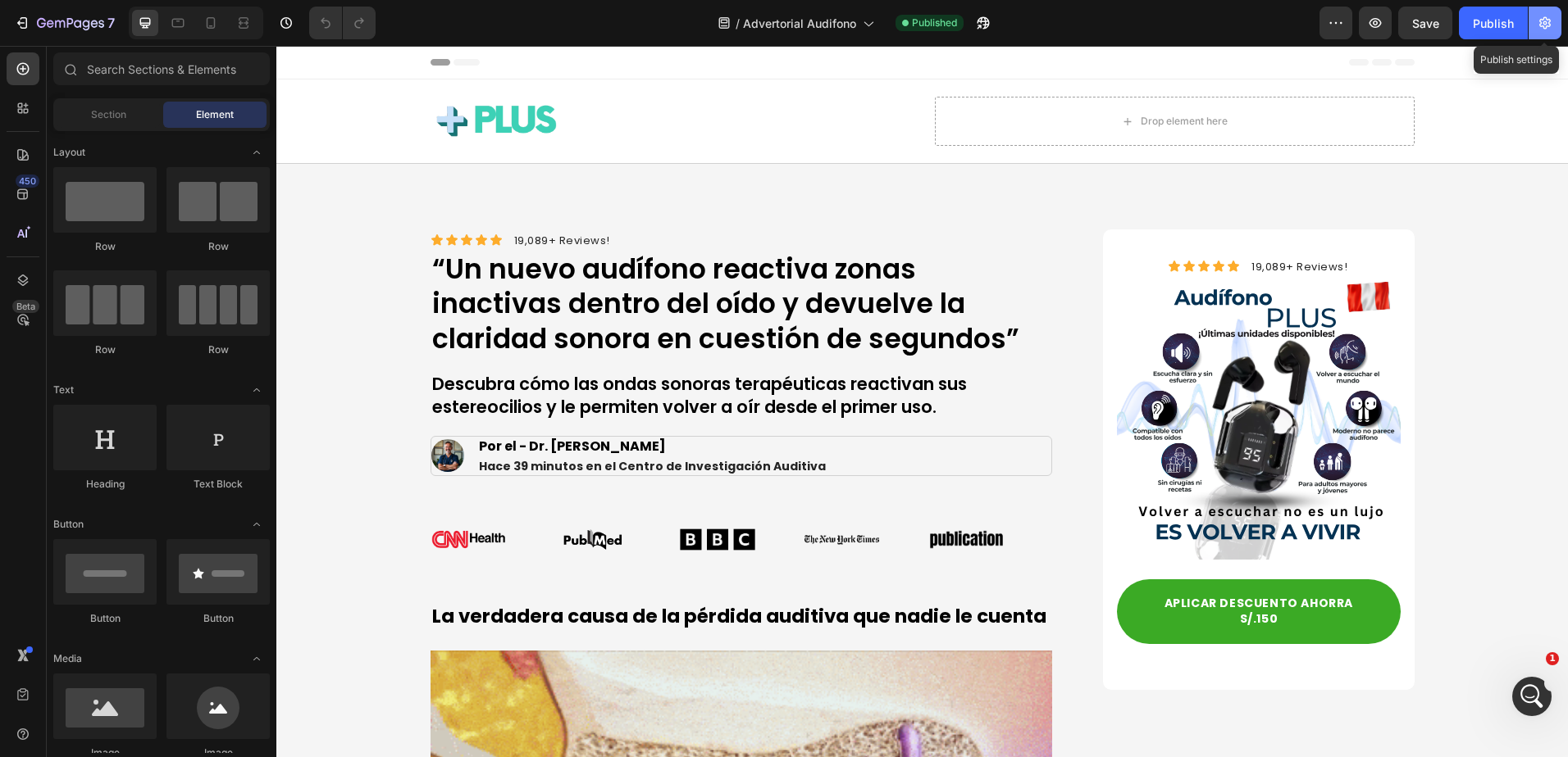
click at [1557, 22] on button "button" at bounding box center [1545, 23] width 33 height 33
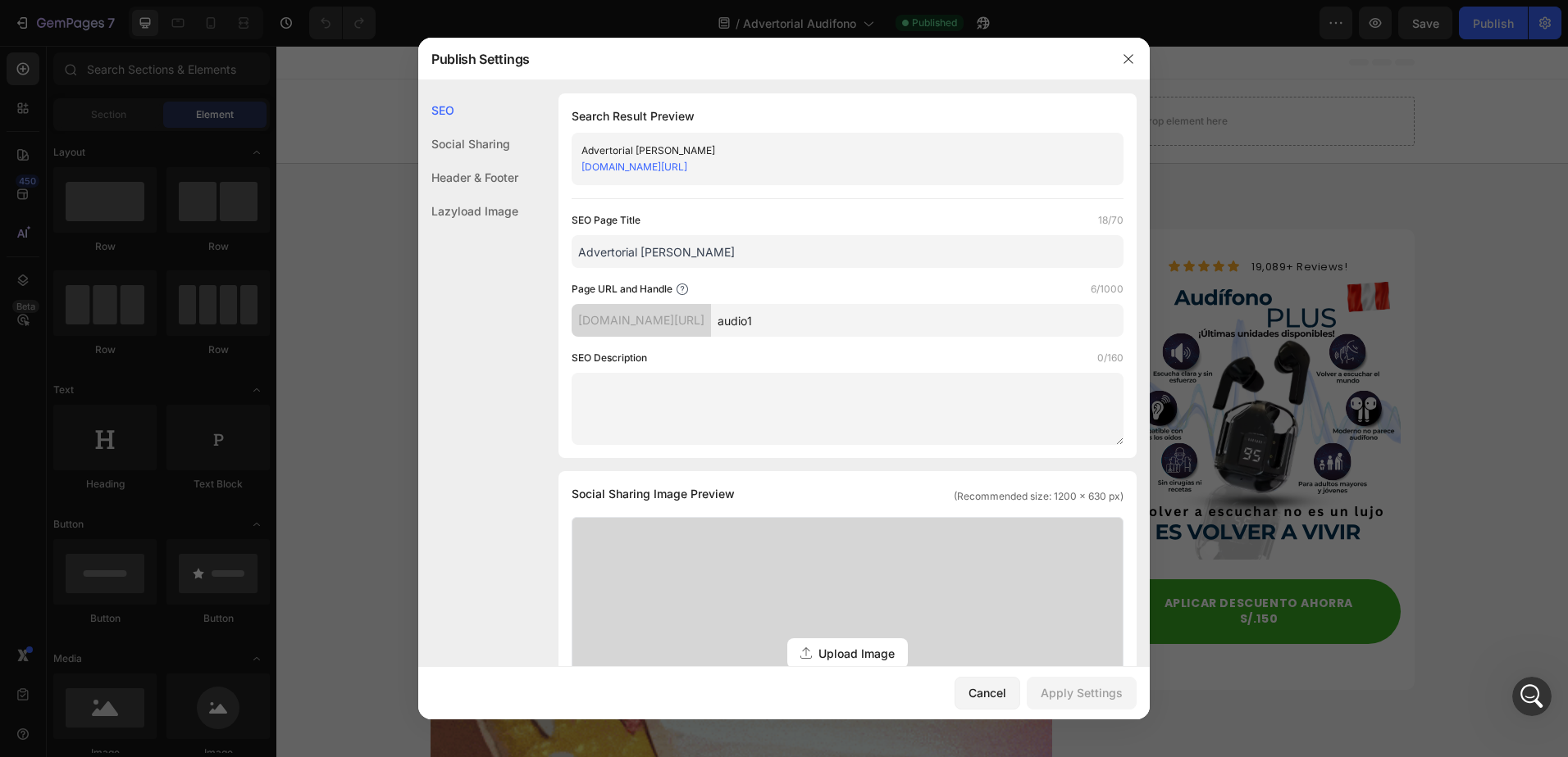
click at [886, 318] on input "audio1" at bounding box center [917, 320] width 412 height 33
click at [886, 321] on input "audio1" at bounding box center [917, 320] width 412 height 33
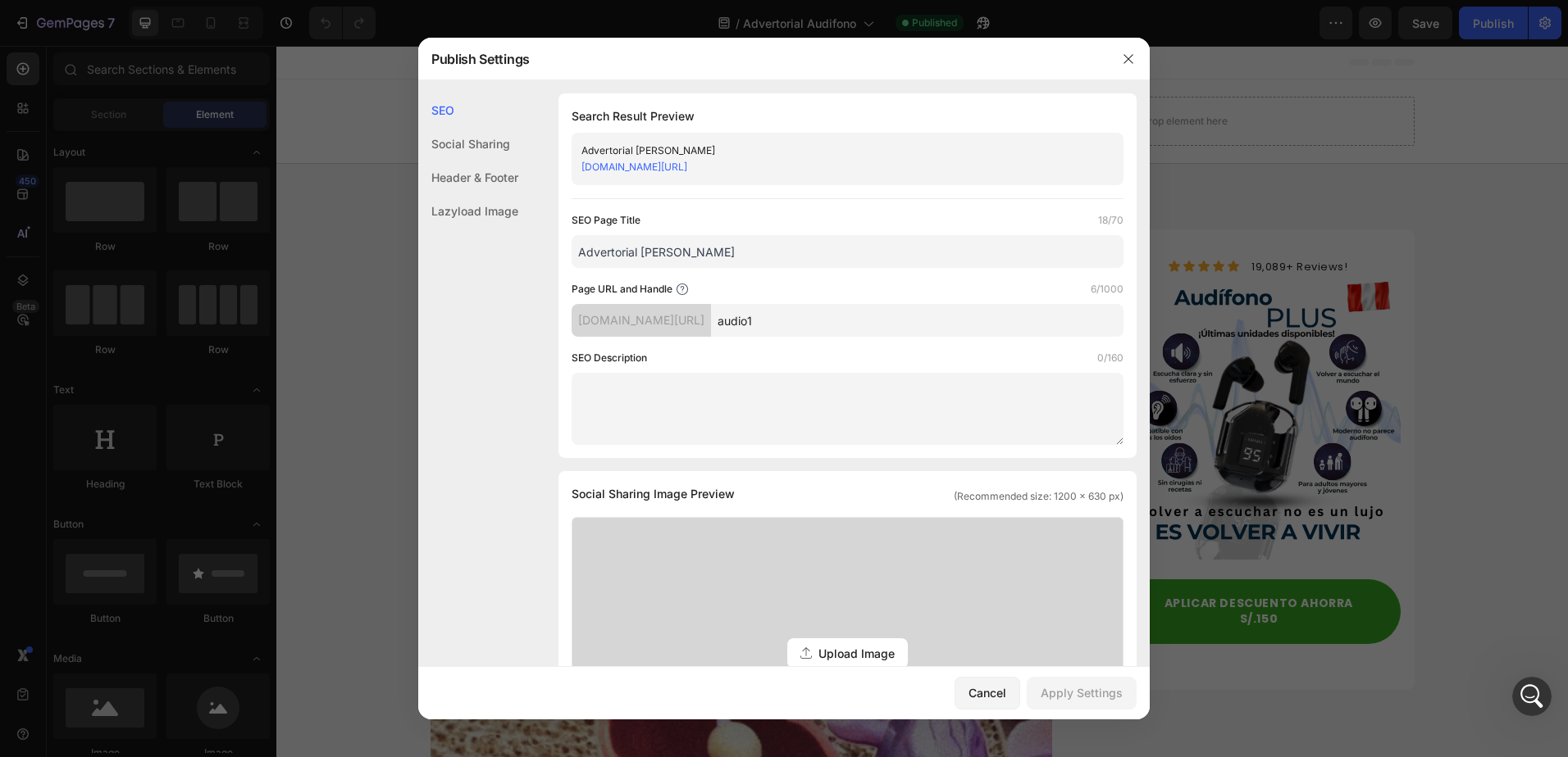
click at [886, 321] on input "audio1" at bounding box center [917, 320] width 412 height 33
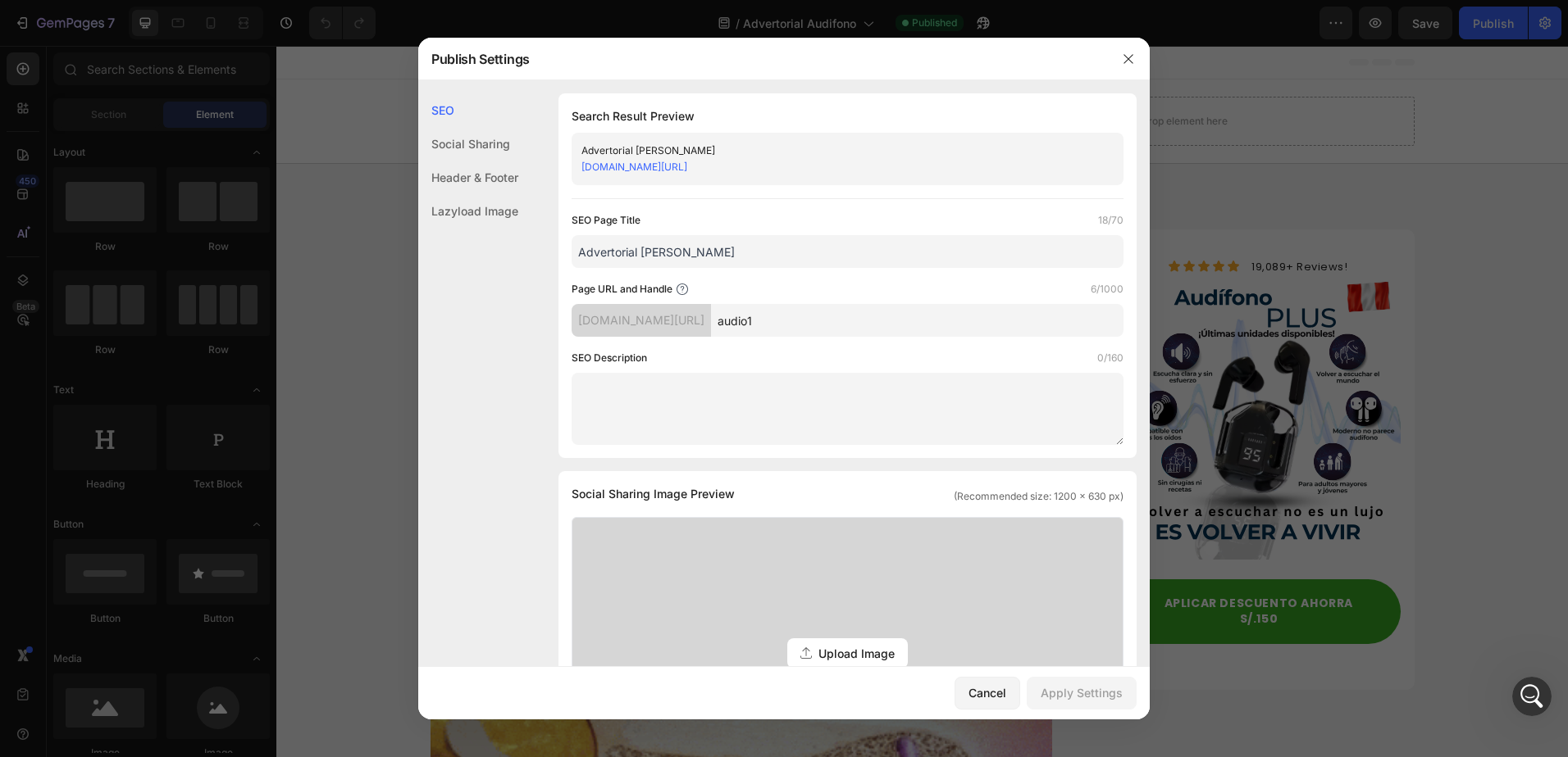
click at [886, 321] on input "audio1" at bounding box center [917, 320] width 412 height 33
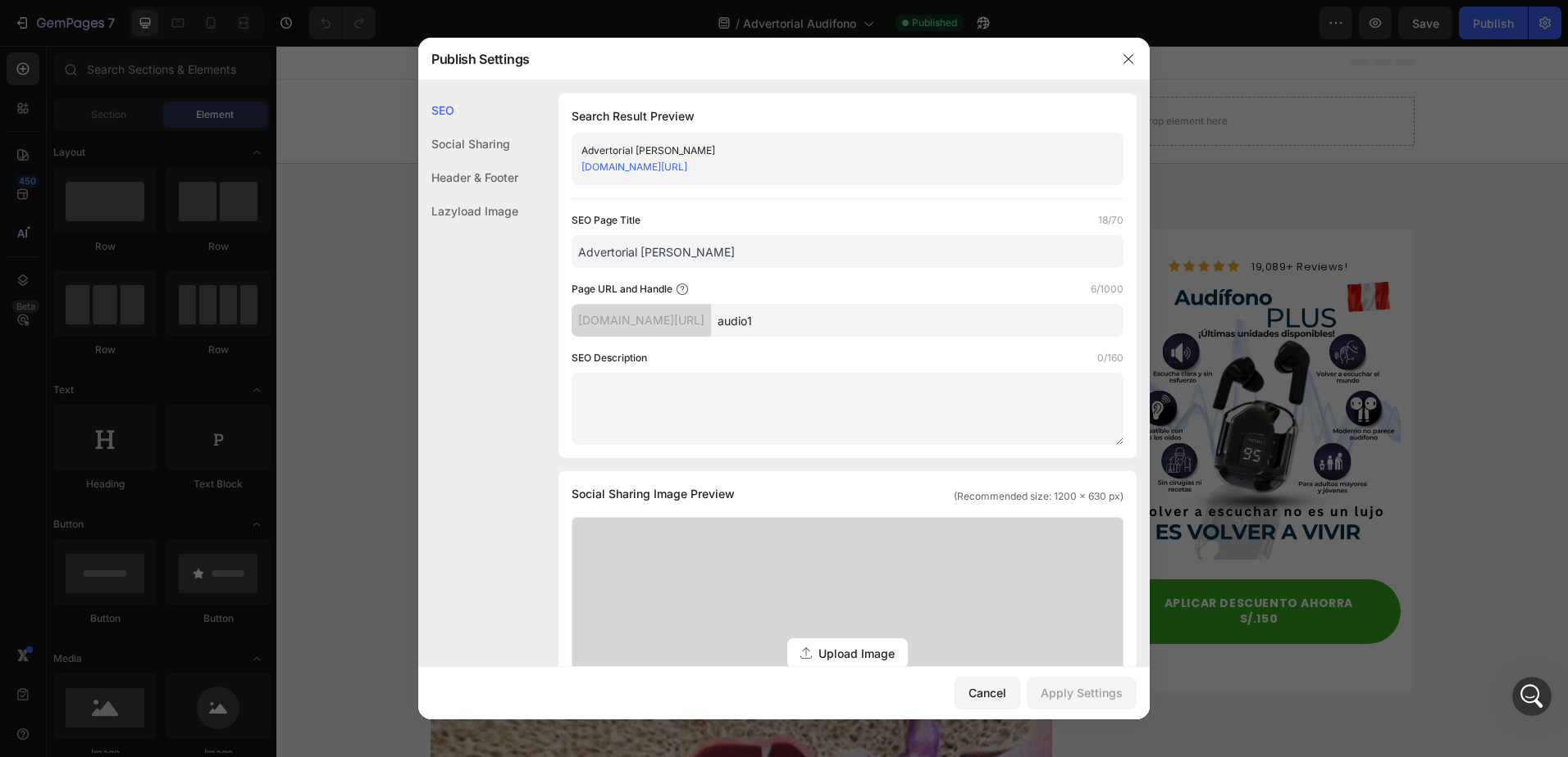
click at [881, 322] on input "audio1" at bounding box center [917, 320] width 412 height 33
click at [991, 679] on button "Cancel" at bounding box center [988, 693] width 65 height 33
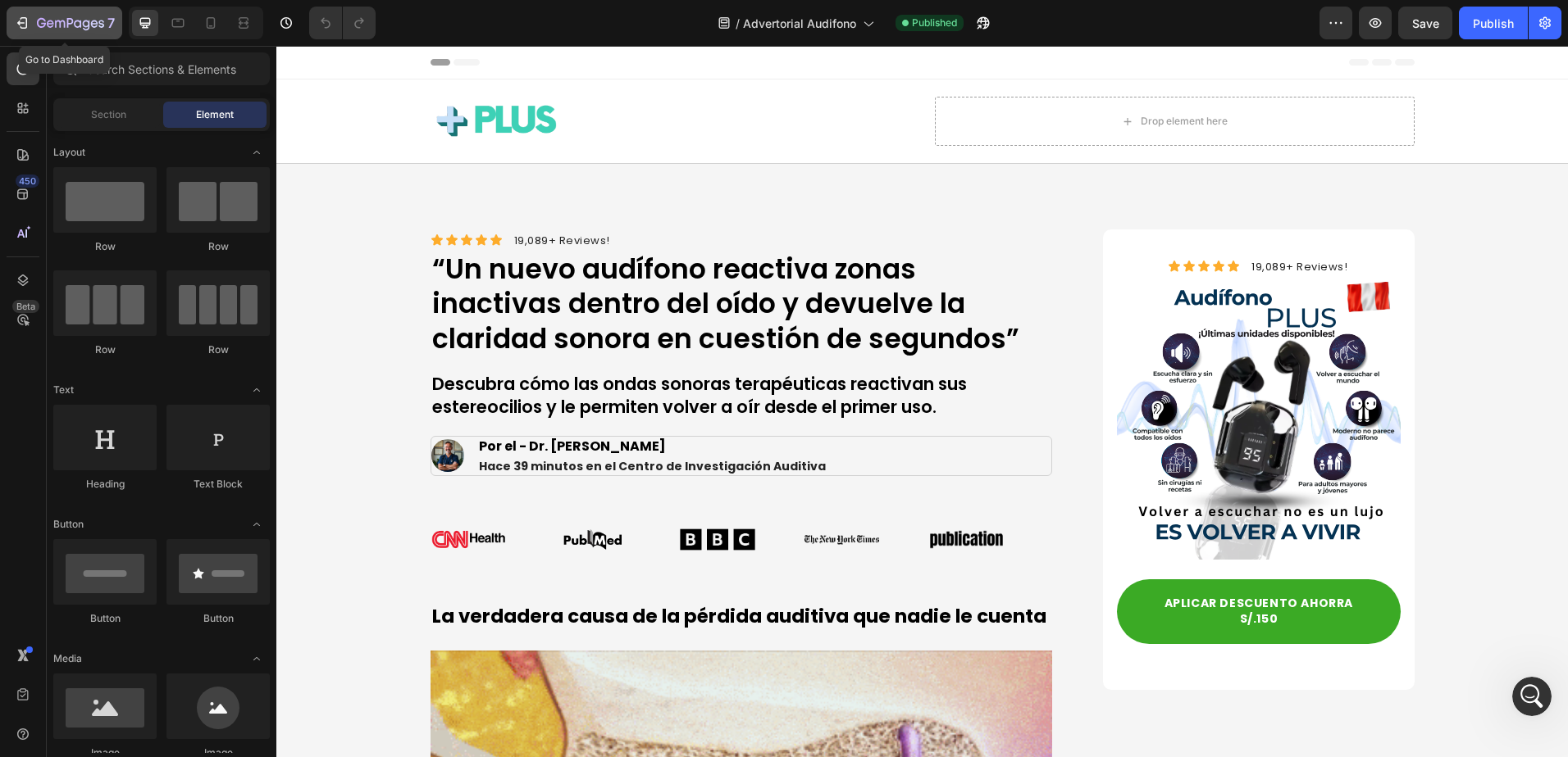
click at [27, 22] on icon "button" at bounding box center [24, 22] width 8 height 11
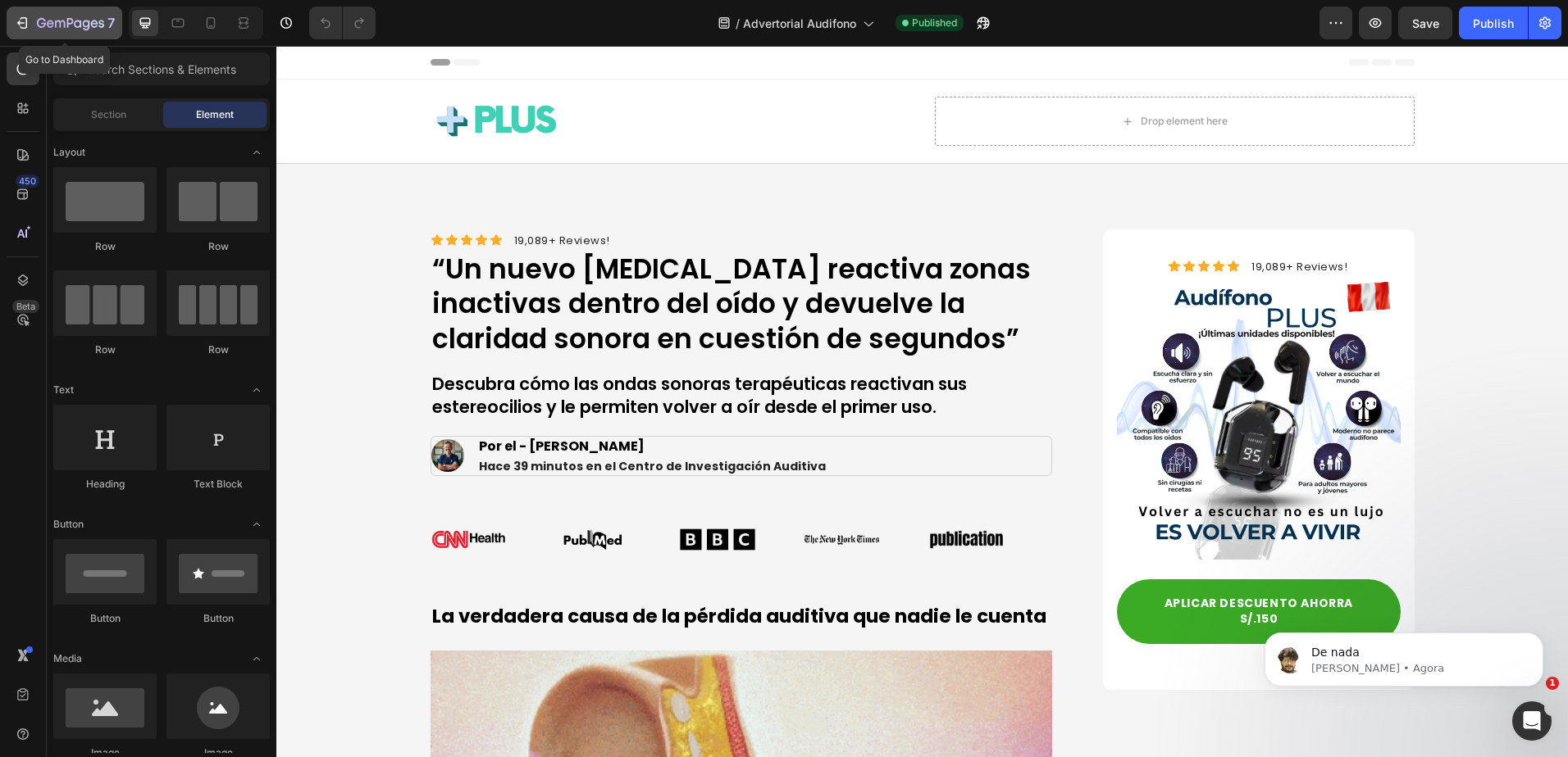
click at [27, 8] on button "7" at bounding box center [64, 23] width 116 height 33
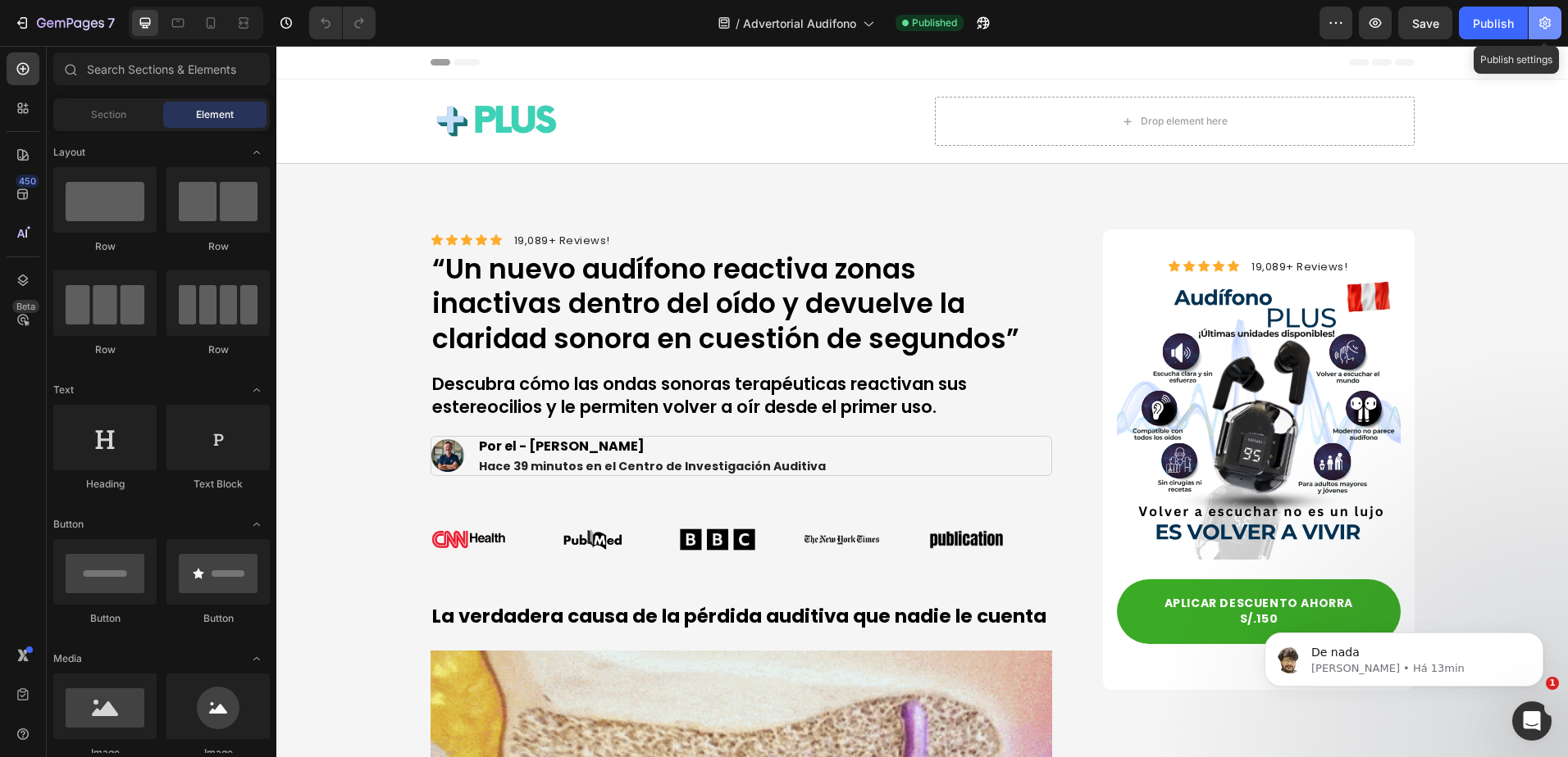
click at [1546, 25] on icon "button" at bounding box center [1545, 23] width 11 height 12
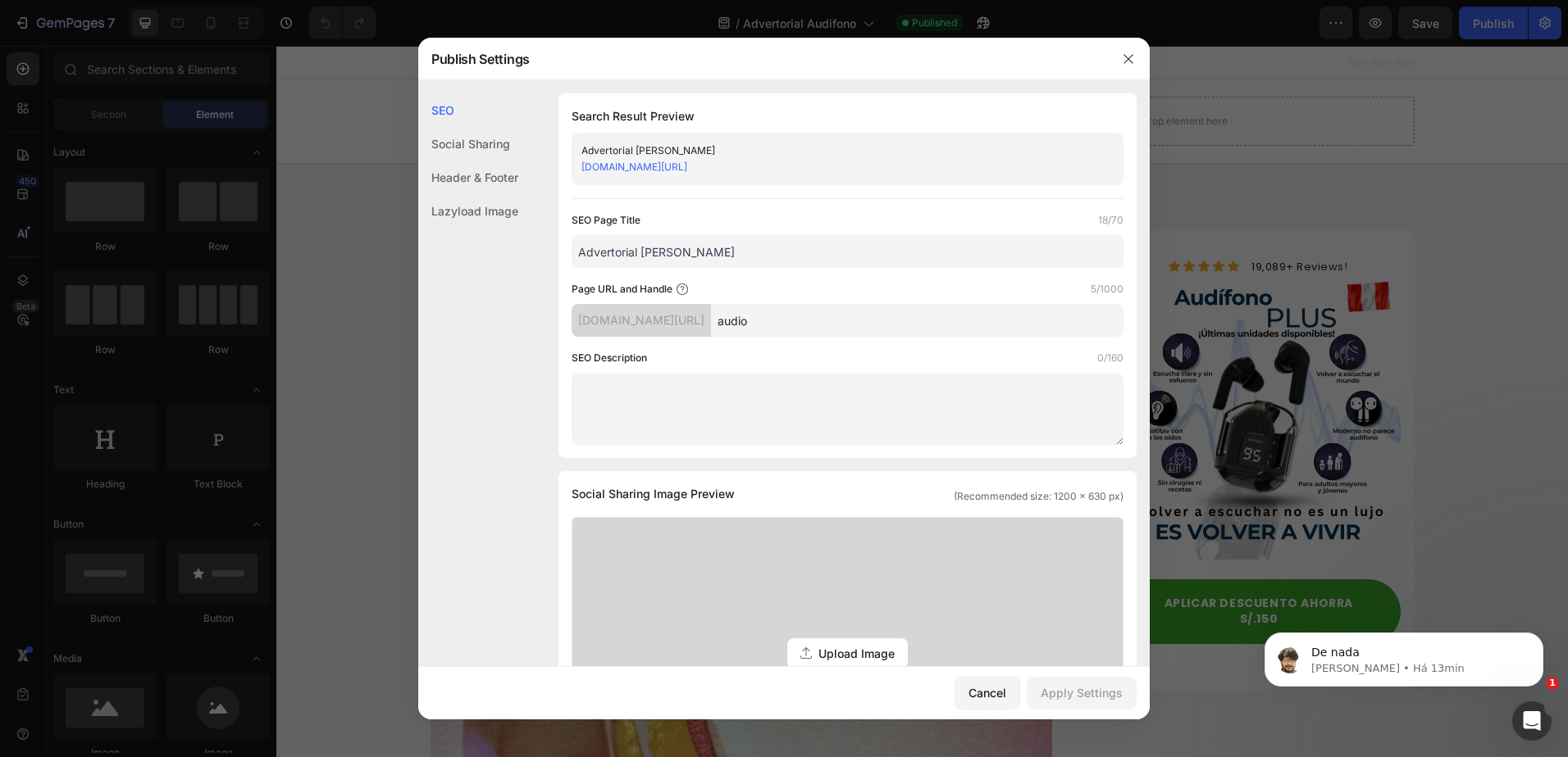
click at [918, 312] on input "audio" at bounding box center [917, 320] width 412 height 33
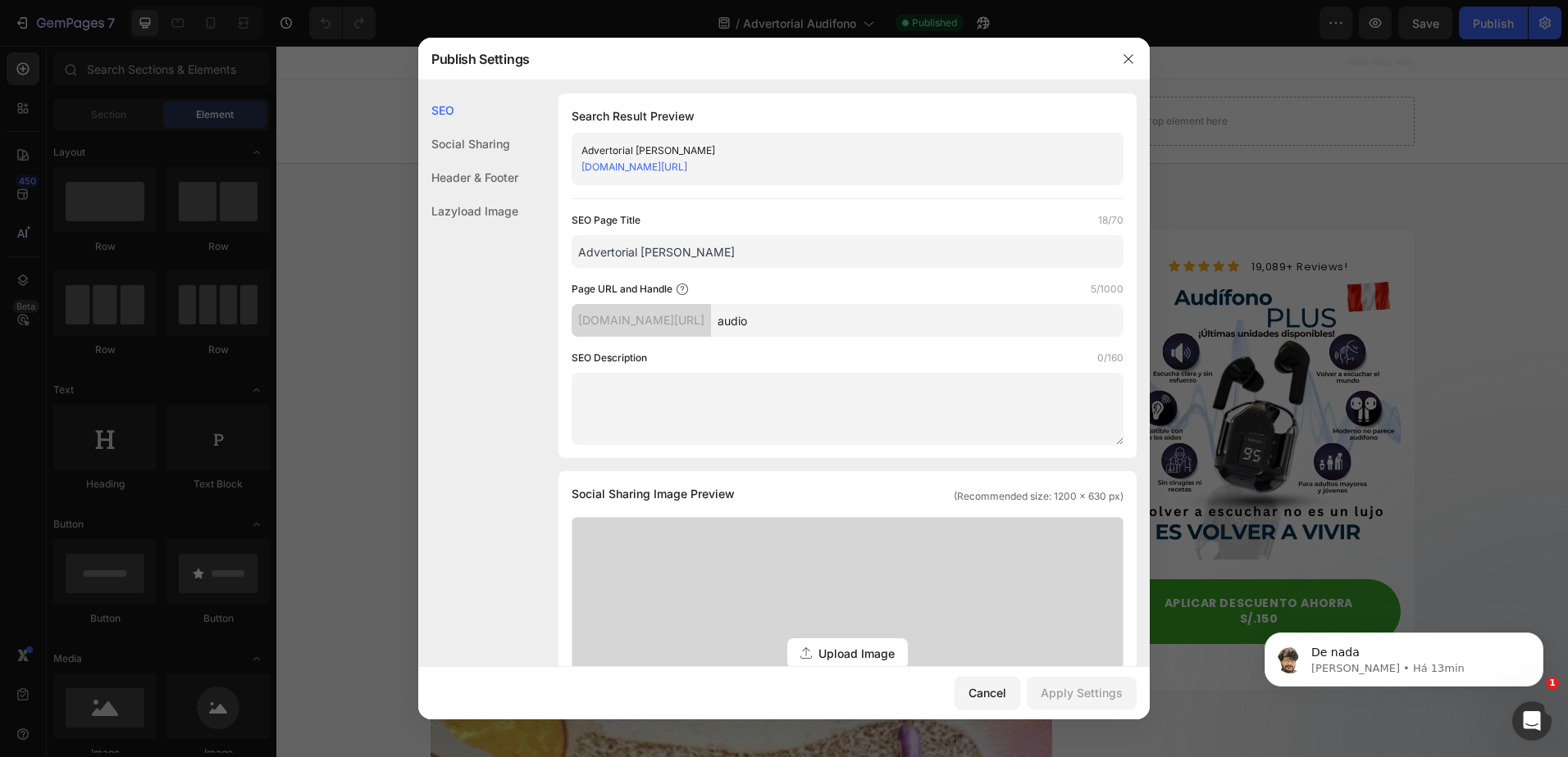
click at [799, 319] on input "audio" at bounding box center [917, 320] width 412 height 33
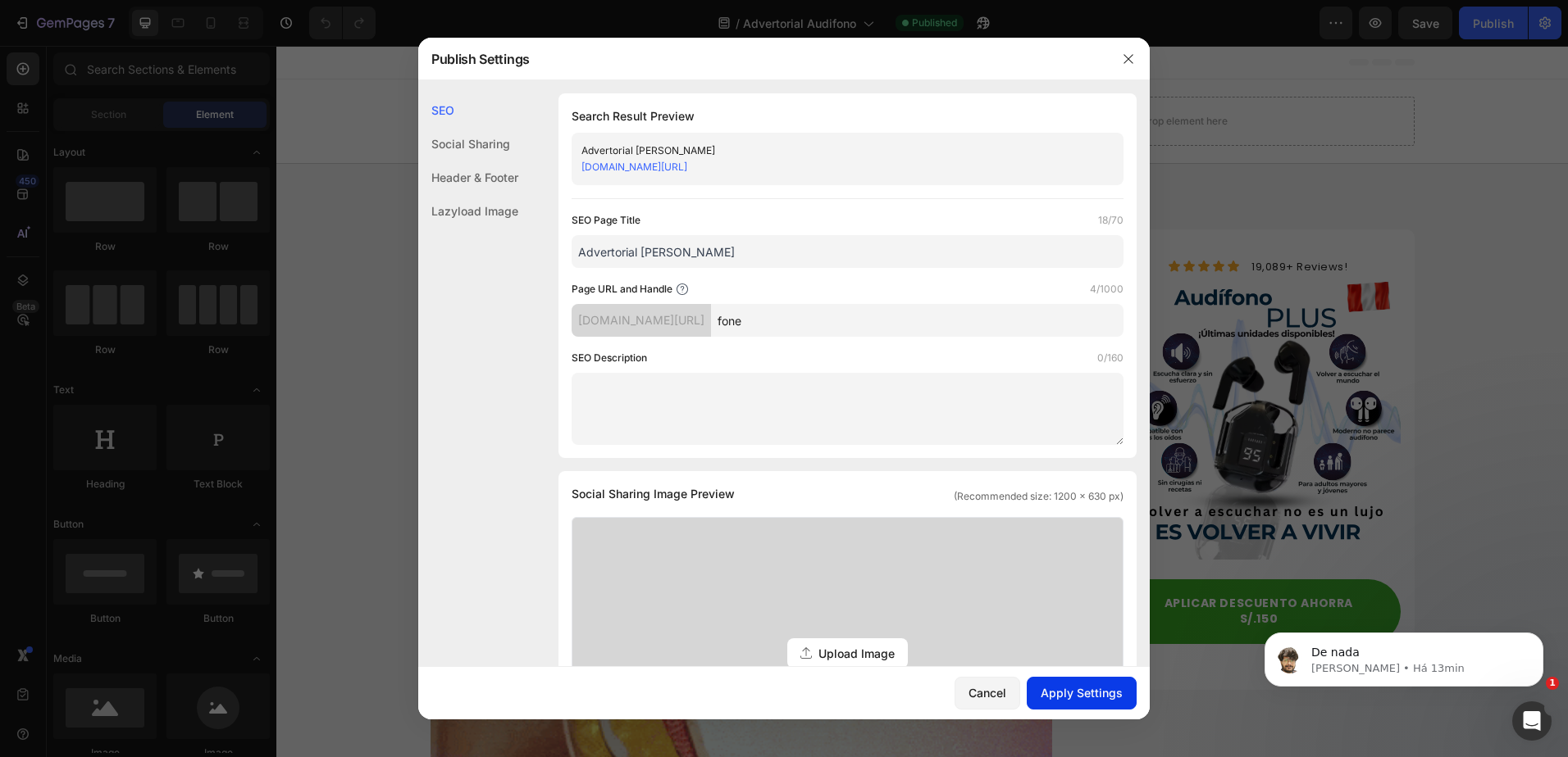
type input "fone"
click at [1090, 700] on div "Apply Settings" at bounding box center [1082, 693] width 82 height 17
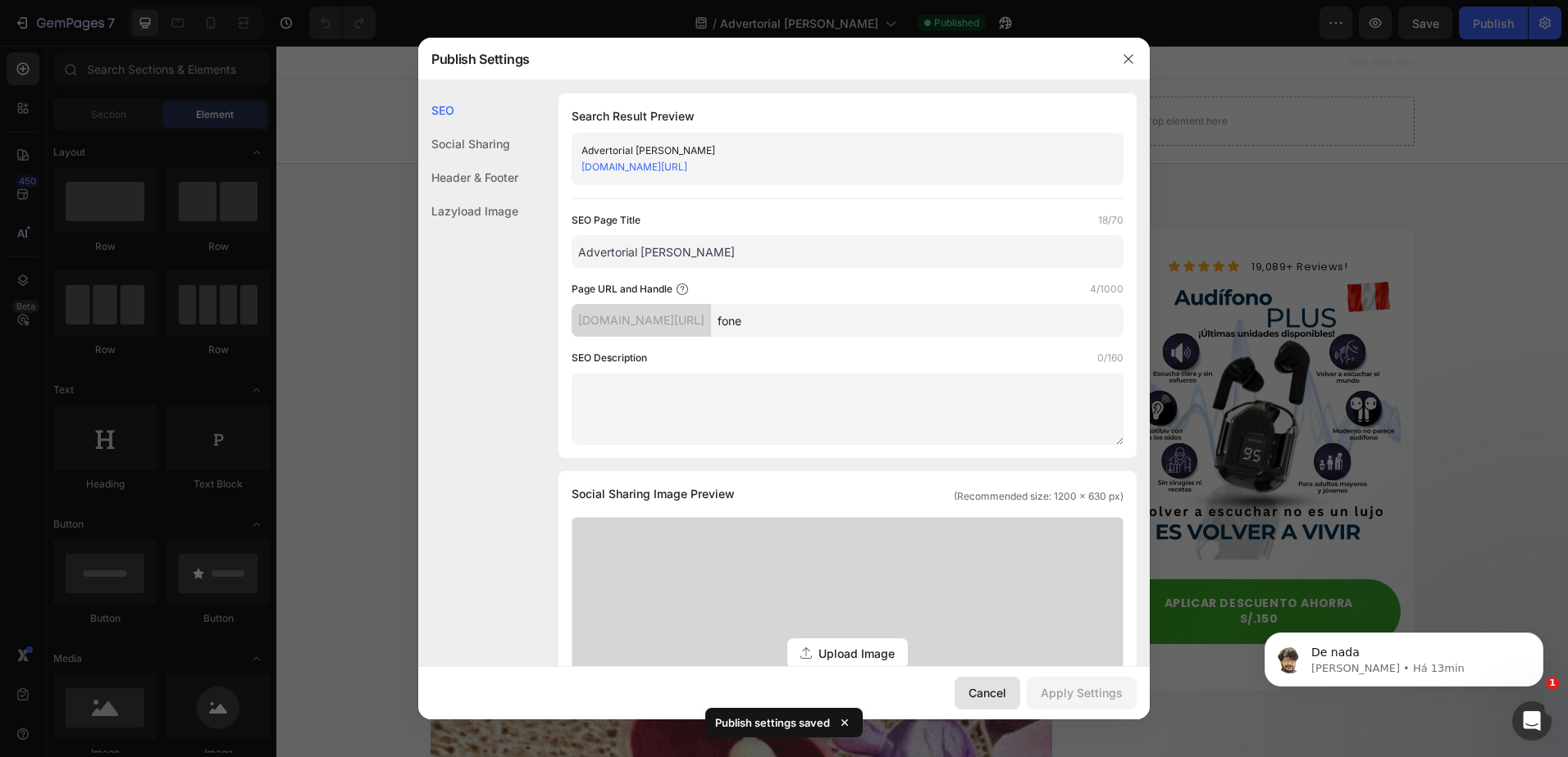
click at [988, 693] on div "Cancel" at bounding box center [988, 693] width 38 height 17
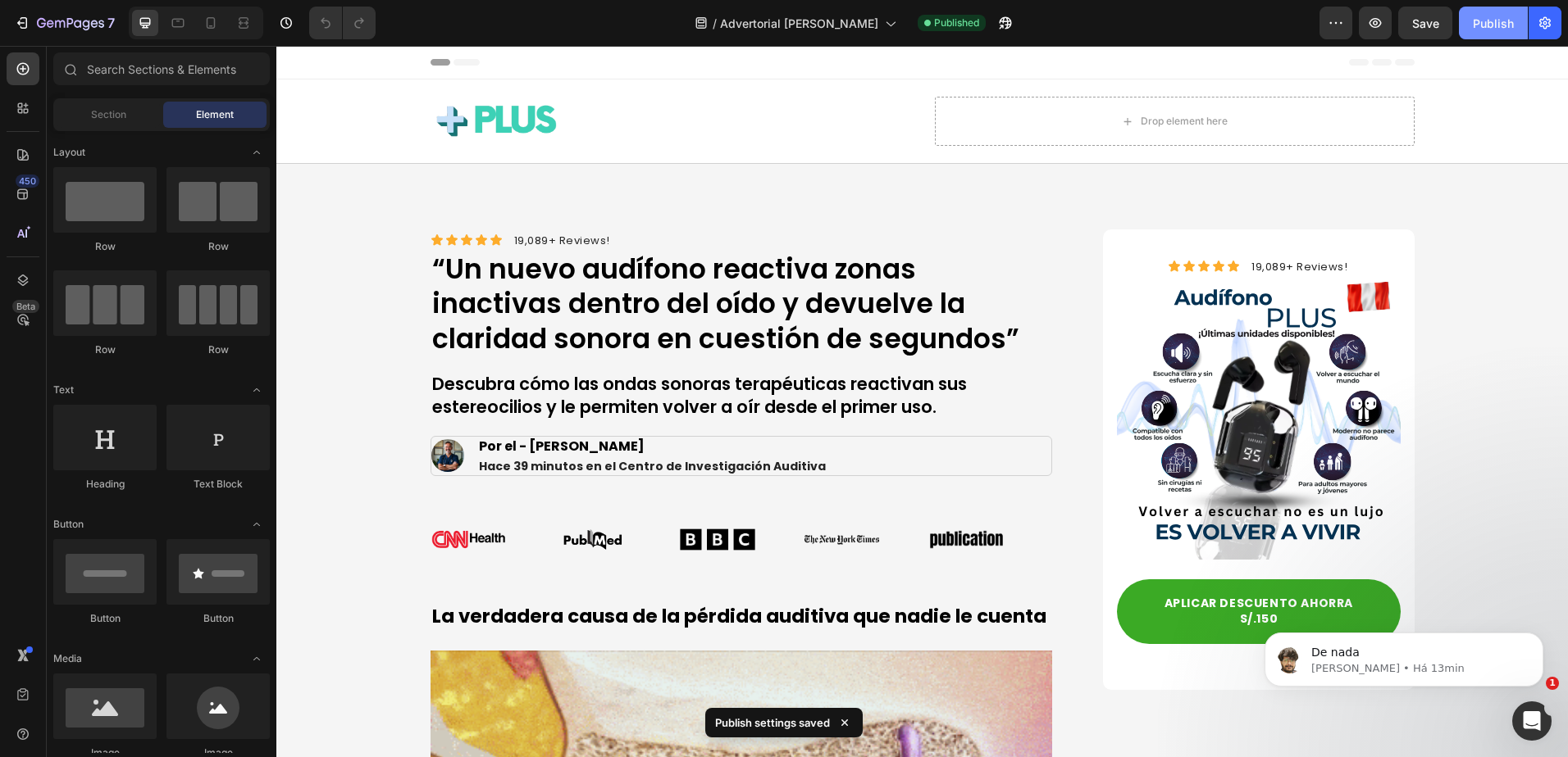
click at [1513, 18] on div "Publish" at bounding box center [1493, 23] width 41 height 17
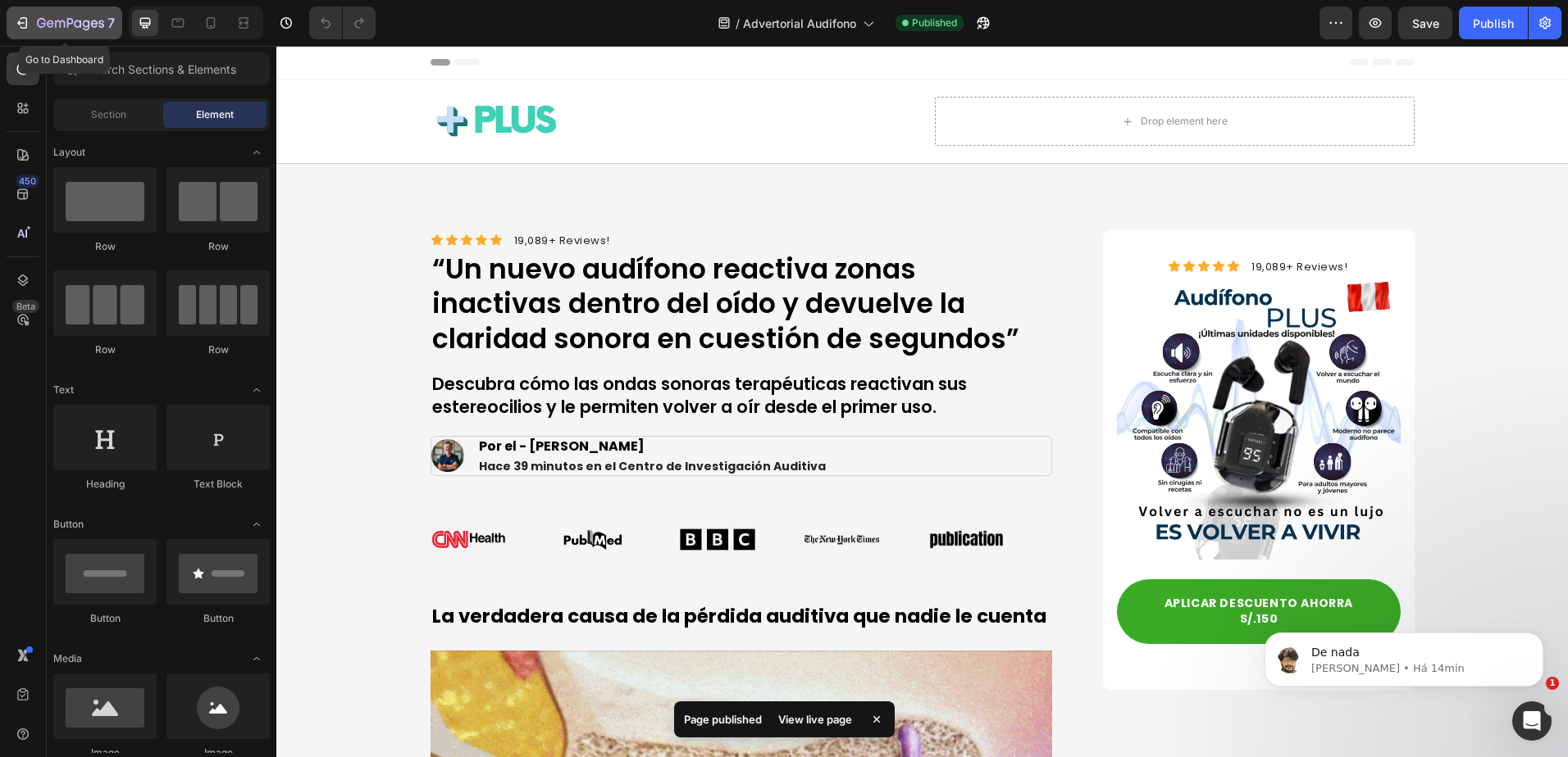
click at [27, 27] on icon "button" at bounding box center [24, 22] width 8 height 11
